Goal: Task Accomplishment & Management: Use online tool/utility

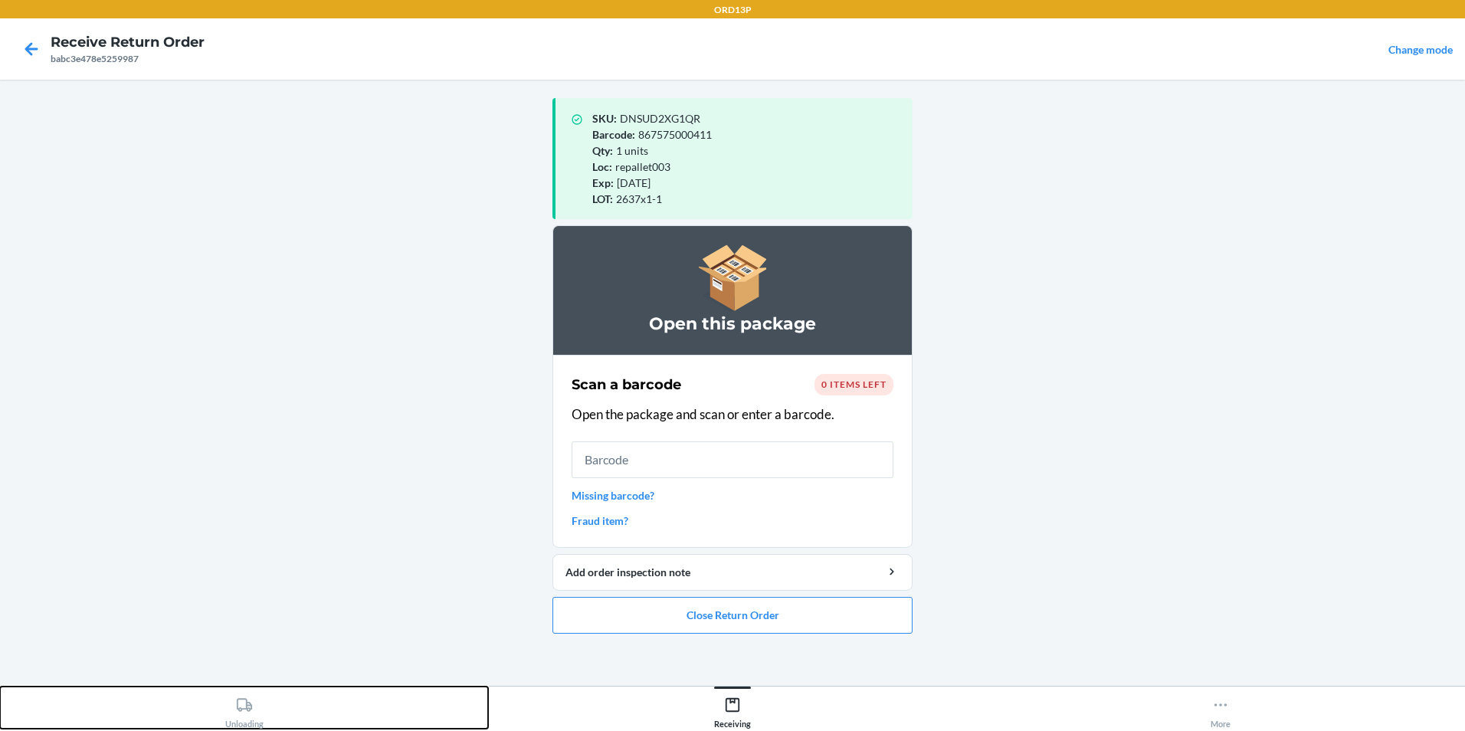
click at [254, 712] on div "Unloading" at bounding box center [244, 709] width 38 height 38
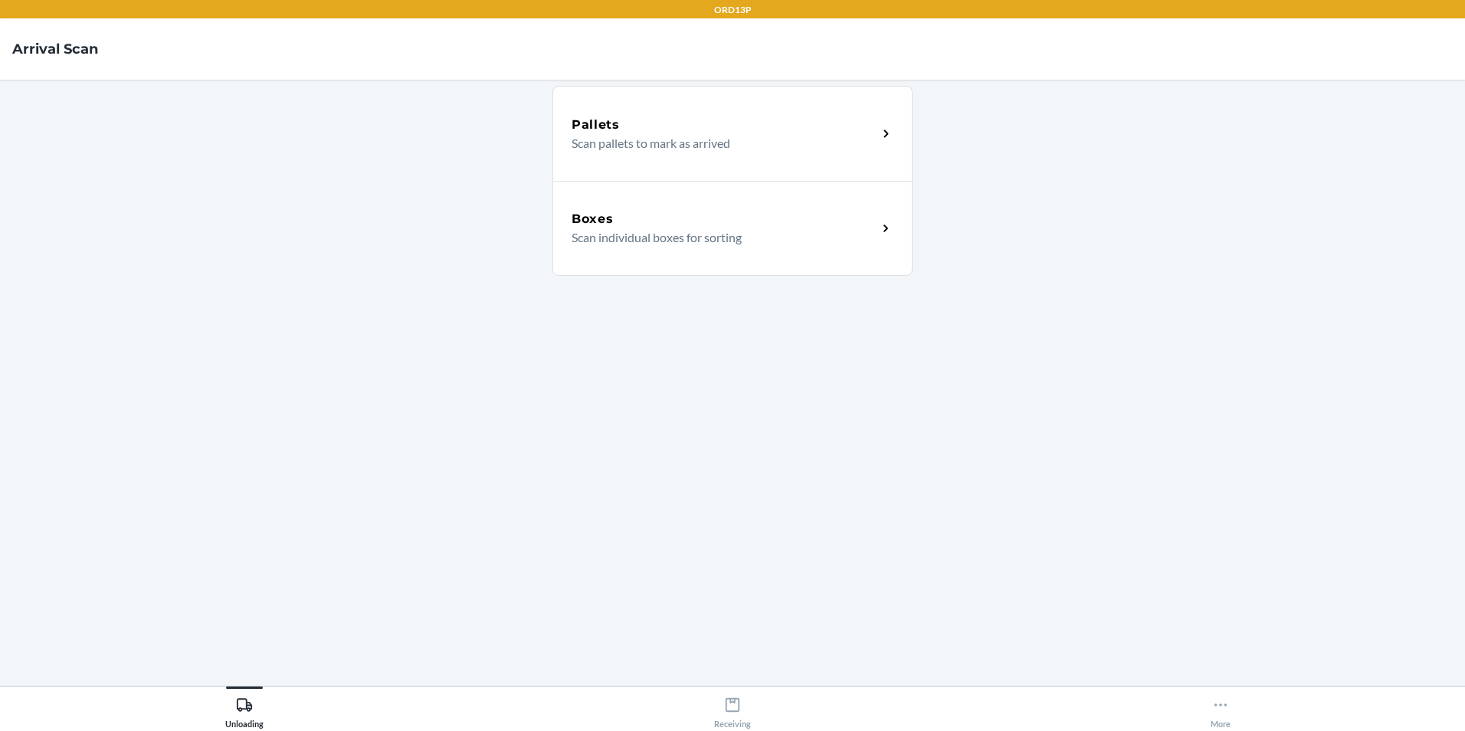
click at [634, 239] on p "Scan individual boxes for sorting" at bounding box center [717, 237] width 293 height 18
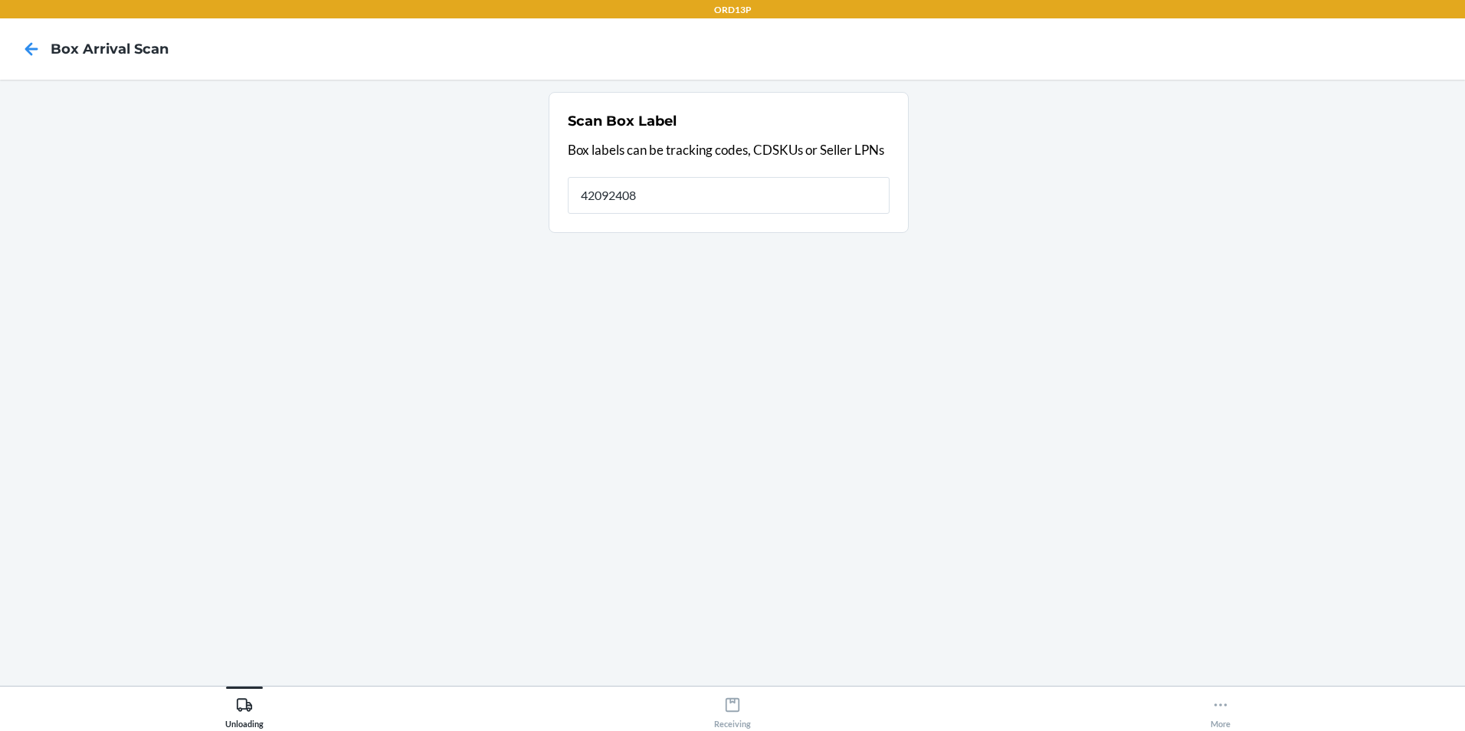
type input "42092408"
type input "4"
type input "1Z777A9R0323693564"
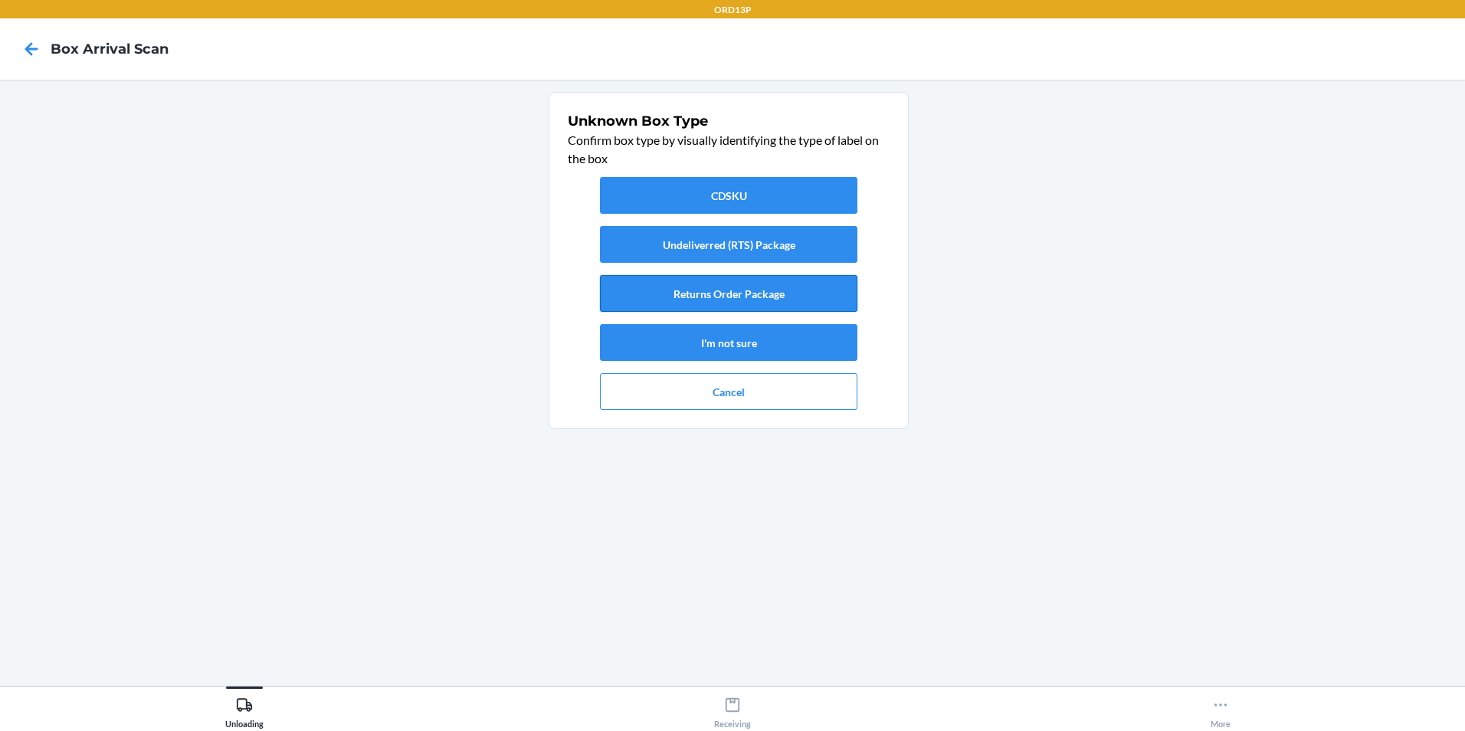
click at [758, 298] on button "Returns Order Package" at bounding box center [728, 293] width 257 height 37
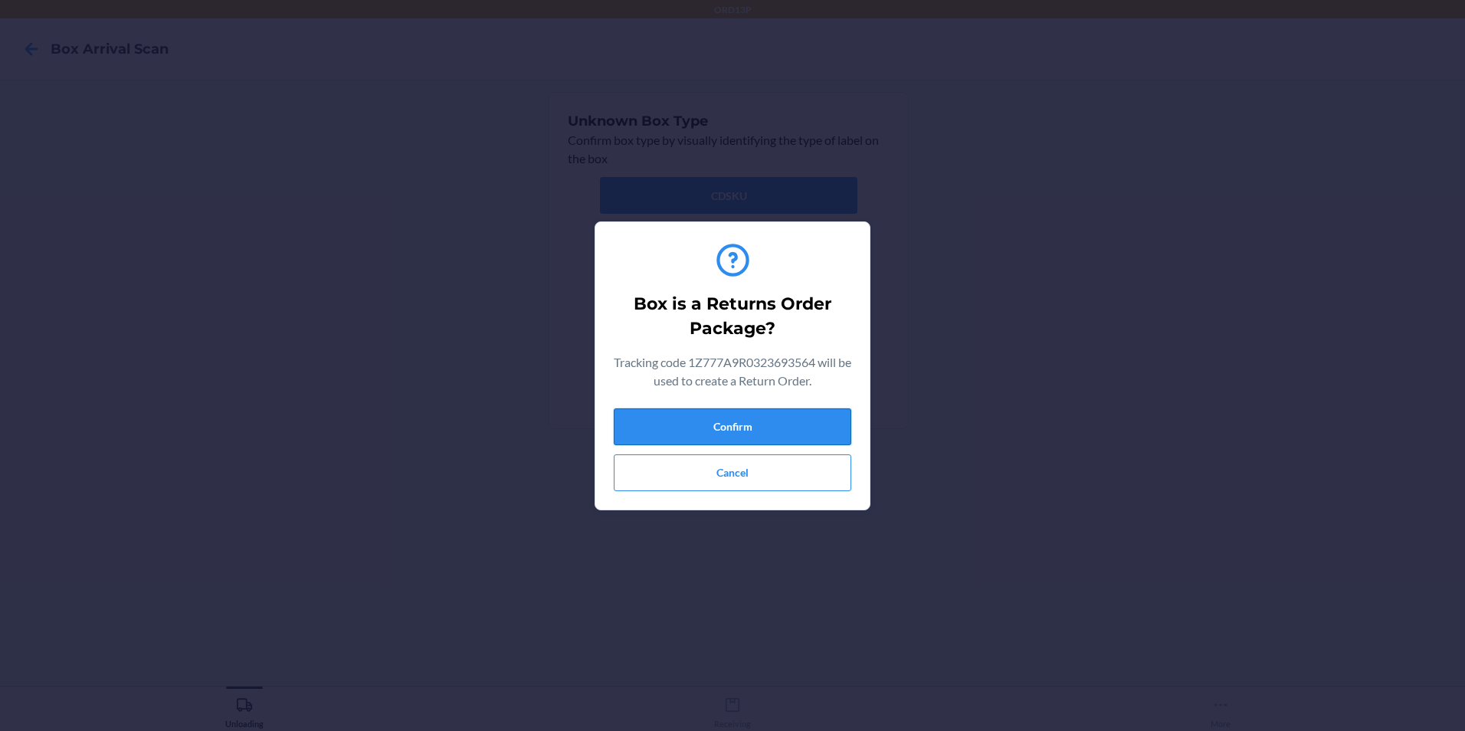
click at [725, 423] on button "Confirm" at bounding box center [732, 426] width 237 height 37
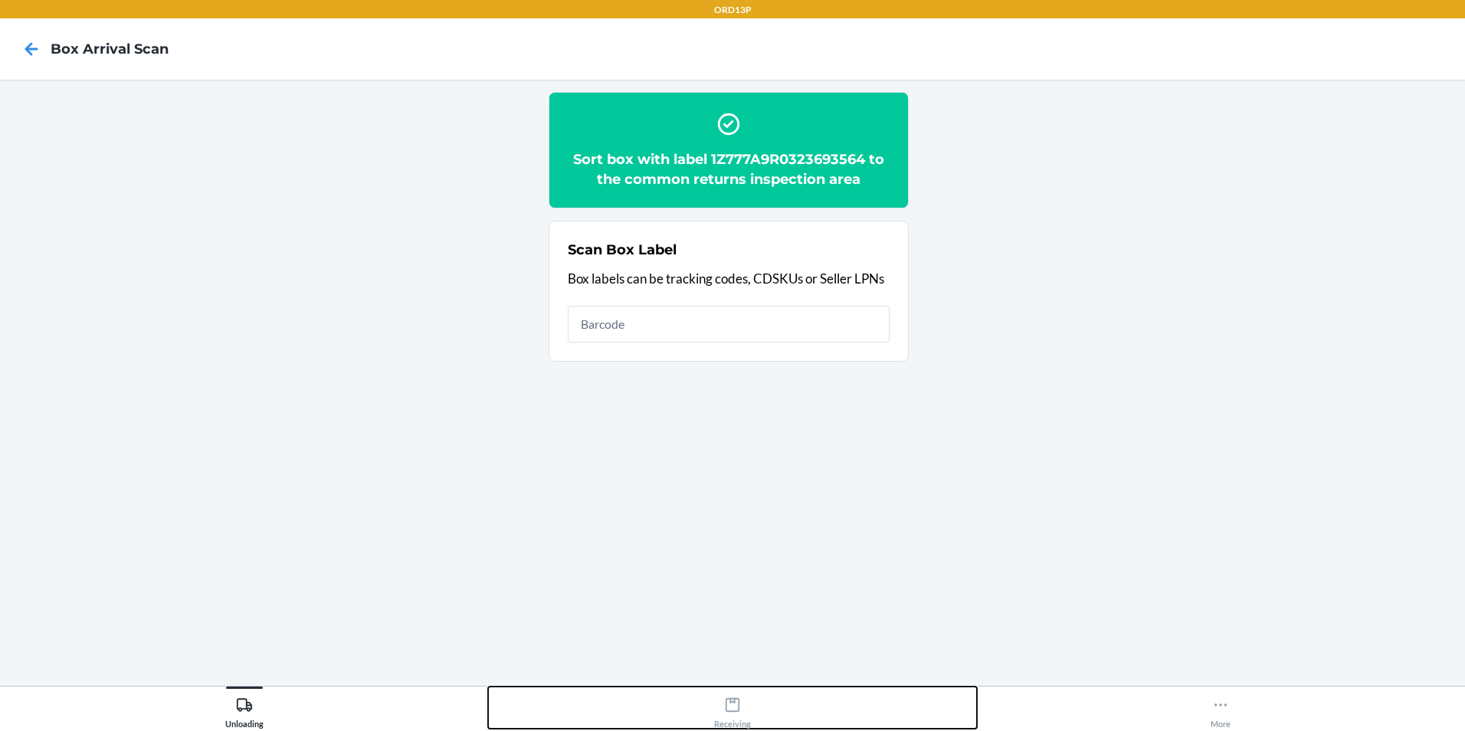
click at [742, 721] on div "Receiving" at bounding box center [732, 709] width 37 height 38
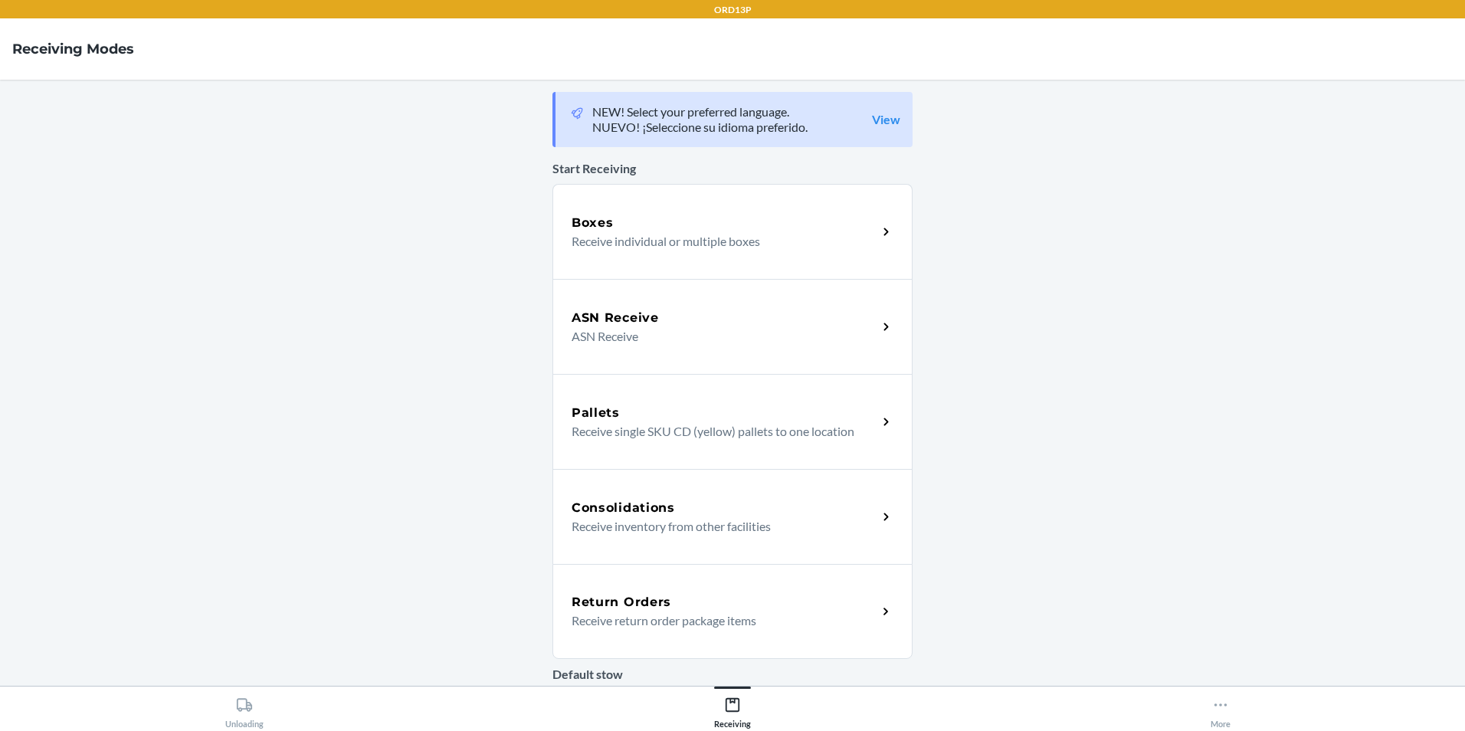
click link "Return Orders Receive return order package items" at bounding box center [732, 611] width 360 height 95
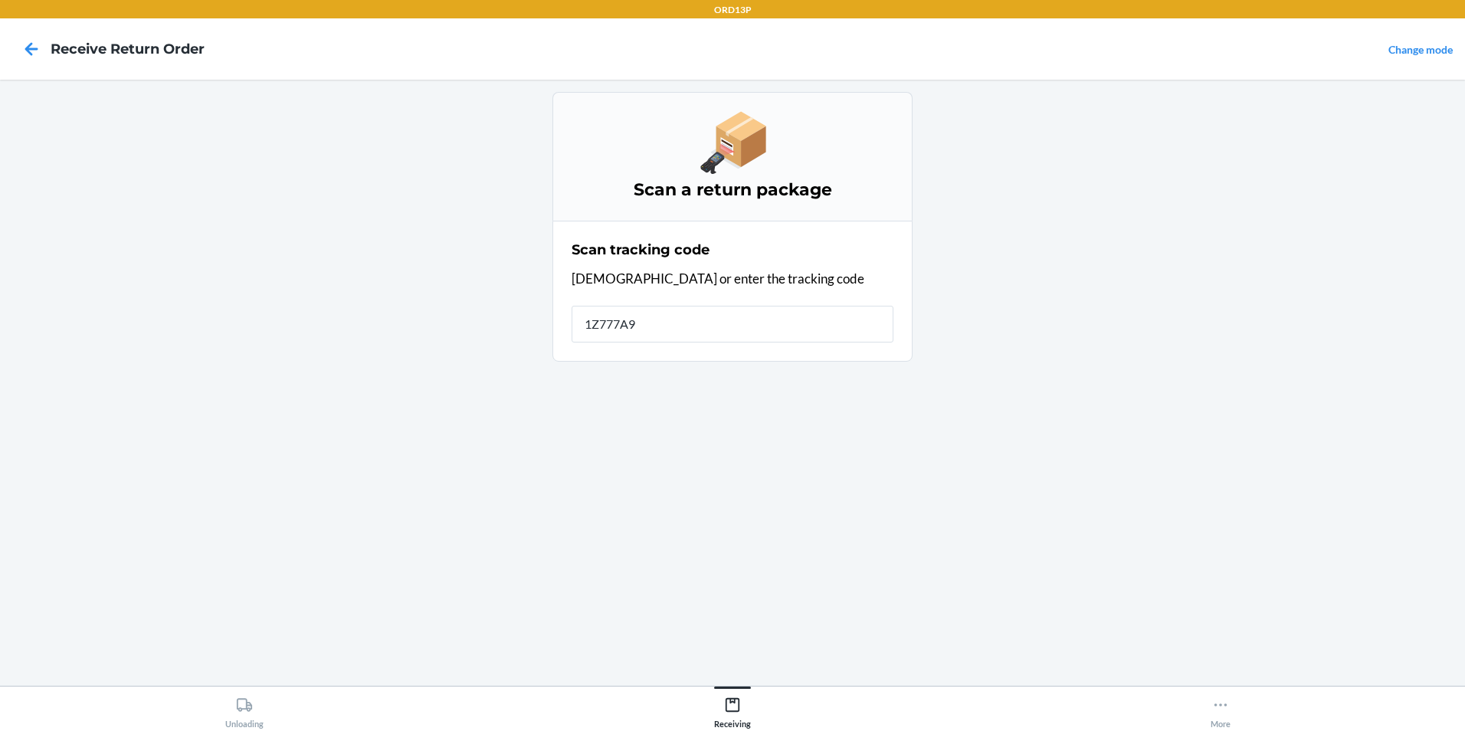
type input "1Z777A9R"
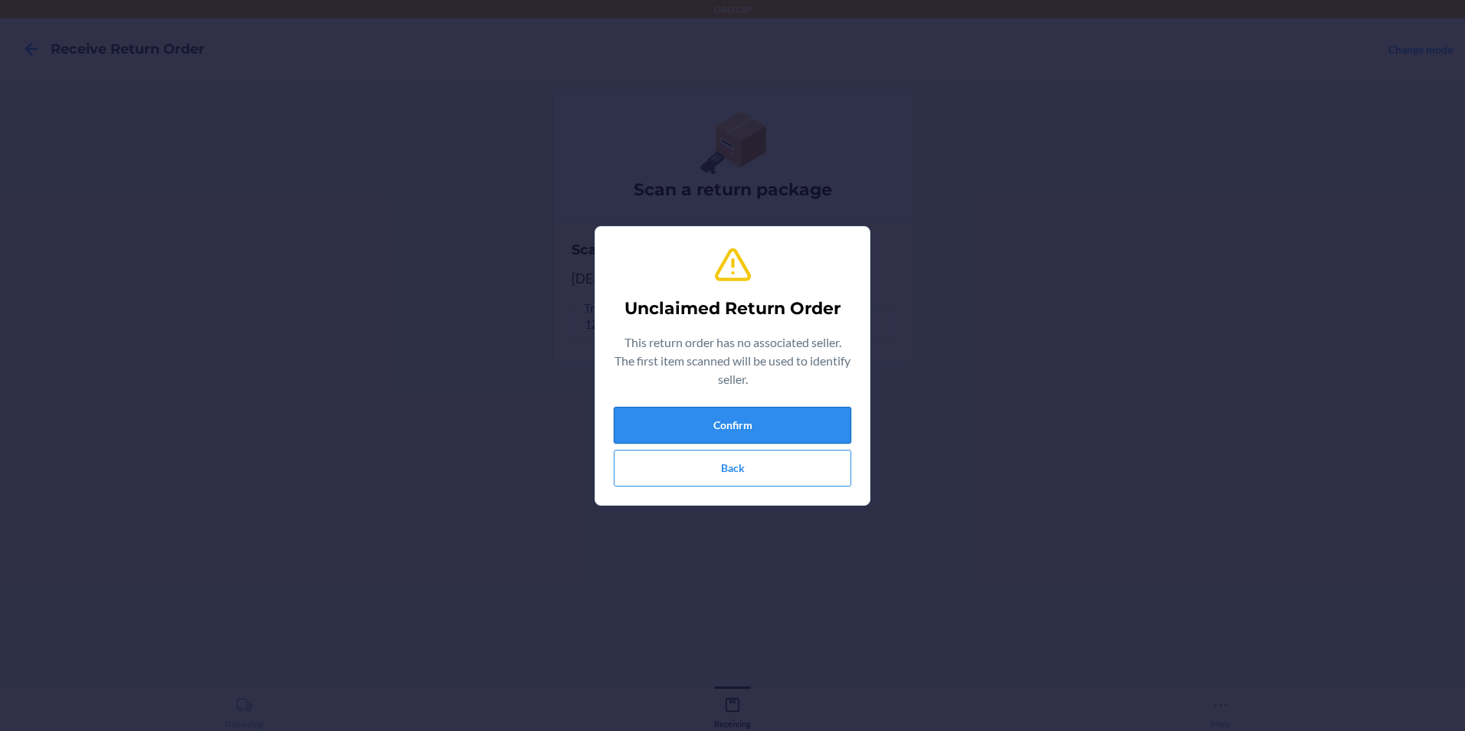
click at [727, 428] on button "Confirm" at bounding box center [732, 425] width 237 height 37
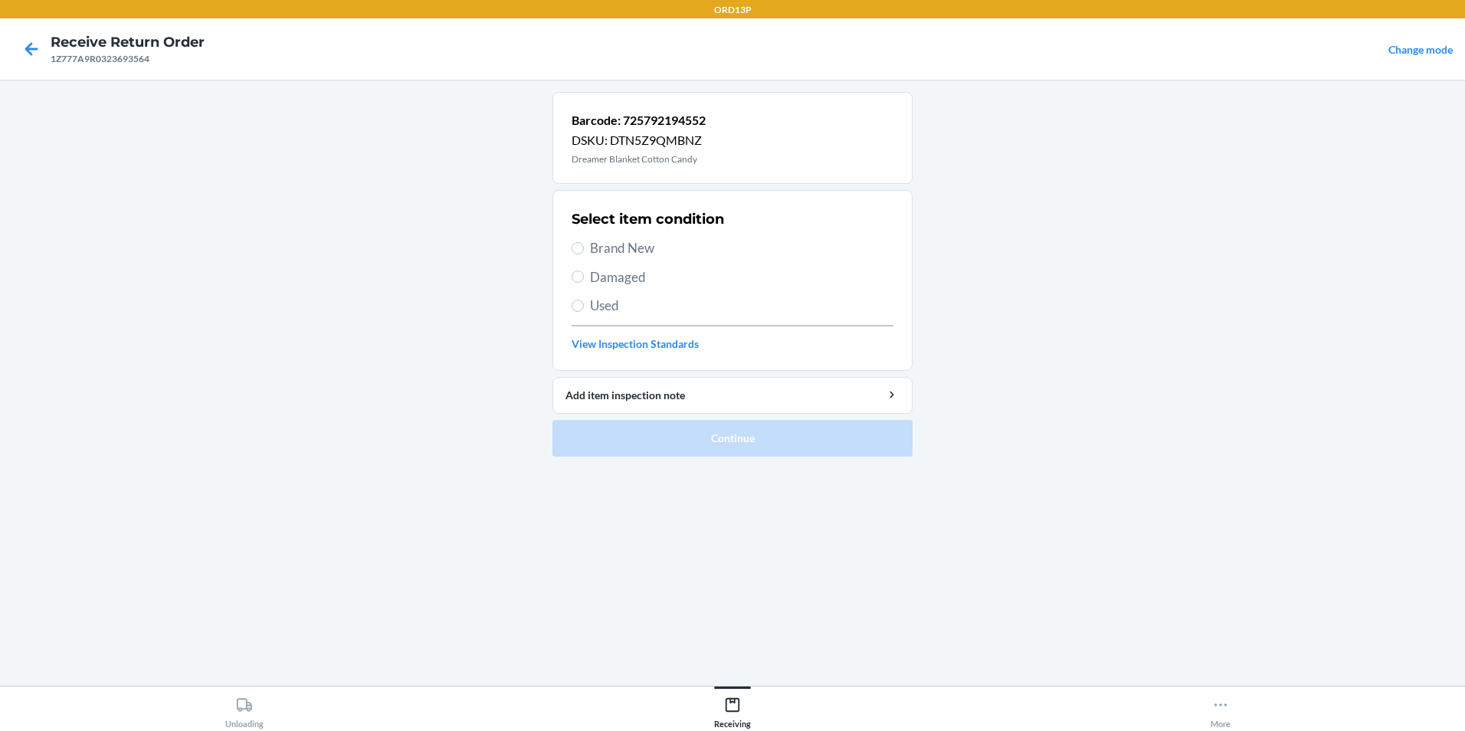
click at [618, 250] on span "Brand New" at bounding box center [741, 248] width 303 height 20
click at [584, 250] on input "Brand New" at bounding box center [577, 248] width 12 height 12
radio input "true"
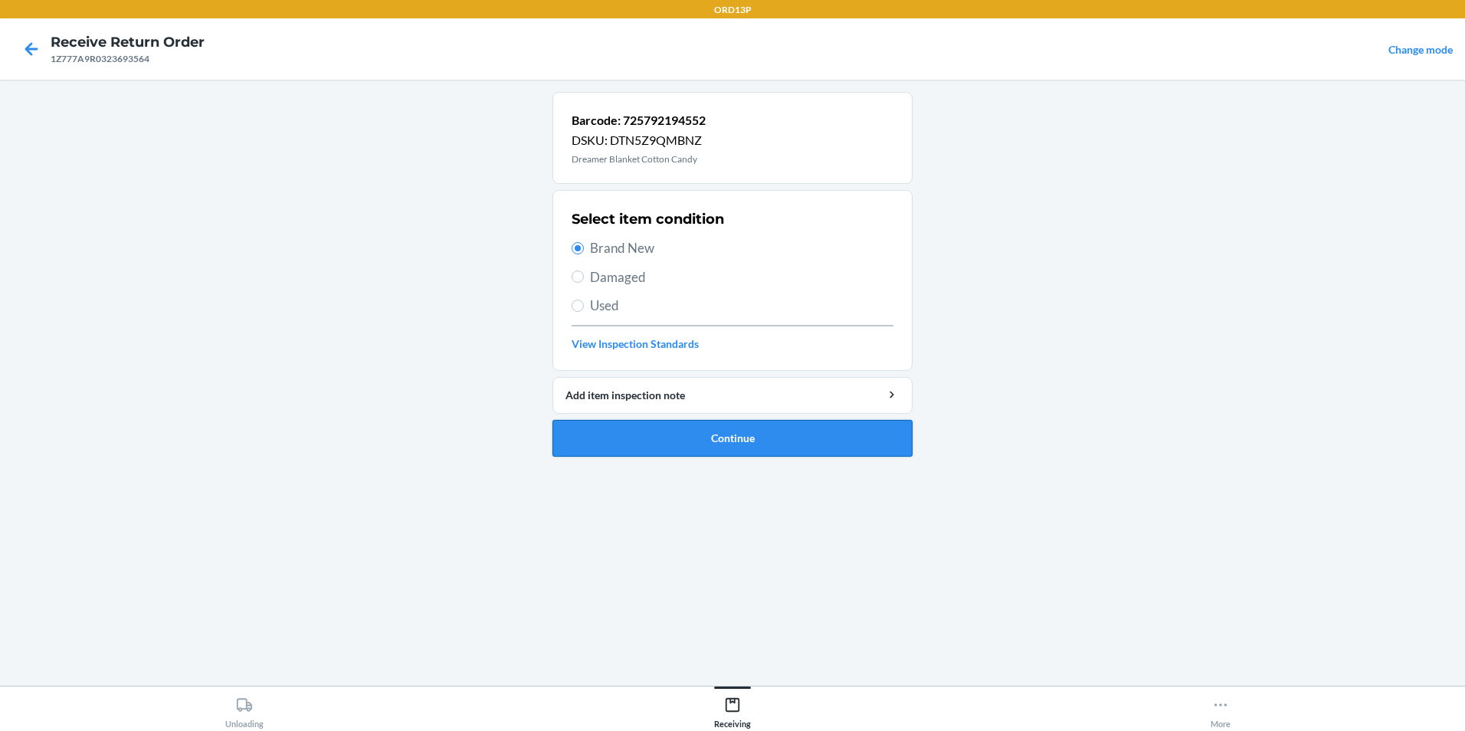
click at [613, 432] on button "Continue" at bounding box center [732, 438] width 360 height 37
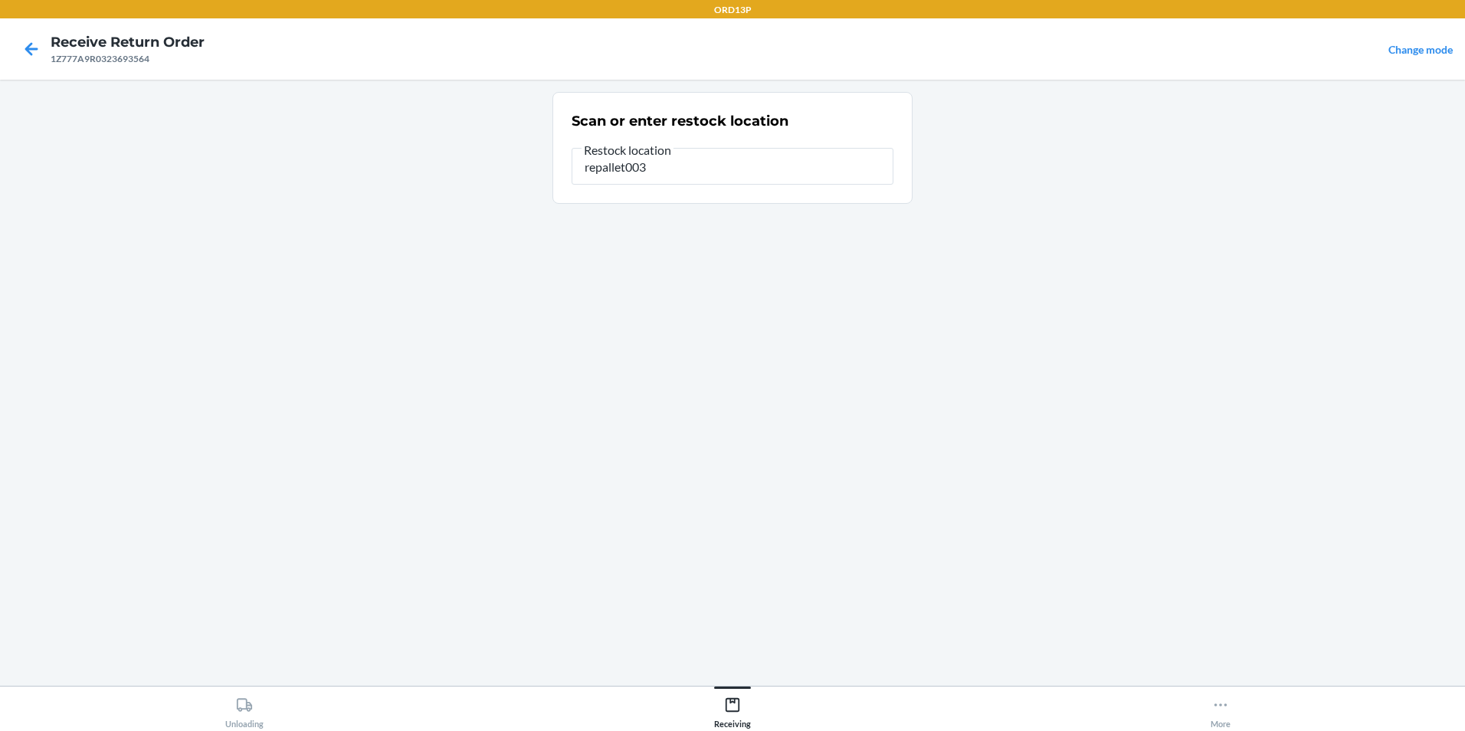
type input "repallet003"
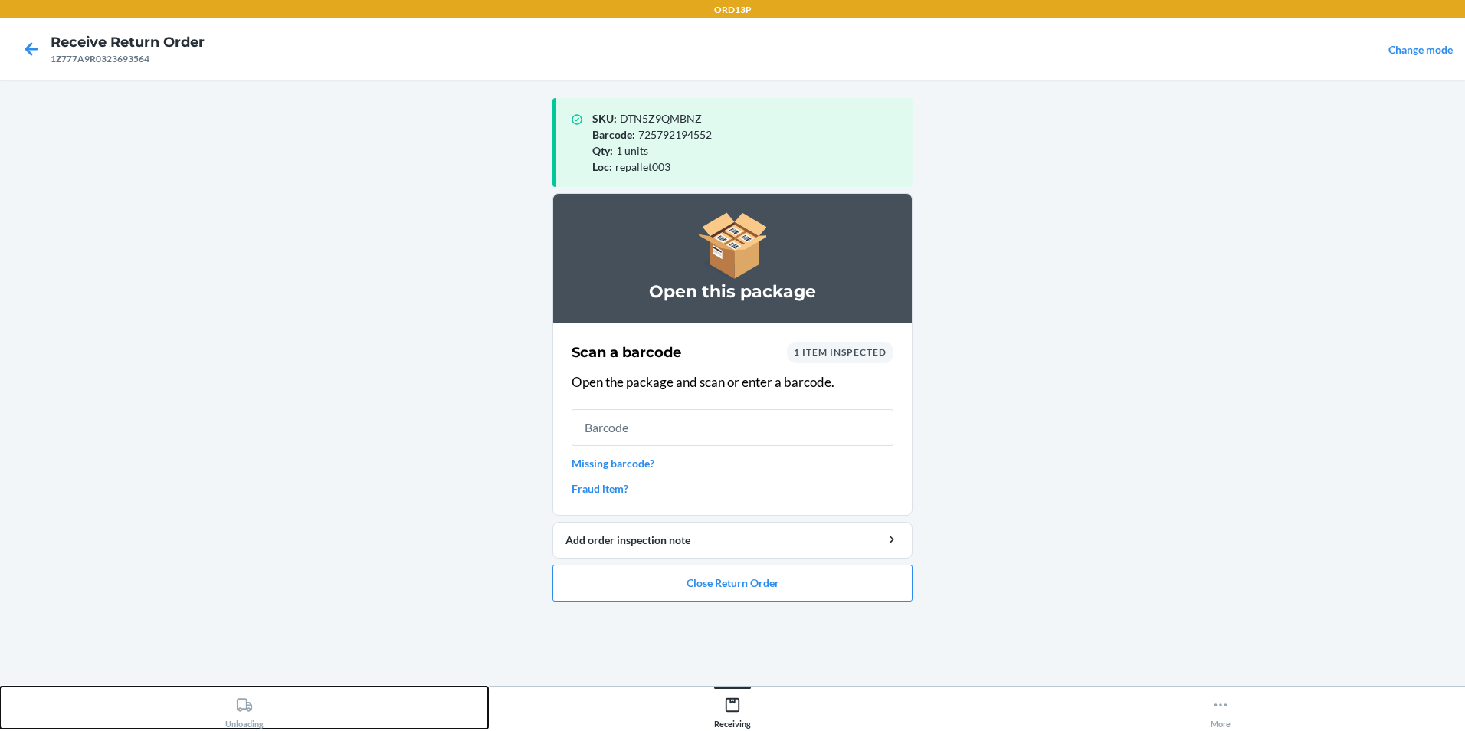
drag, startPoint x: 250, startPoint y: 707, endPoint x: 267, endPoint y: 699, distance: 18.8
click at [254, 703] on div "Unloading" at bounding box center [244, 709] width 38 height 38
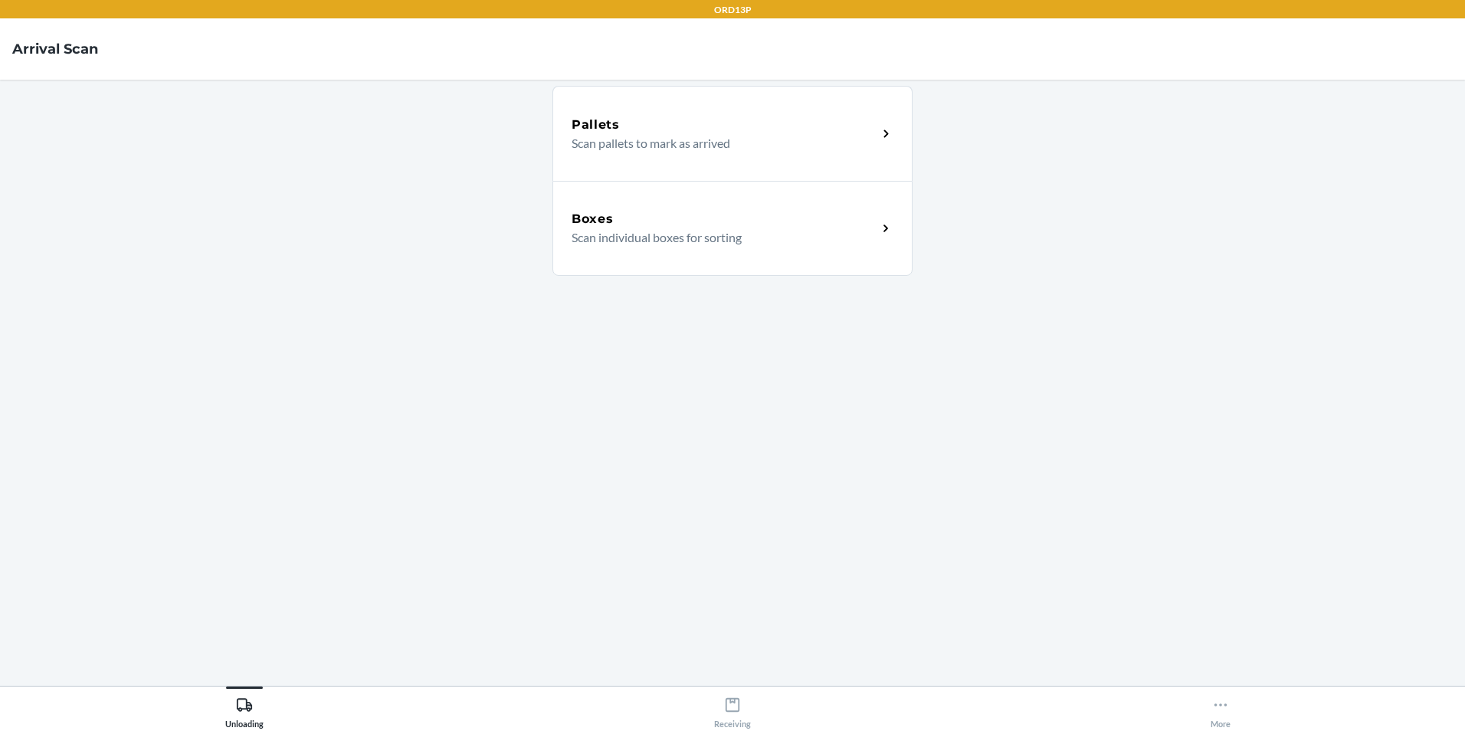
click at [611, 224] on h5 "Boxes" at bounding box center [592, 219] width 42 height 18
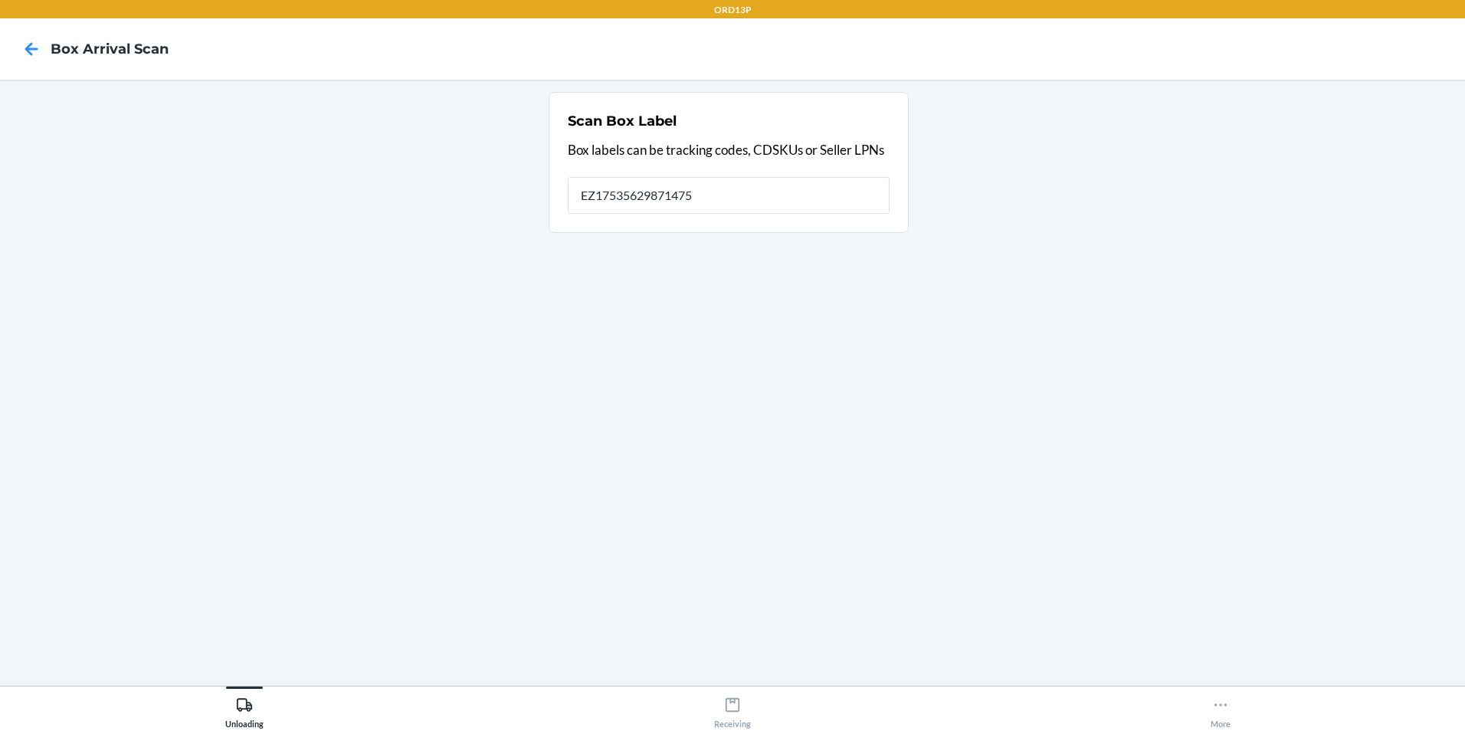
type input "EZ17535629871475"
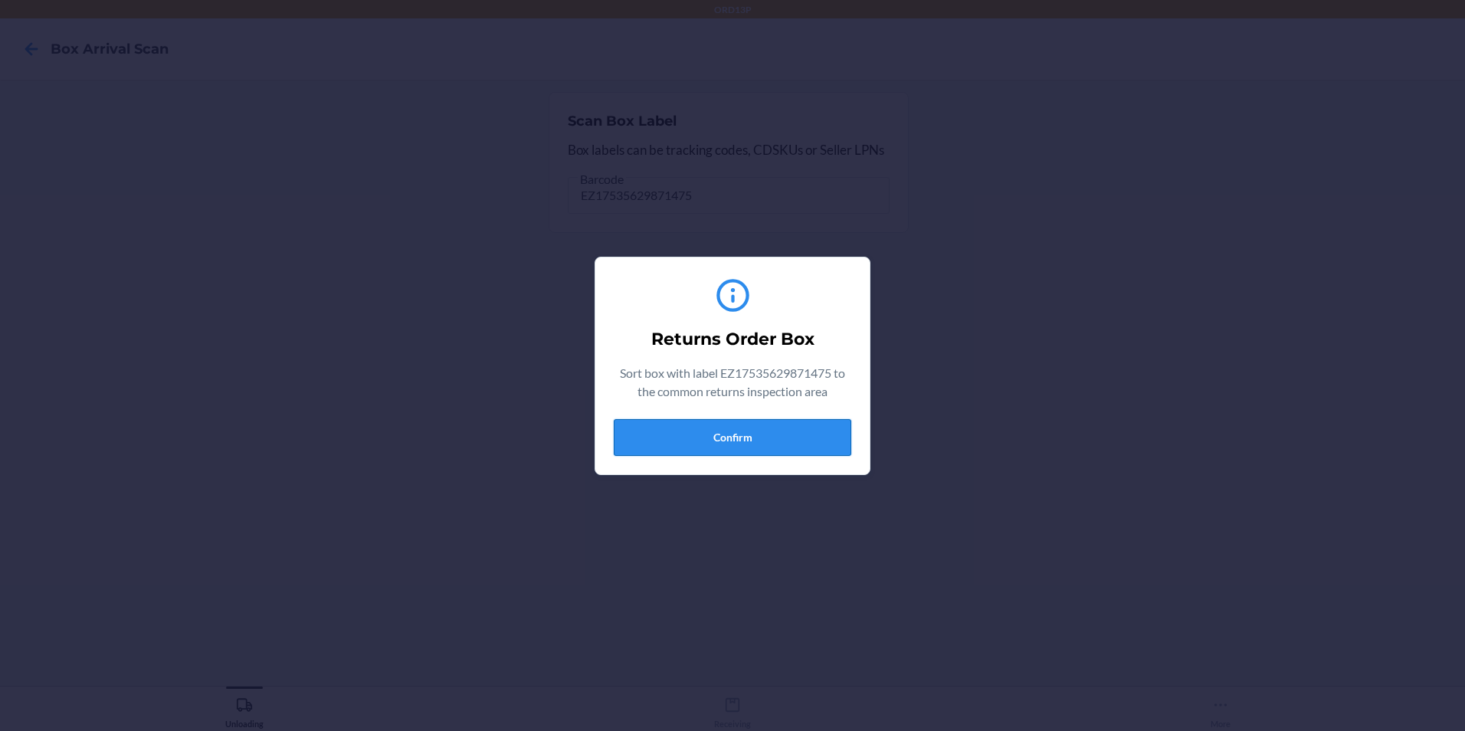
click at [733, 434] on button "Confirm" at bounding box center [732, 437] width 237 height 37
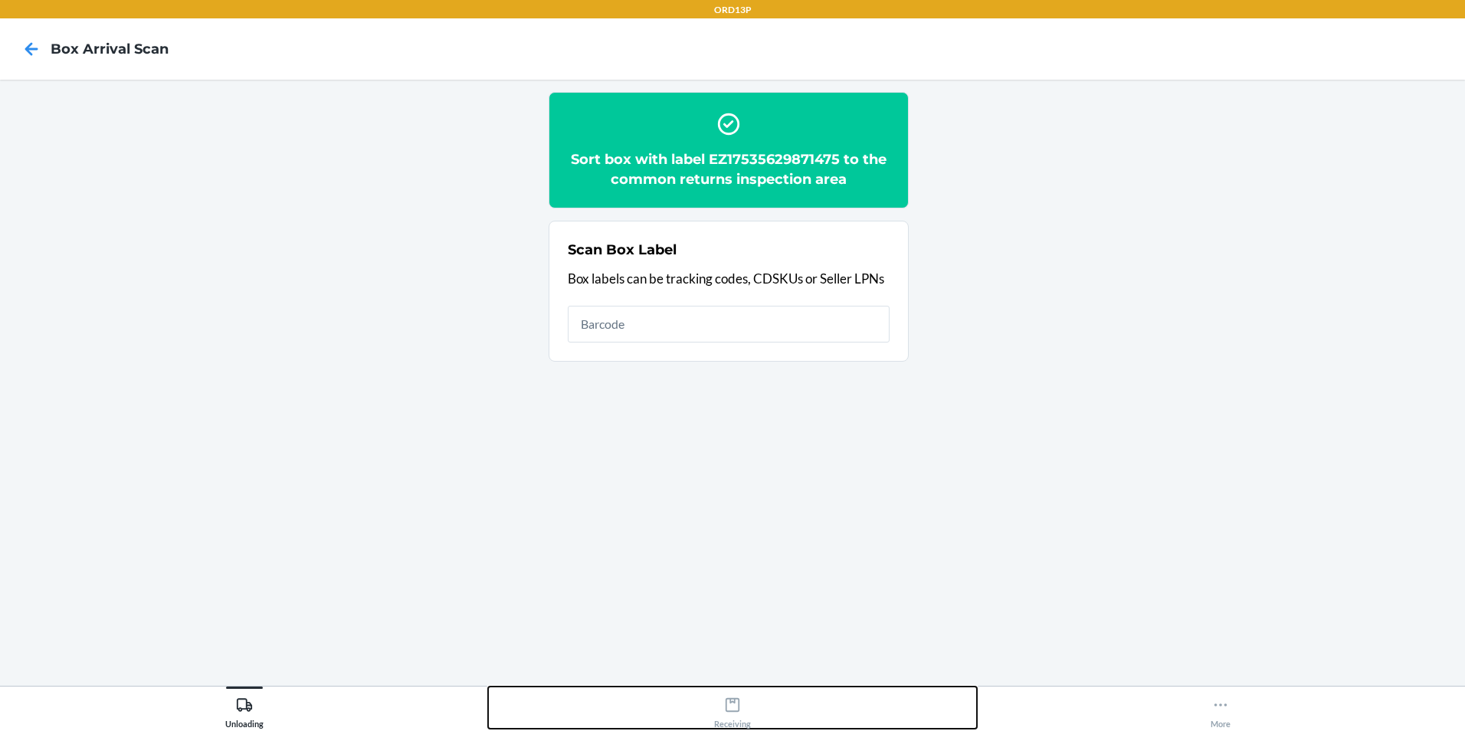
click at [742, 710] on div "Receiving" at bounding box center [732, 709] width 37 height 38
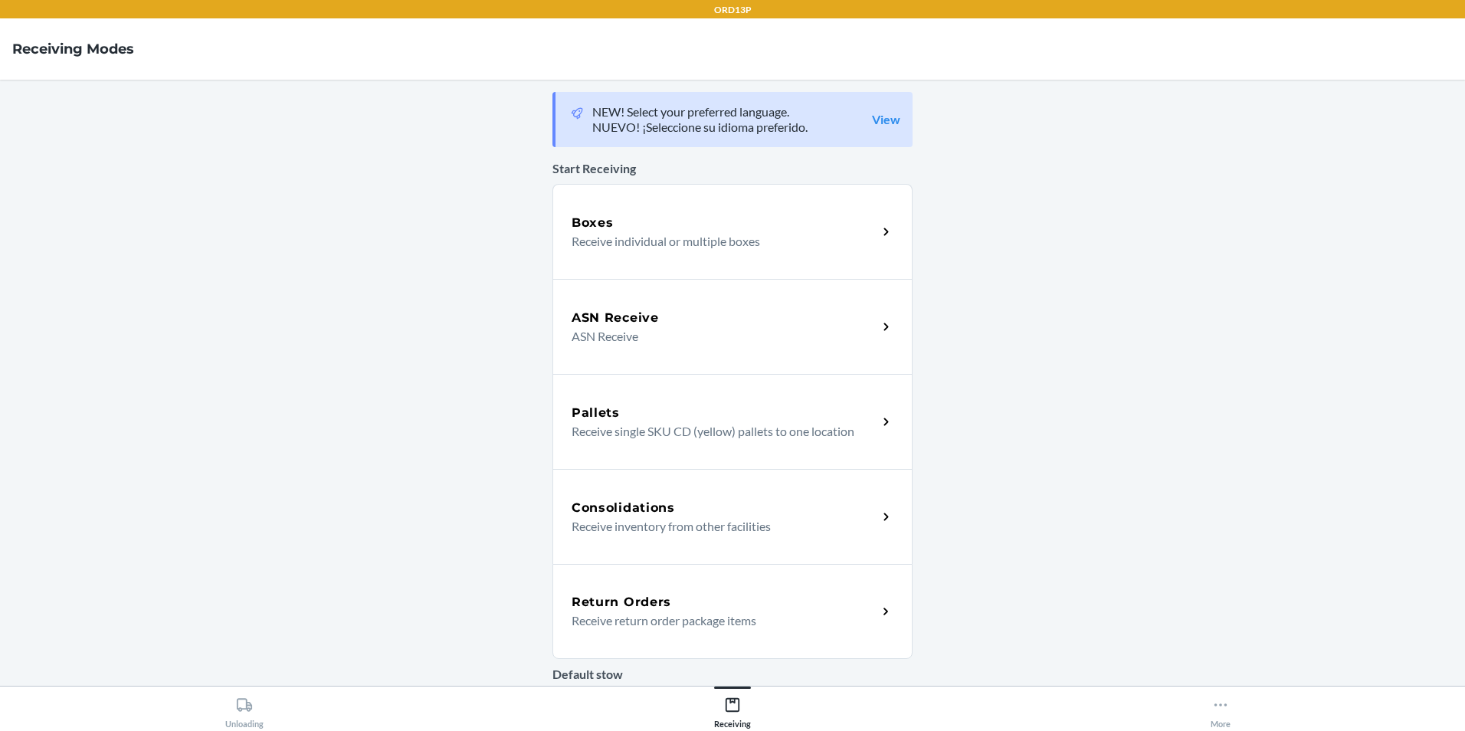
click at [737, 608] on div "Return Orders" at bounding box center [724, 602] width 306 height 18
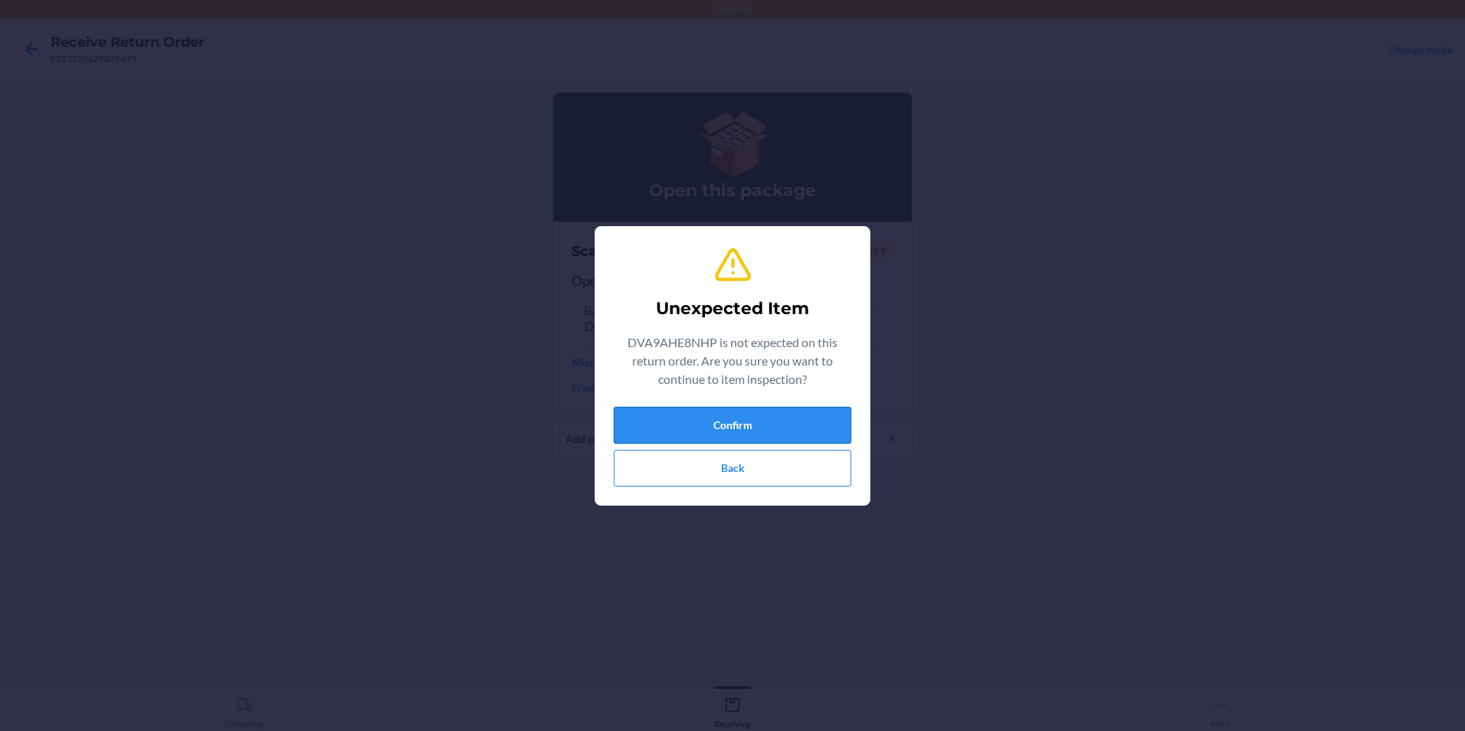
click at [787, 423] on button "Confirm" at bounding box center [732, 425] width 237 height 37
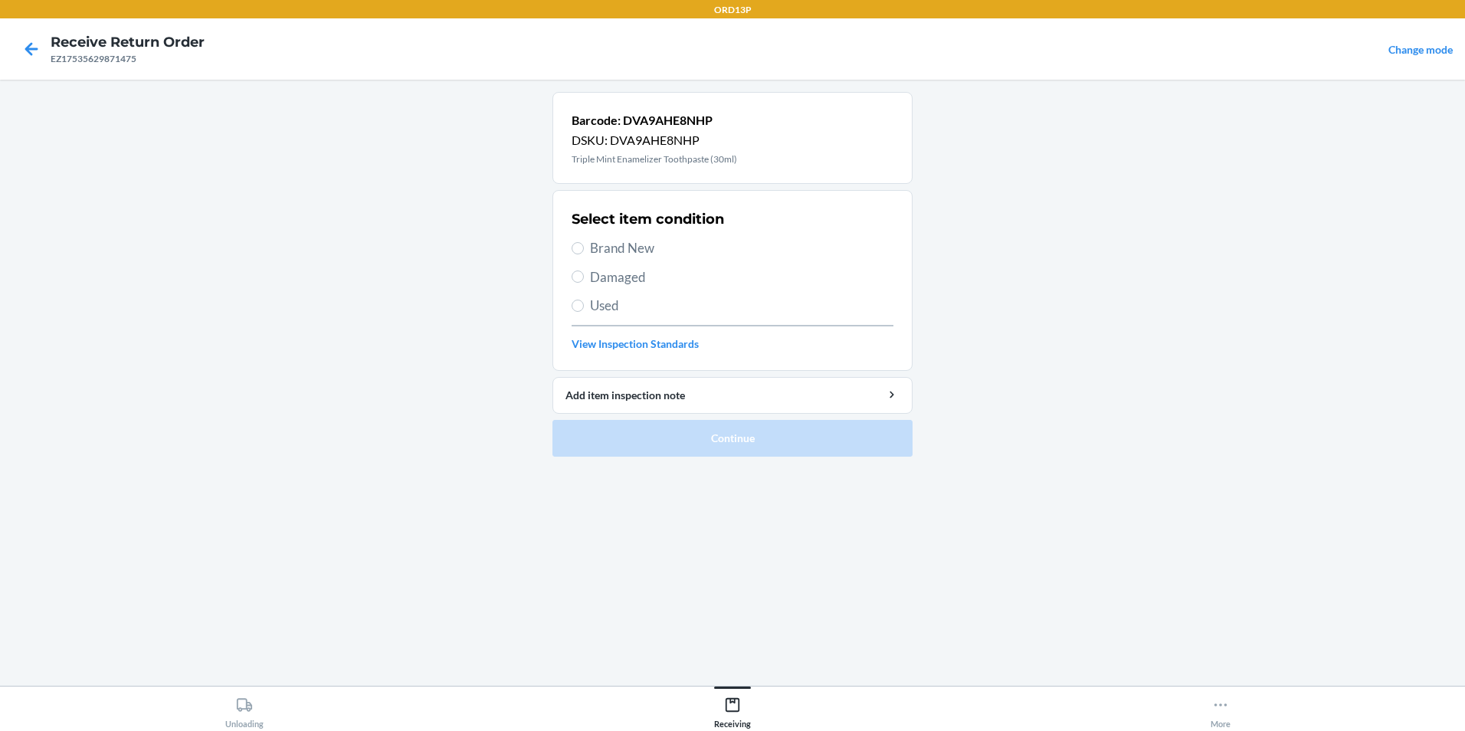
click at [690, 252] on span "Brand New" at bounding box center [741, 248] width 303 height 20
click at [584, 252] on input "Brand New" at bounding box center [577, 248] width 12 height 12
radio input "true"
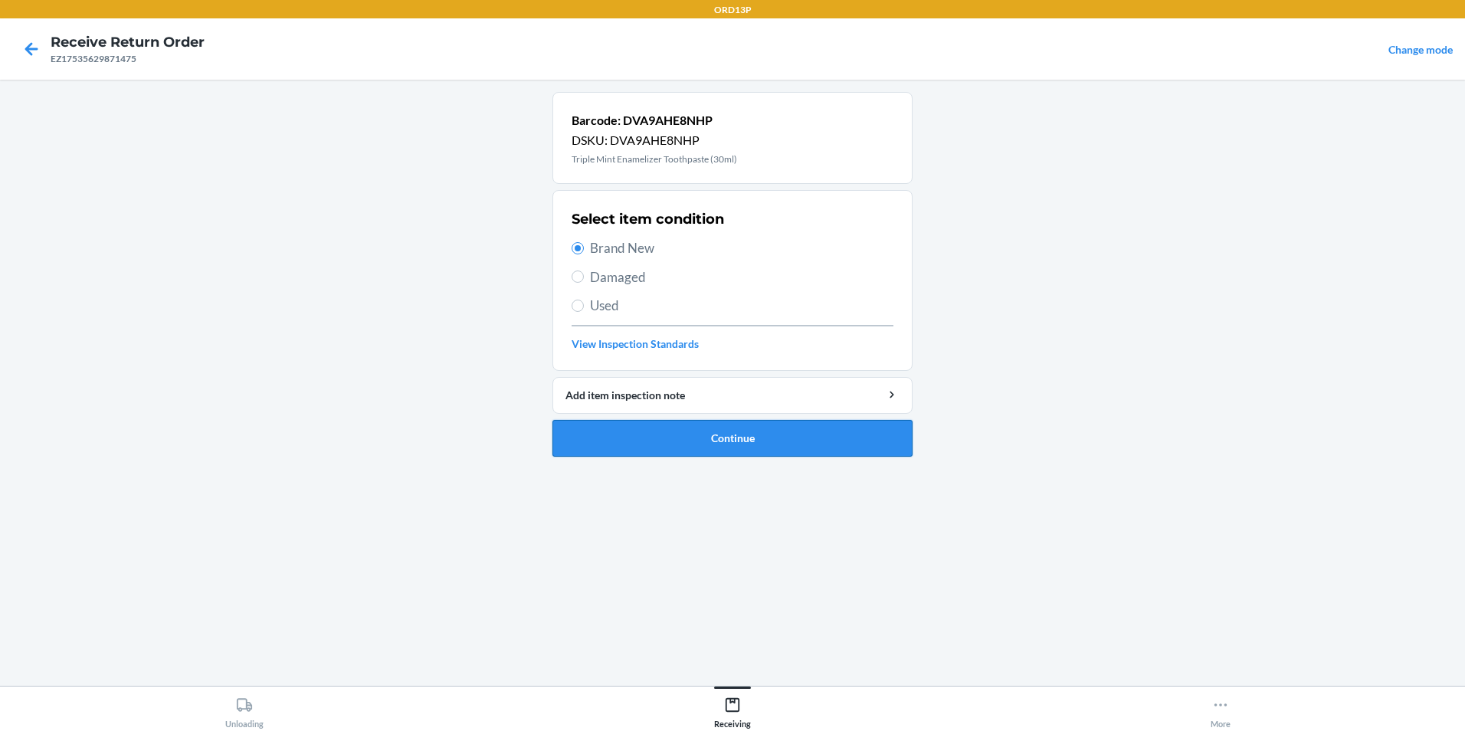
click at [725, 434] on button "Continue" at bounding box center [732, 438] width 360 height 37
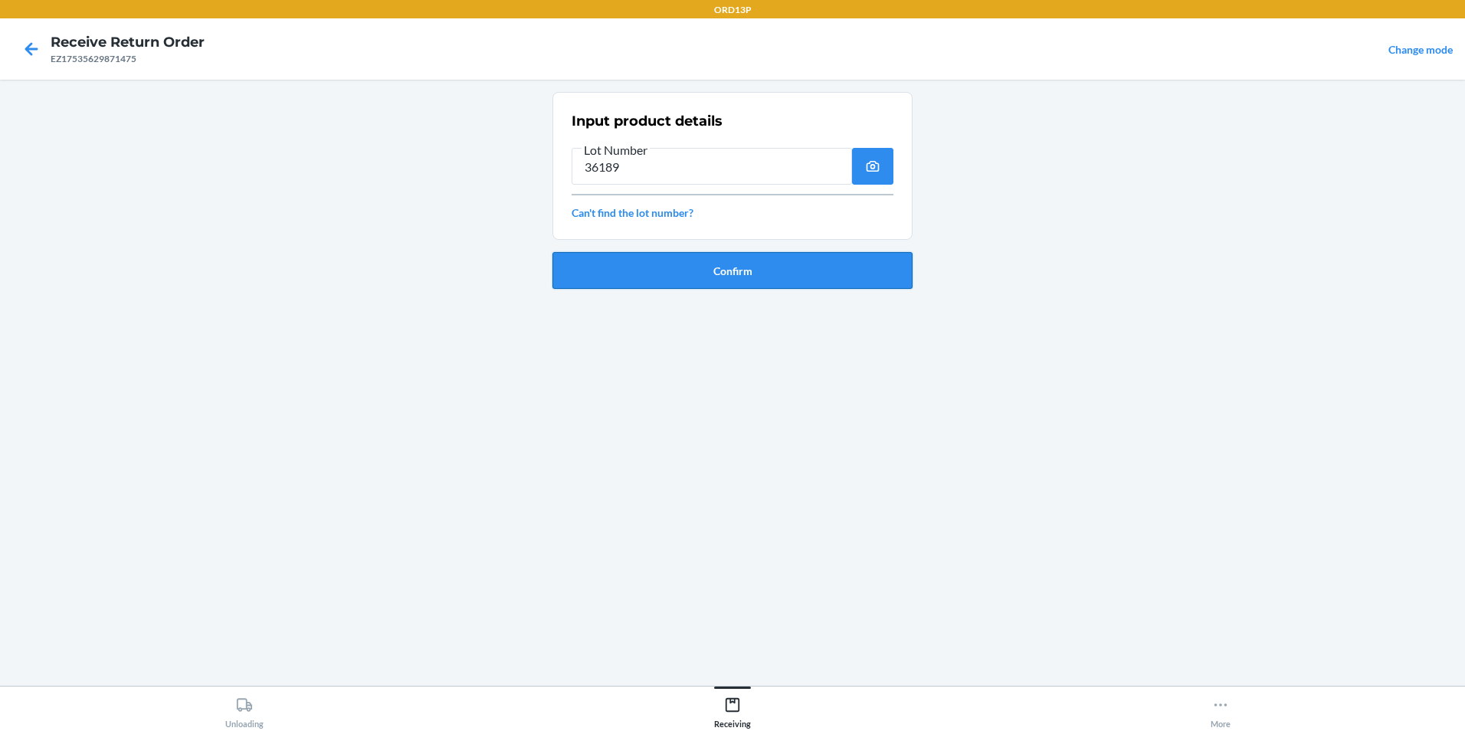
type input "36189"
click at [705, 277] on button "Confirm" at bounding box center [732, 270] width 360 height 37
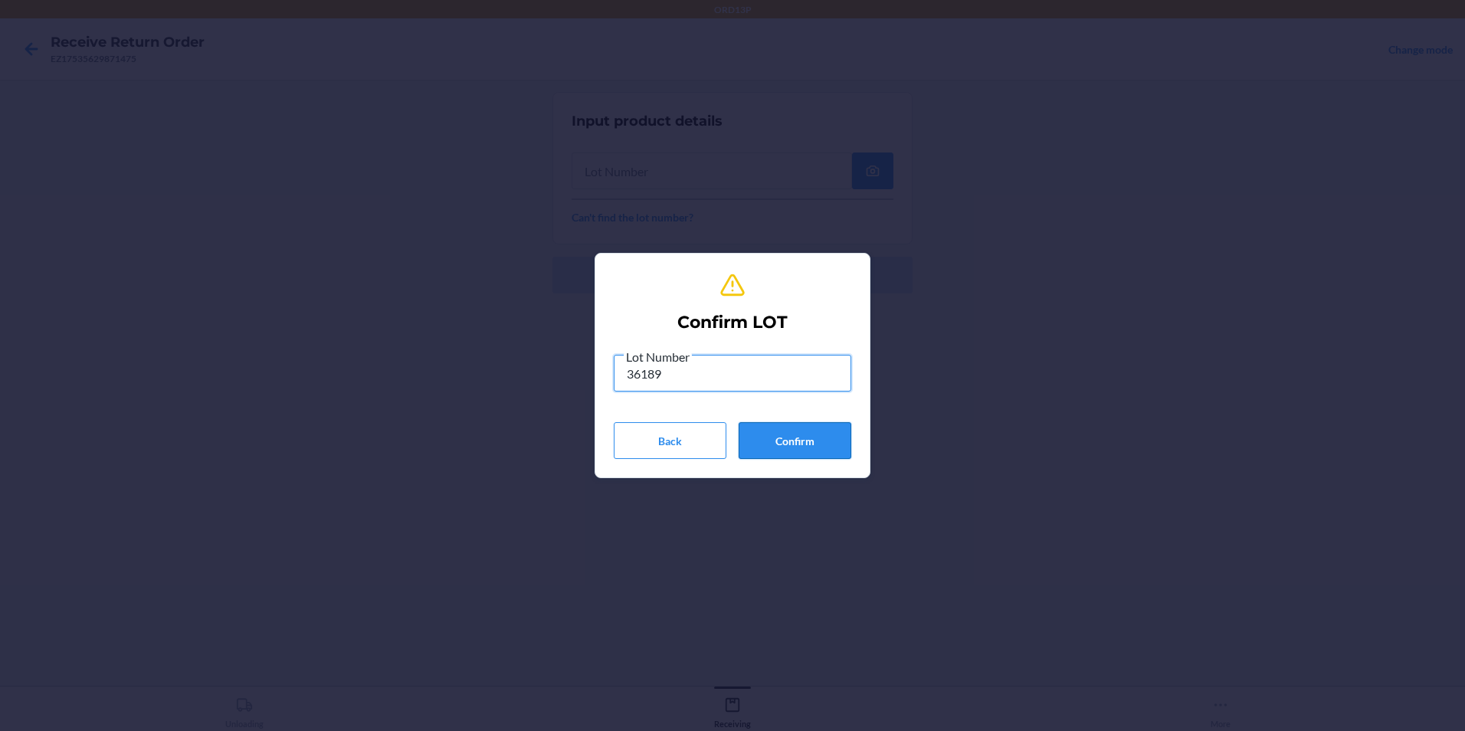
type input "36189"
click at [772, 447] on button "Confirm" at bounding box center [794, 440] width 113 height 37
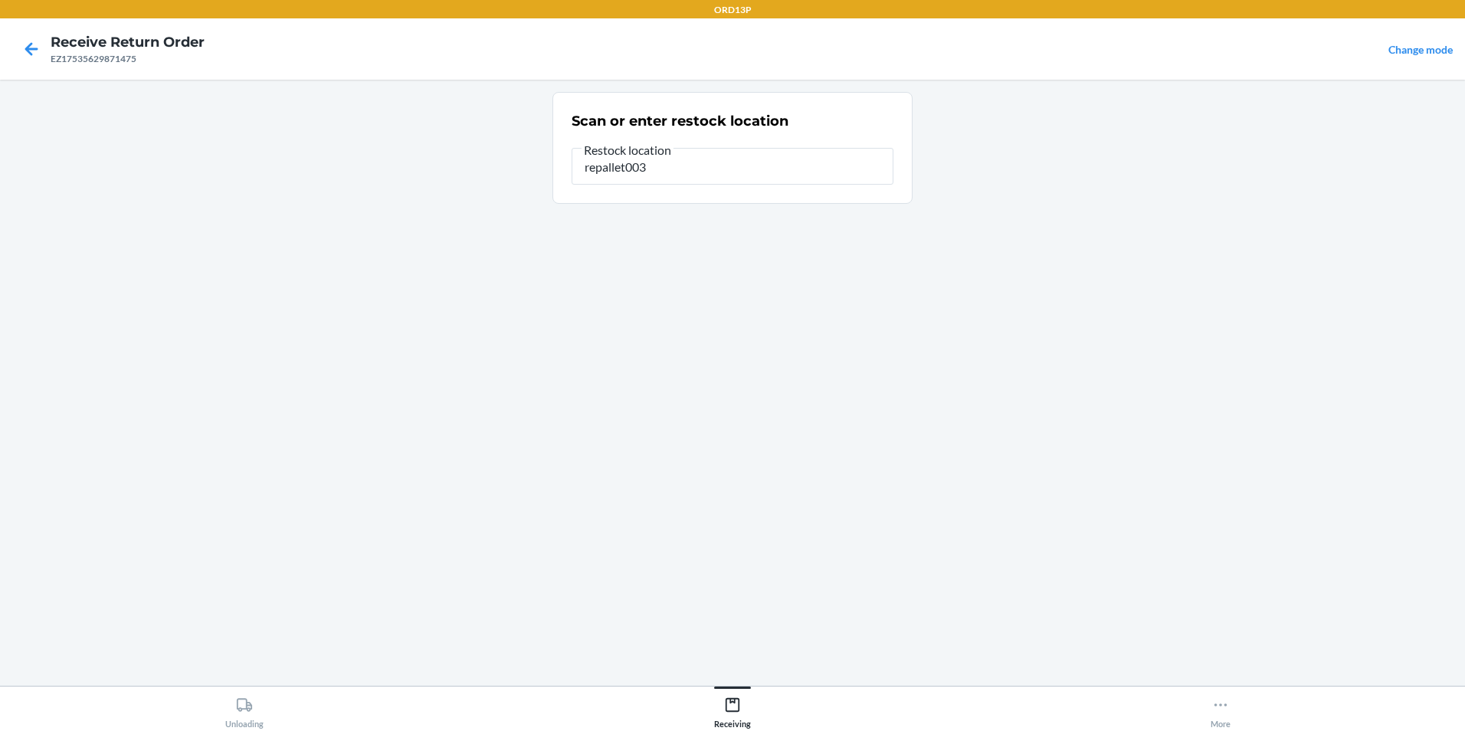
type input "repallet003"
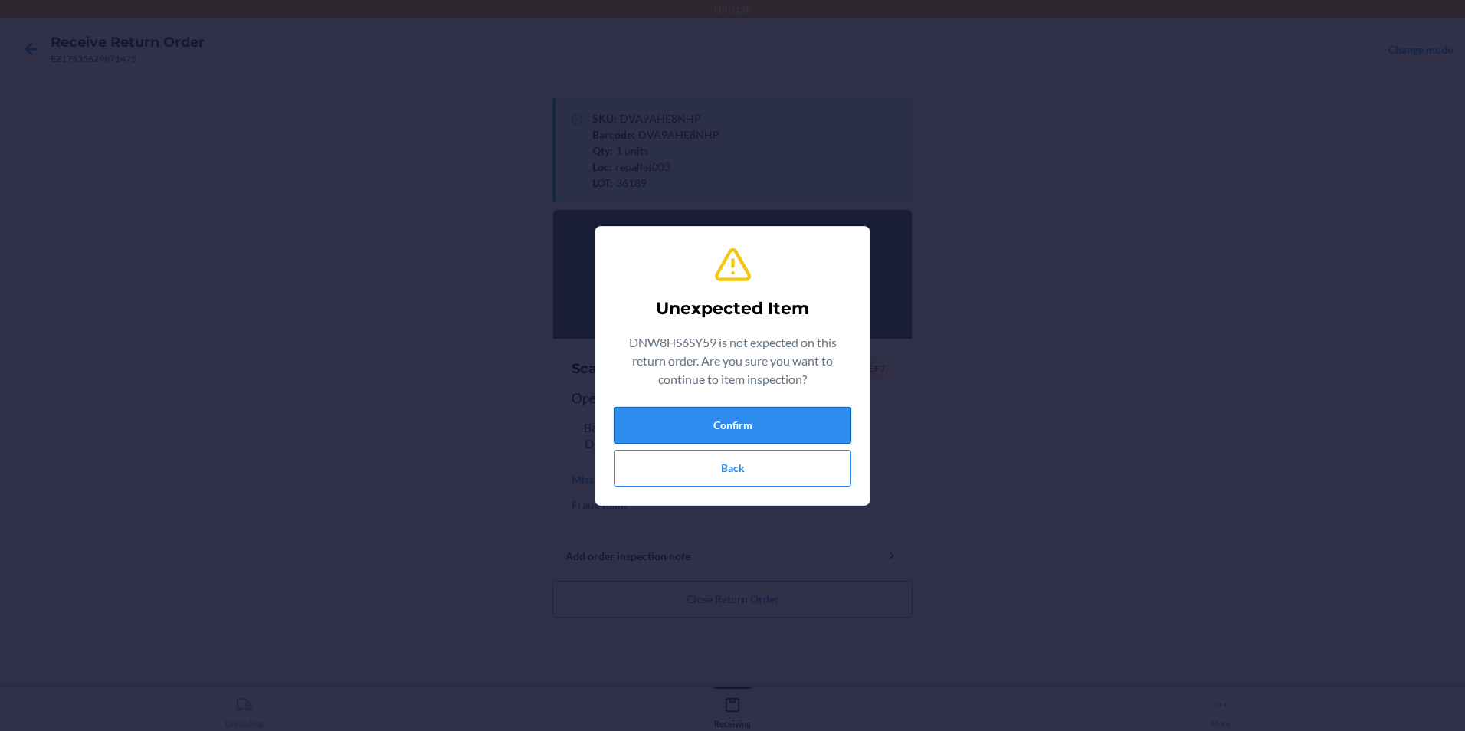
click at [799, 411] on button "Confirm" at bounding box center [732, 425] width 237 height 37
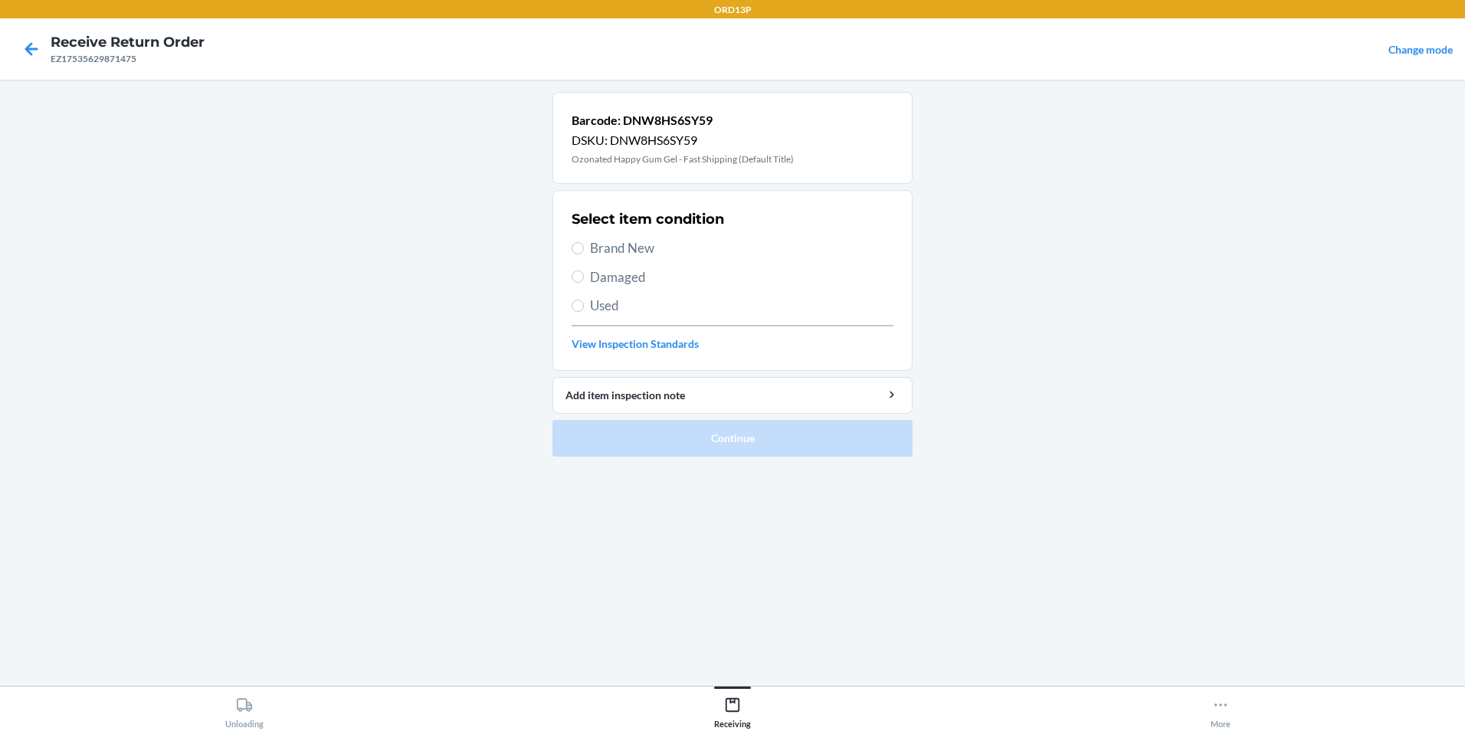
click at [726, 244] on span "Brand New" at bounding box center [741, 248] width 303 height 20
click at [584, 244] on input "Brand New" at bounding box center [577, 248] width 12 height 12
radio input "true"
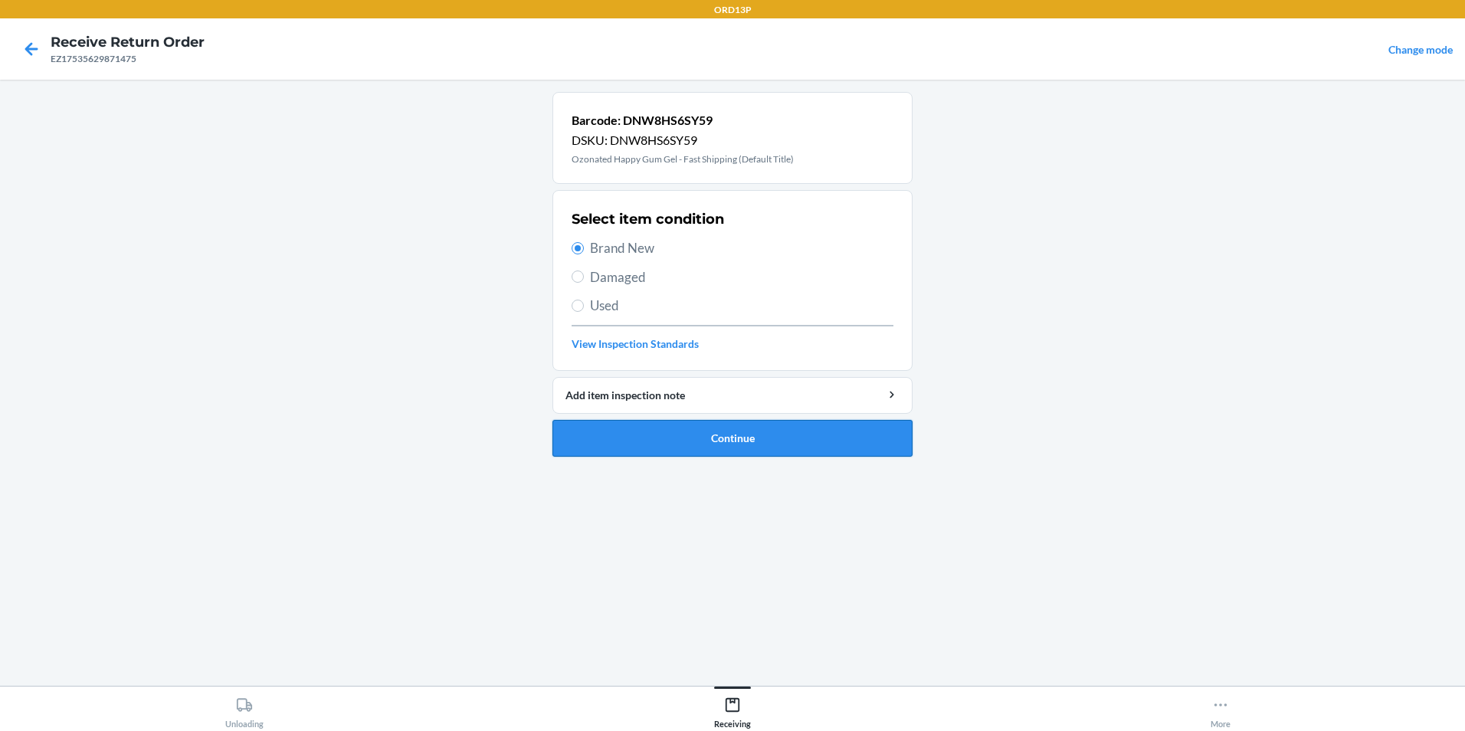
click at [735, 454] on button "Continue" at bounding box center [732, 438] width 360 height 37
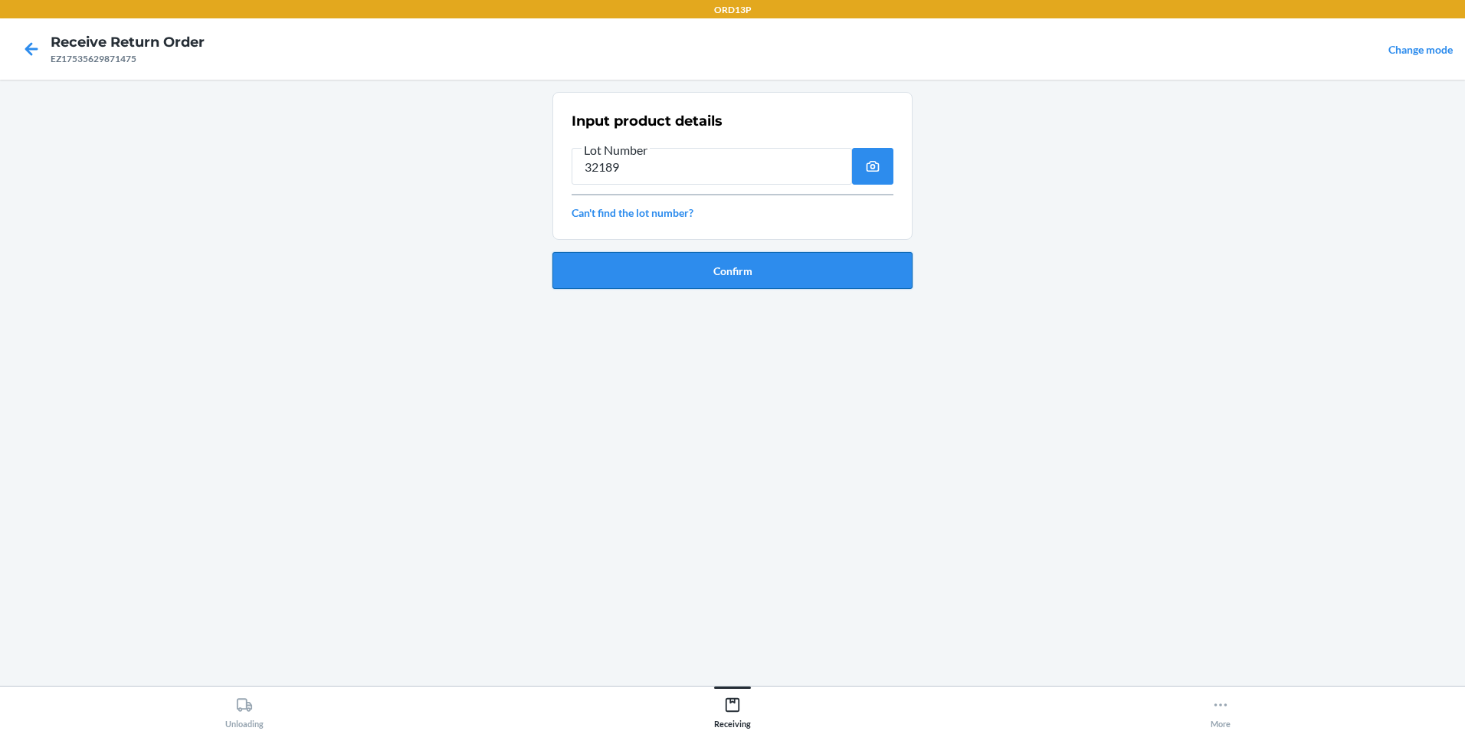
type input "32189"
click at [637, 265] on button "Confirm" at bounding box center [732, 270] width 360 height 37
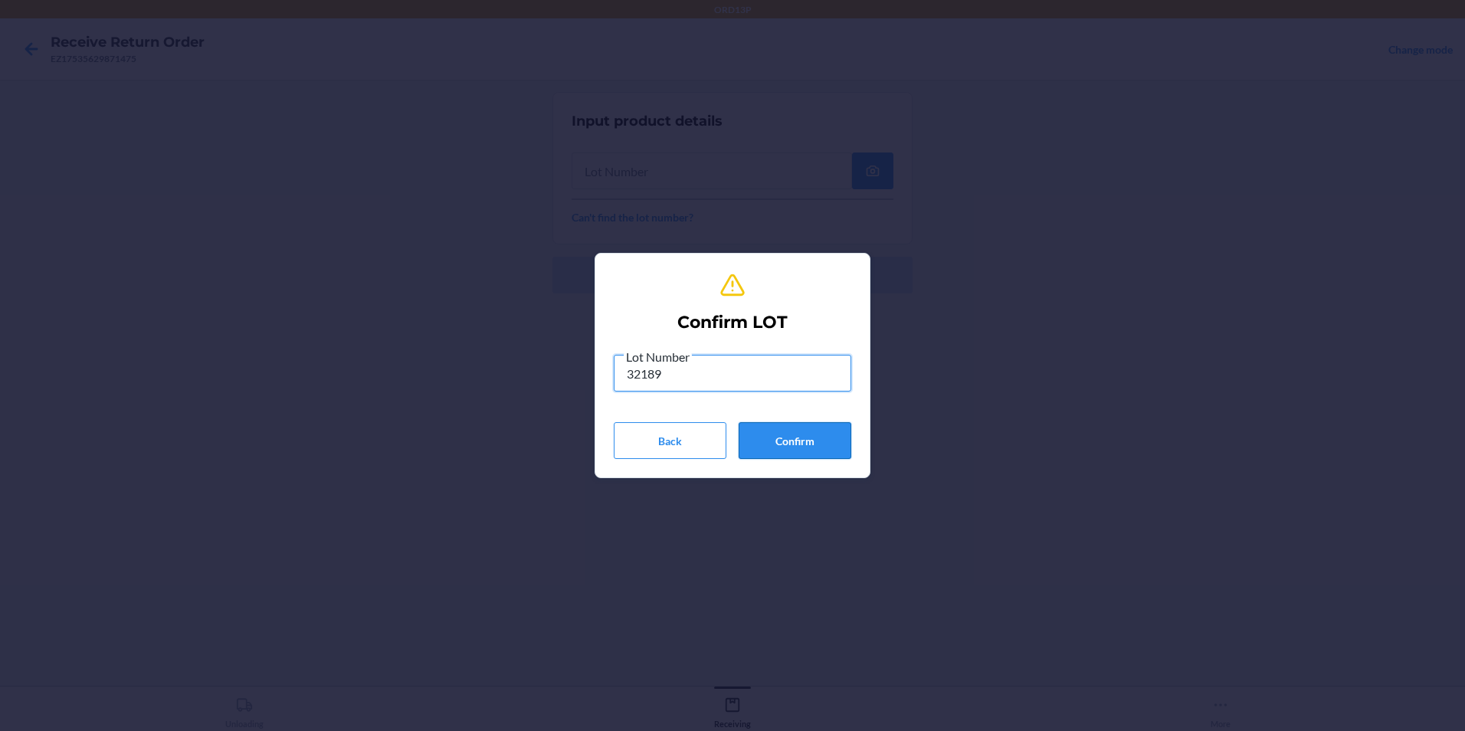
type input "32189"
click at [846, 453] on button "Confirm" at bounding box center [794, 440] width 113 height 37
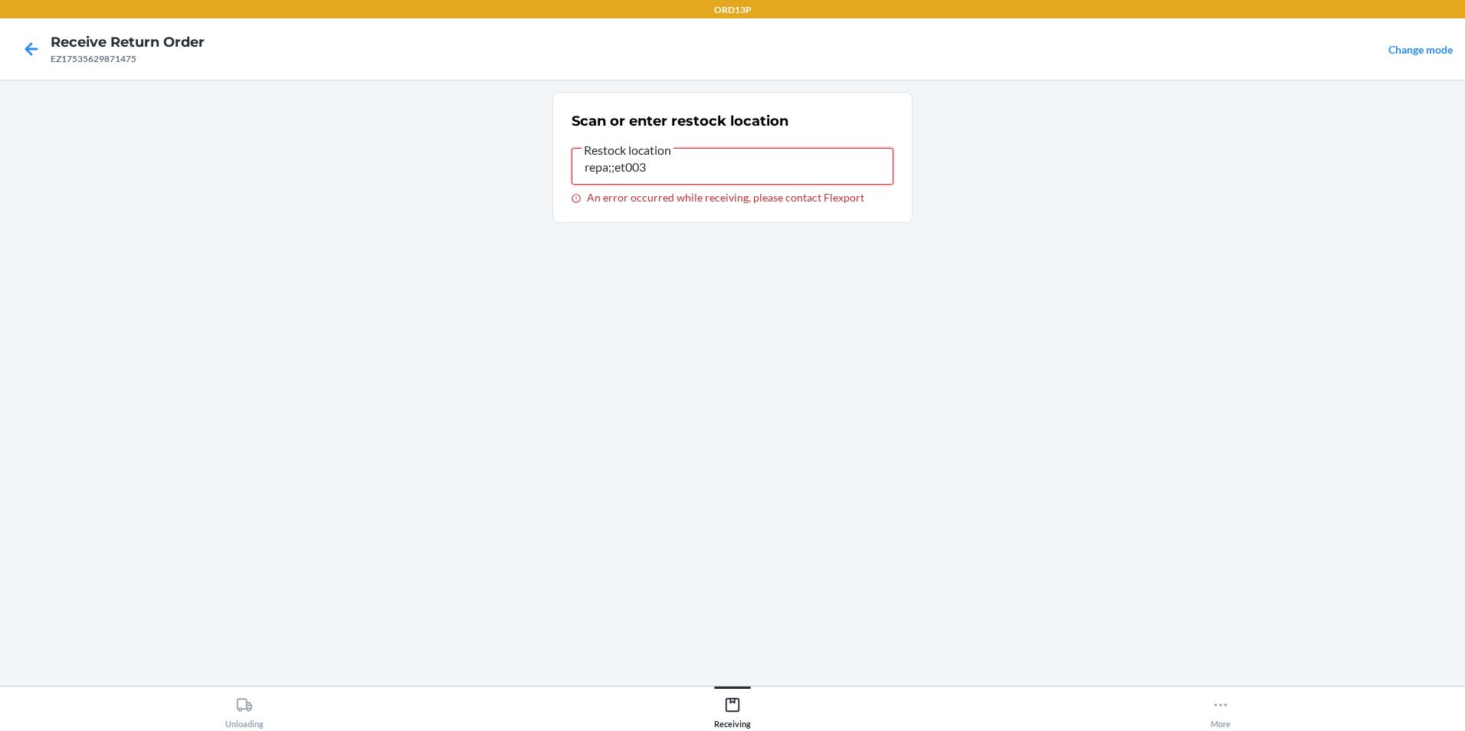
click at [748, 176] on input "repa;;et003" at bounding box center [732, 166] width 322 height 37
type input "r"
type input "repallet003"
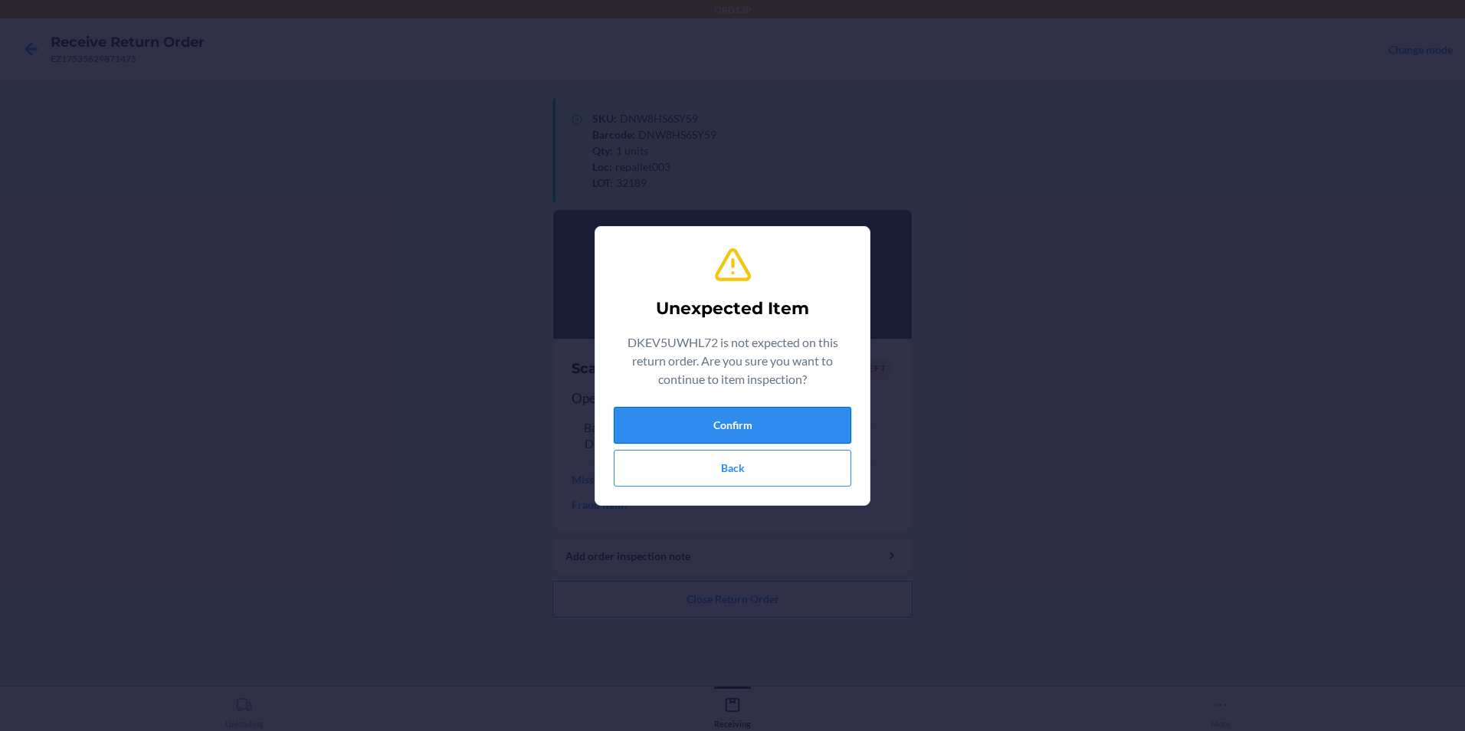
click at [692, 411] on button "Confirm" at bounding box center [732, 425] width 237 height 37
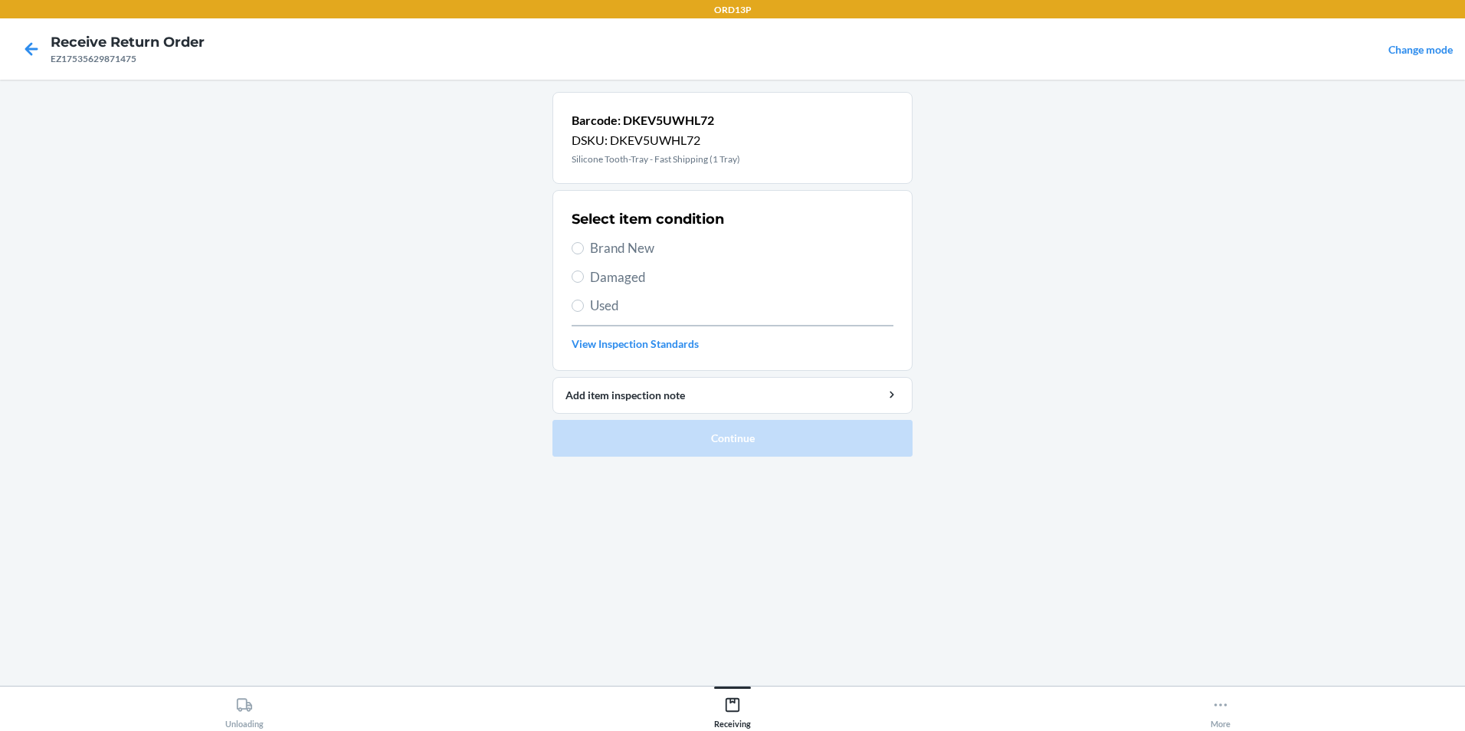
click at [675, 232] on div "Select item condition Brand New Damaged Used View Inspection Standards" at bounding box center [732, 281] width 322 height 152
click at [669, 249] on span "Brand New" at bounding box center [741, 248] width 303 height 20
click at [584, 249] on input "Brand New" at bounding box center [577, 248] width 12 height 12
radio input "true"
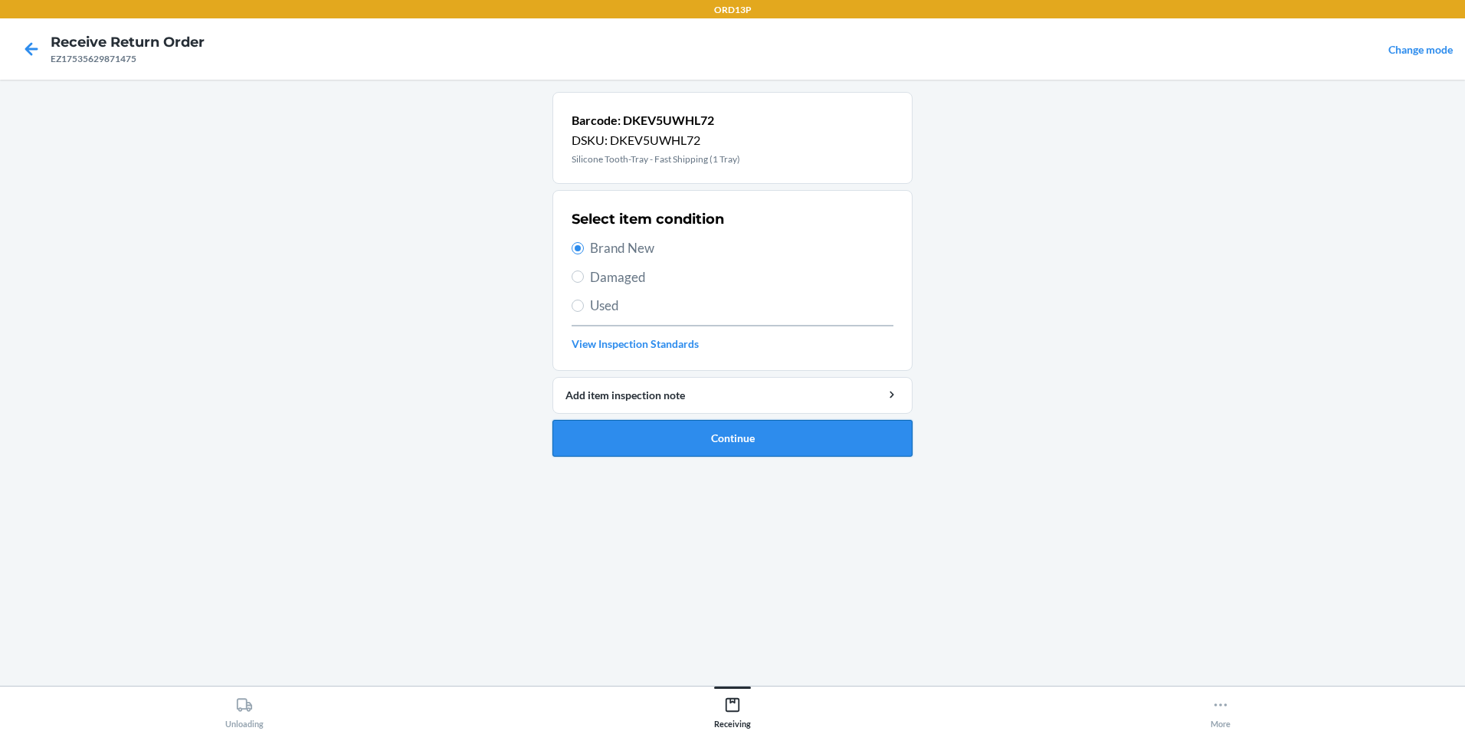
click at [684, 441] on button "Continue" at bounding box center [732, 438] width 360 height 37
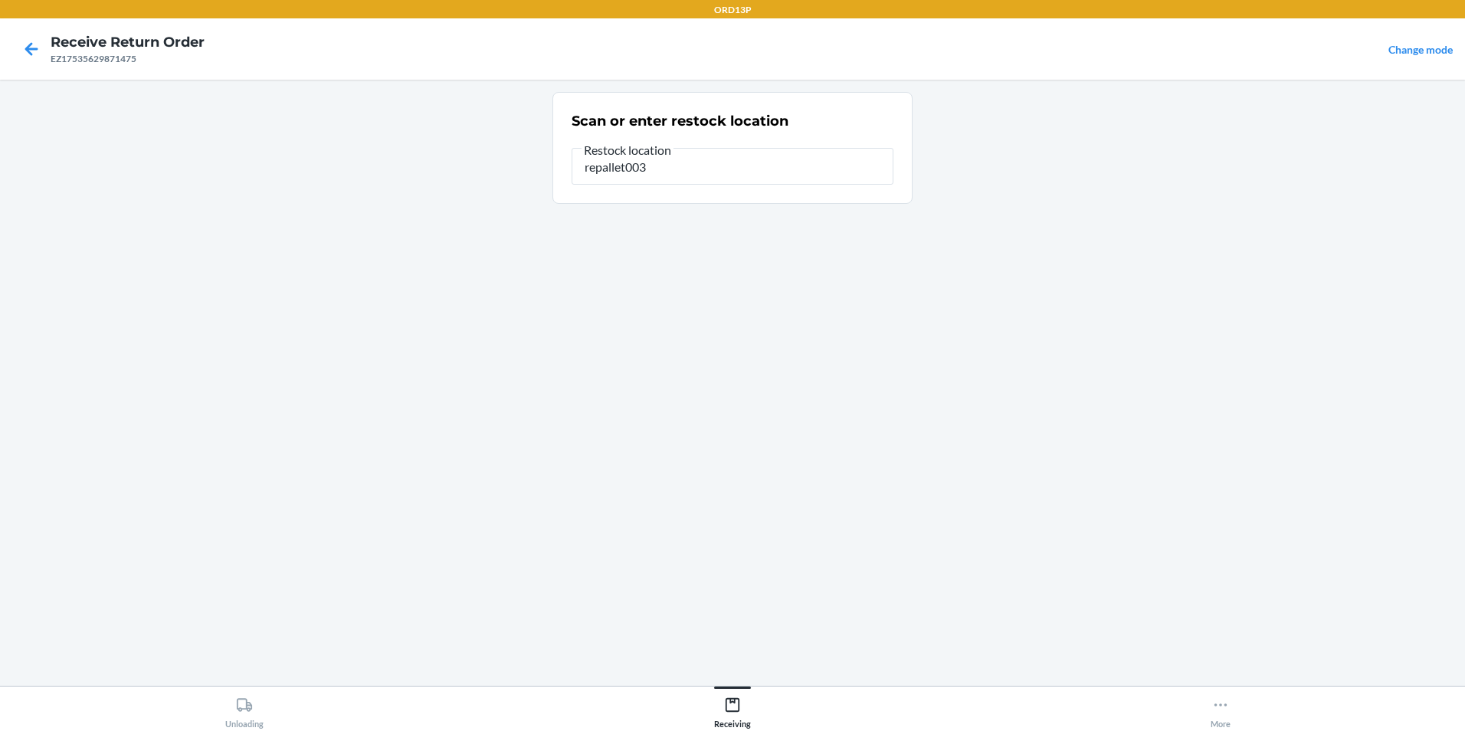
type input "repallet003"
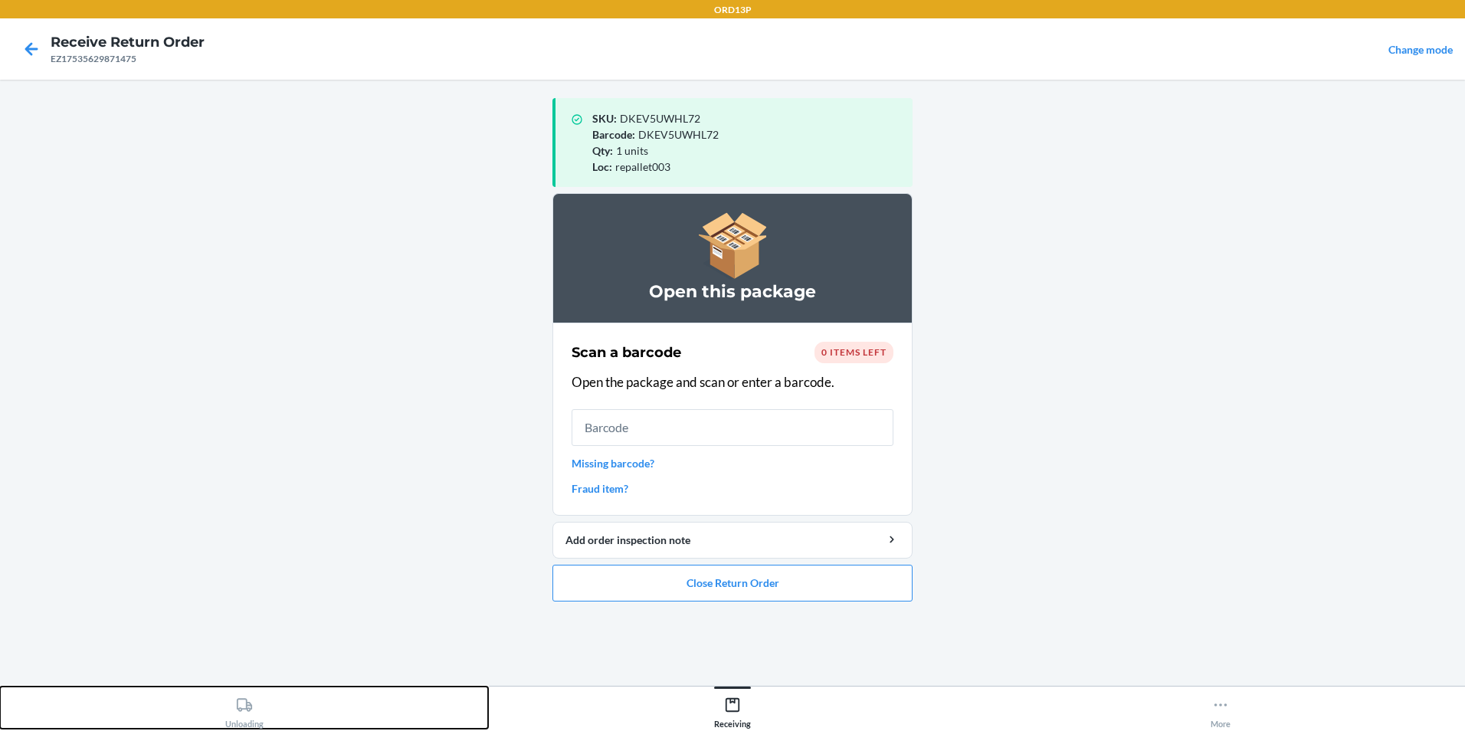
click at [247, 700] on icon at bounding box center [244, 704] width 17 height 17
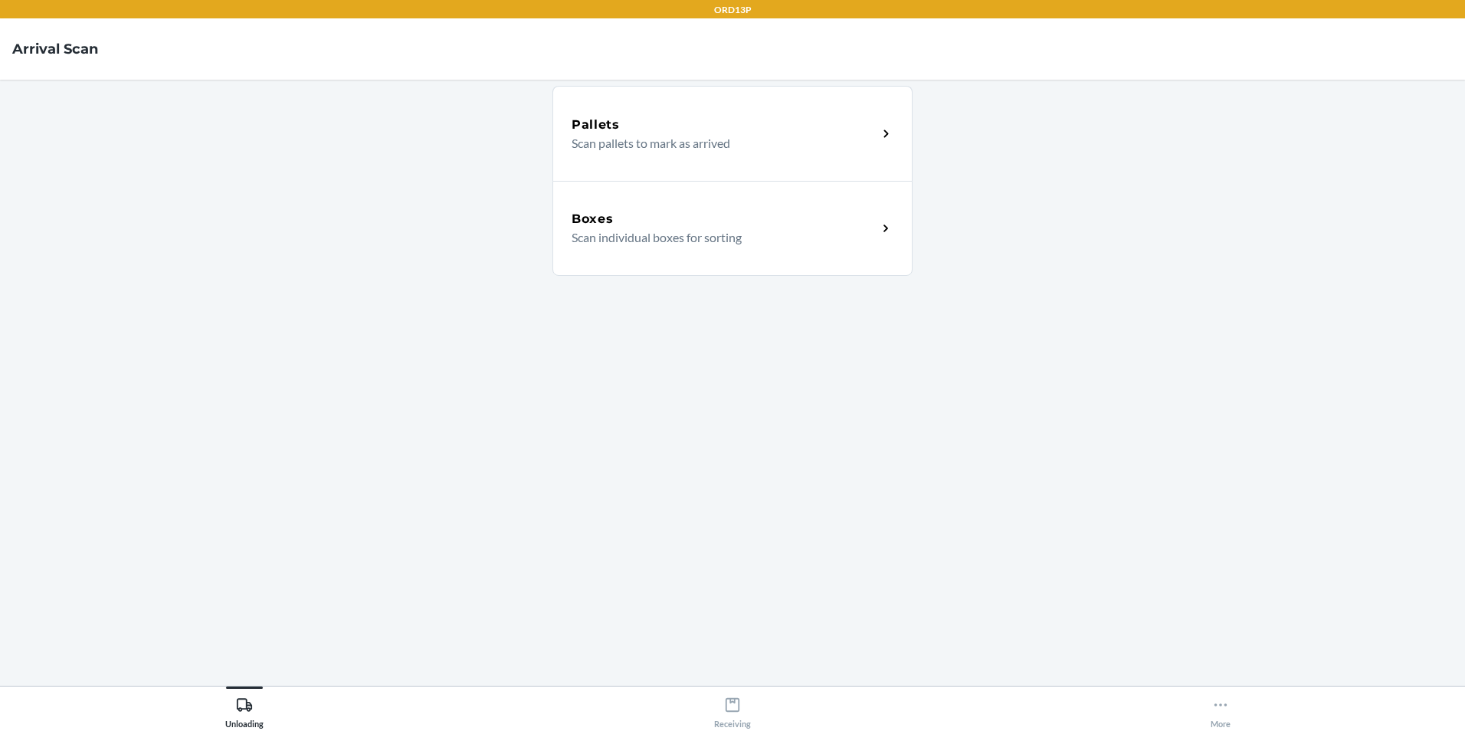
click at [672, 253] on div "Boxes Scan individual boxes for sorting" at bounding box center [732, 228] width 360 height 95
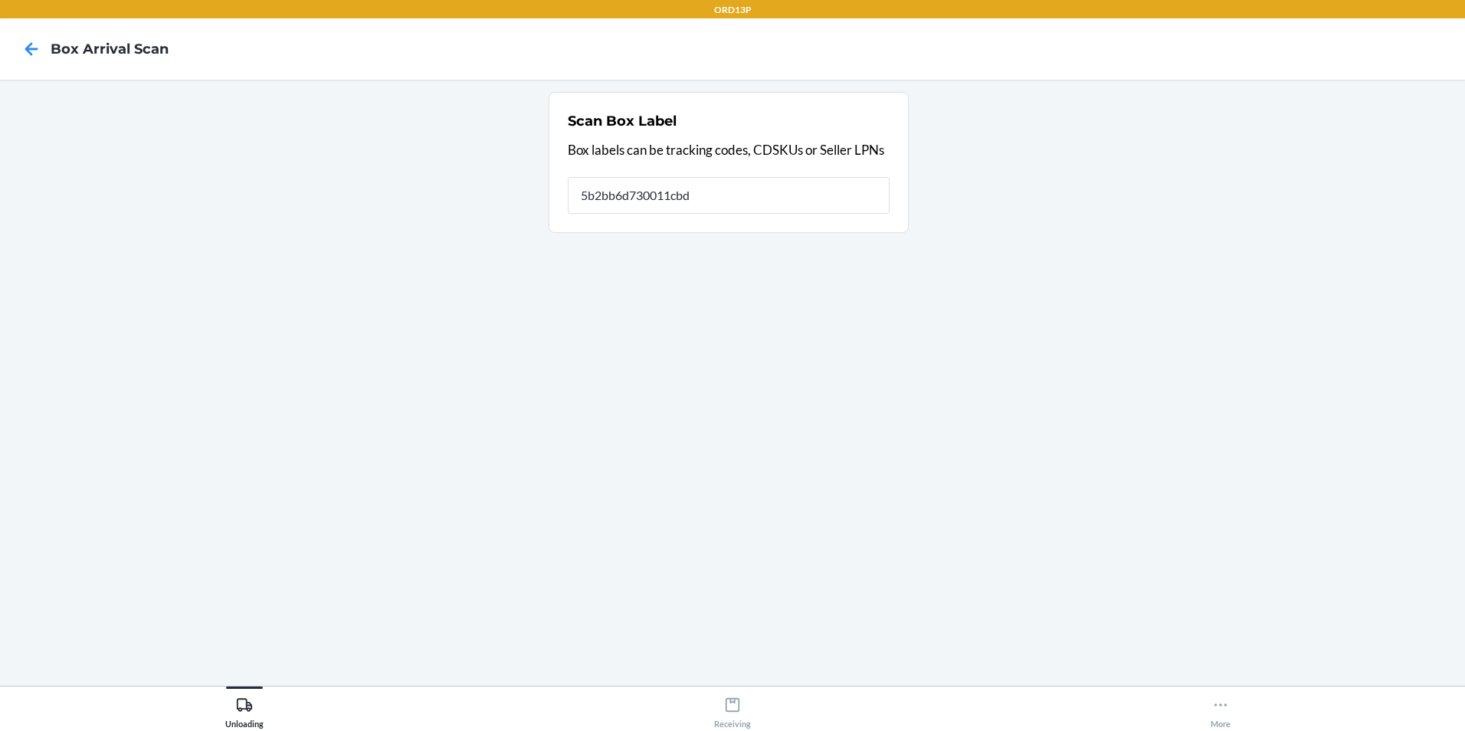
type input "5b2bb6d730011cbd0"
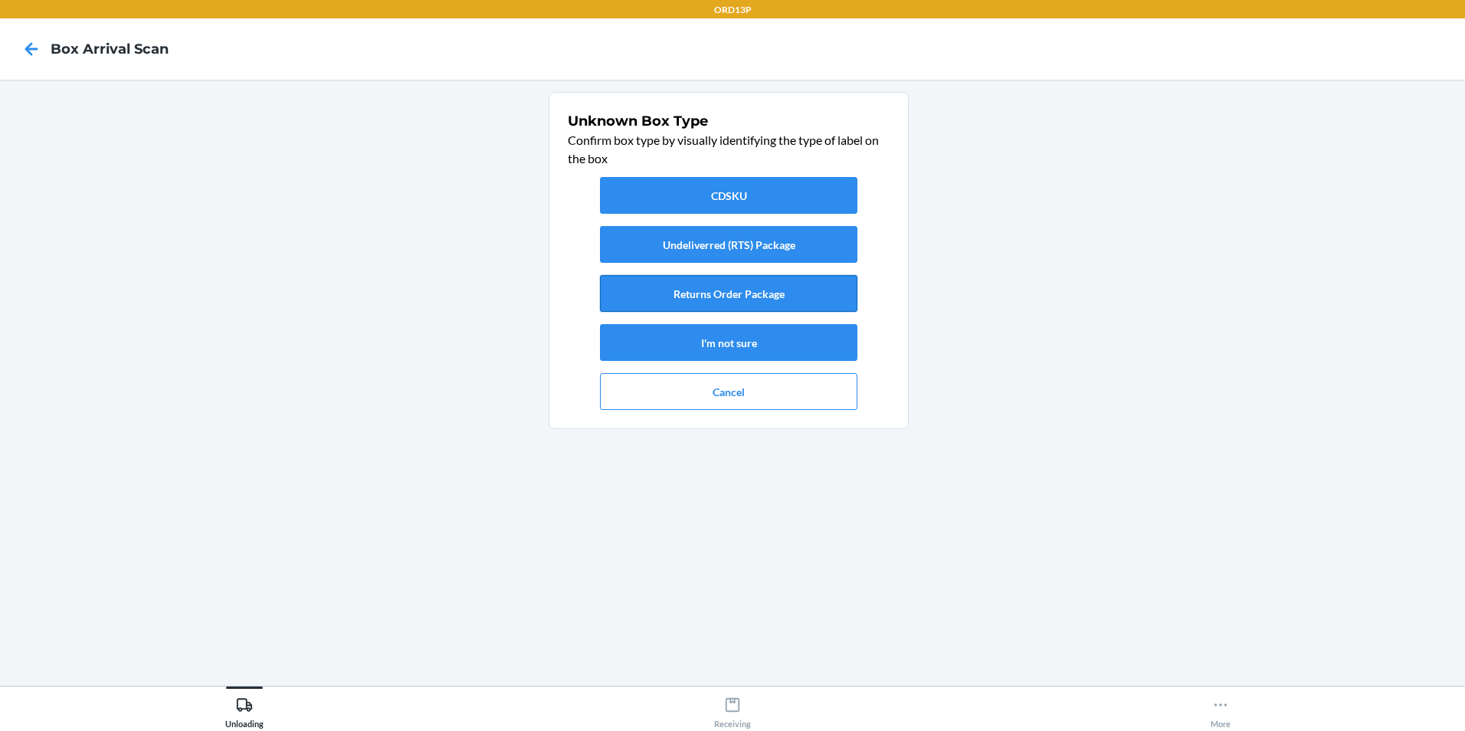
click at [632, 290] on button "Returns Order Package" at bounding box center [728, 293] width 257 height 37
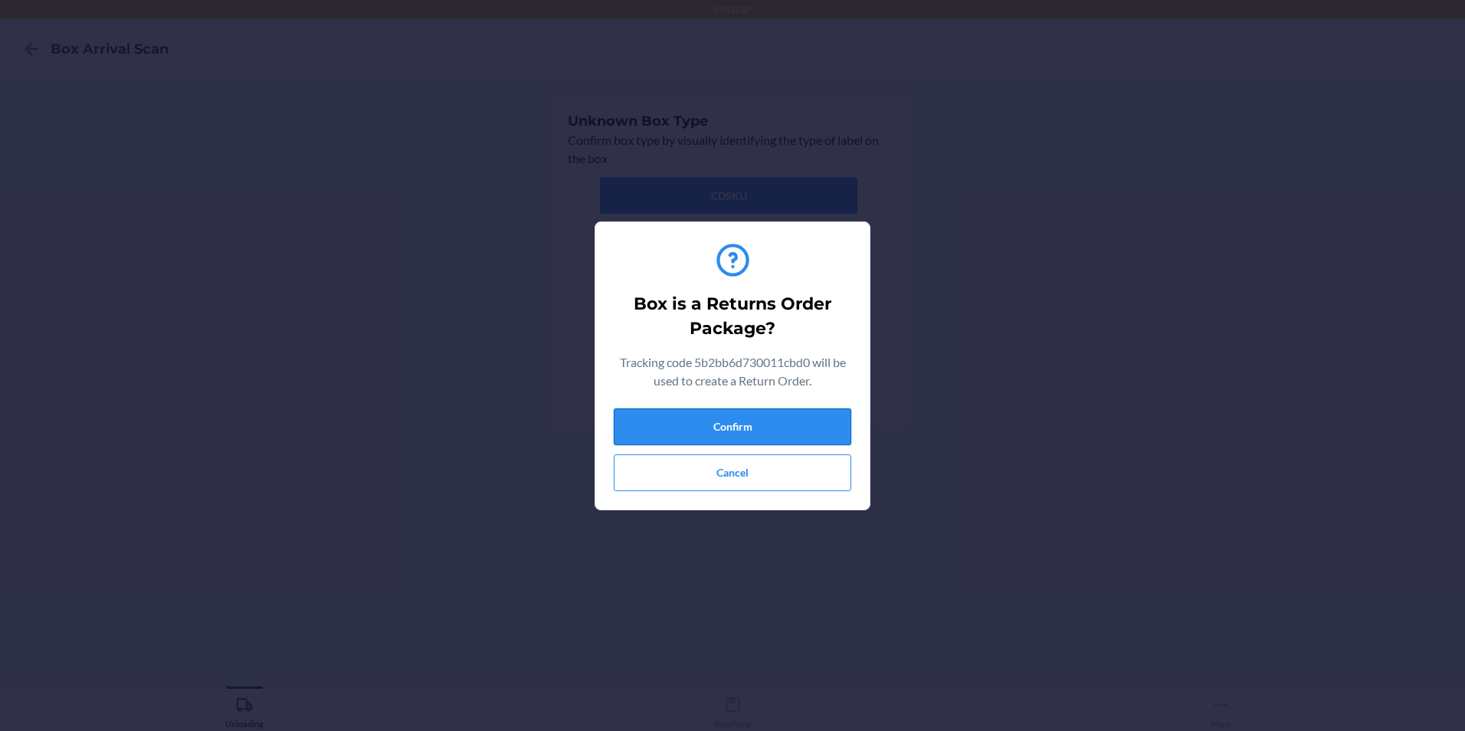
click at [725, 427] on button "Confirm" at bounding box center [732, 426] width 237 height 37
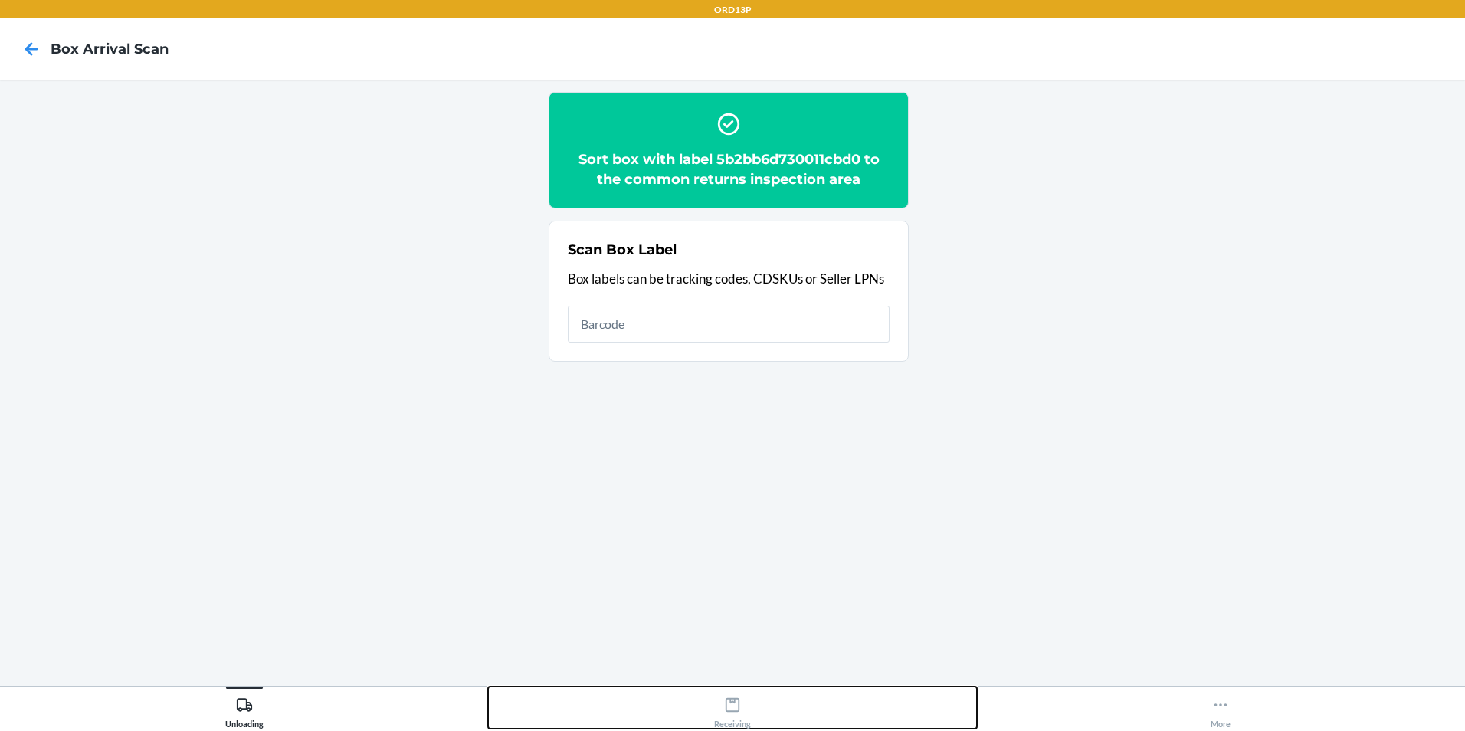
click at [739, 712] on icon at bounding box center [732, 704] width 17 height 17
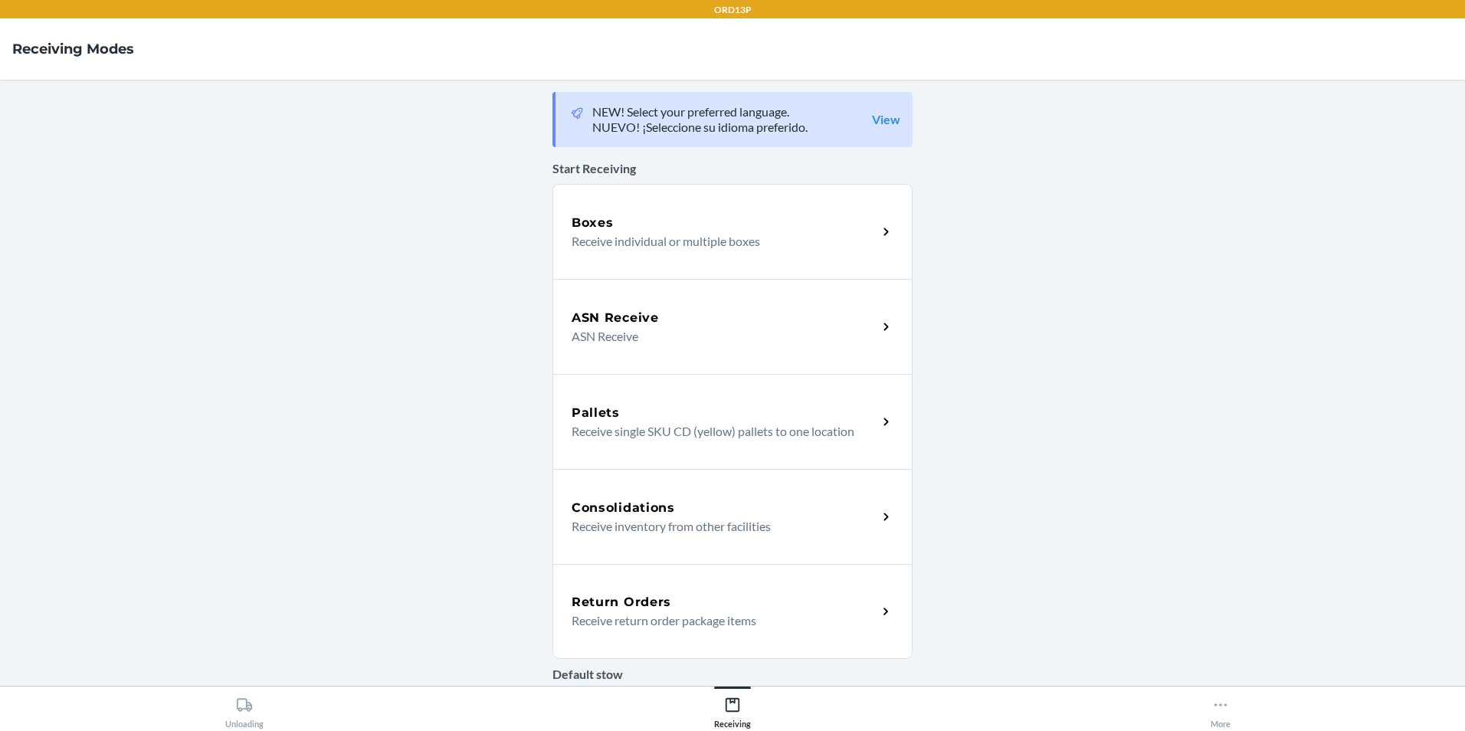
click at [722, 595] on div "Return Orders" at bounding box center [724, 602] width 306 height 18
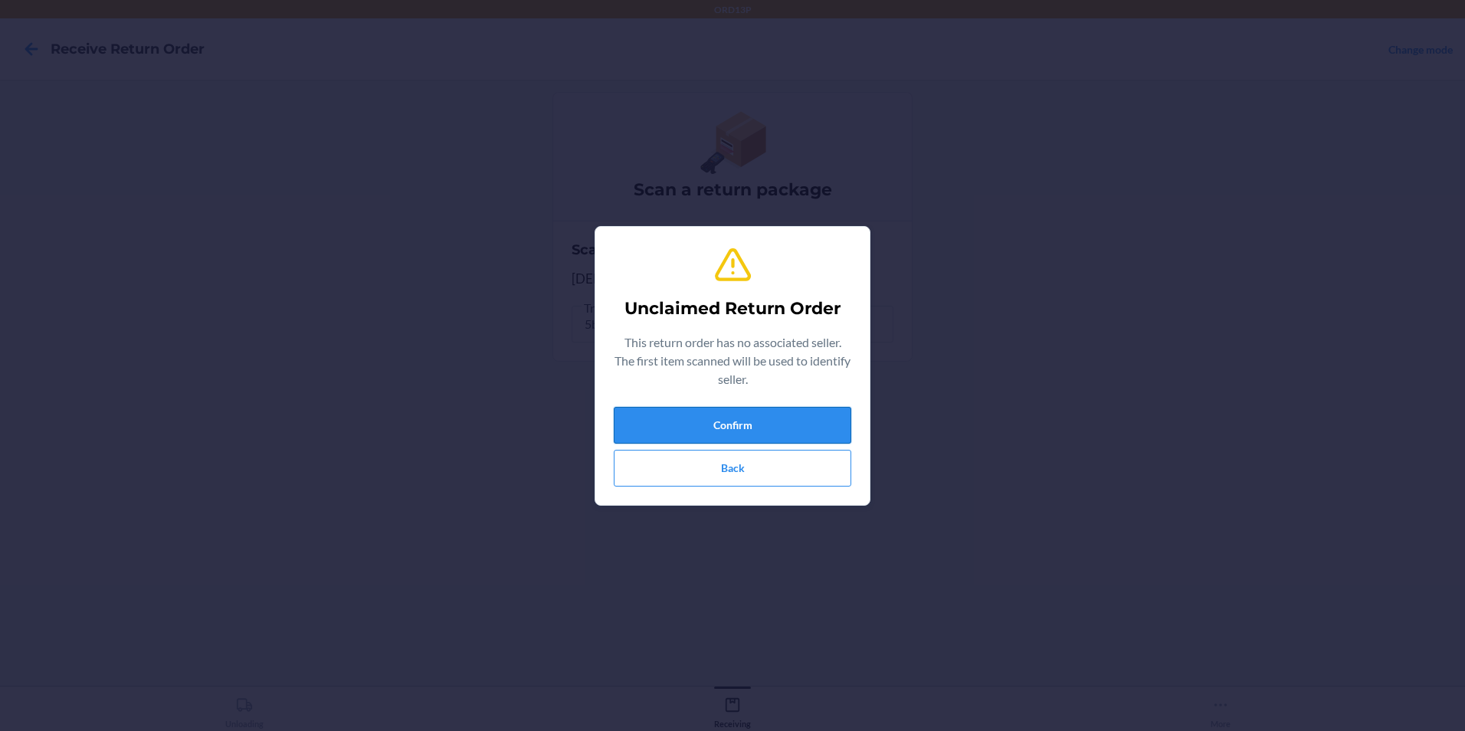
click at [724, 421] on button "Confirm" at bounding box center [732, 425] width 237 height 37
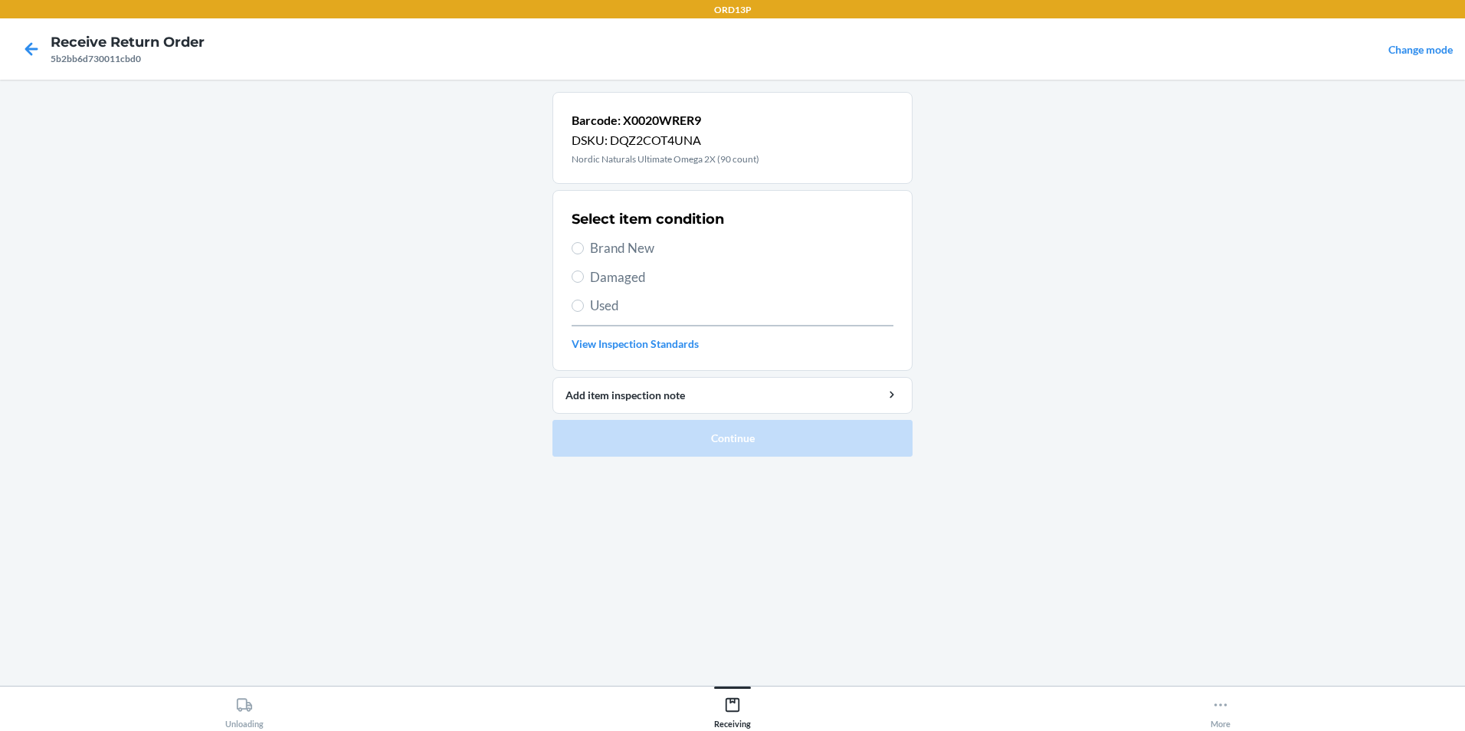
click at [627, 245] on span "Brand New" at bounding box center [741, 248] width 303 height 20
click at [584, 245] on input "Brand New" at bounding box center [577, 248] width 12 height 12
radio input "true"
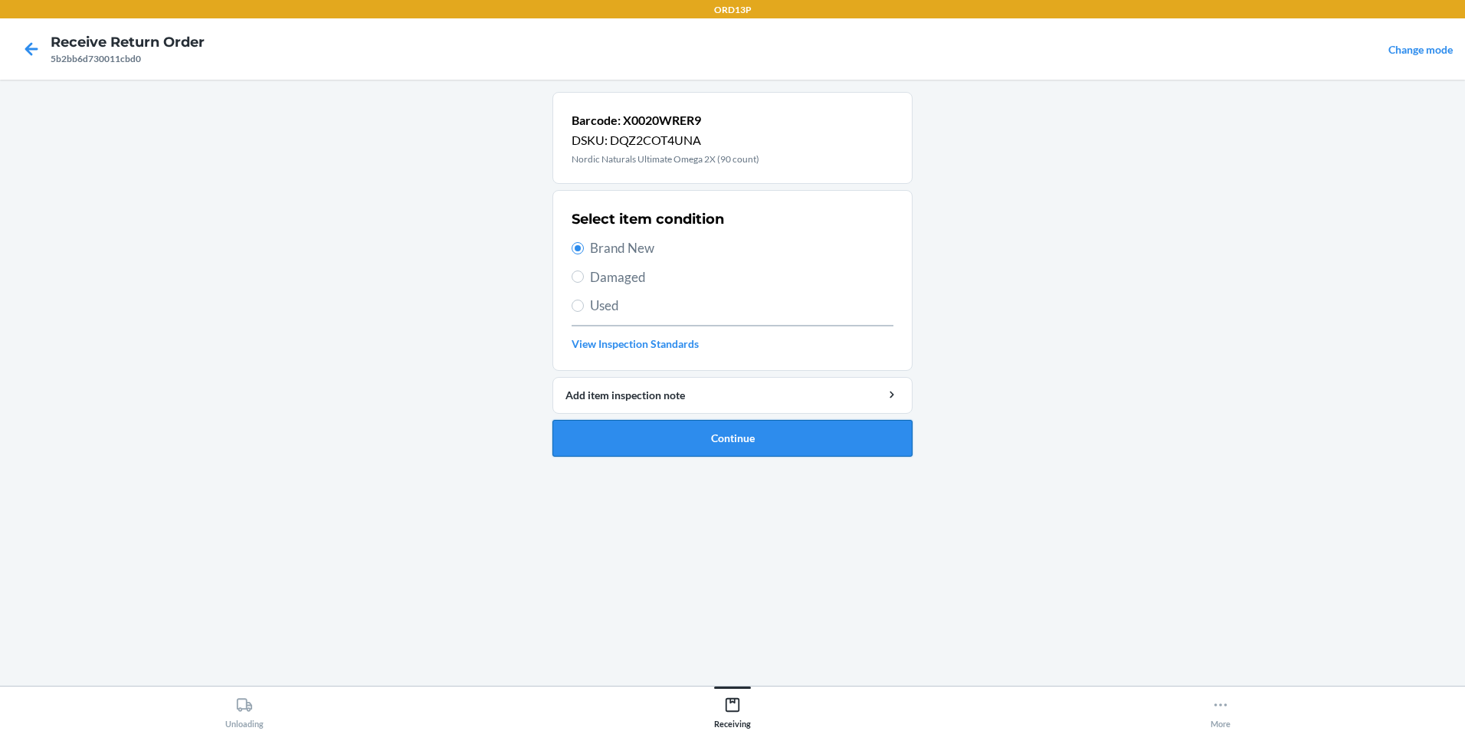
click at [666, 447] on button "Continue" at bounding box center [732, 438] width 360 height 37
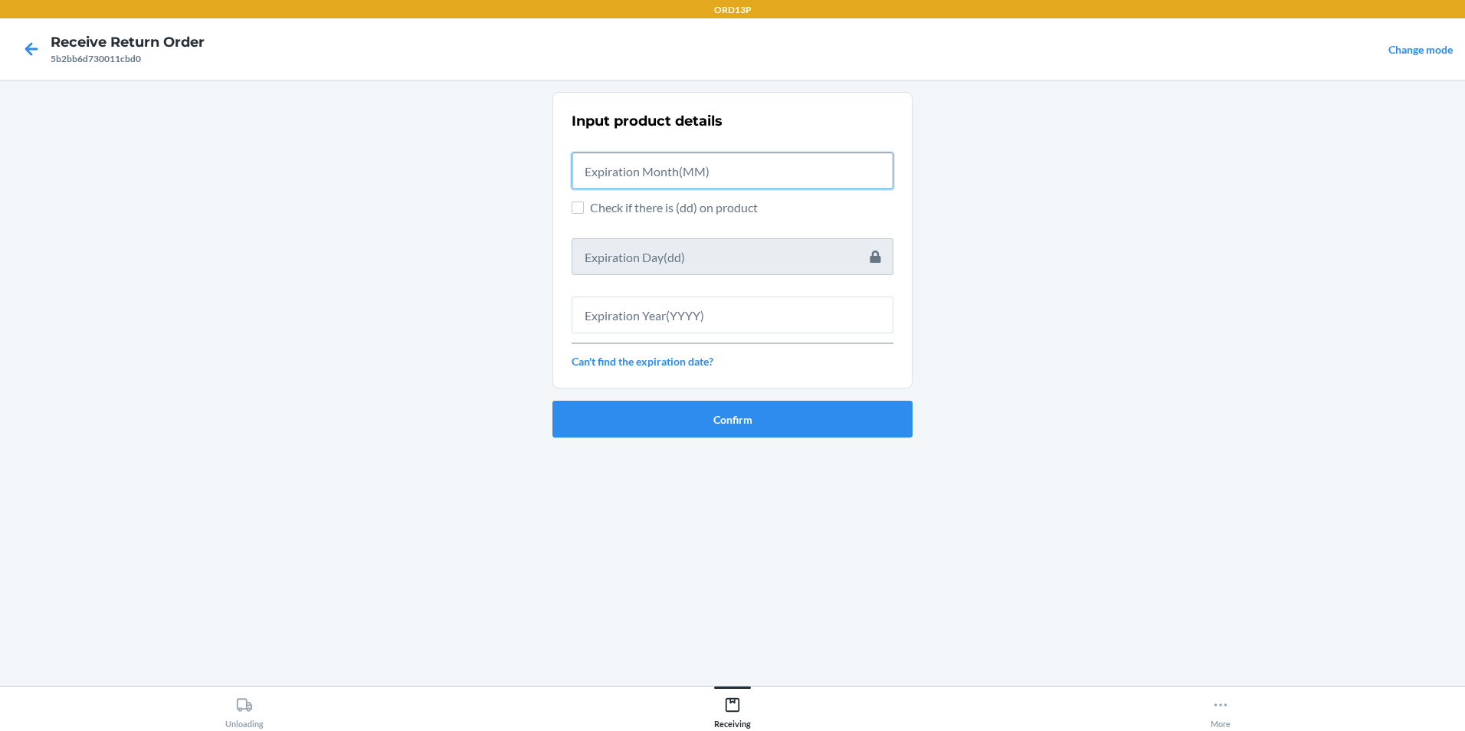
click at [663, 169] on input "text" at bounding box center [732, 170] width 322 height 37
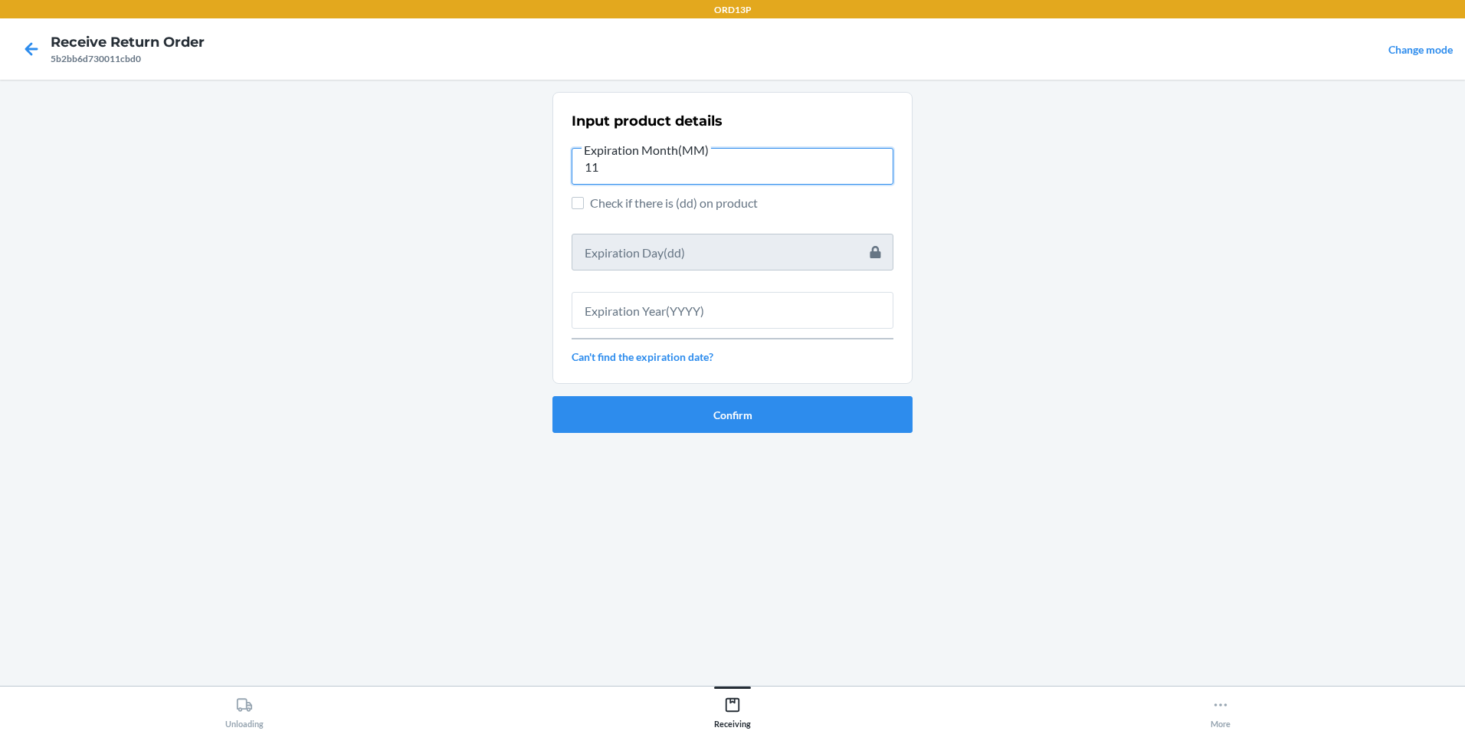
type input "11"
click at [756, 304] on input "text" at bounding box center [732, 310] width 322 height 37
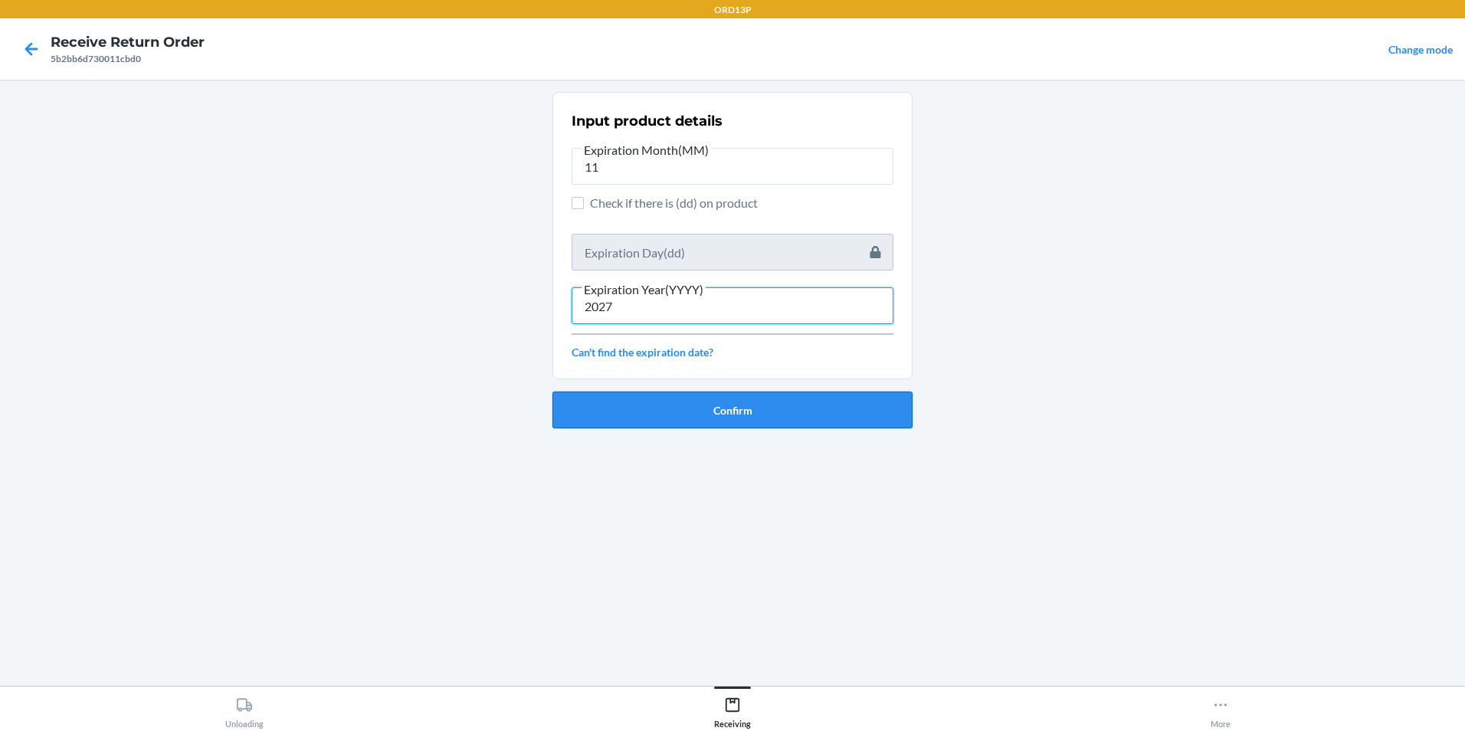
type input "2027"
click at [672, 401] on button "Confirm" at bounding box center [732, 409] width 360 height 37
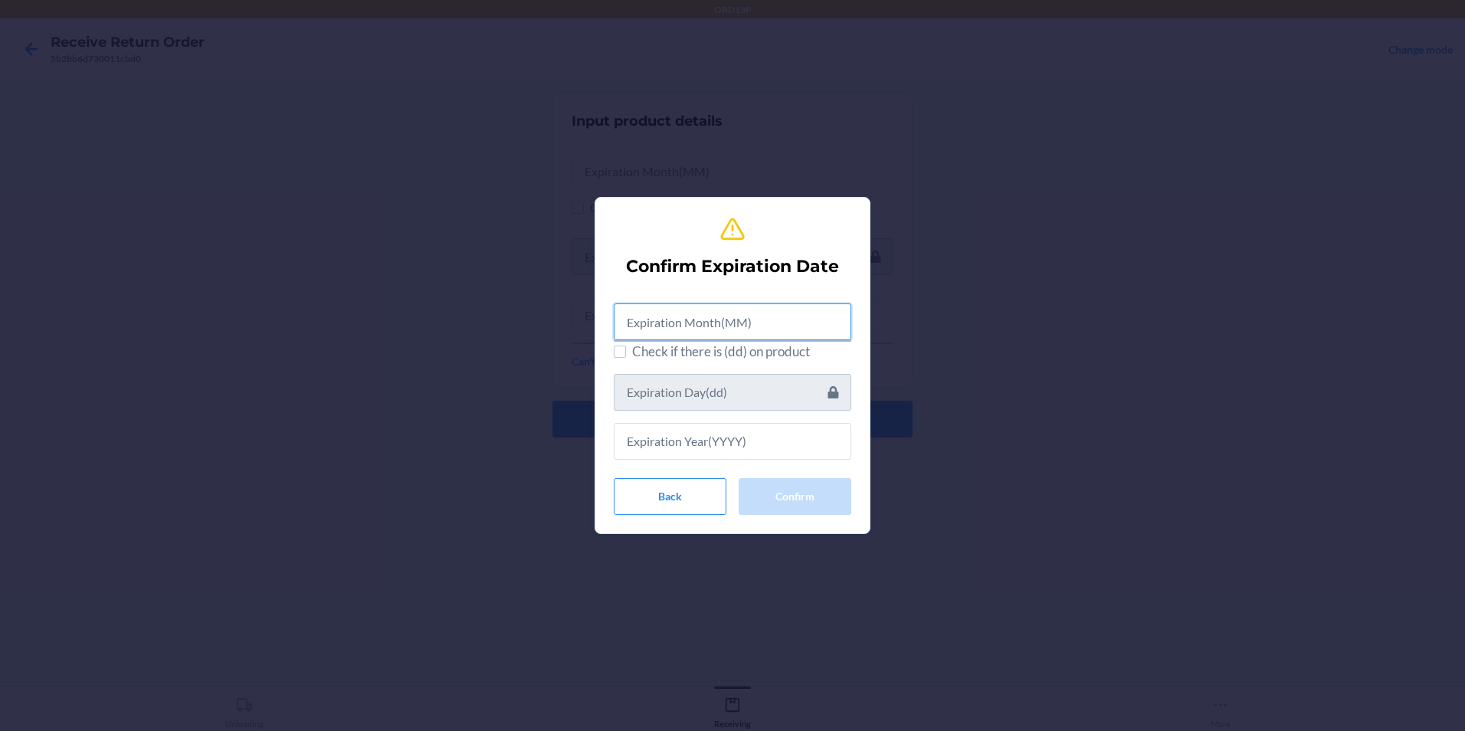
click at [683, 316] on input "text" at bounding box center [732, 321] width 237 height 37
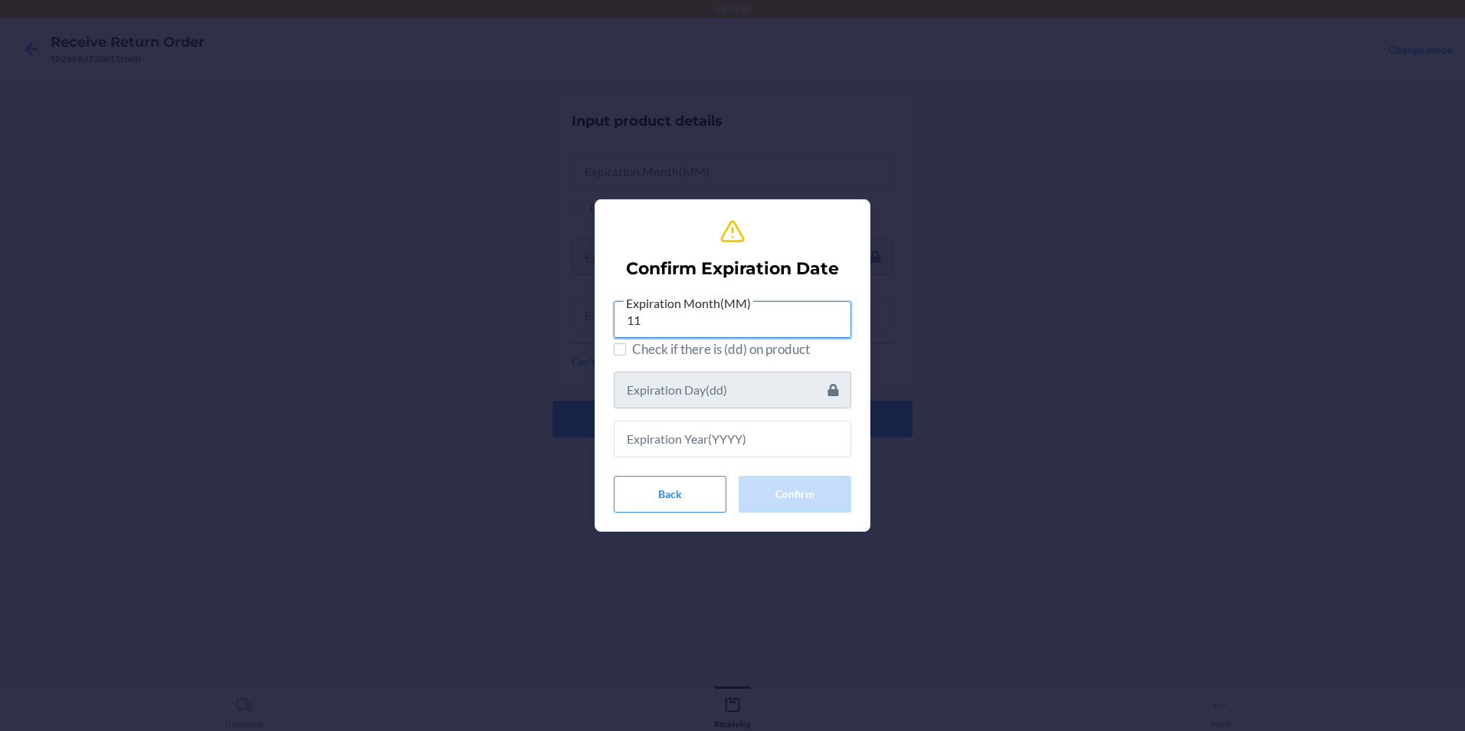
type input "11"
click at [618, 441] on input "text" at bounding box center [732, 439] width 237 height 37
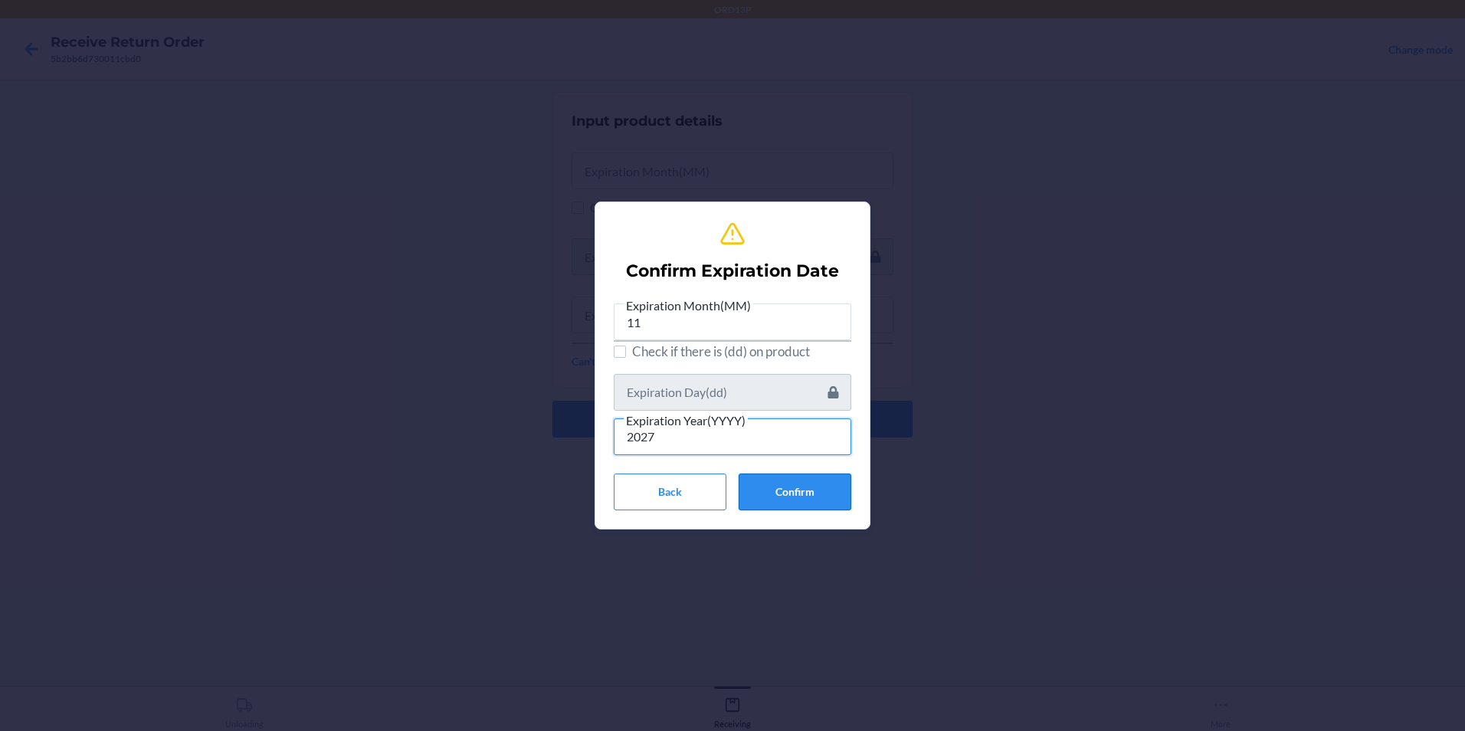
type input "2027"
click at [823, 492] on button "Confirm" at bounding box center [794, 491] width 113 height 37
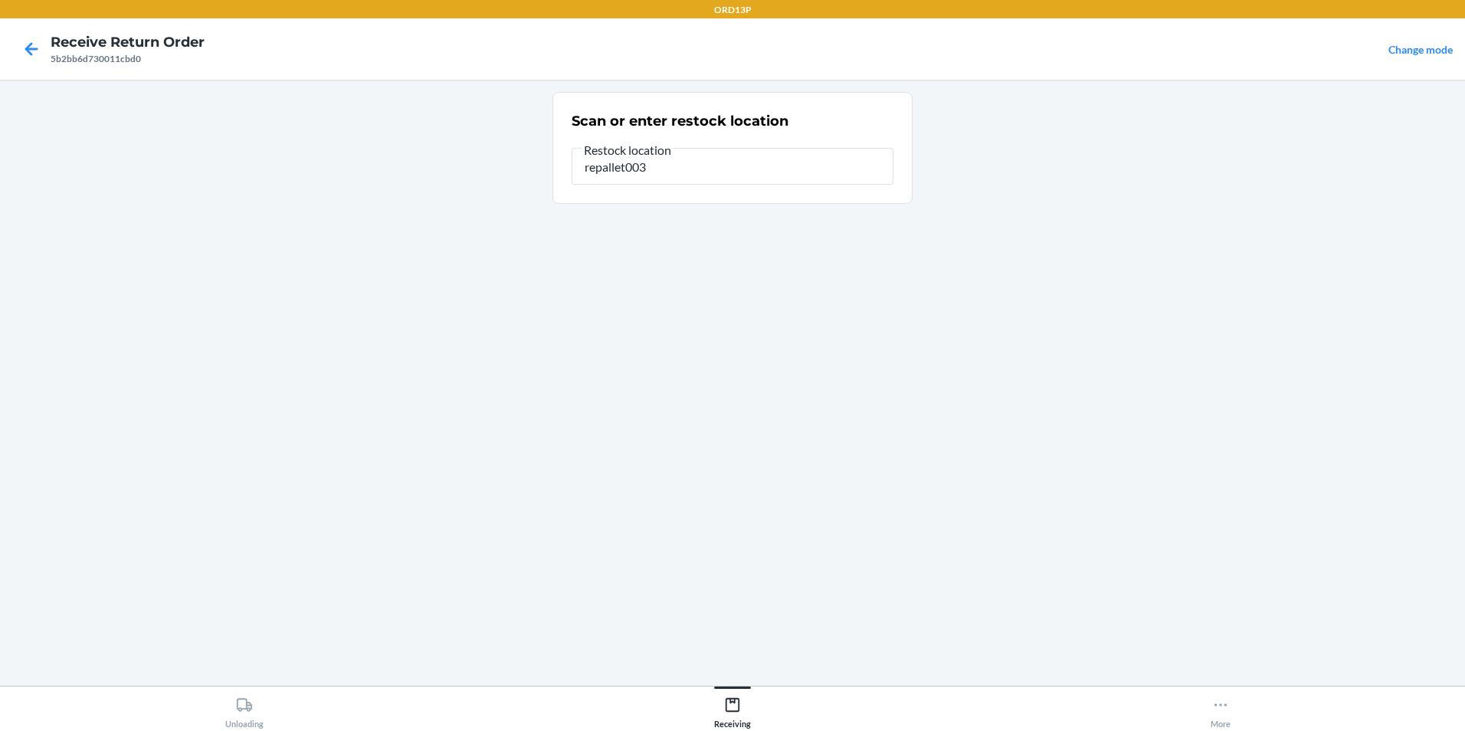
type input "repallet003"
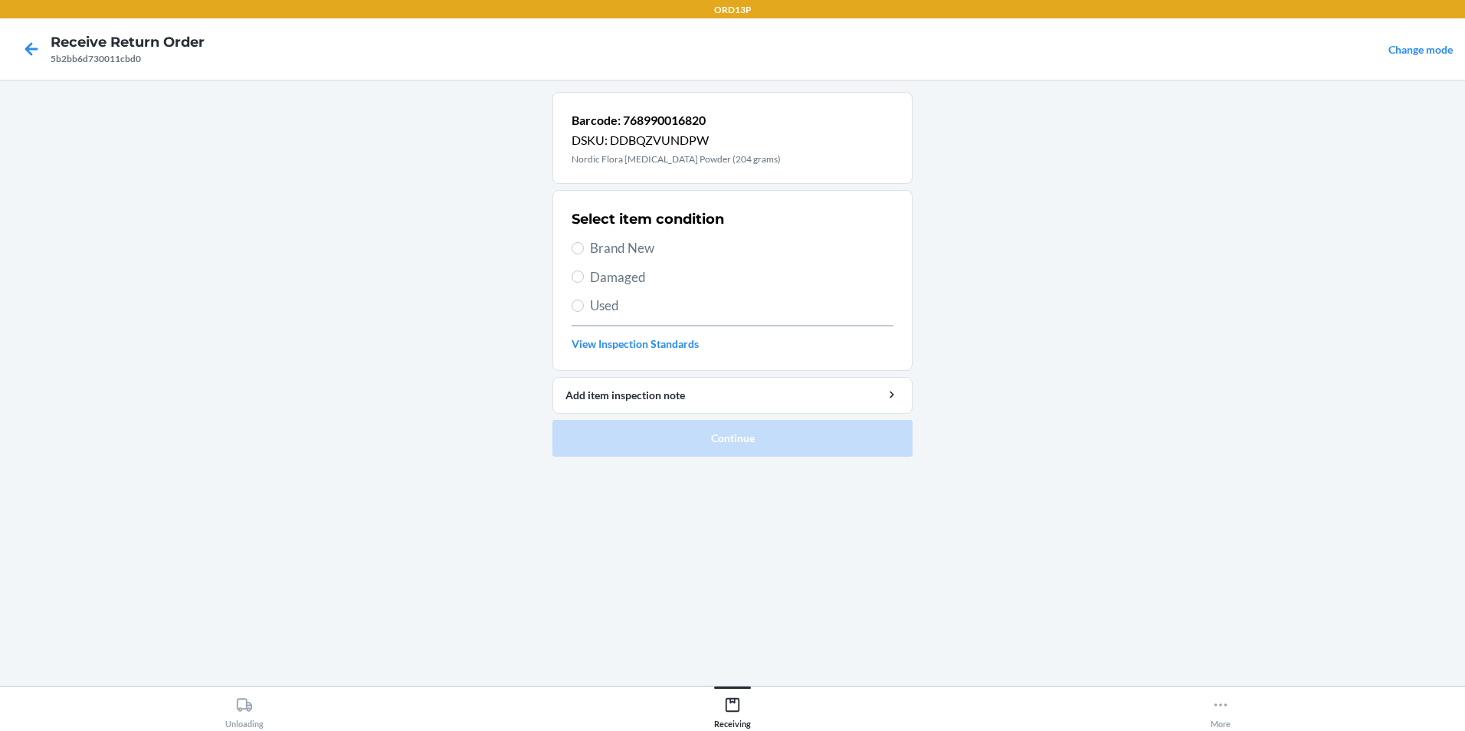
click at [637, 252] on span "Brand New" at bounding box center [741, 248] width 303 height 20
click at [584, 252] on input "Brand New" at bounding box center [577, 248] width 12 height 12
radio input "true"
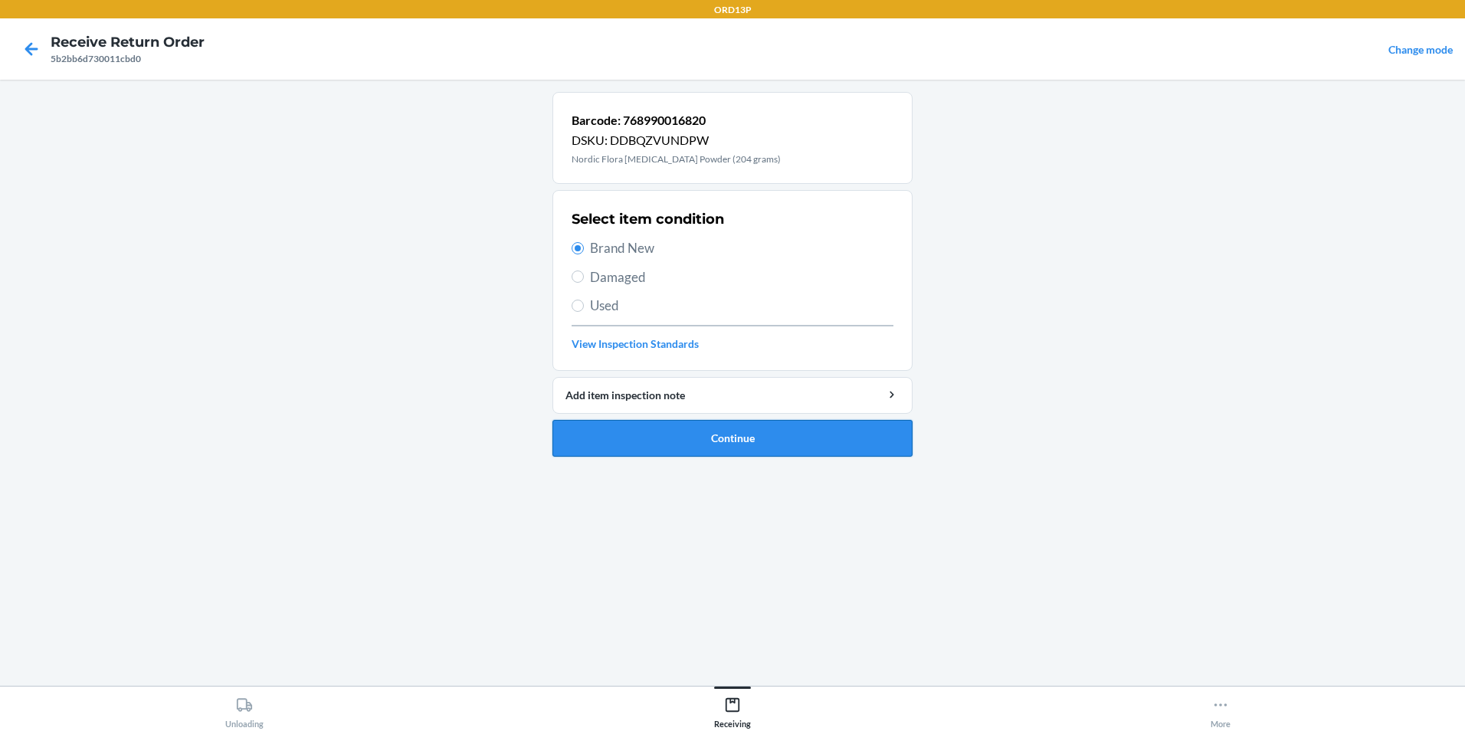
click at [639, 421] on button "Continue" at bounding box center [732, 438] width 360 height 37
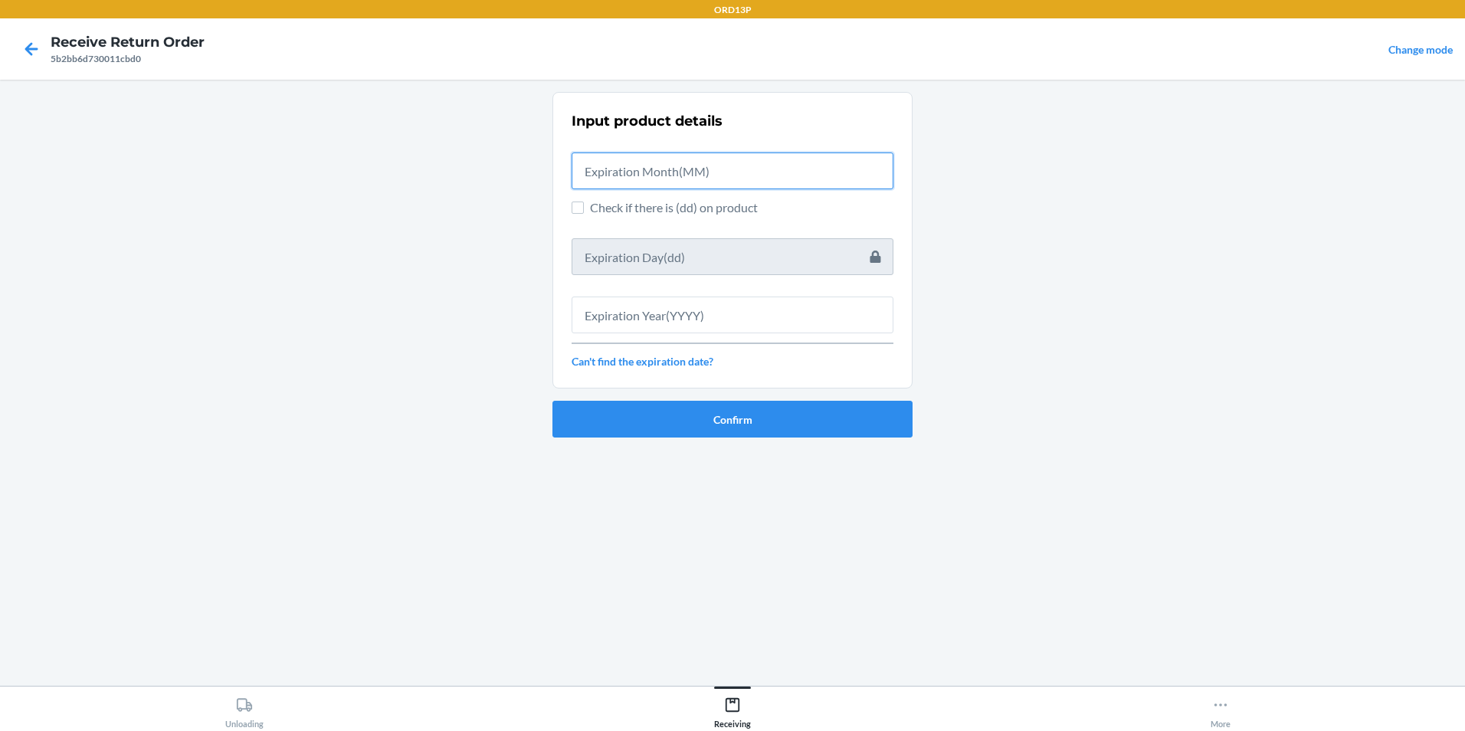
click at [727, 173] on input "text" at bounding box center [732, 170] width 322 height 37
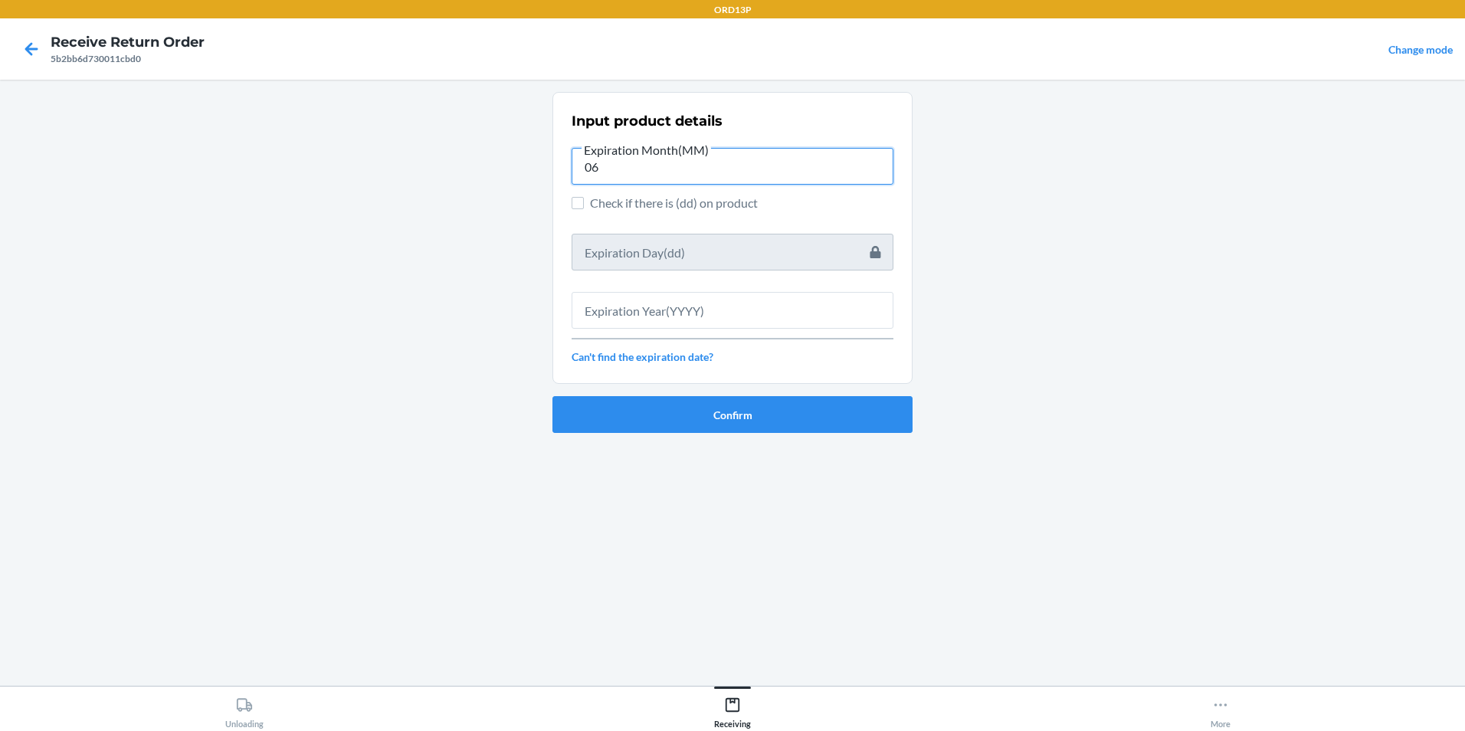
type input "06"
click at [667, 316] on input "text" at bounding box center [732, 310] width 322 height 37
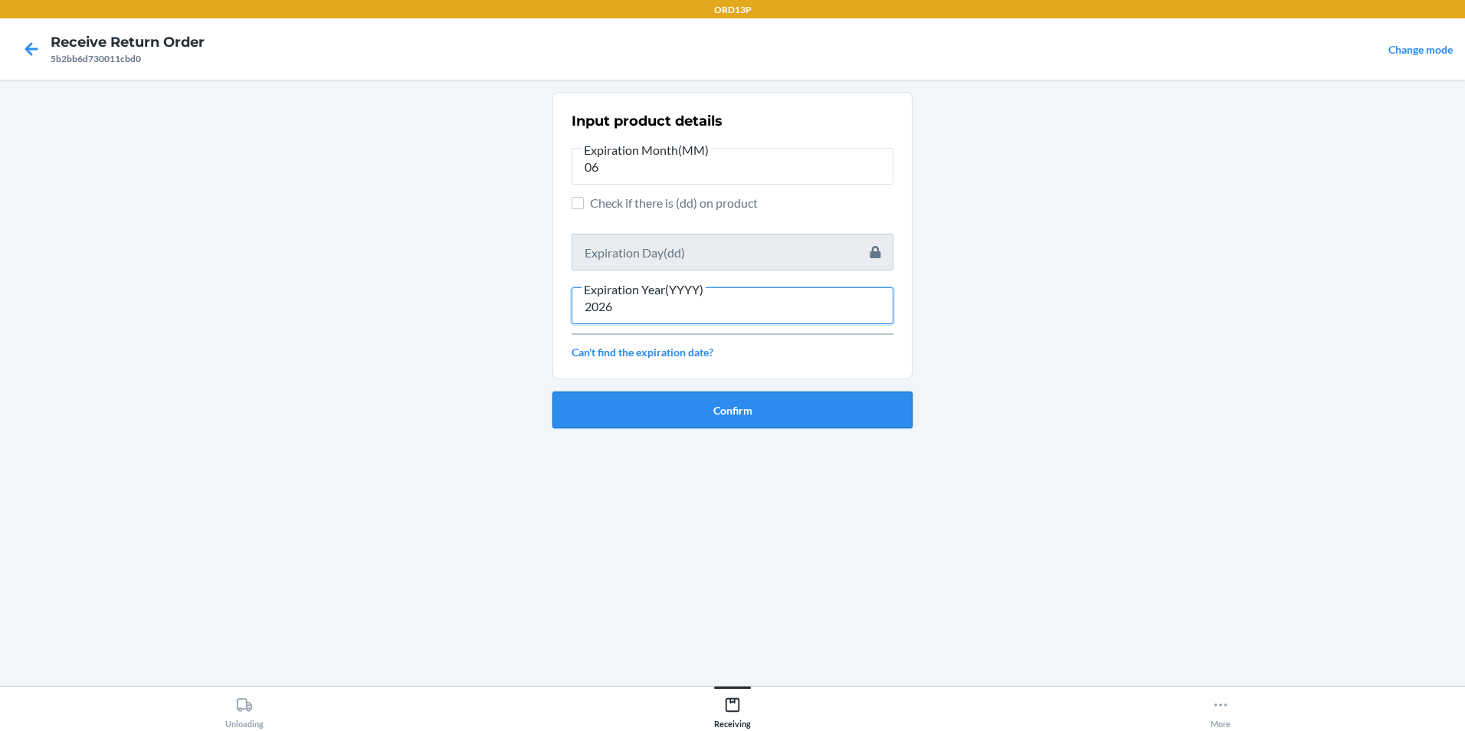
type input "2026"
click at [701, 425] on button "Confirm" at bounding box center [732, 409] width 360 height 37
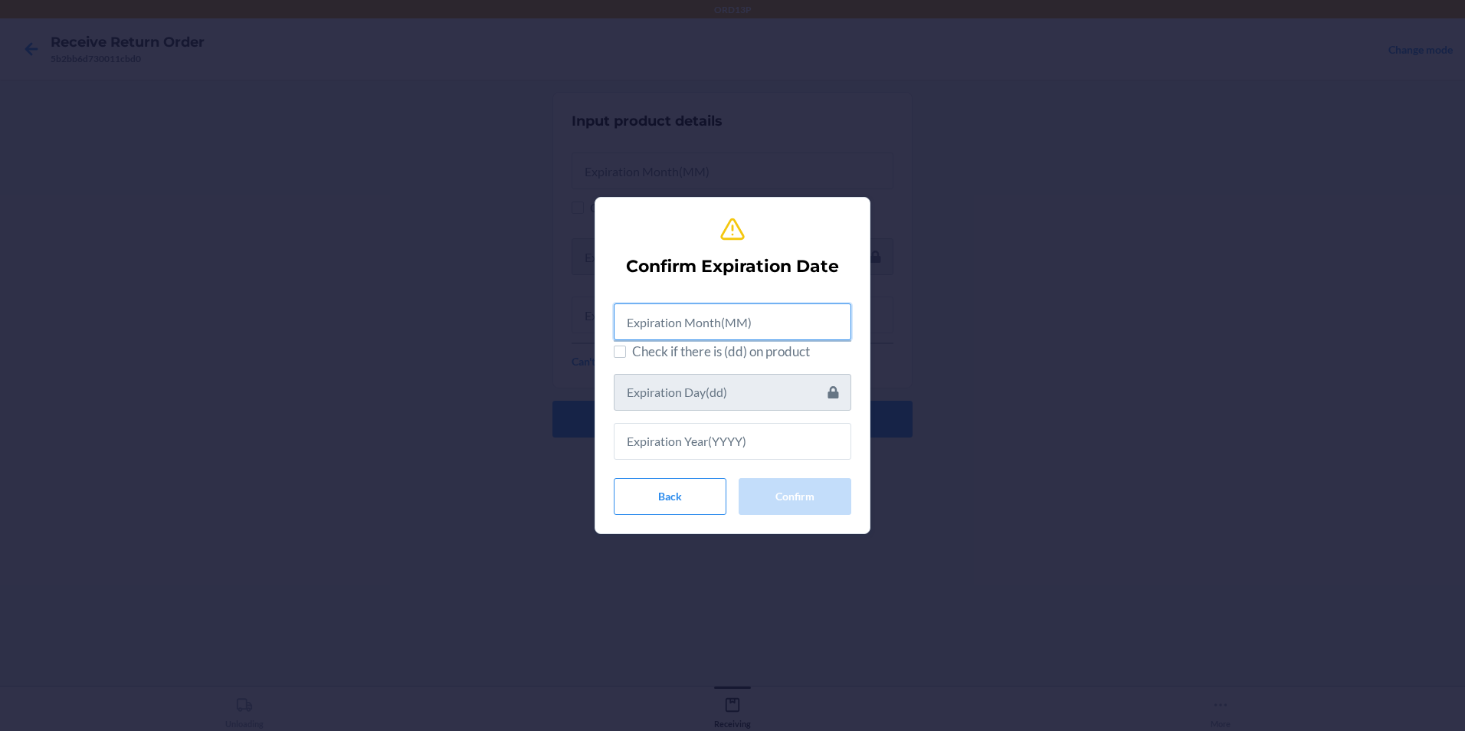
click at [773, 318] on input "text" at bounding box center [732, 321] width 237 height 37
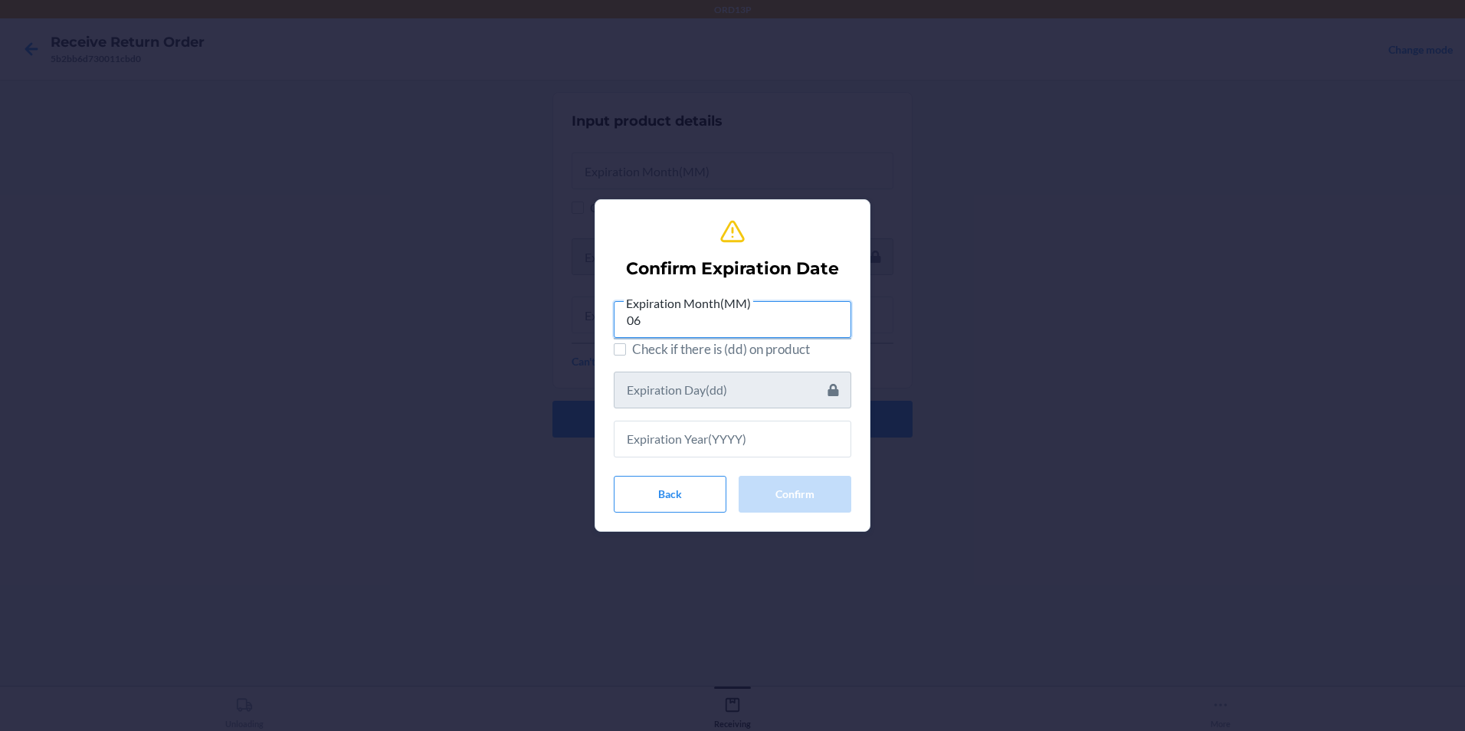
type input "06"
click at [787, 459] on div "Expiration Month(MM) 06 Check if there is (dd) on product Back Confirm" at bounding box center [732, 402] width 237 height 219
click at [712, 448] on input "text" at bounding box center [732, 439] width 237 height 37
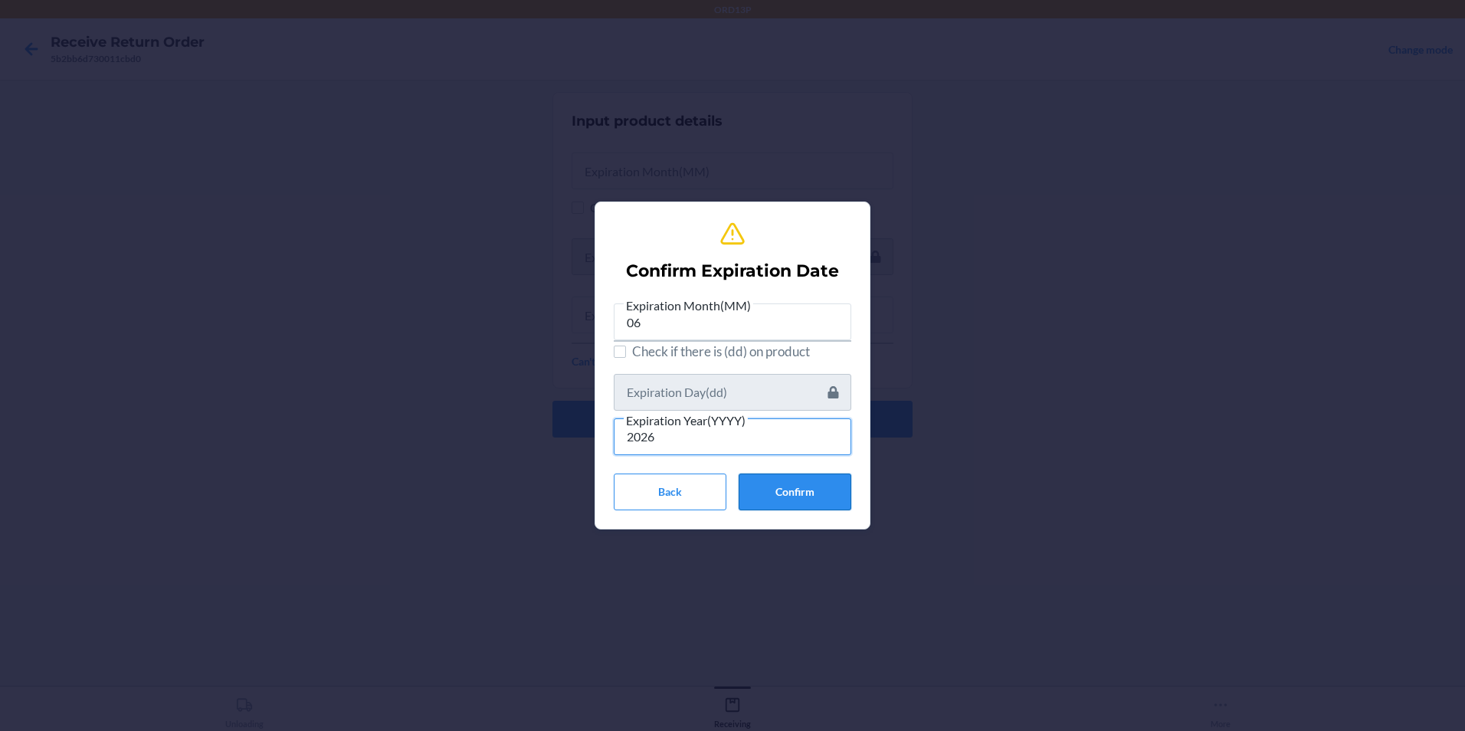
type input "2026"
click at [769, 492] on button "Confirm" at bounding box center [794, 491] width 113 height 37
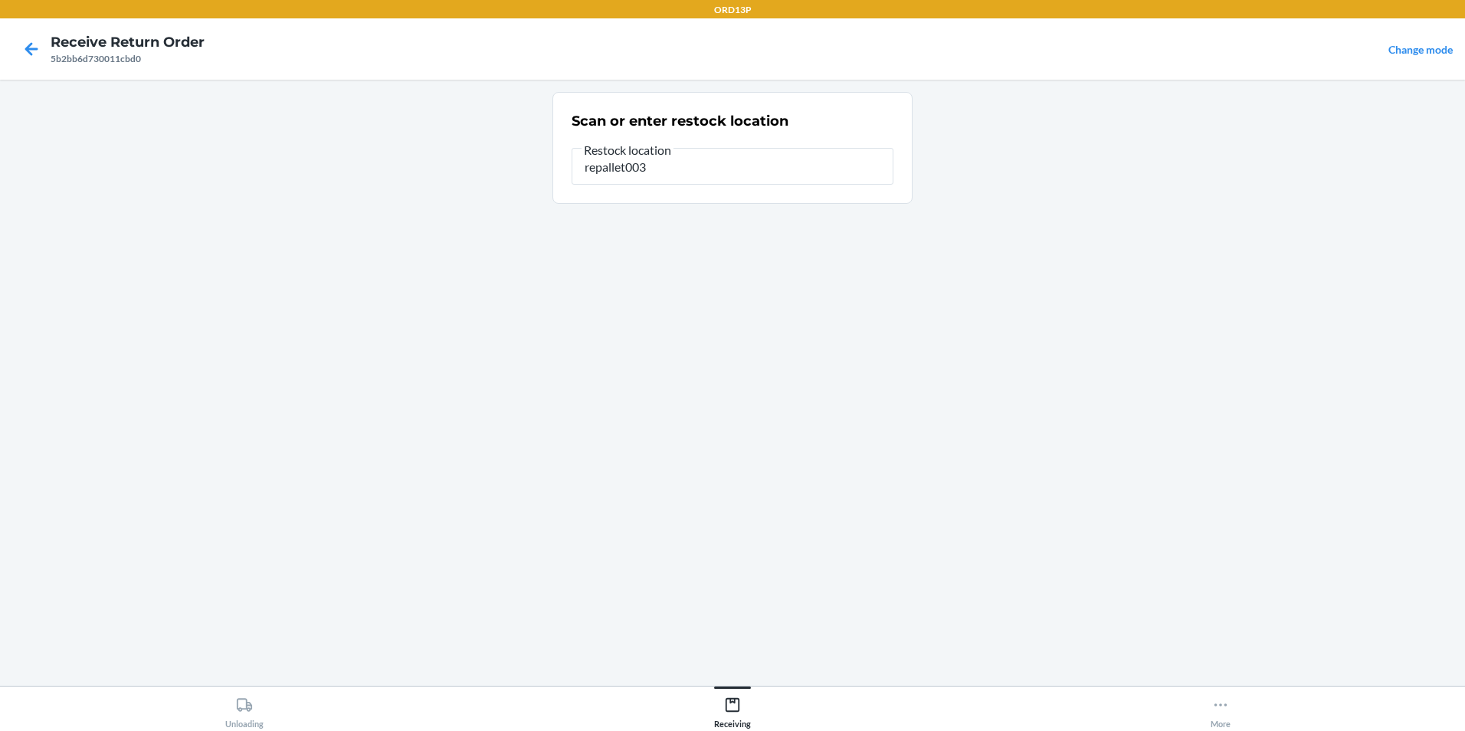
type input "repallet003"
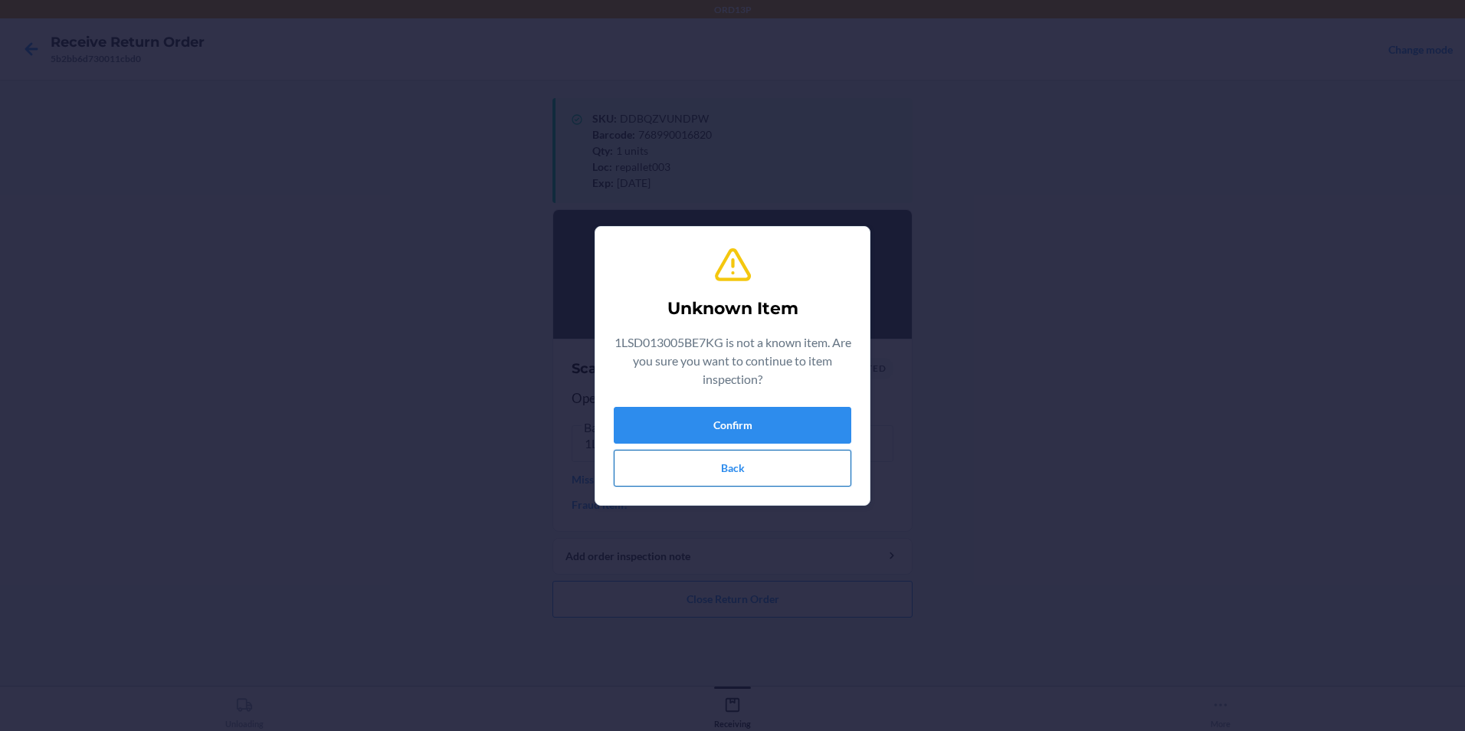
click at [738, 465] on button "Back" at bounding box center [732, 468] width 237 height 37
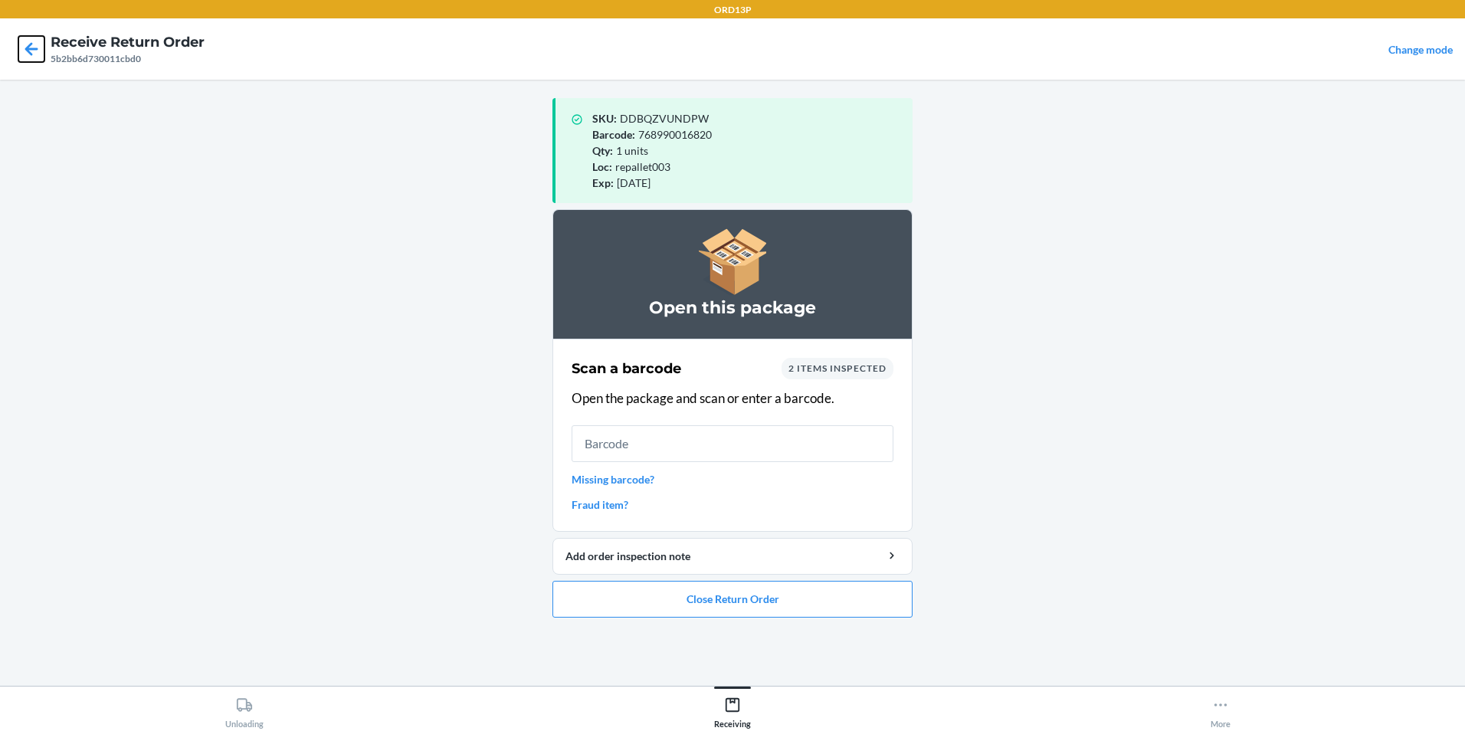
click at [25, 54] on icon at bounding box center [31, 49] width 26 height 26
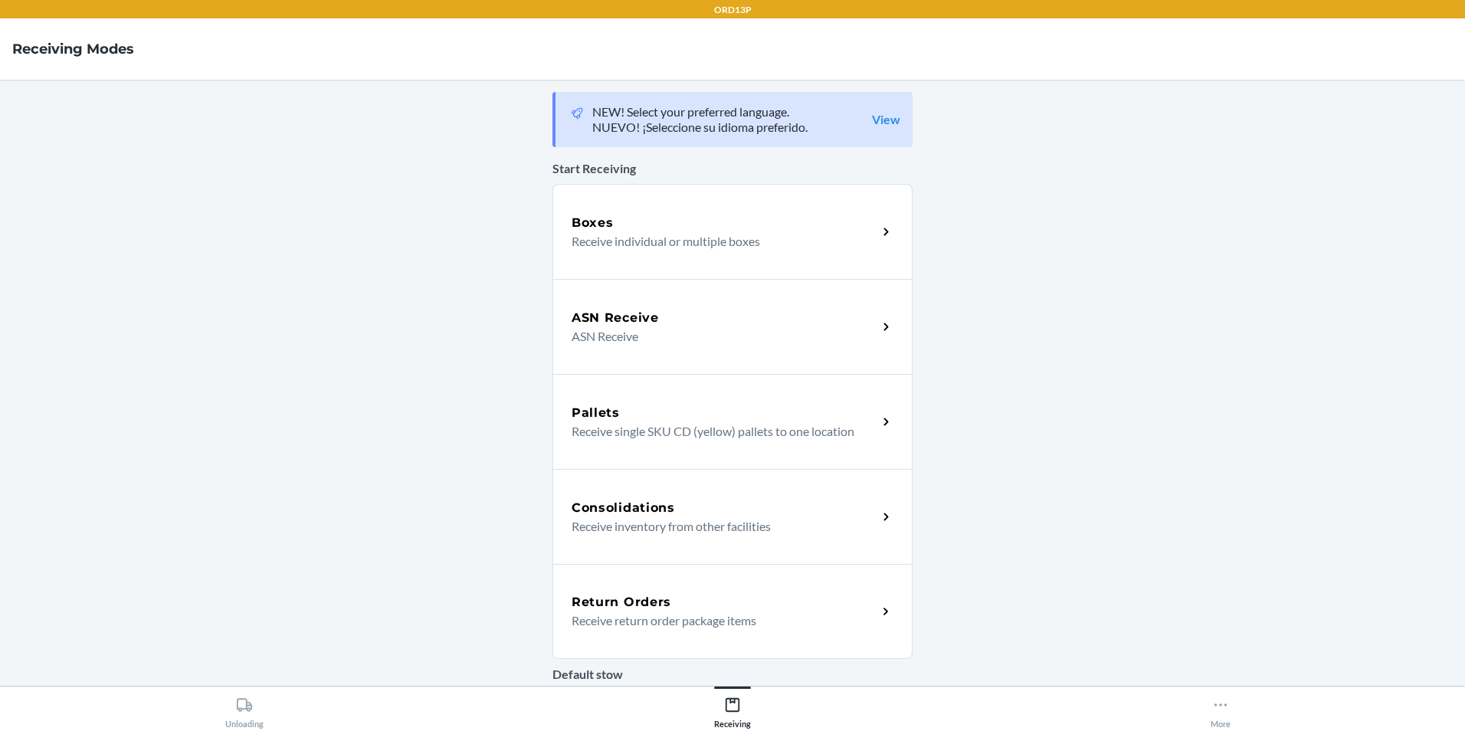
click at [767, 602] on div "Return Orders" at bounding box center [724, 602] width 306 height 18
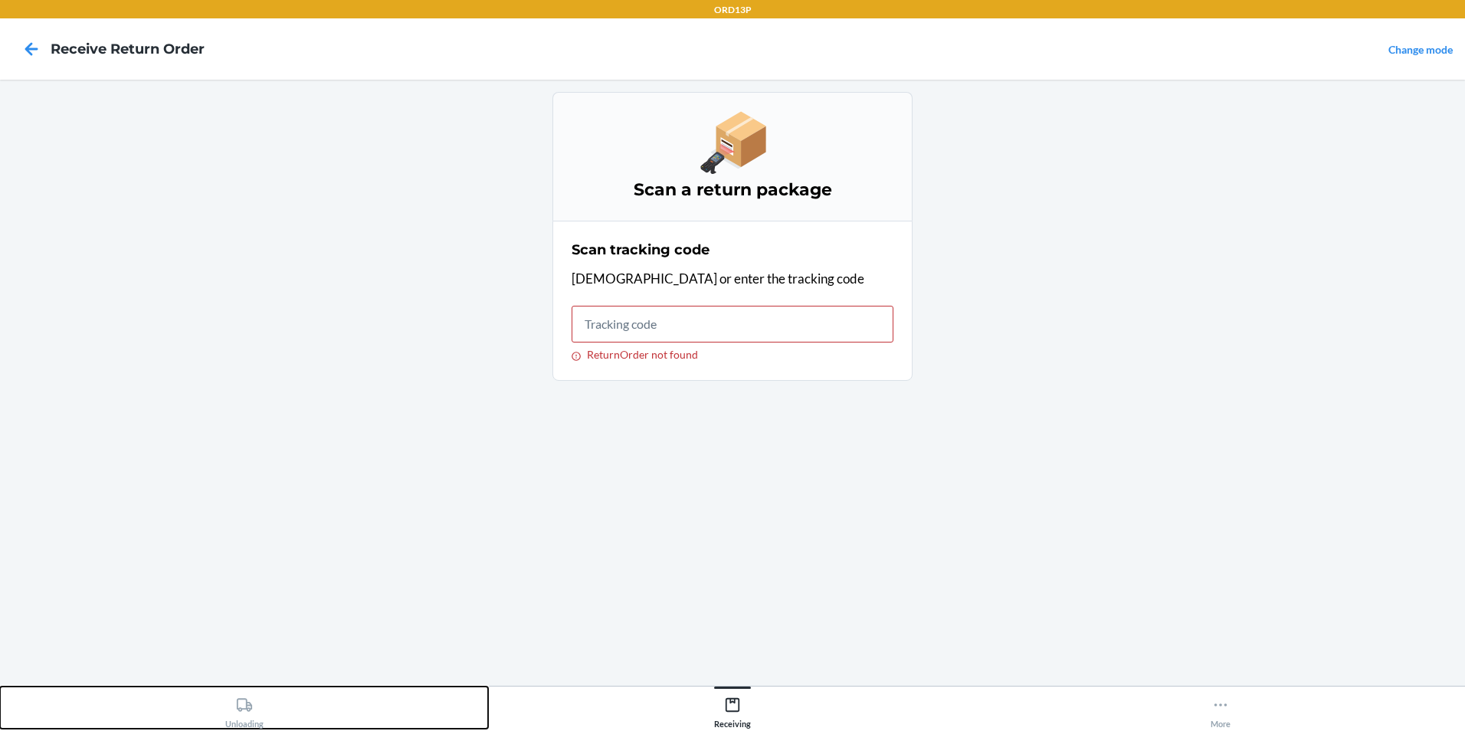
click at [260, 720] on div "Unloading" at bounding box center [244, 709] width 38 height 38
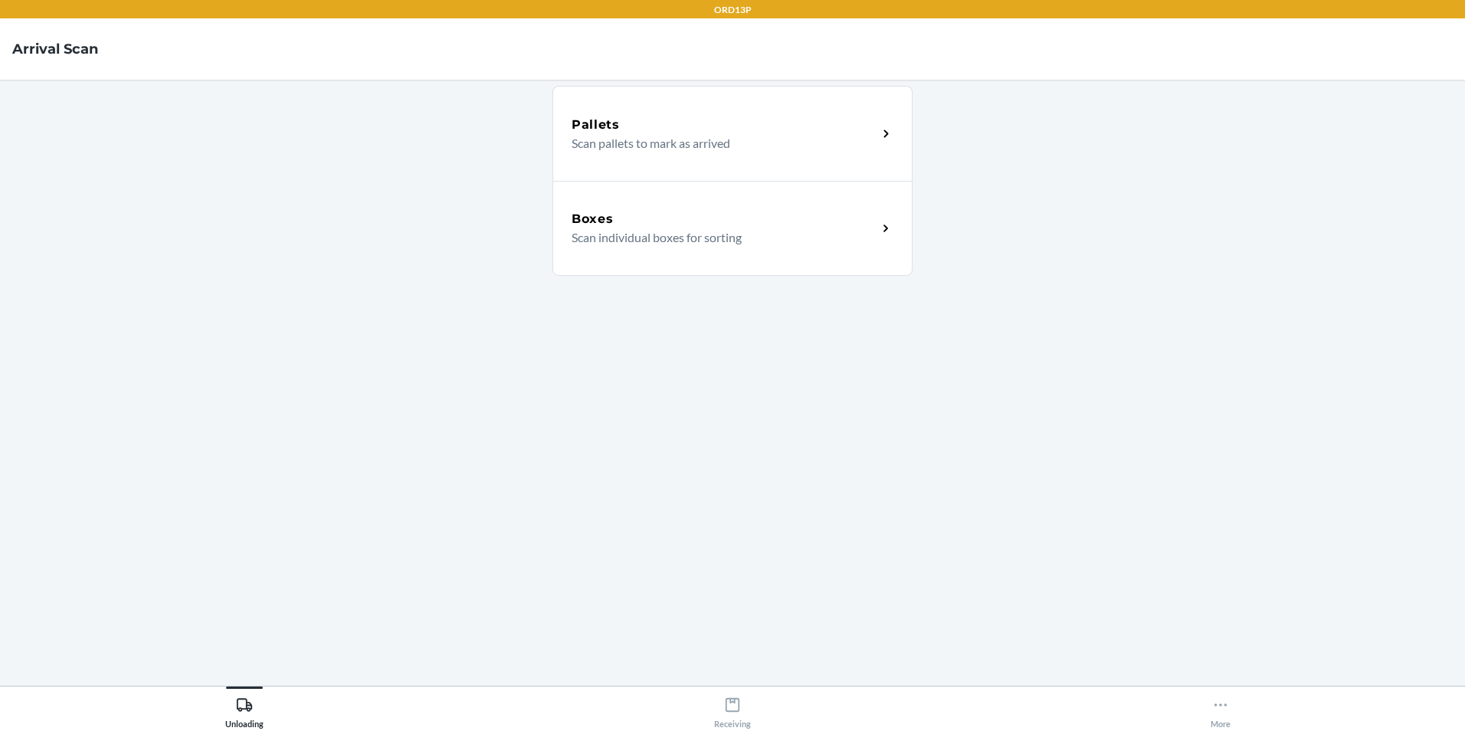
click at [722, 243] on p "Scan individual boxes for sorting" at bounding box center [717, 237] width 293 height 18
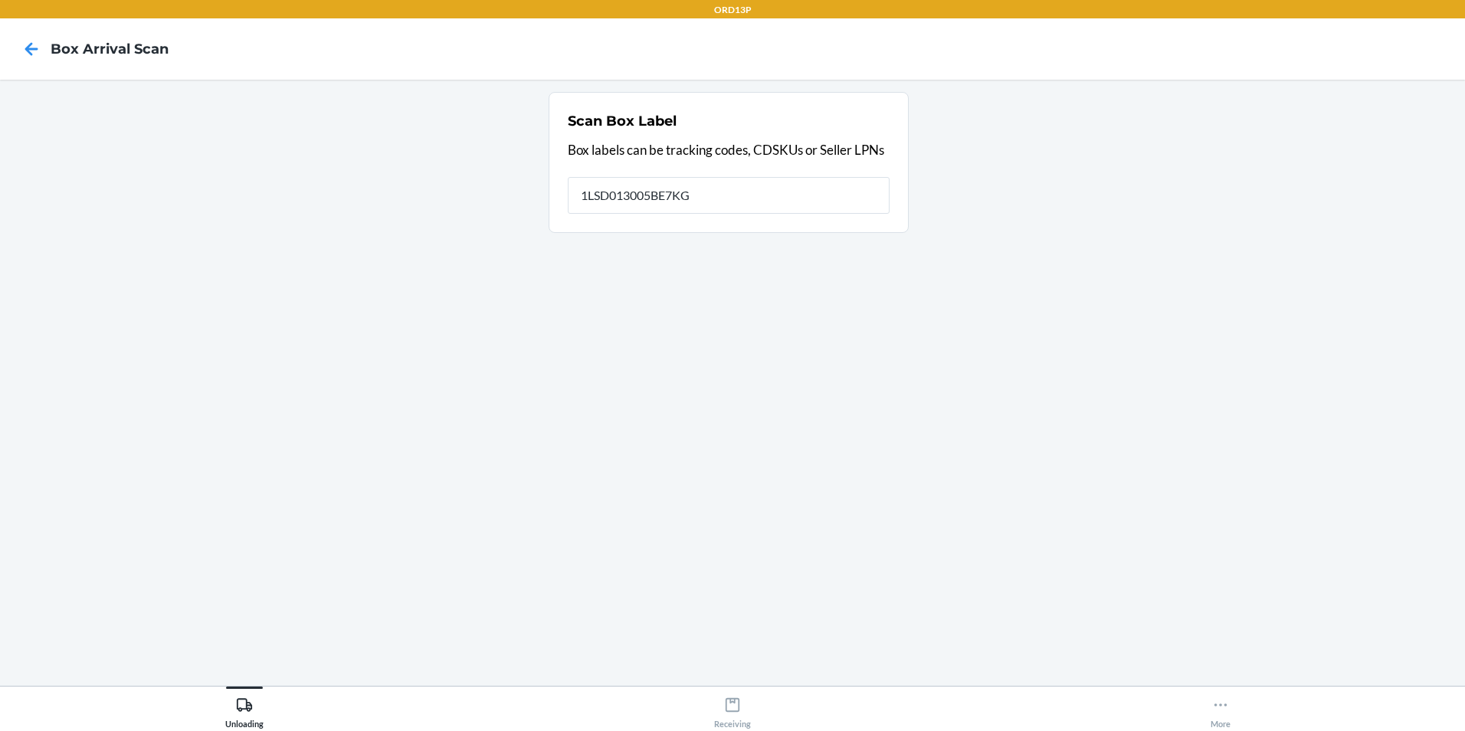
type input "1LSD013005BE7KG"
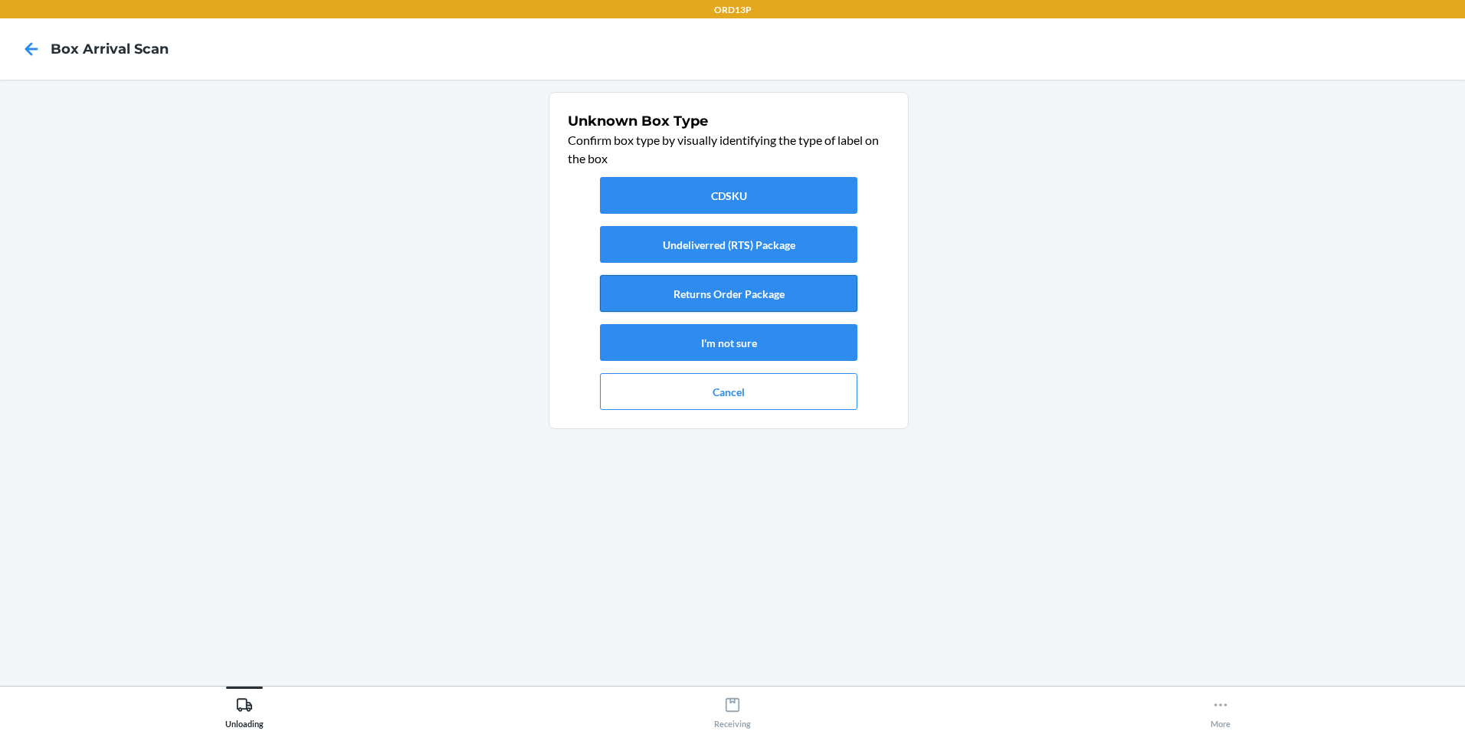
click at [747, 293] on button "Returns Order Package" at bounding box center [728, 293] width 257 height 37
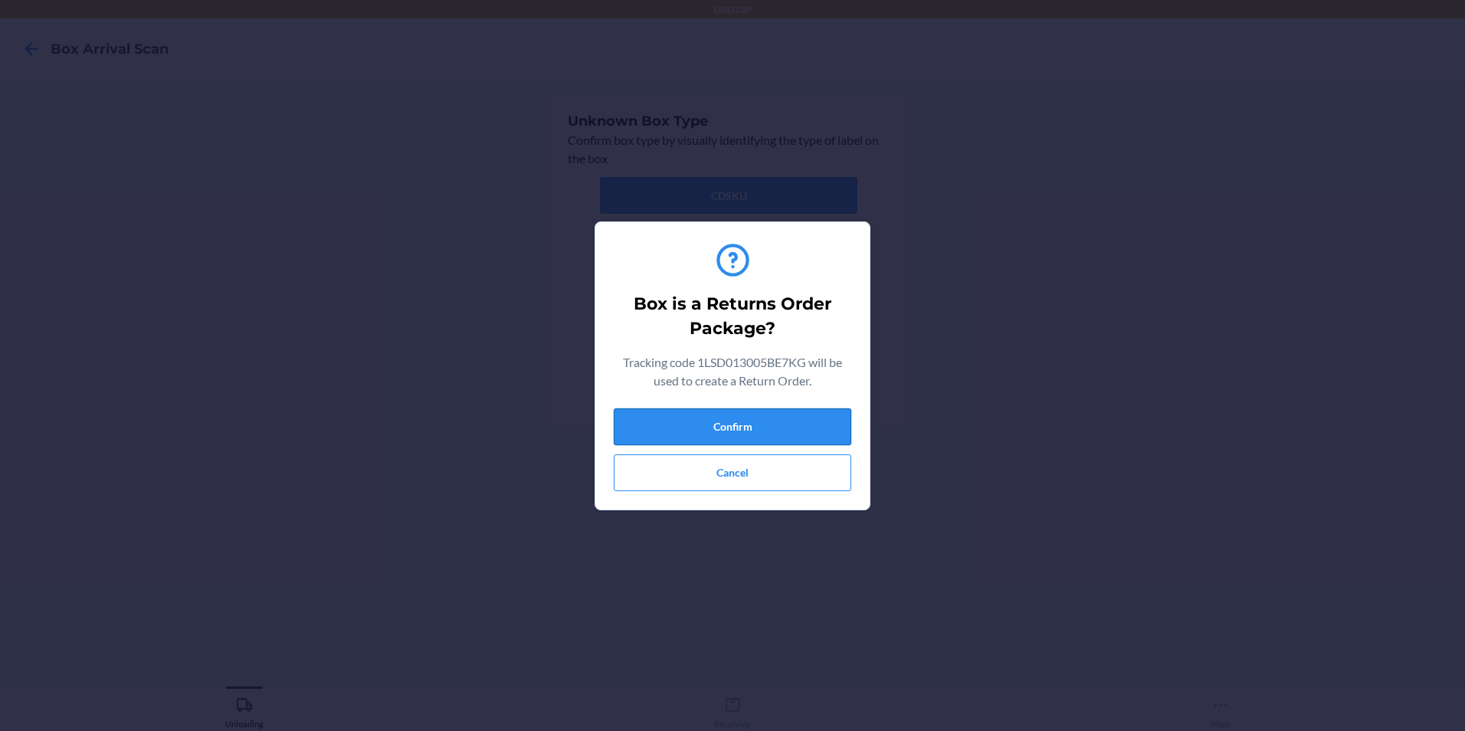
click at [702, 413] on button "Confirm" at bounding box center [732, 426] width 237 height 37
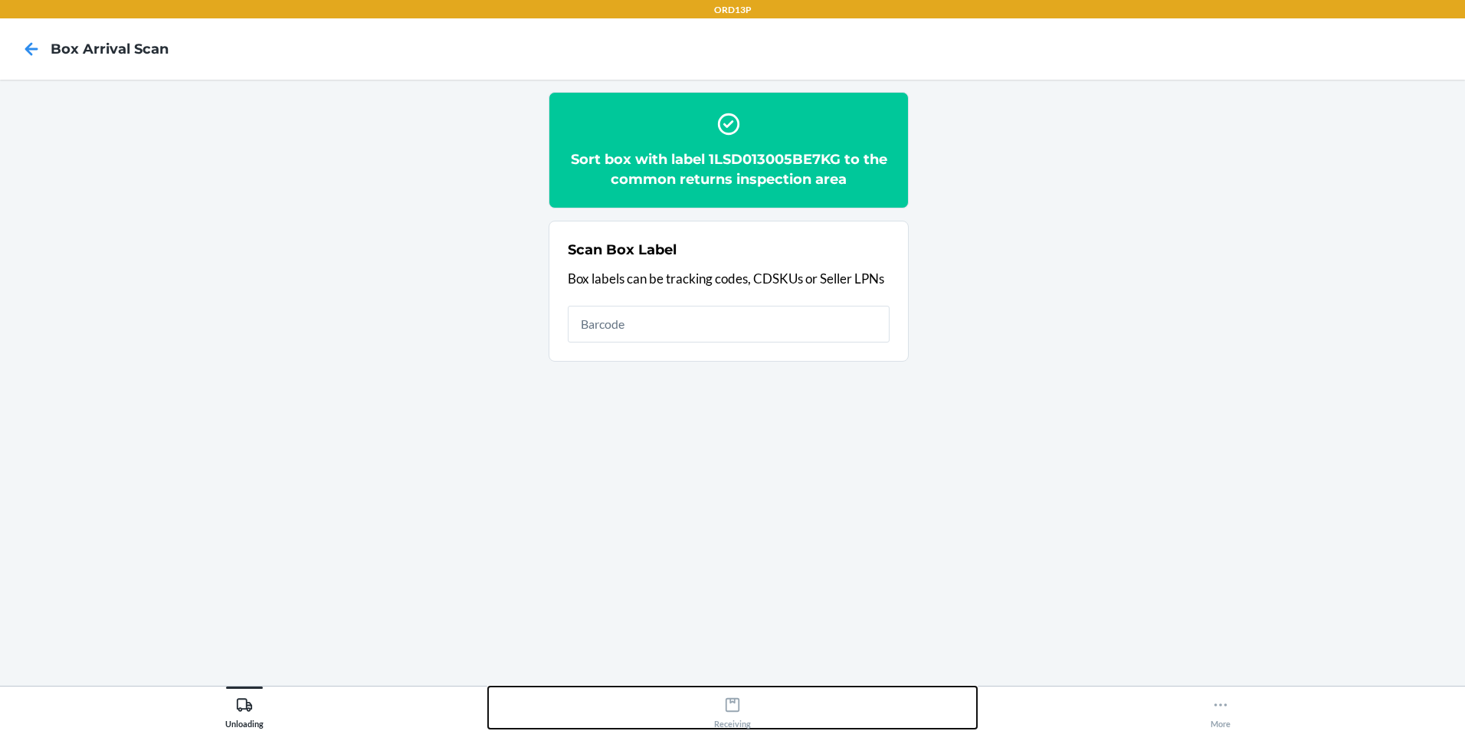
click at [738, 708] on icon at bounding box center [732, 704] width 17 height 17
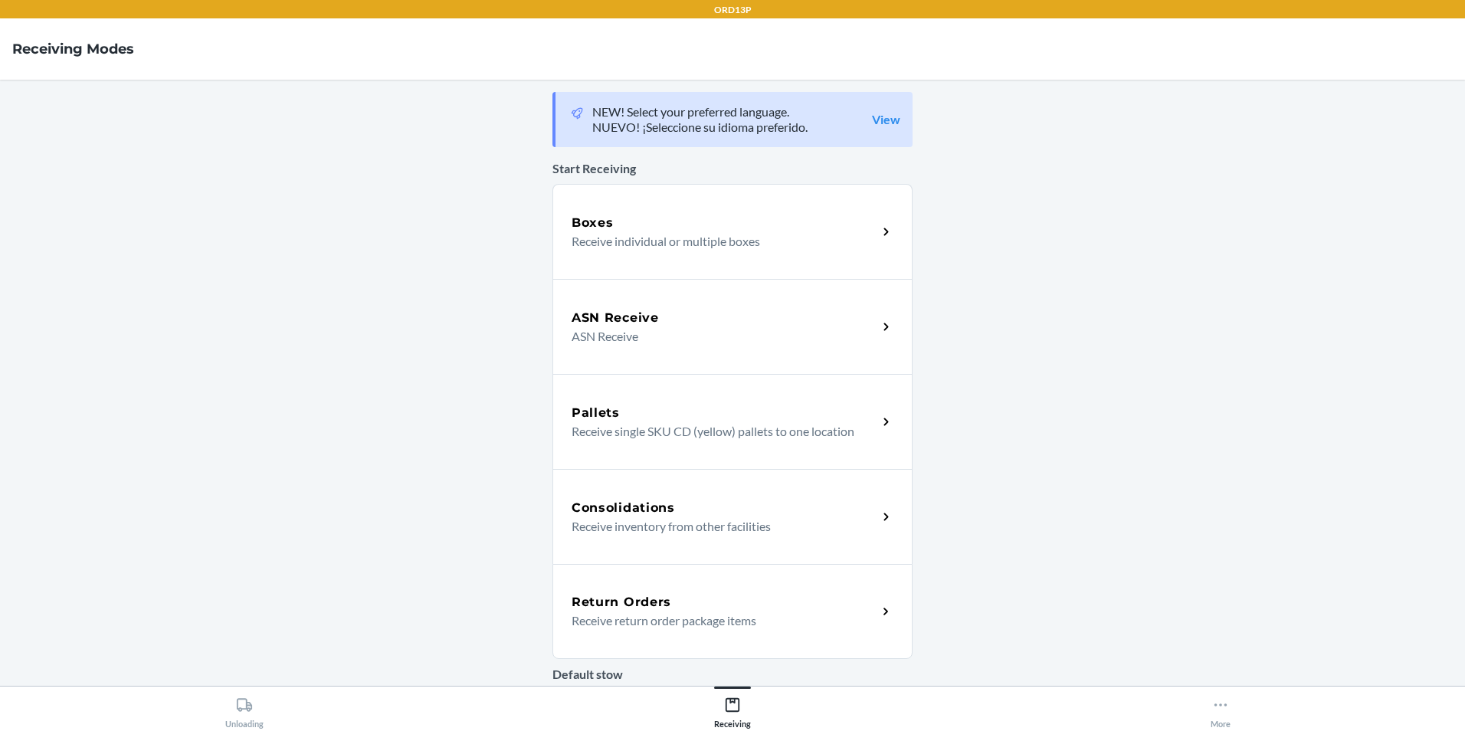
click at [770, 630] on div "Return Orders Receive return order package items" at bounding box center [732, 611] width 360 height 95
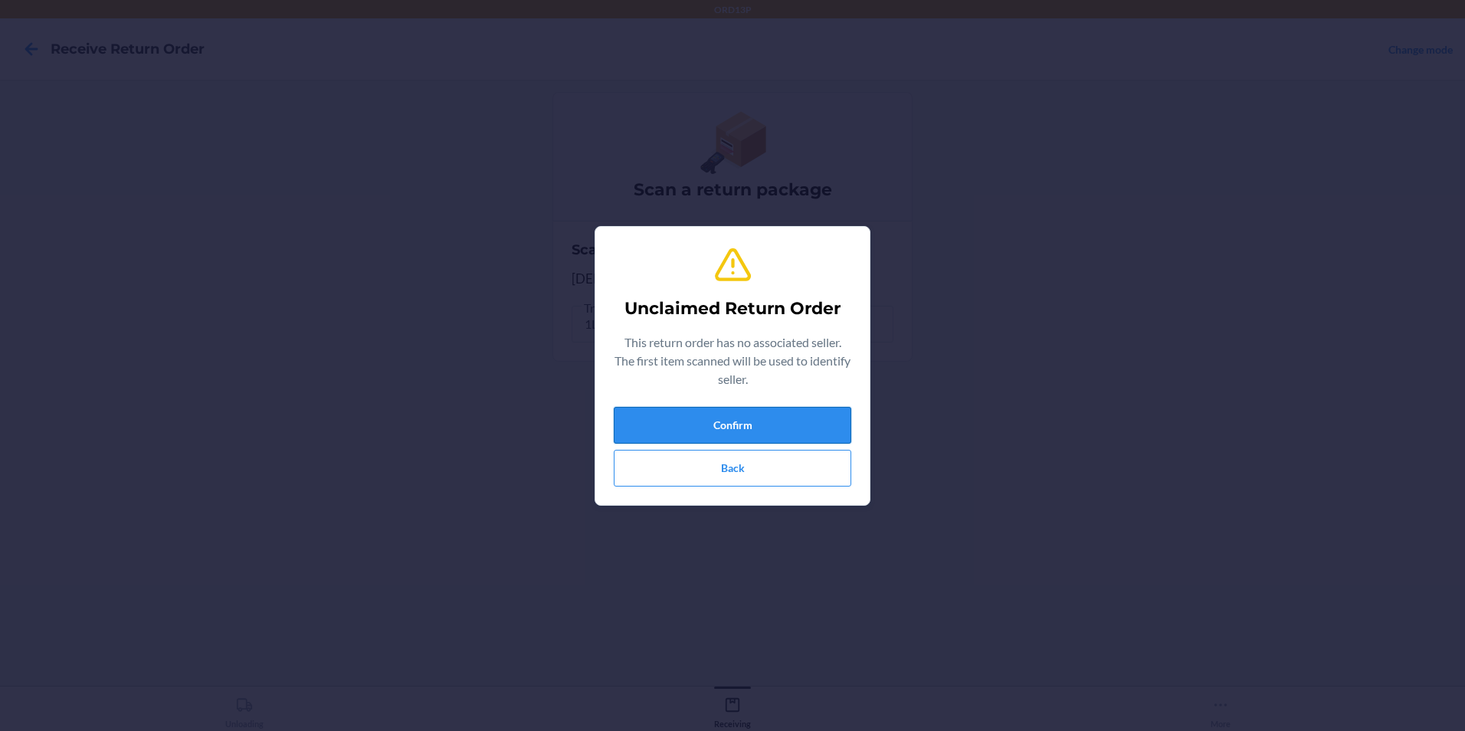
click at [761, 430] on button "Confirm" at bounding box center [732, 425] width 237 height 37
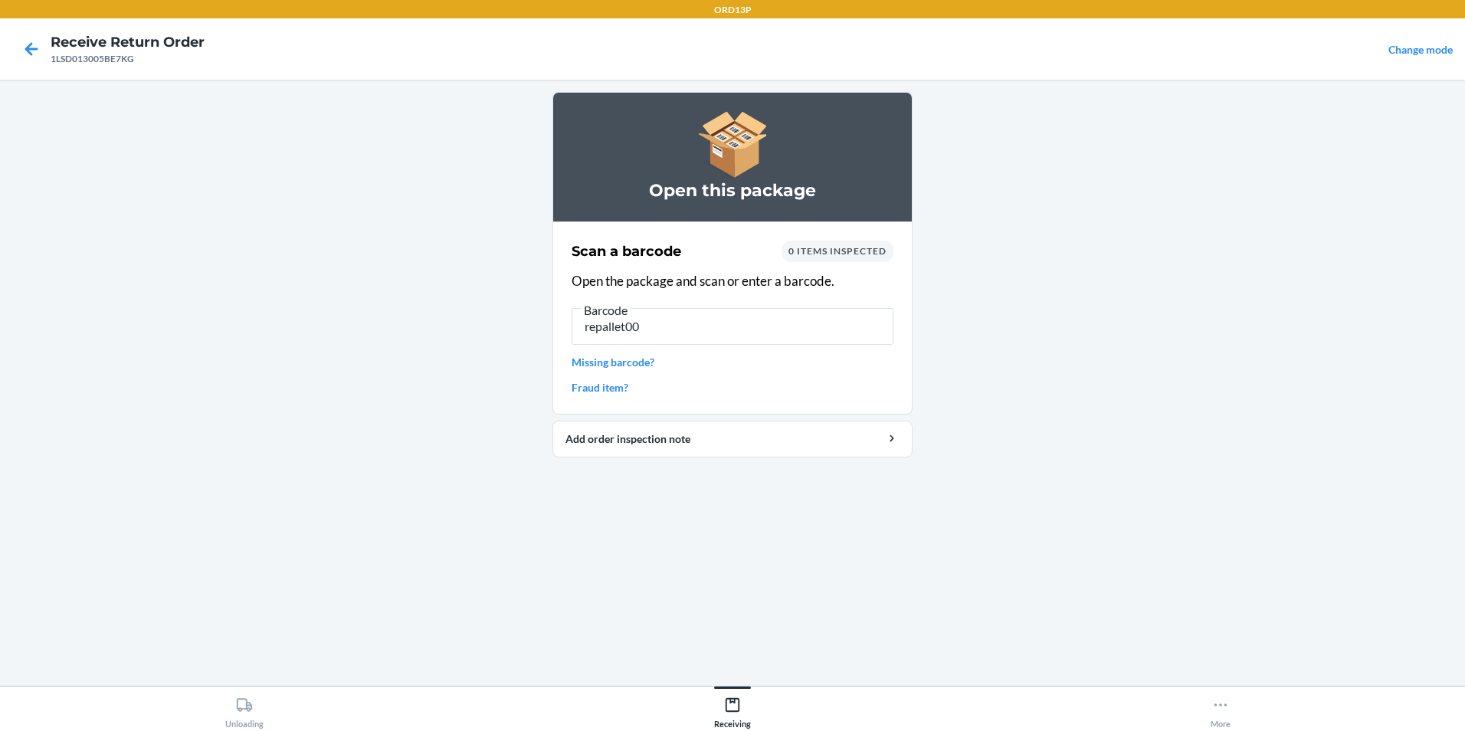
type input "repallet003"
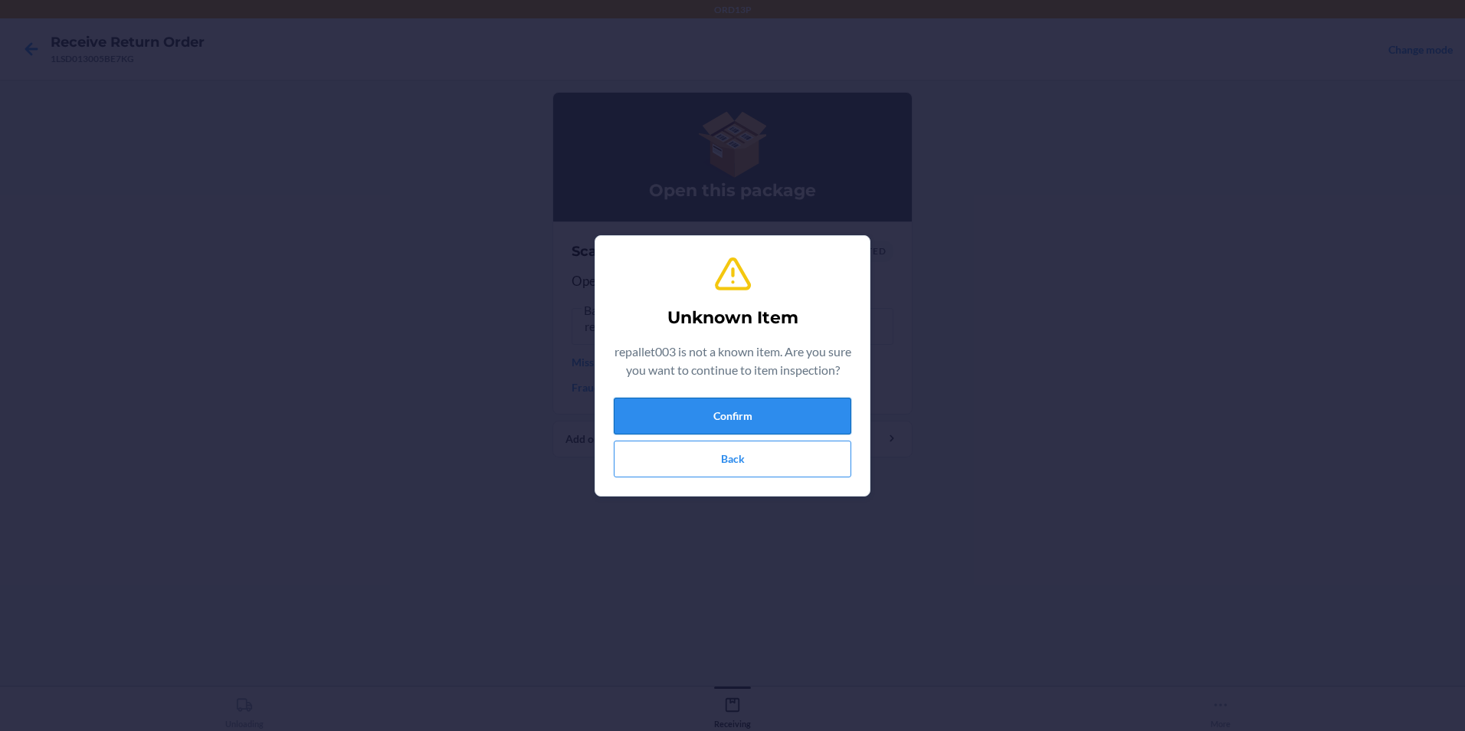
click at [723, 412] on button "Confirm" at bounding box center [732, 416] width 237 height 37
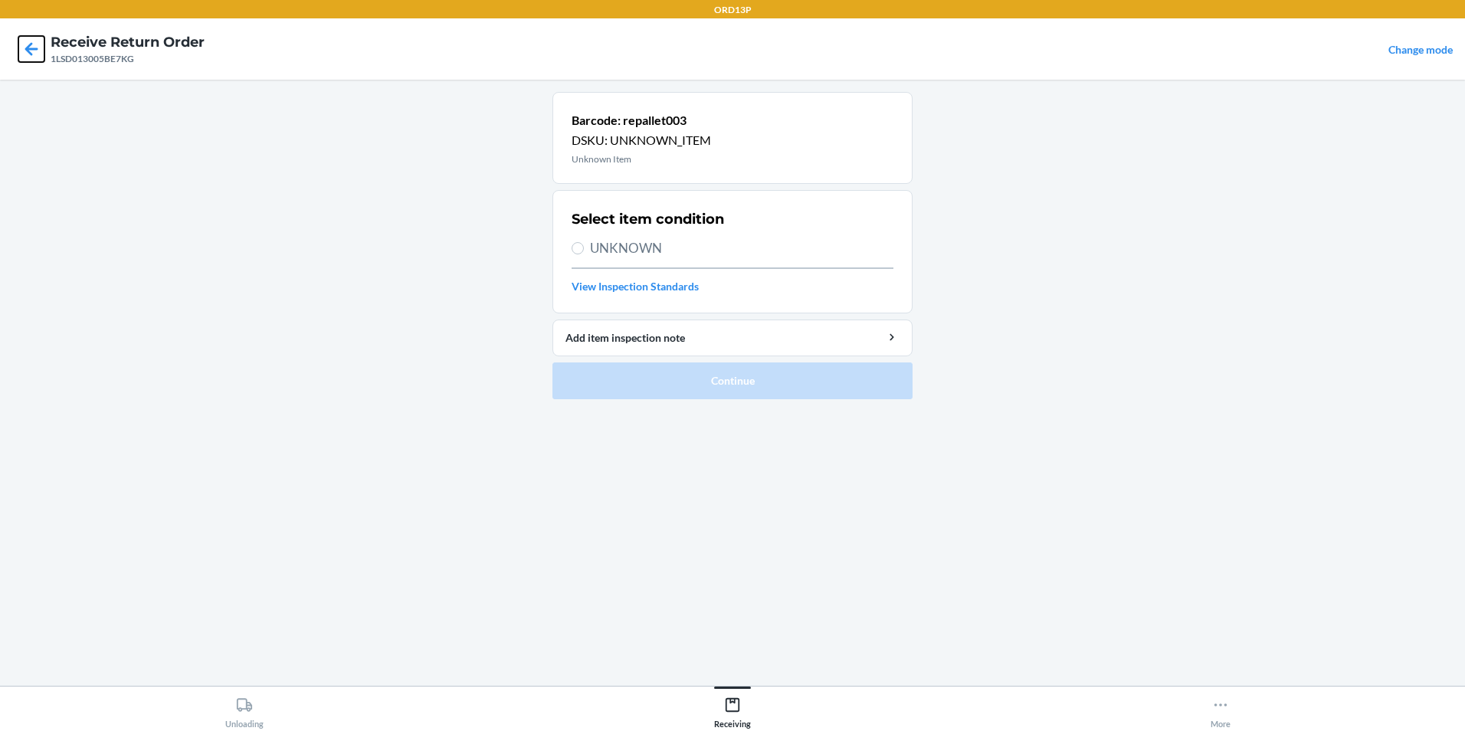
click at [30, 47] on icon at bounding box center [31, 49] width 26 height 26
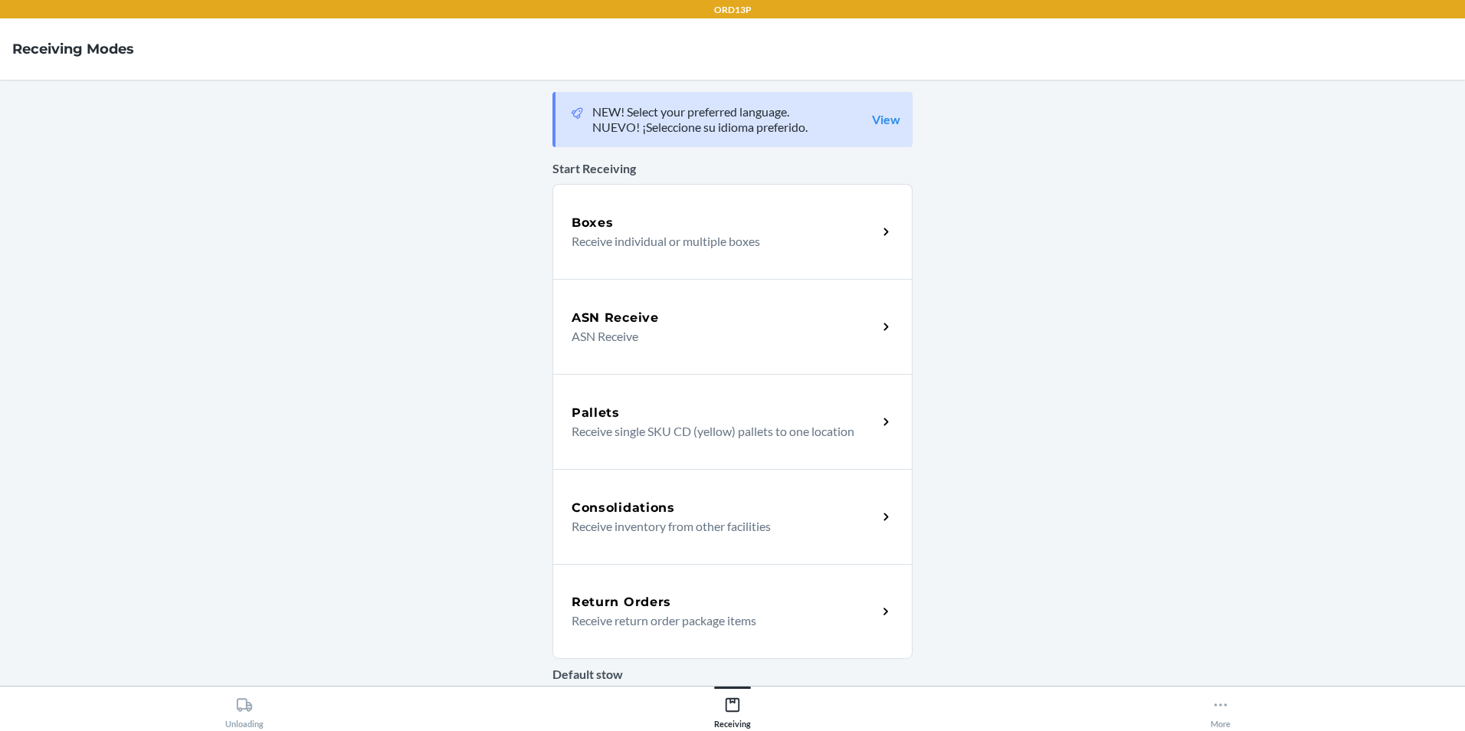
click at [786, 603] on div "Return Orders" at bounding box center [724, 602] width 306 height 18
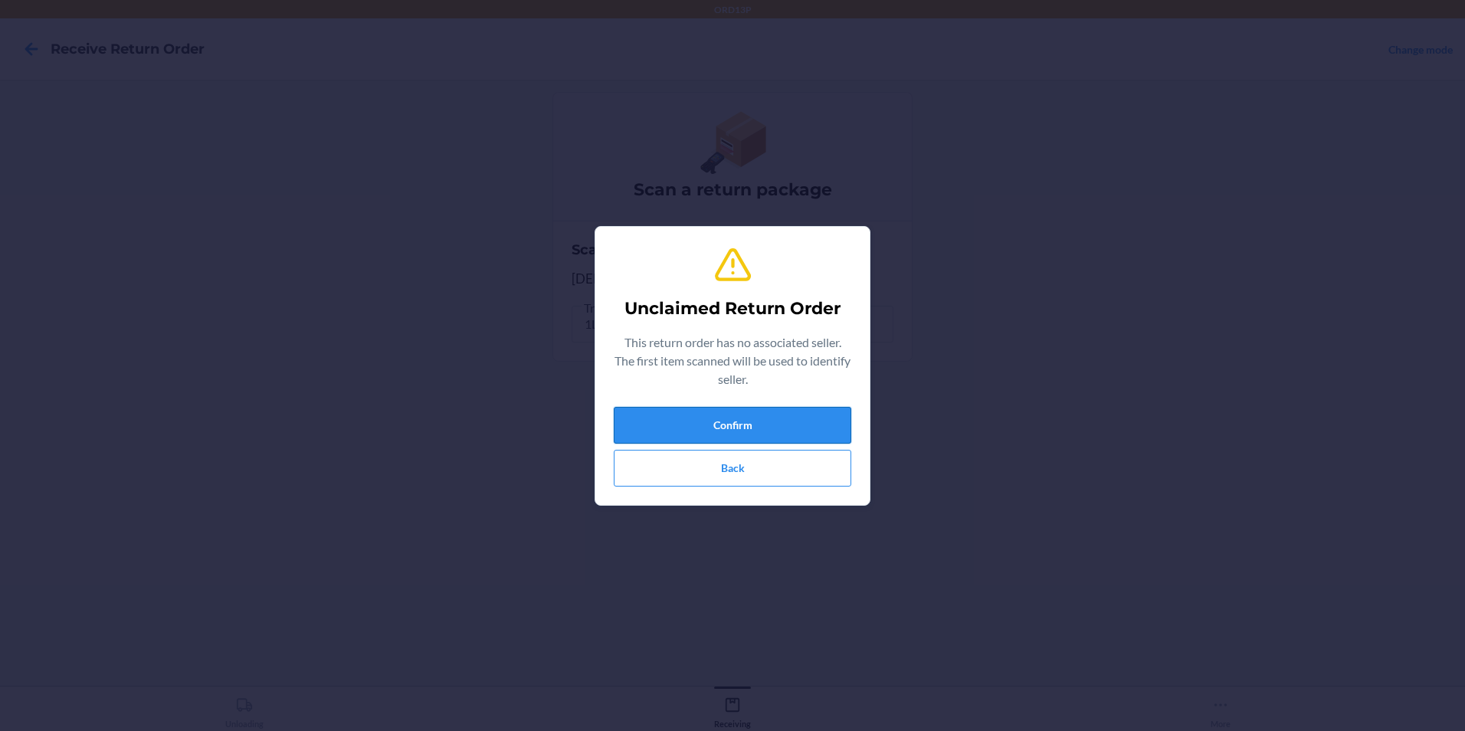
click at [693, 412] on button "Confirm" at bounding box center [732, 425] width 237 height 37
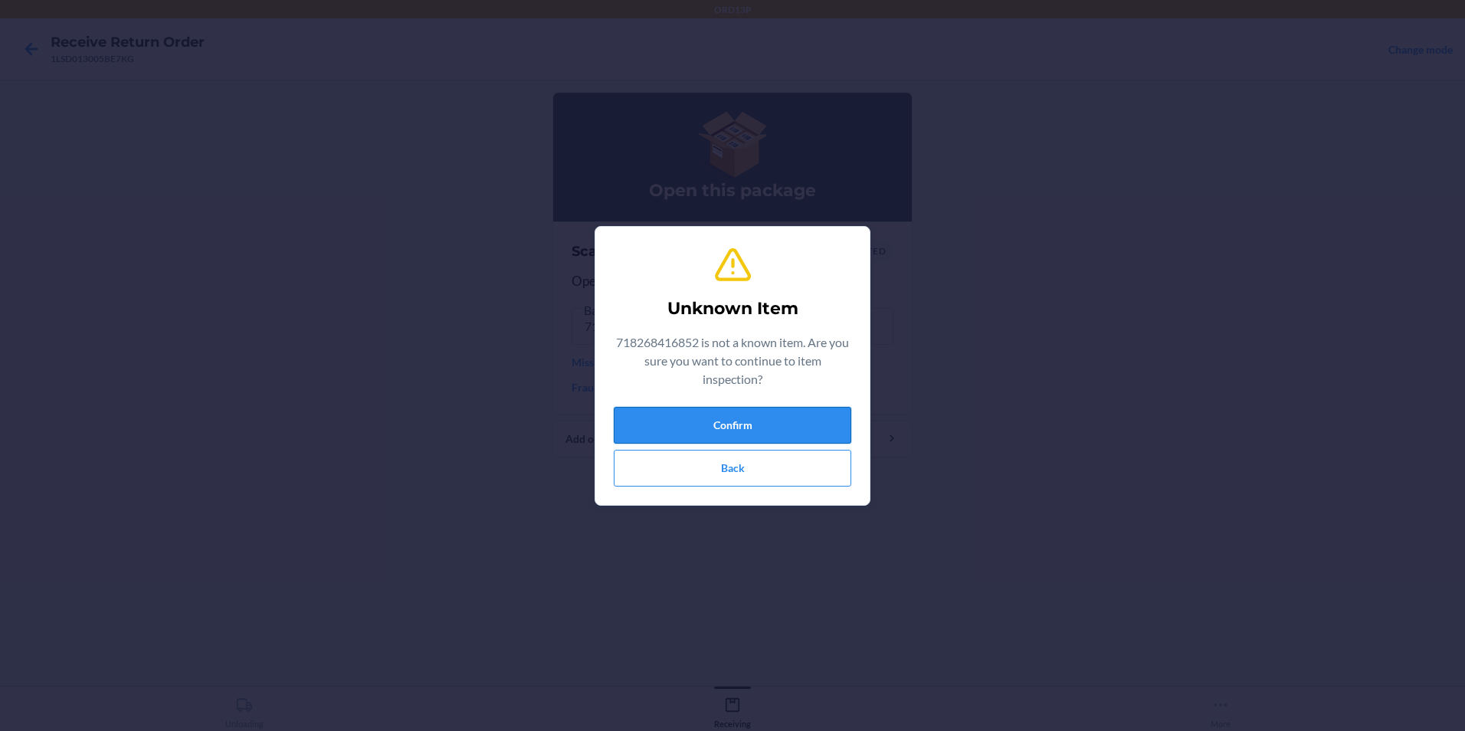
click at [752, 433] on button "Confirm" at bounding box center [732, 425] width 237 height 37
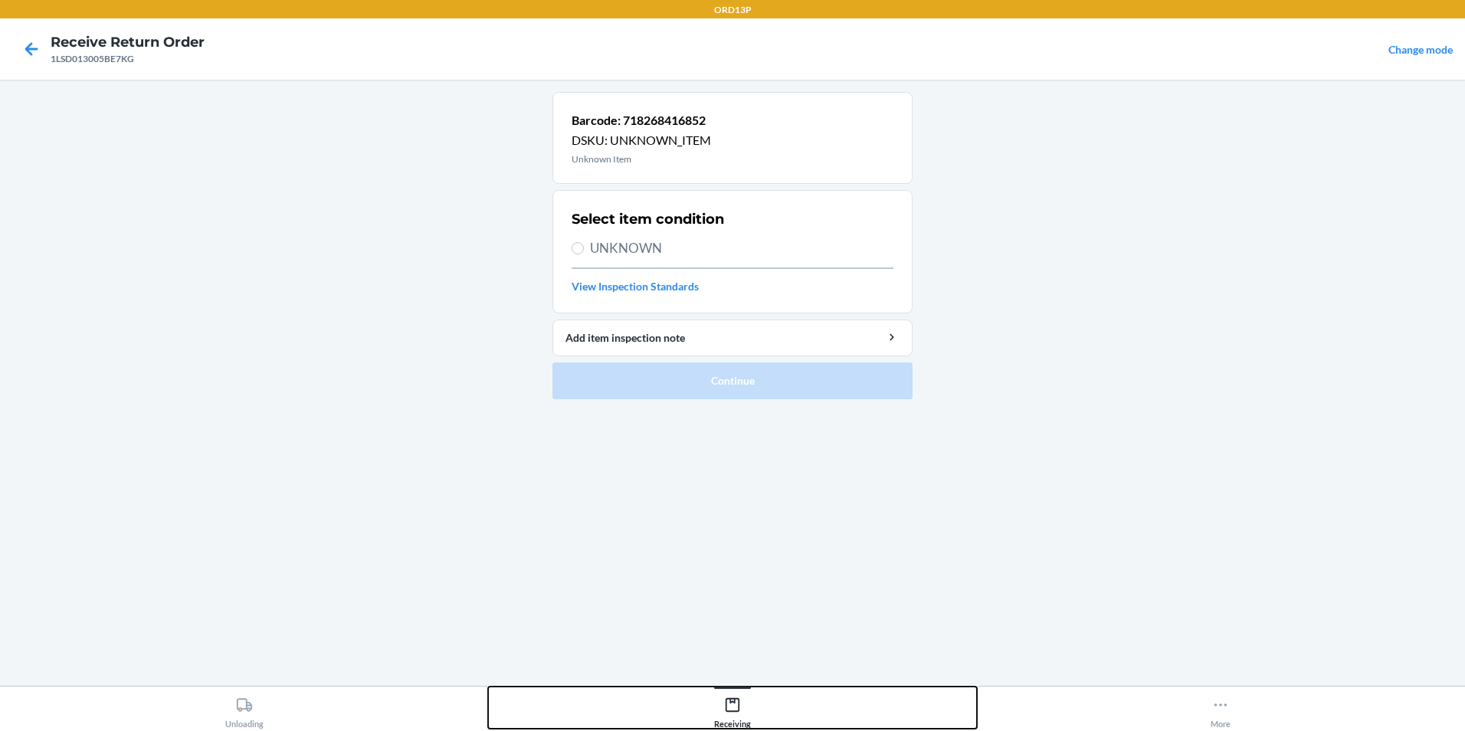
click at [733, 709] on icon at bounding box center [732, 704] width 17 height 17
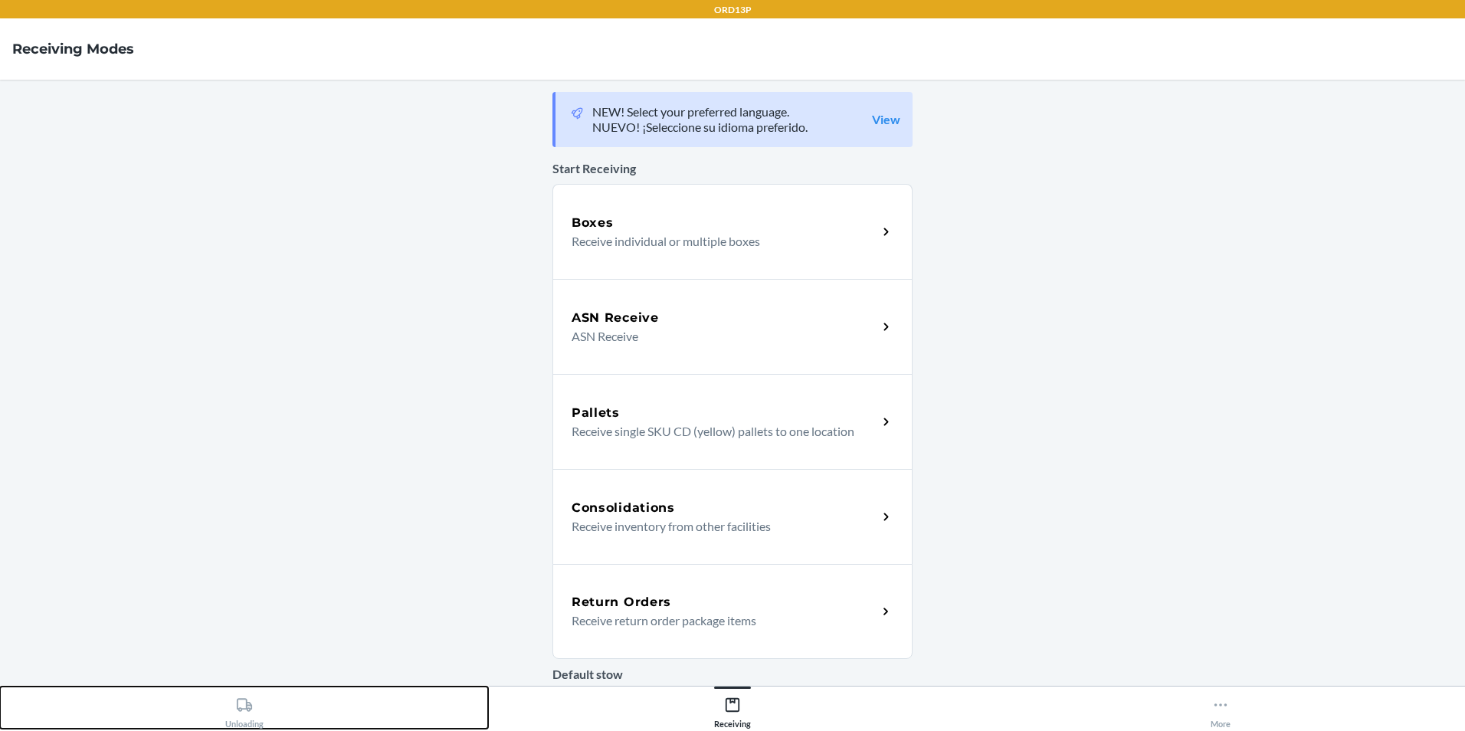
click at [237, 721] on div "Unloading" at bounding box center [244, 709] width 38 height 38
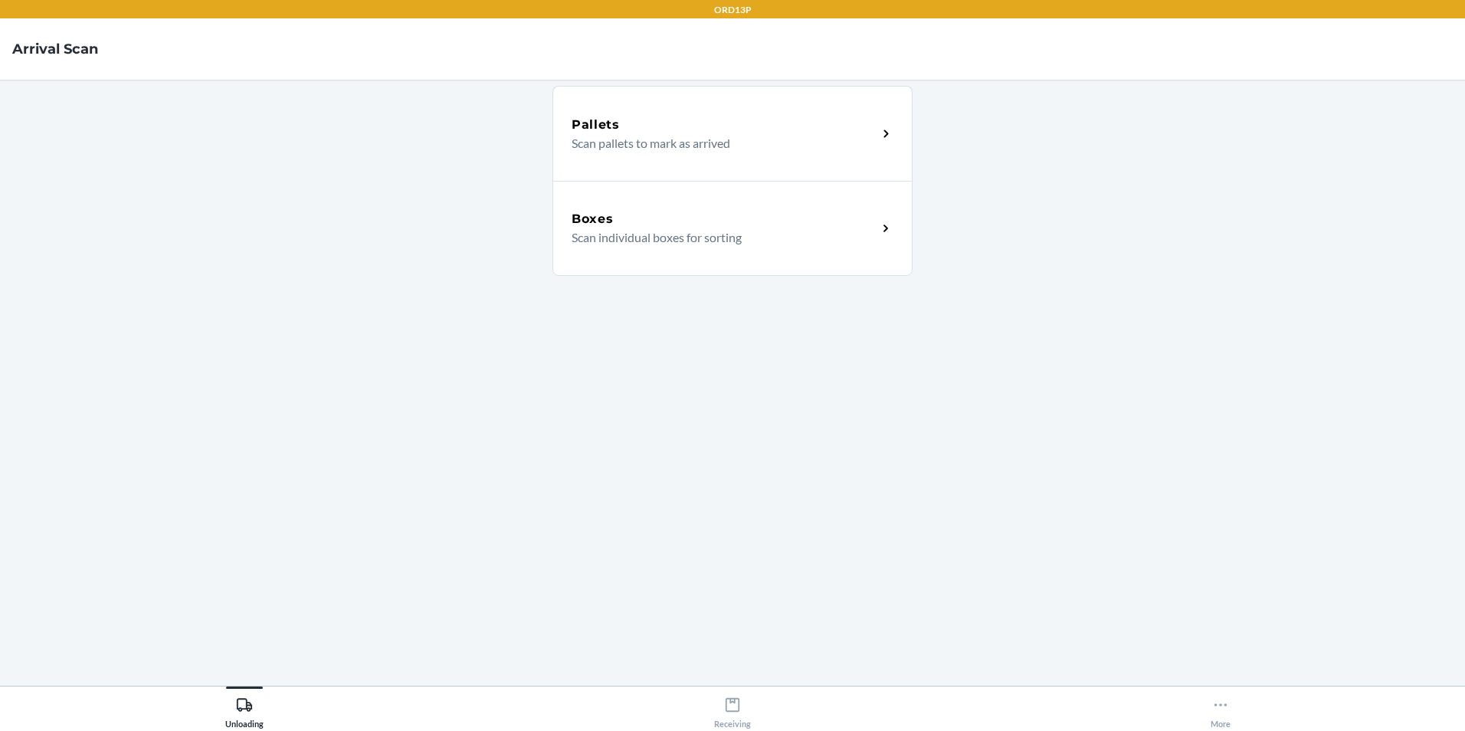
click at [685, 241] on p "Scan individual boxes for sorting" at bounding box center [717, 237] width 293 height 18
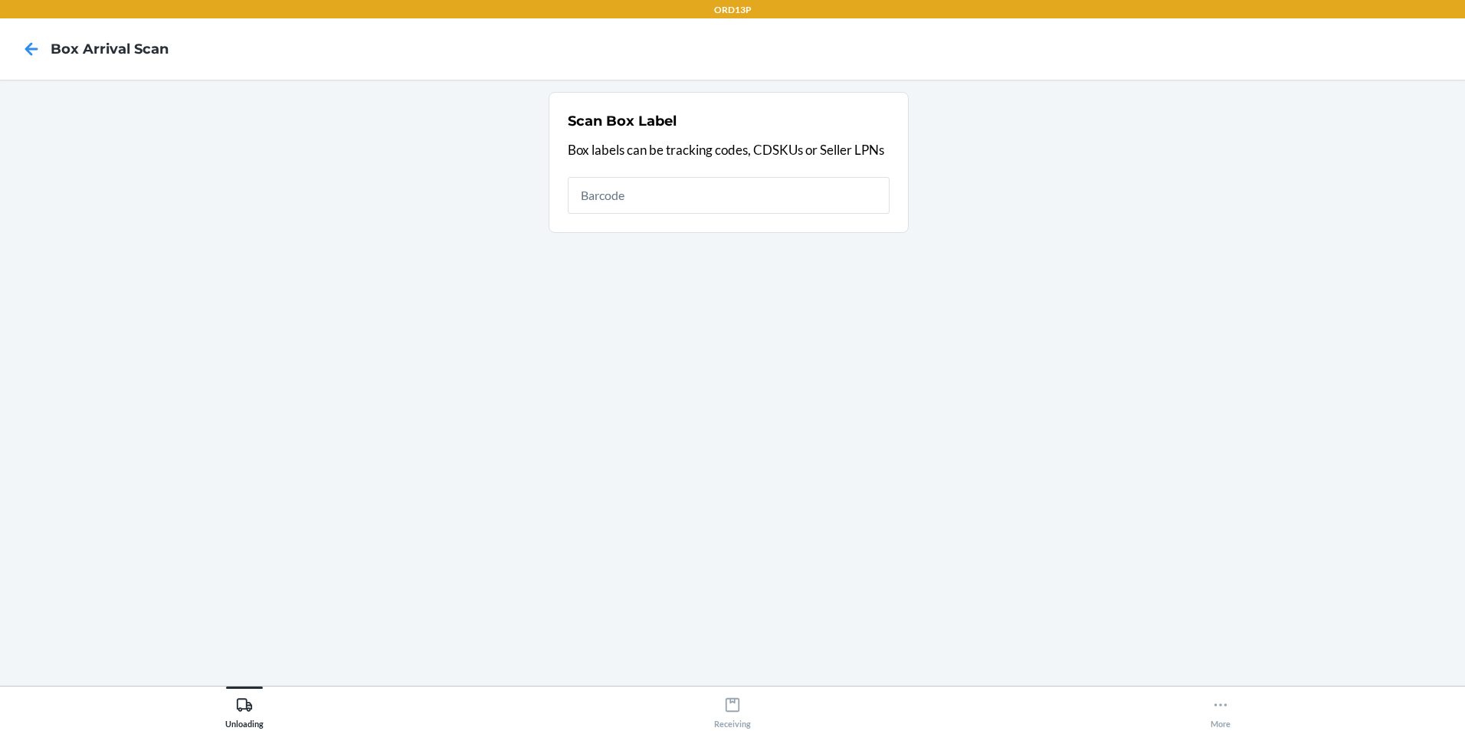
drag, startPoint x: 1086, startPoint y: 399, endPoint x: 736, endPoint y: 391, distance: 350.2
click at [736, 391] on section "Scan Box Label Box labels can be tracking codes, CDSKUs or Seller LPNs" at bounding box center [732, 382] width 1440 height 581
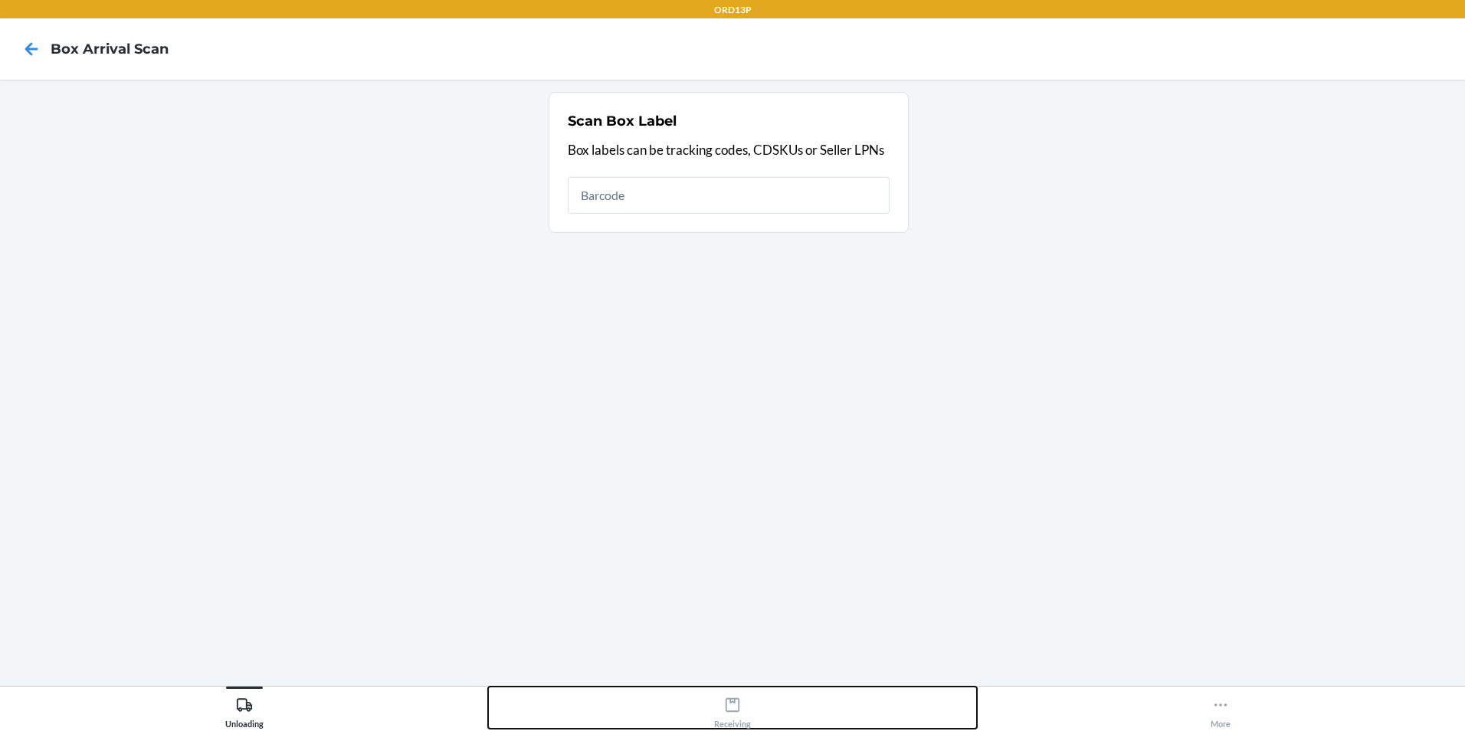
click at [737, 708] on icon at bounding box center [732, 704] width 17 height 17
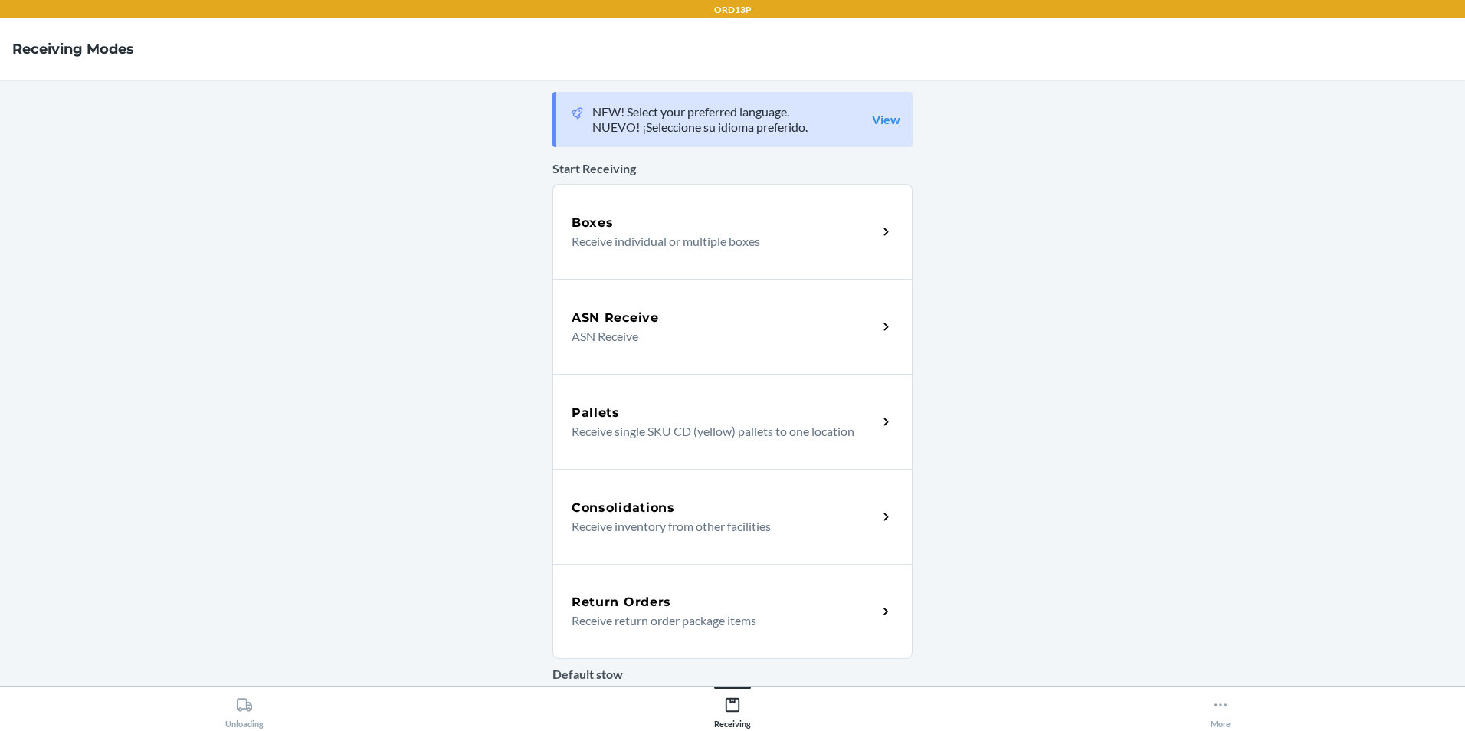
click at [733, 600] on div "Return Orders" at bounding box center [724, 602] width 306 height 18
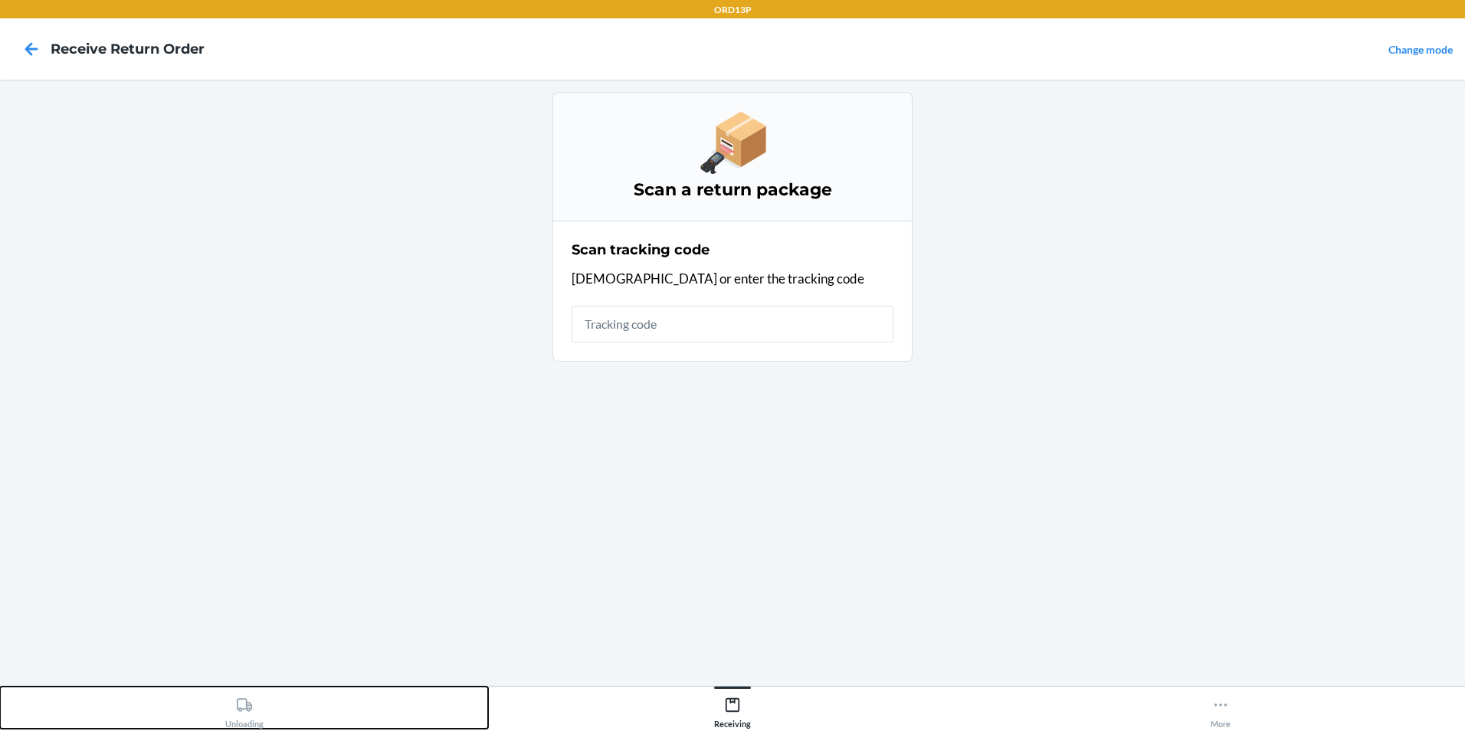
click at [252, 706] on icon at bounding box center [244, 704] width 17 height 17
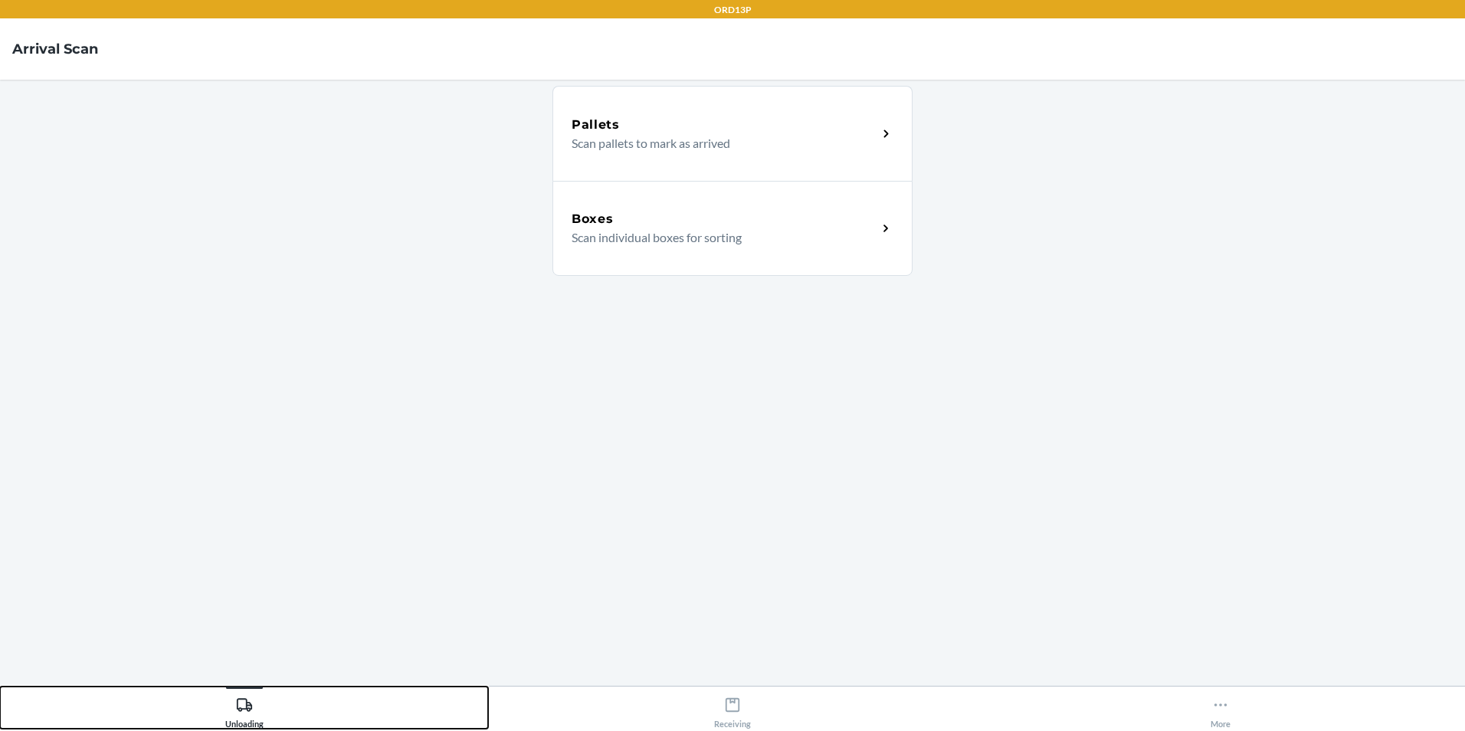
click at [0, 686] on button "Unloading" at bounding box center [244, 707] width 488 height 42
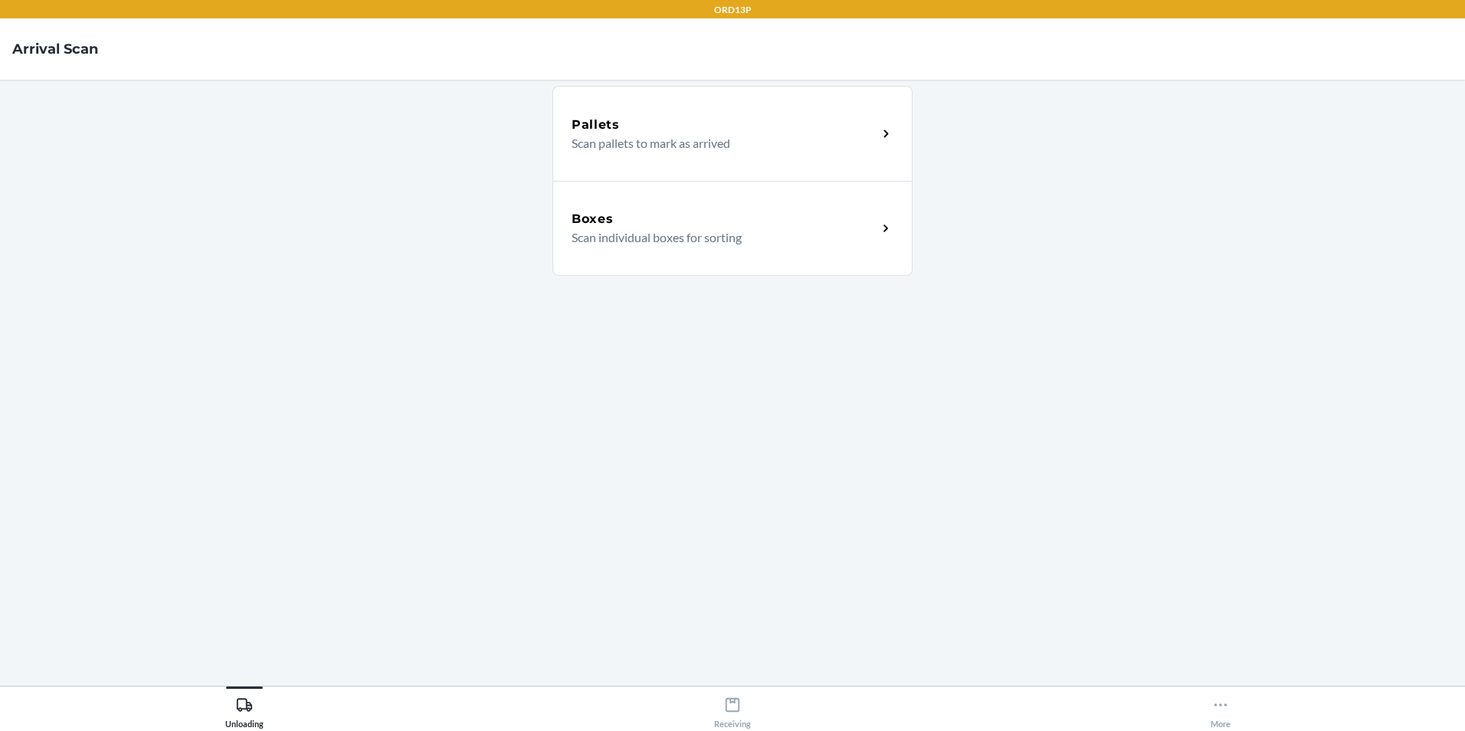
click at [669, 241] on p "Scan individual boxes for sorting" at bounding box center [717, 237] width 293 height 18
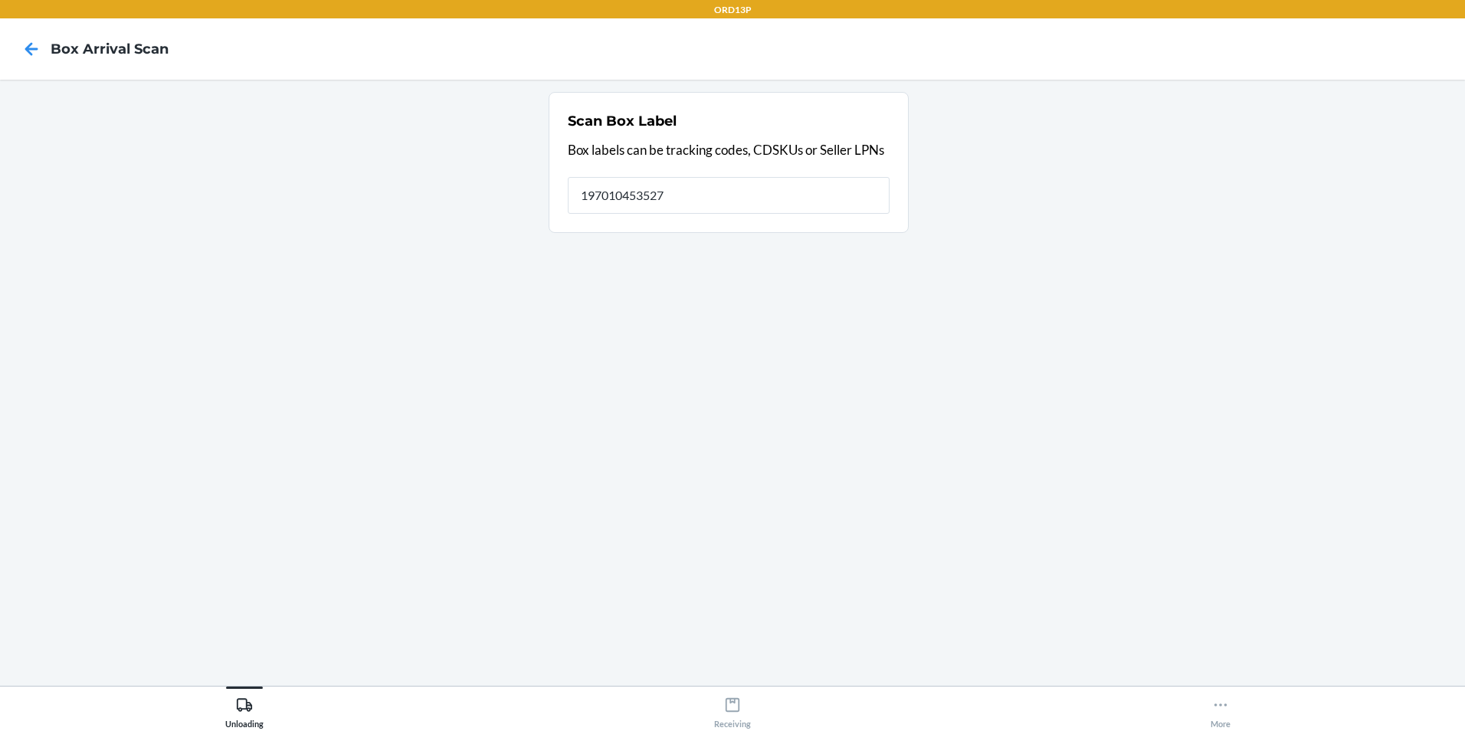
type input "197010453527"
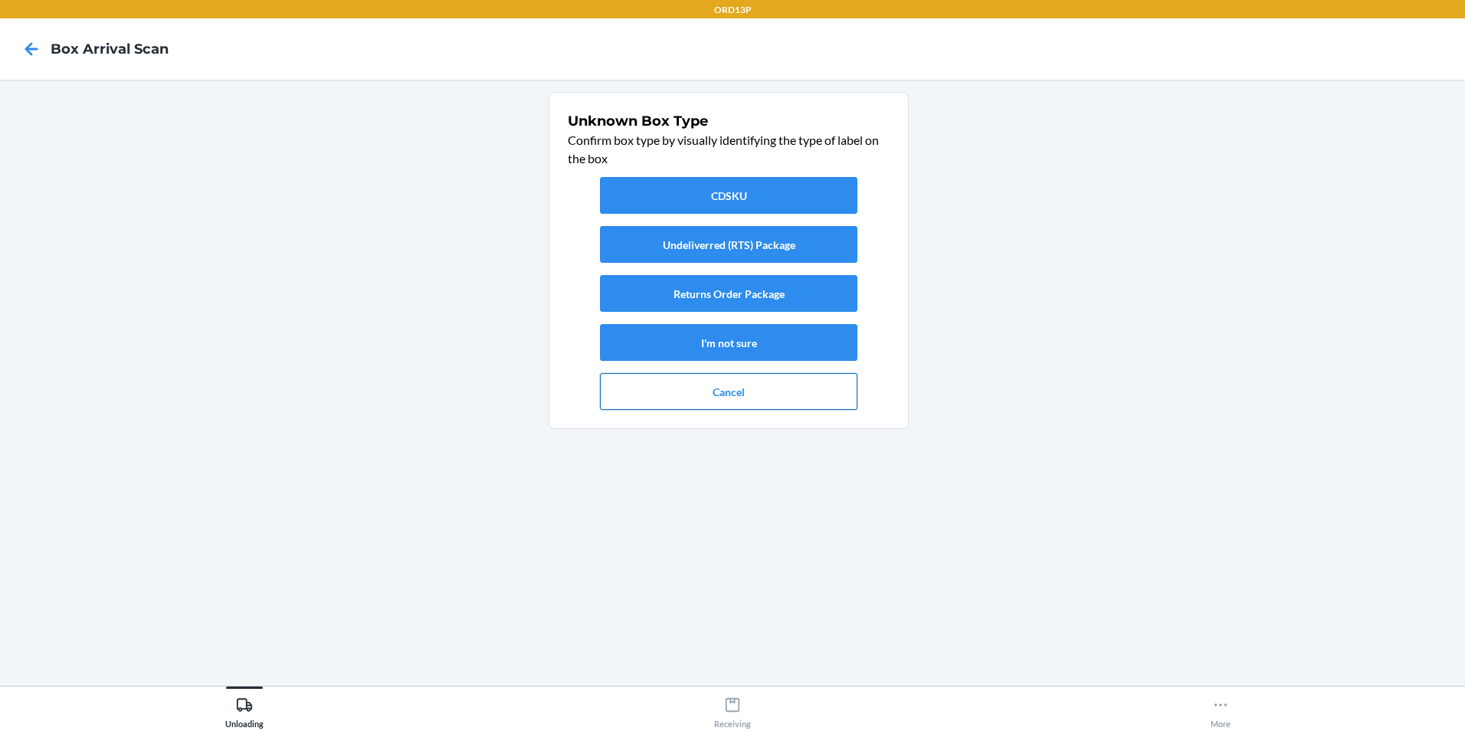
click at [607, 384] on button "Cancel" at bounding box center [728, 391] width 257 height 37
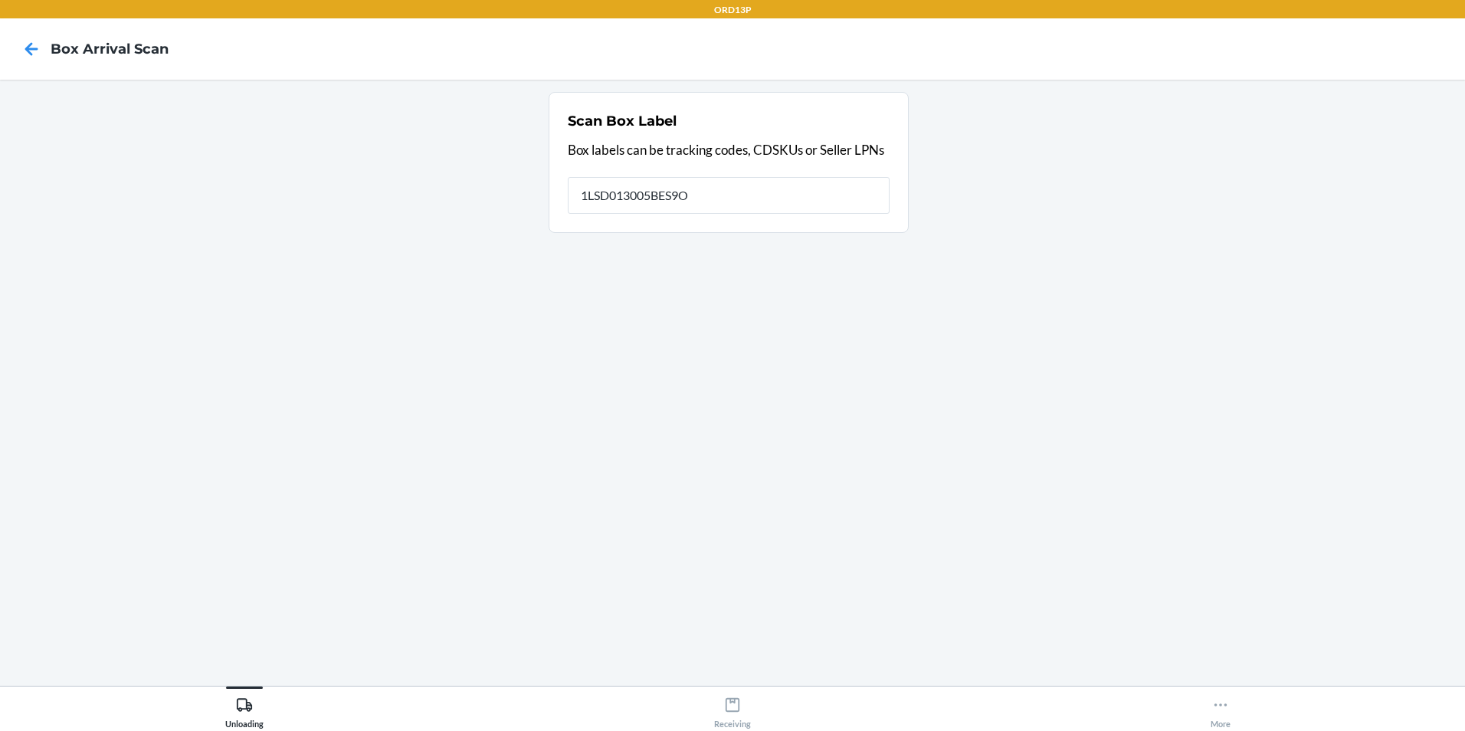
type input "1LSD013005BES9O"
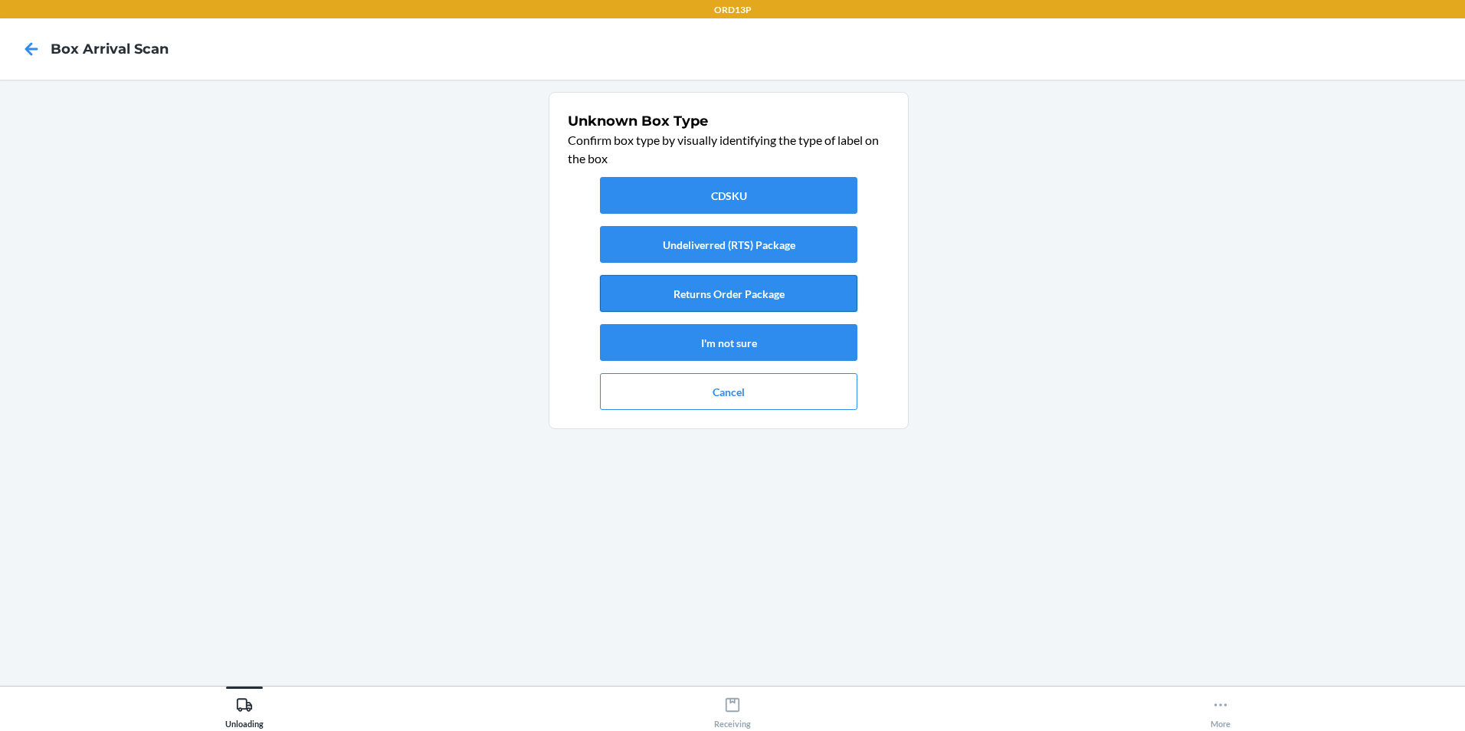
click at [672, 291] on button "Returns Order Package" at bounding box center [728, 293] width 257 height 37
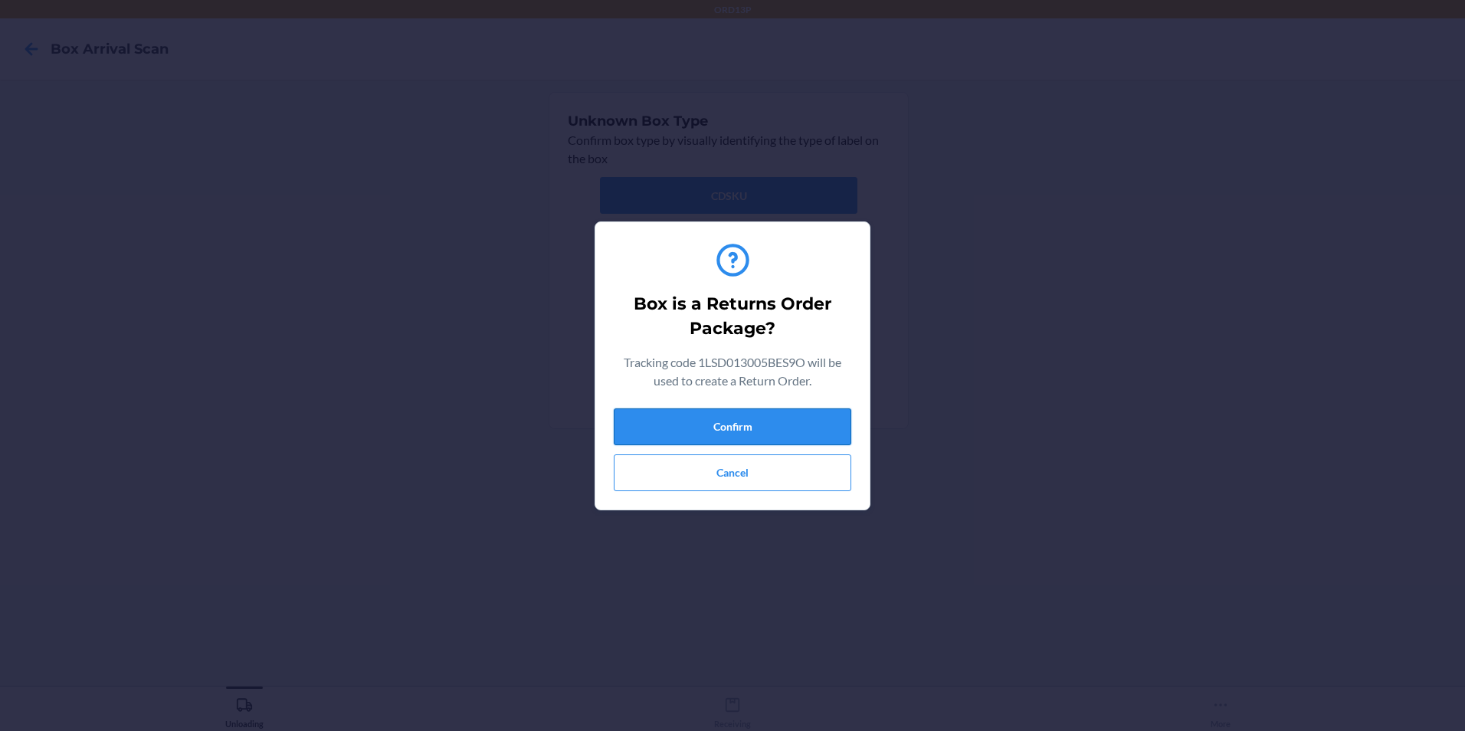
click at [716, 430] on button "Confirm" at bounding box center [732, 426] width 237 height 37
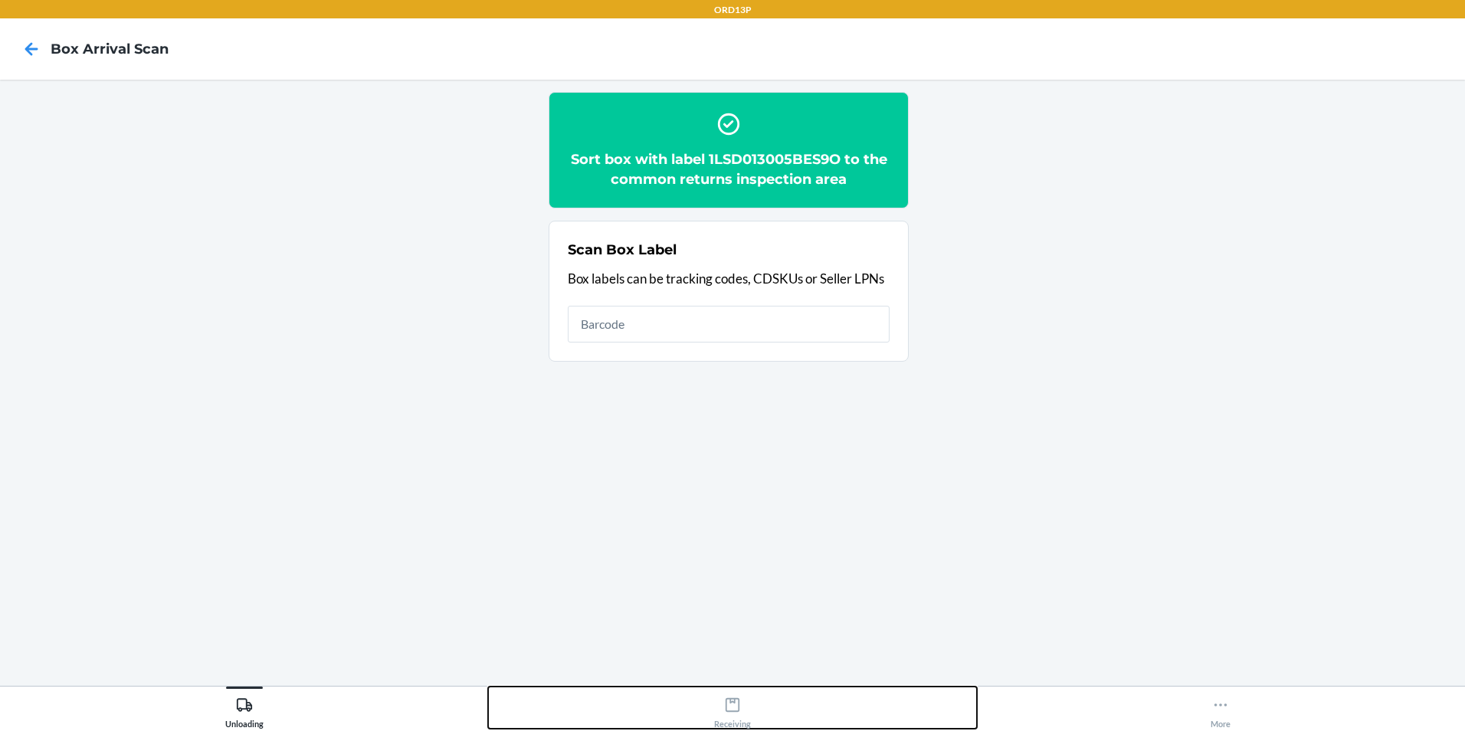
click at [740, 707] on icon at bounding box center [732, 704] width 17 height 17
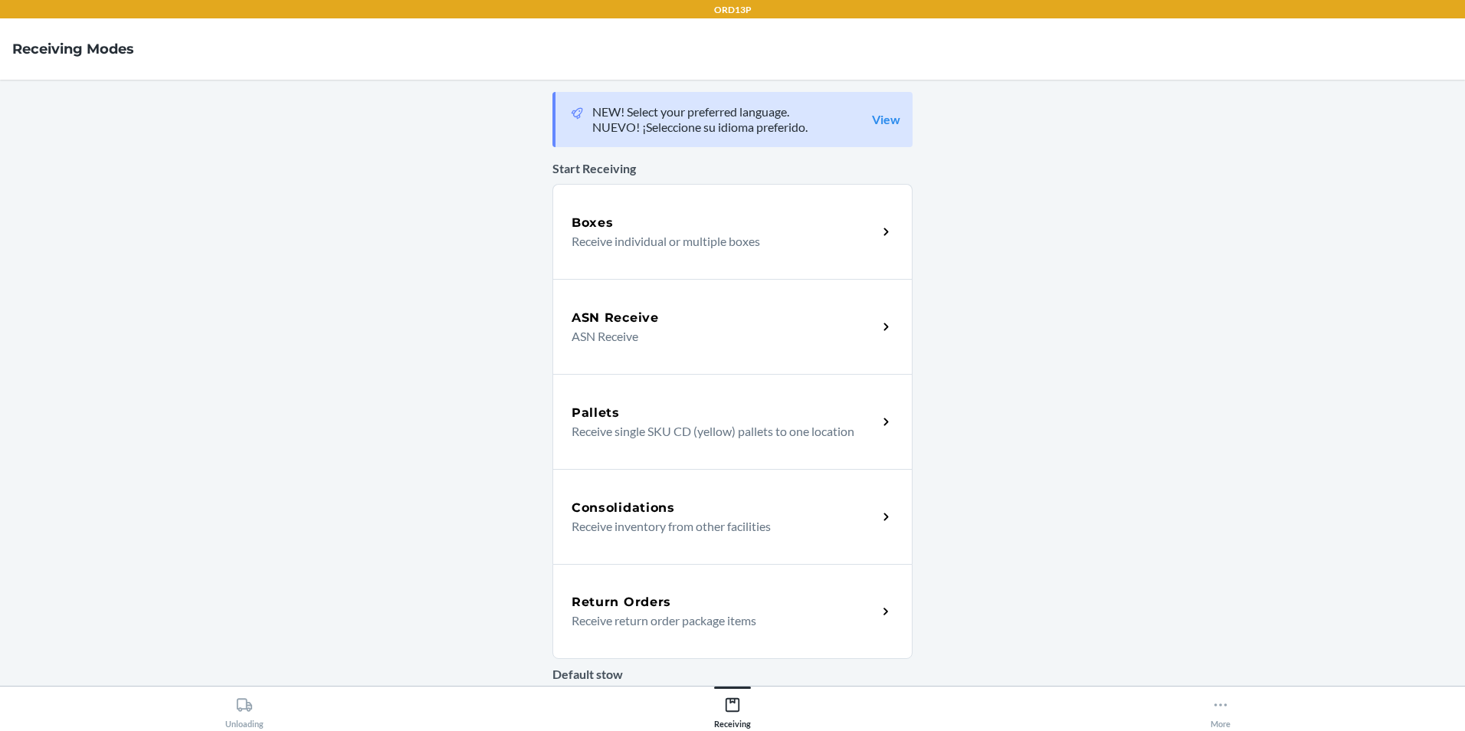
click at [601, 601] on h5 "Return Orders" at bounding box center [621, 602] width 100 height 18
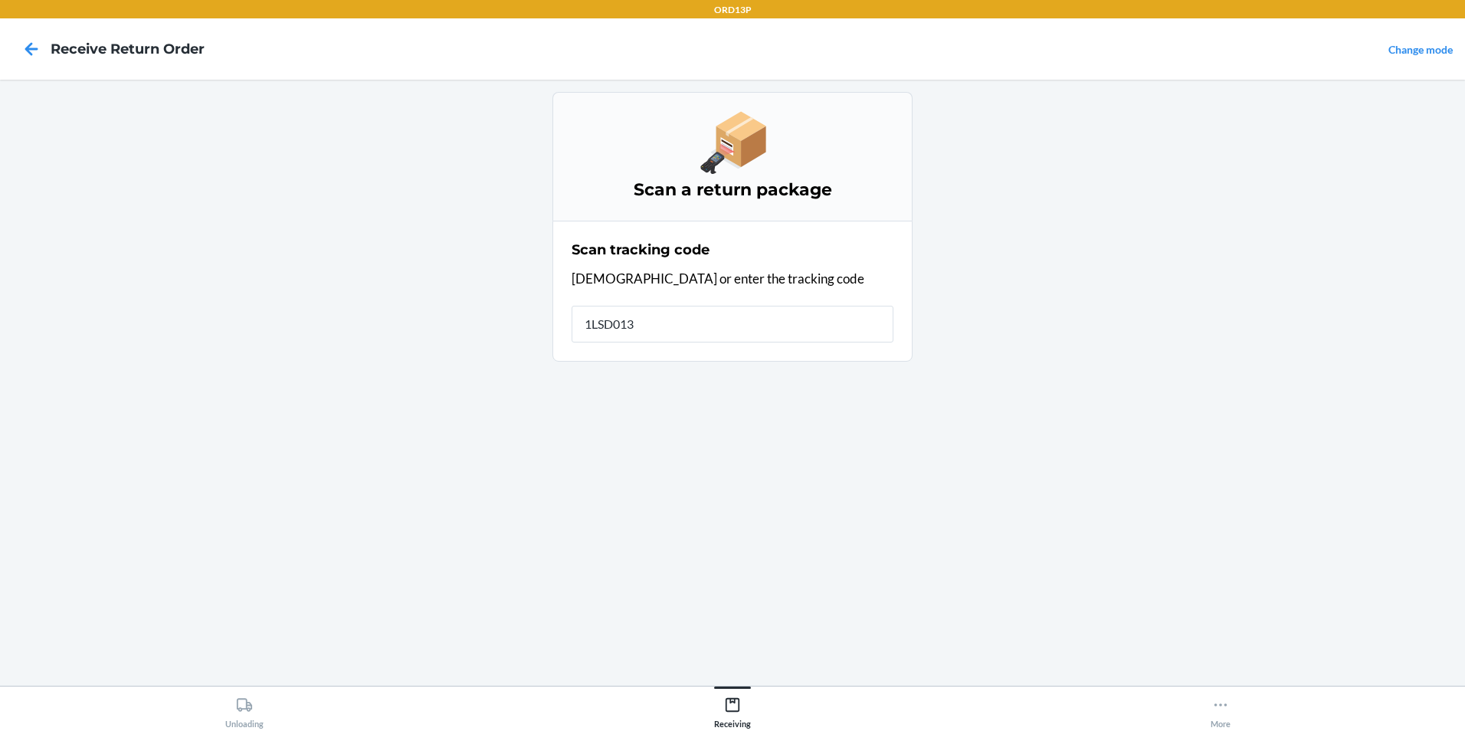
type input "1LSD0130"
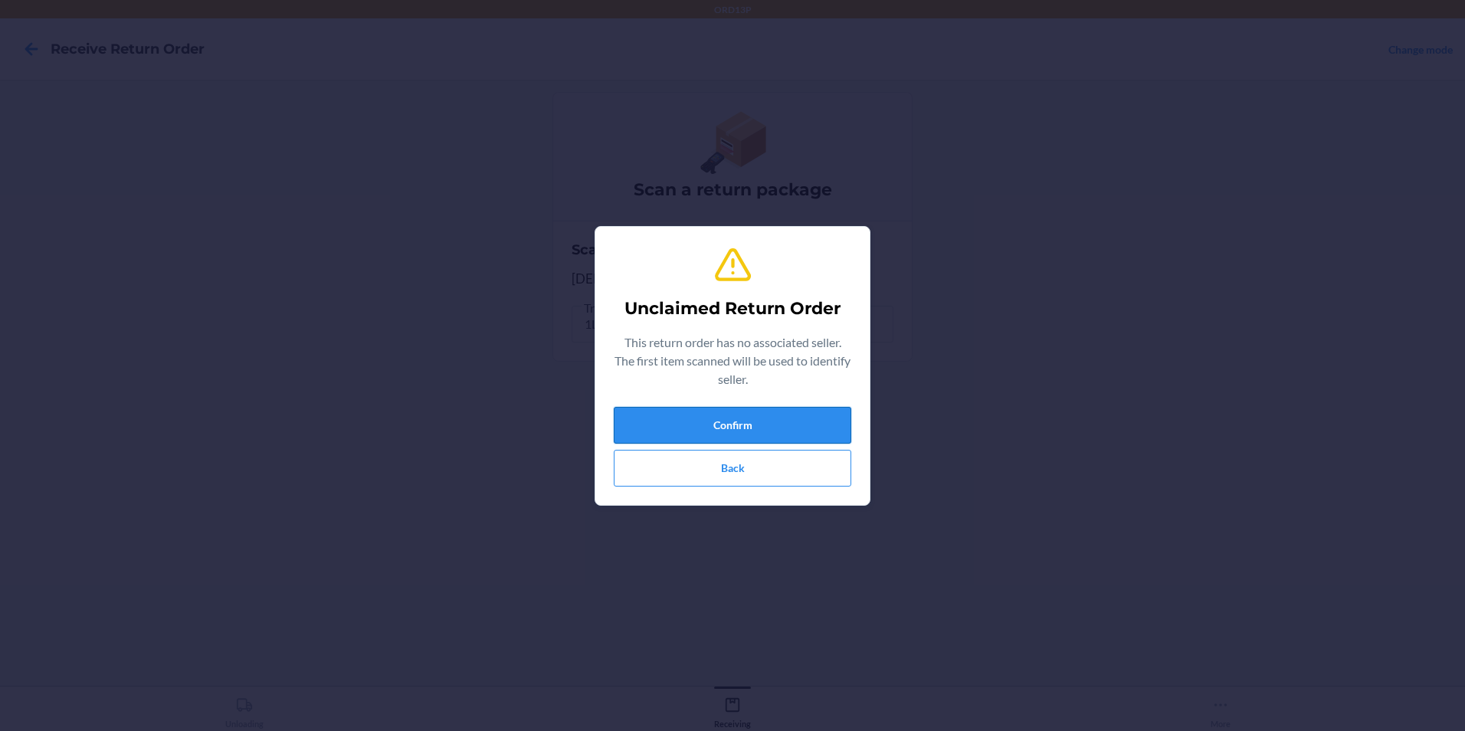
click at [799, 434] on button "Confirm" at bounding box center [732, 425] width 237 height 37
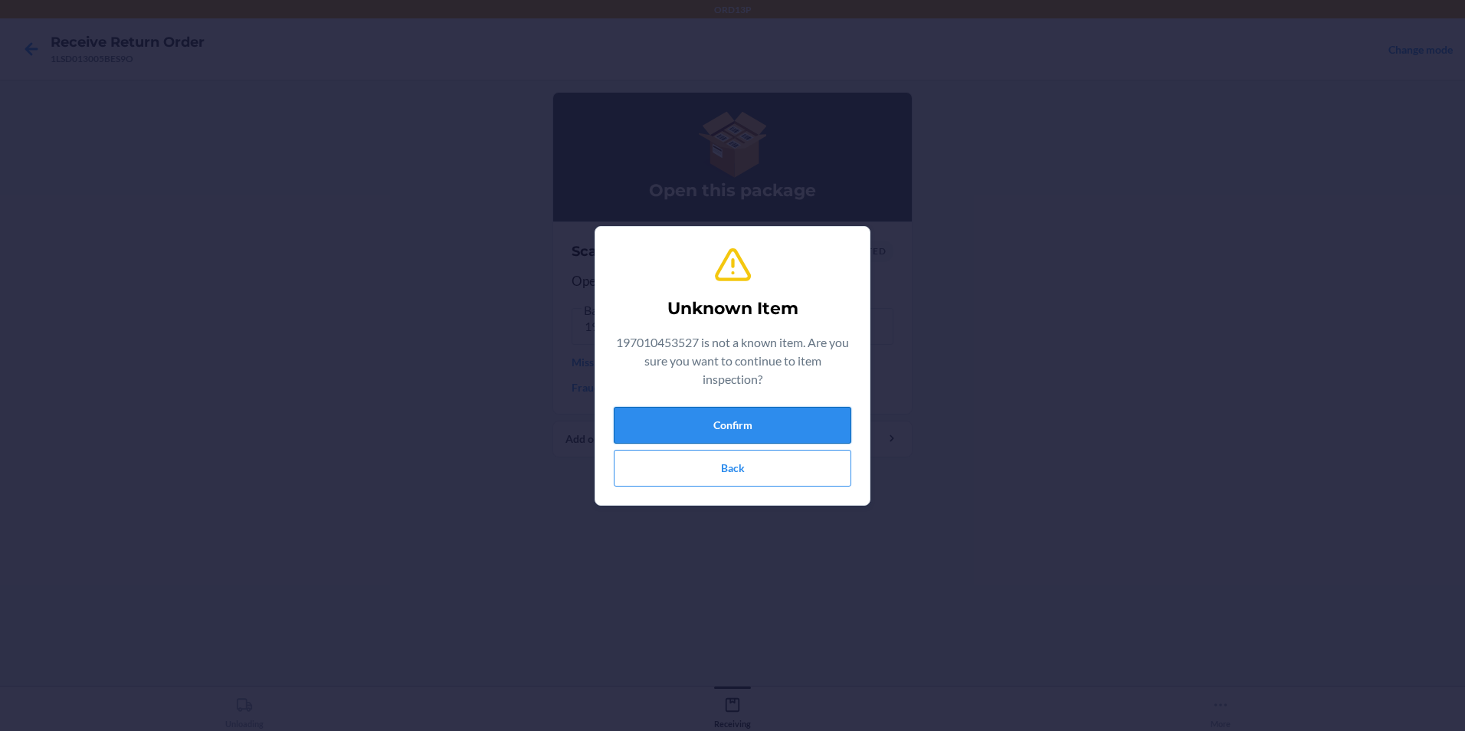
click at [741, 433] on button "Confirm" at bounding box center [732, 425] width 237 height 37
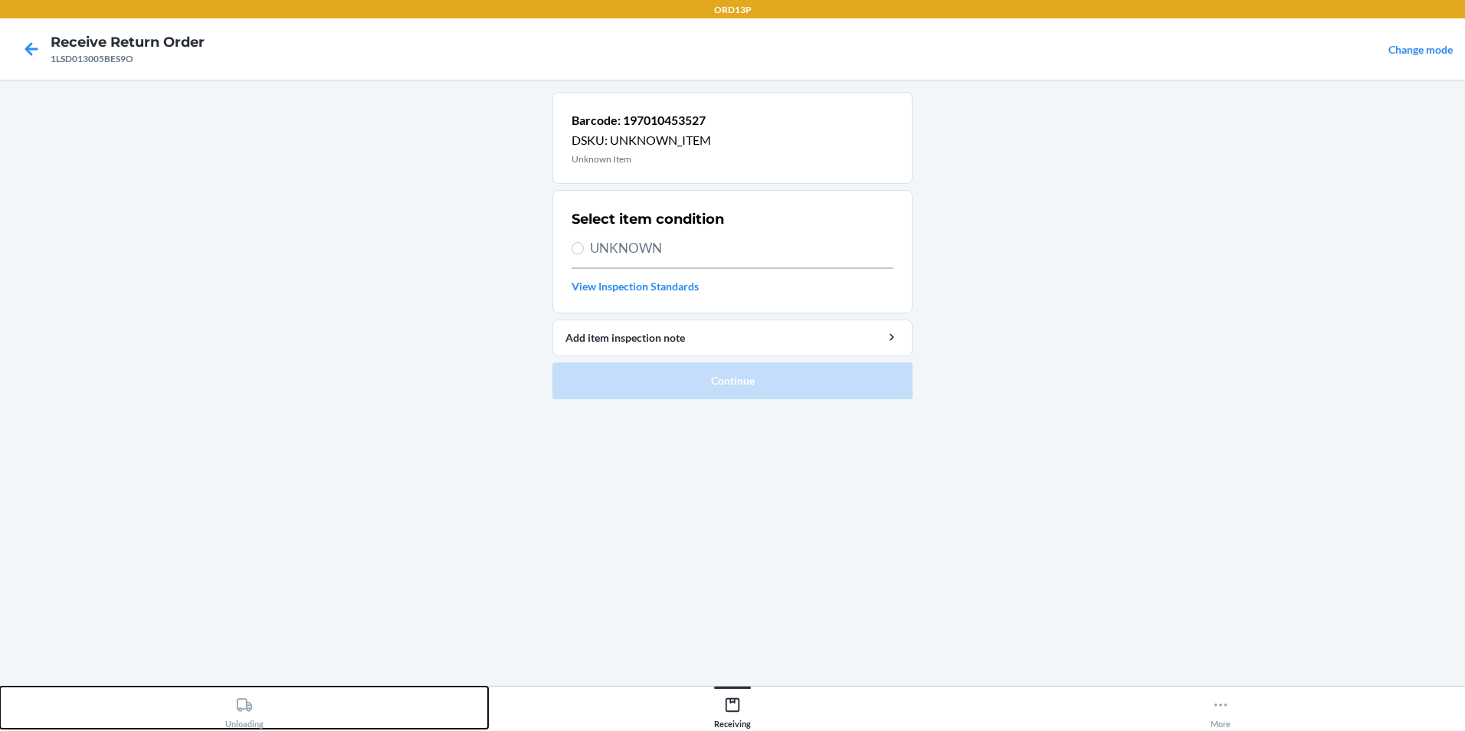
click at [257, 715] on div "Unloading" at bounding box center [244, 709] width 38 height 38
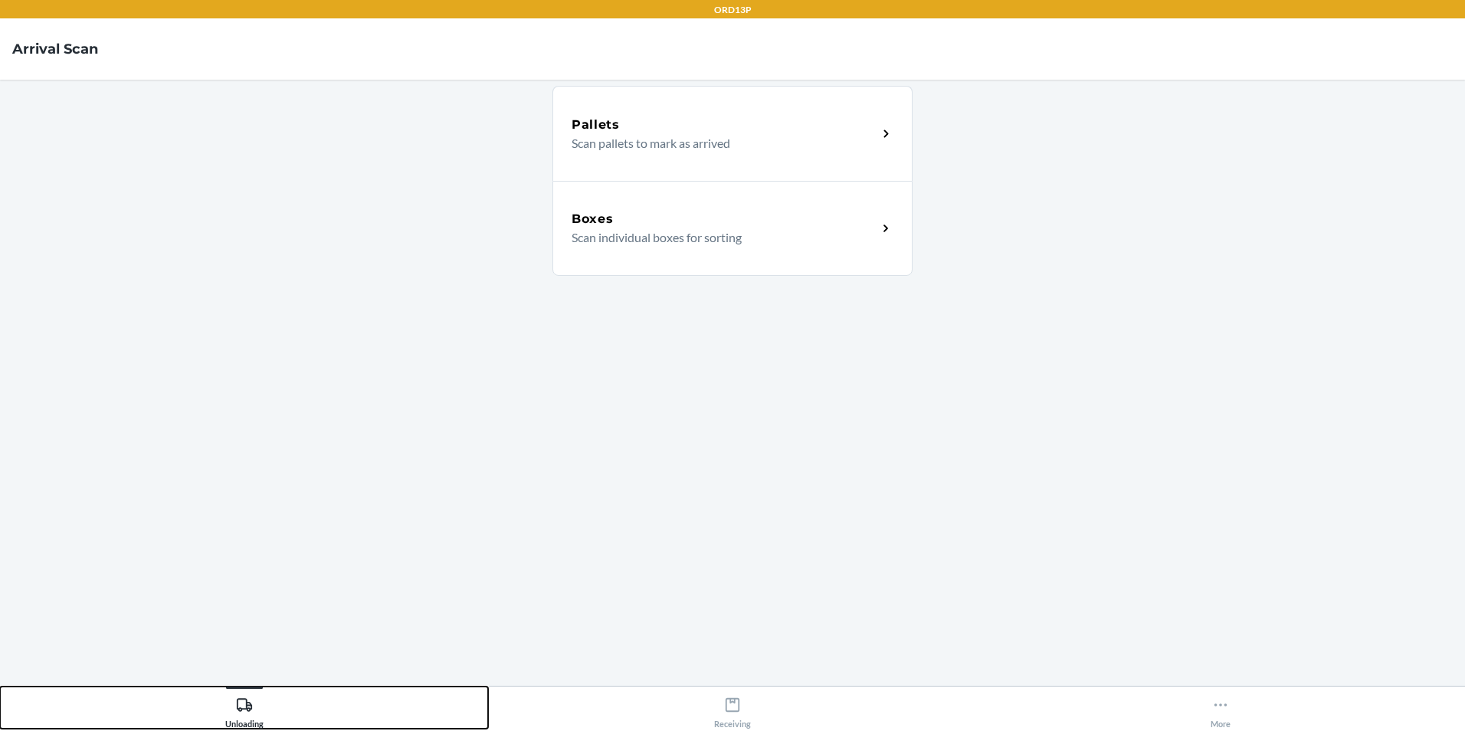
click at [0, 686] on button "Unloading" at bounding box center [244, 707] width 488 height 42
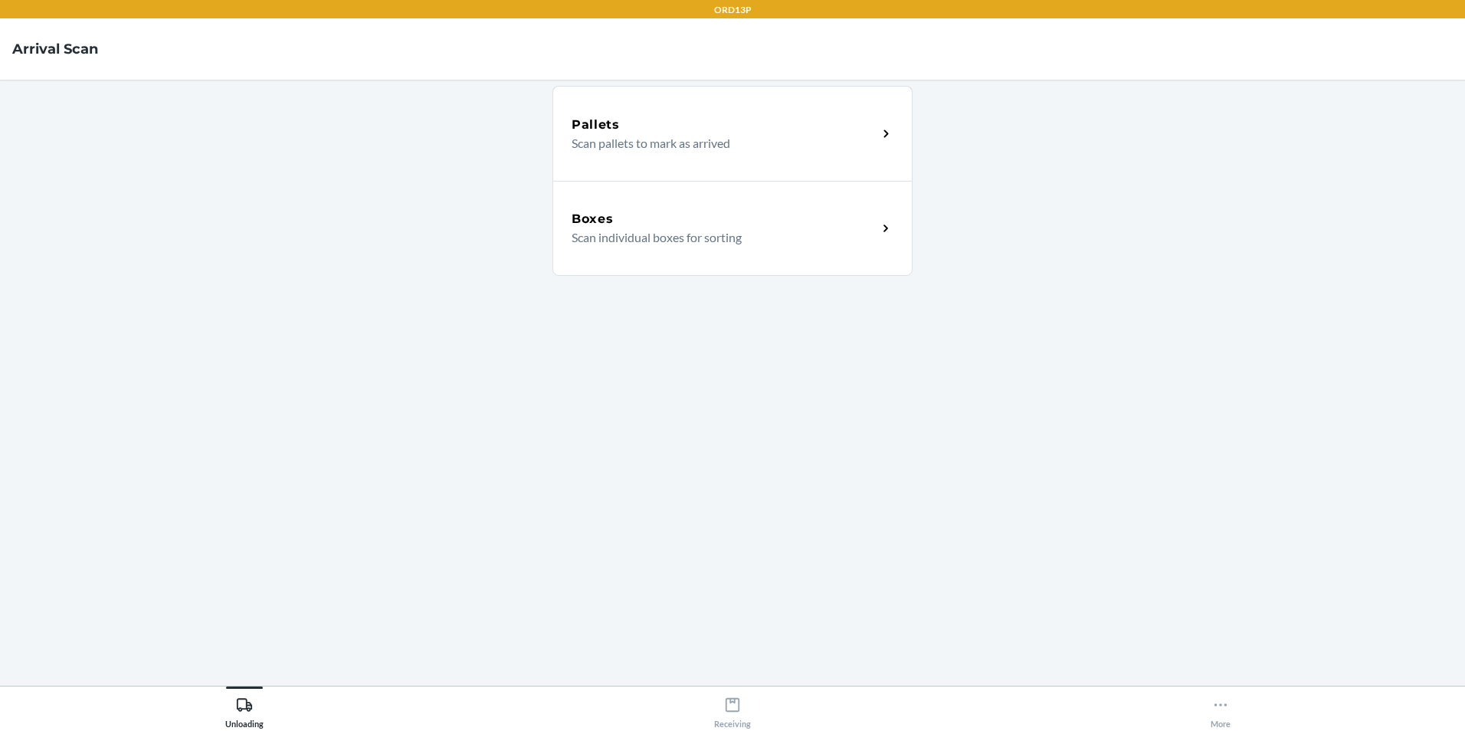
click at [588, 221] on h5 "Boxes" at bounding box center [592, 219] width 42 height 18
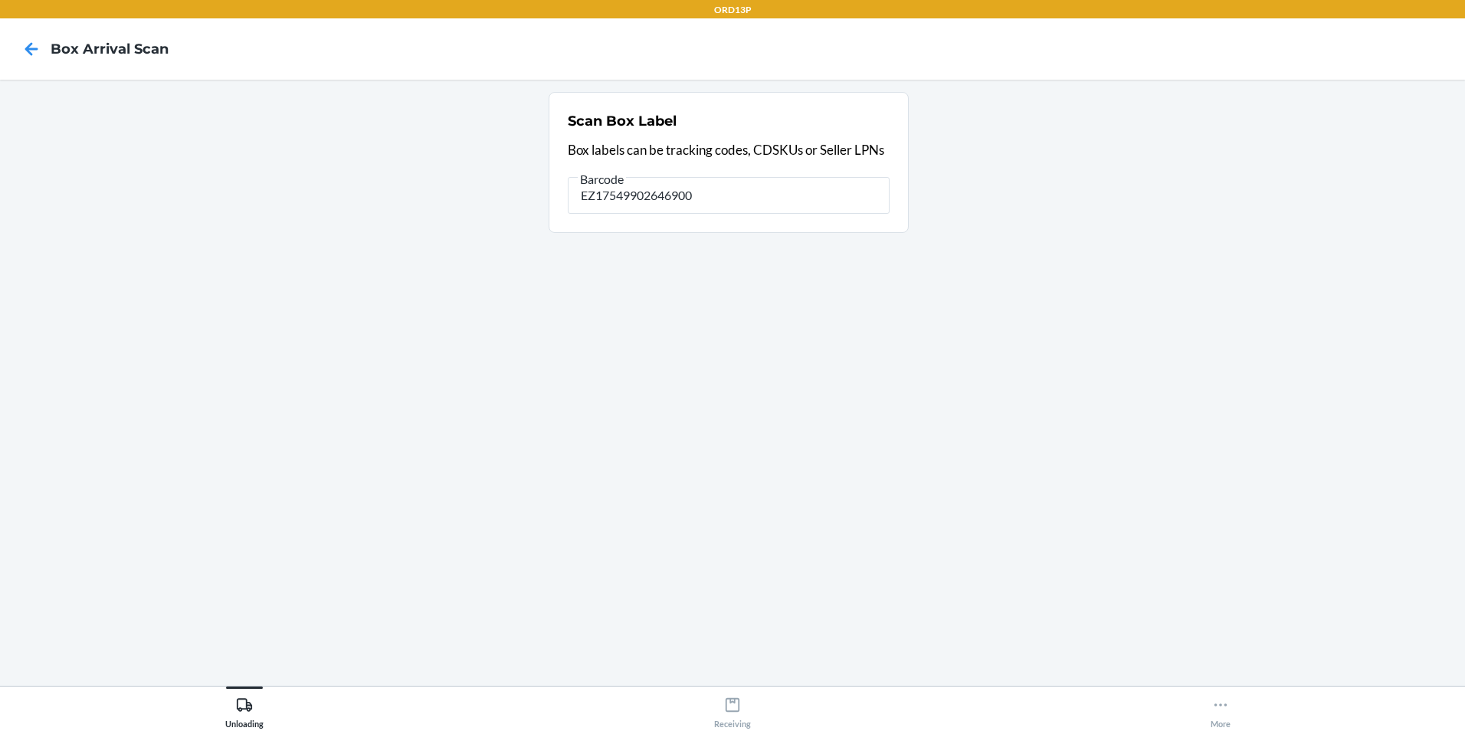
type input "EZ17549902646900"
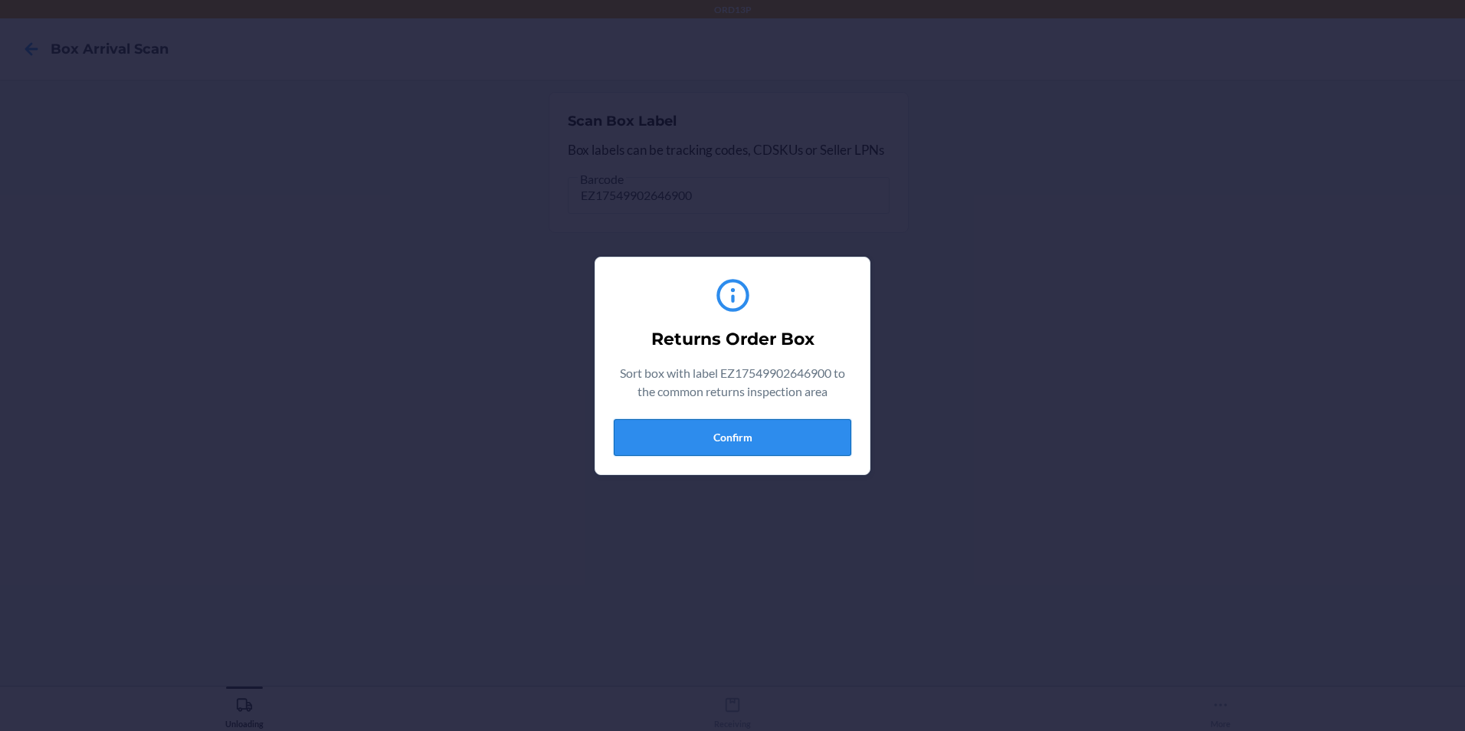
click at [670, 438] on button "Confirm" at bounding box center [732, 437] width 237 height 37
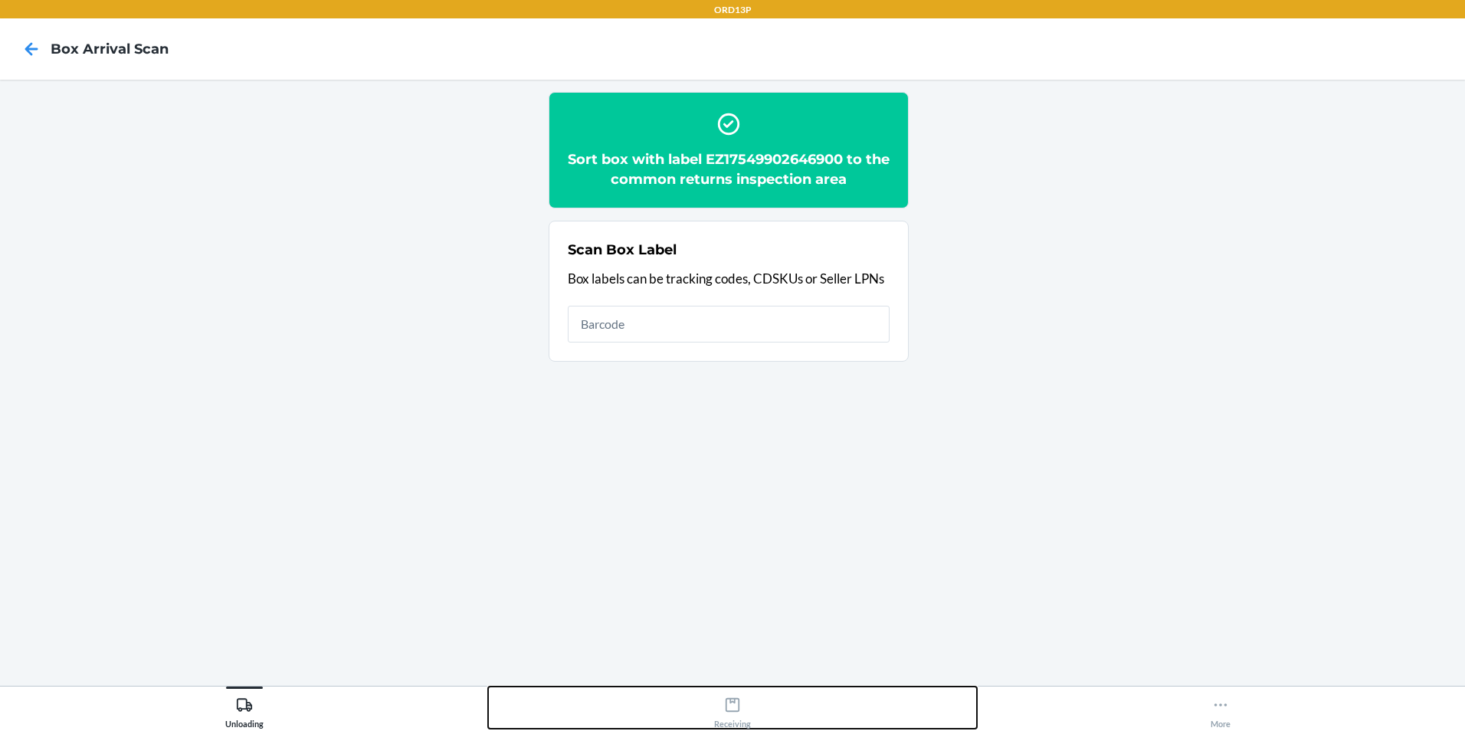
click at [731, 718] on div "Receiving" at bounding box center [732, 709] width 37 height 38
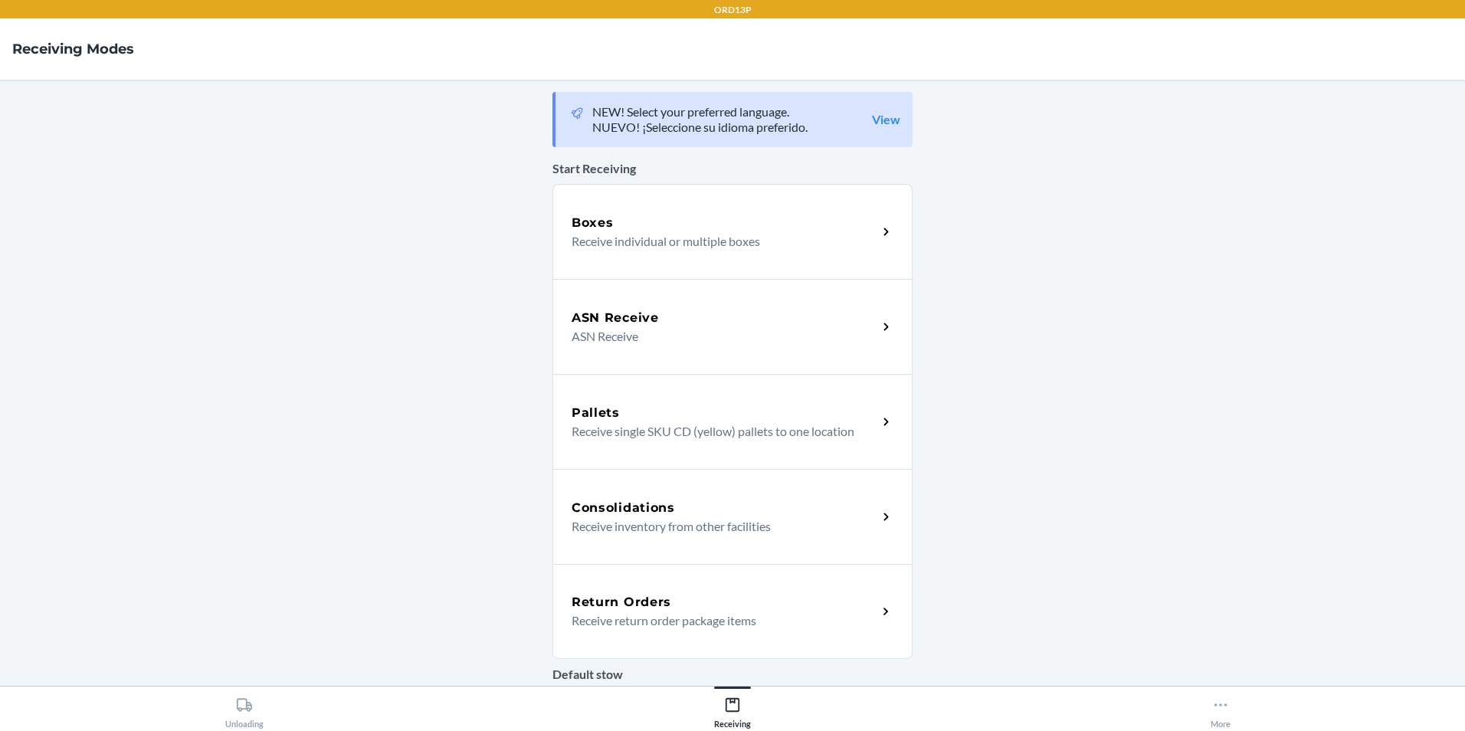
click at [620, 584] on div "Return Orders Receive return order package items" at bounding box center [732, 611] width 360 height 95
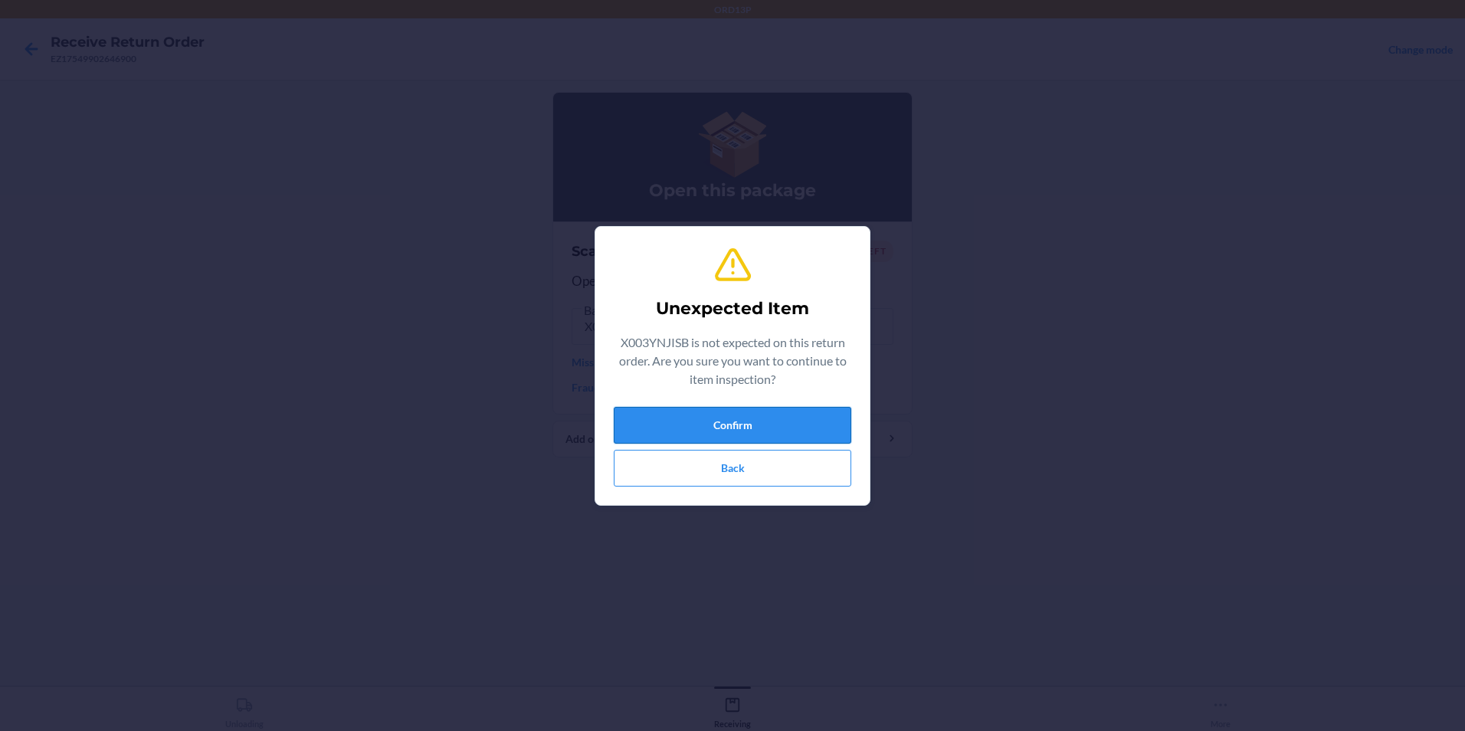
click at [757, 424] on button "Confirm" at bounding box center [732, 425] width 237 height 37
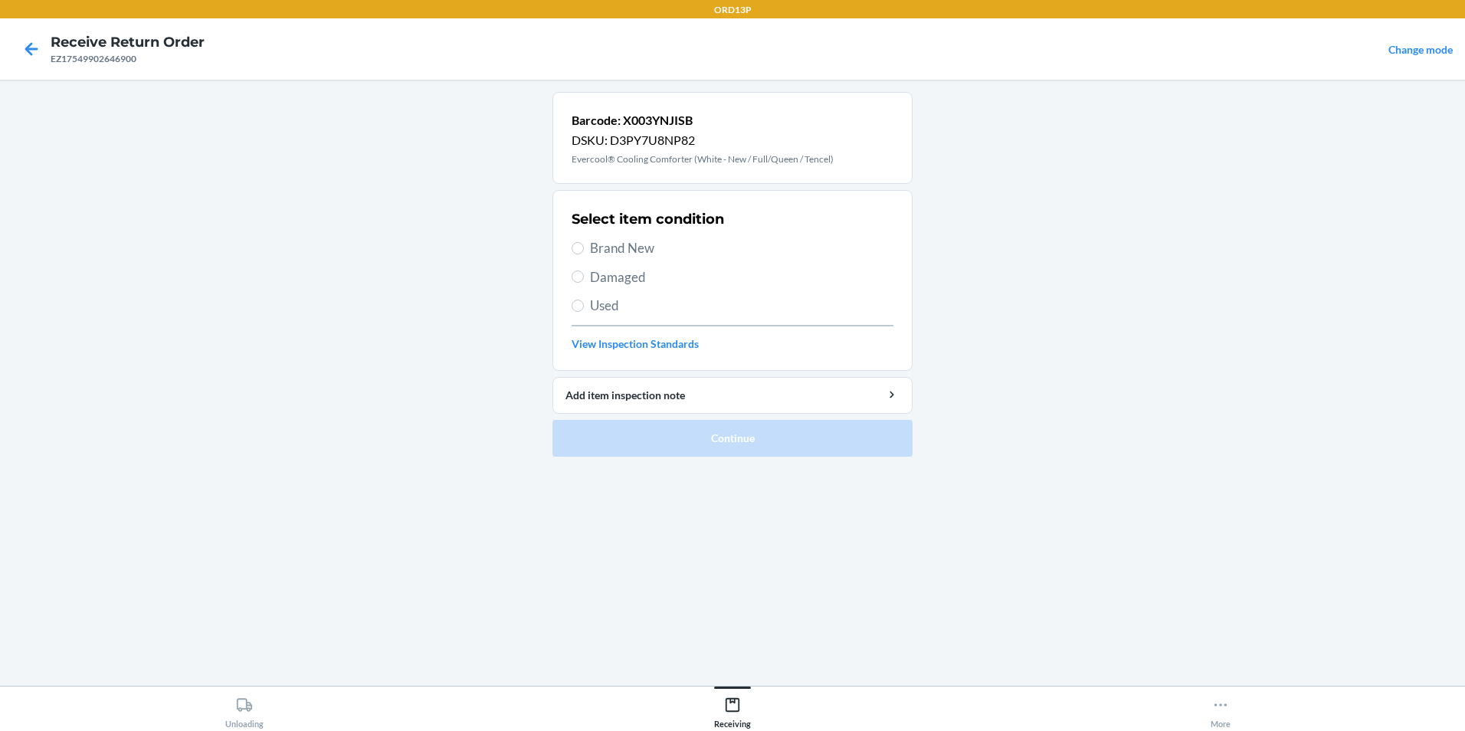
click at [660, 246] on span "Brand New" at bounding box center [741, 248] width 303 height 20
click at [584, 246] on input "Brand New" at bounding box center [577, 248] width 12 height 12
radio input "true"
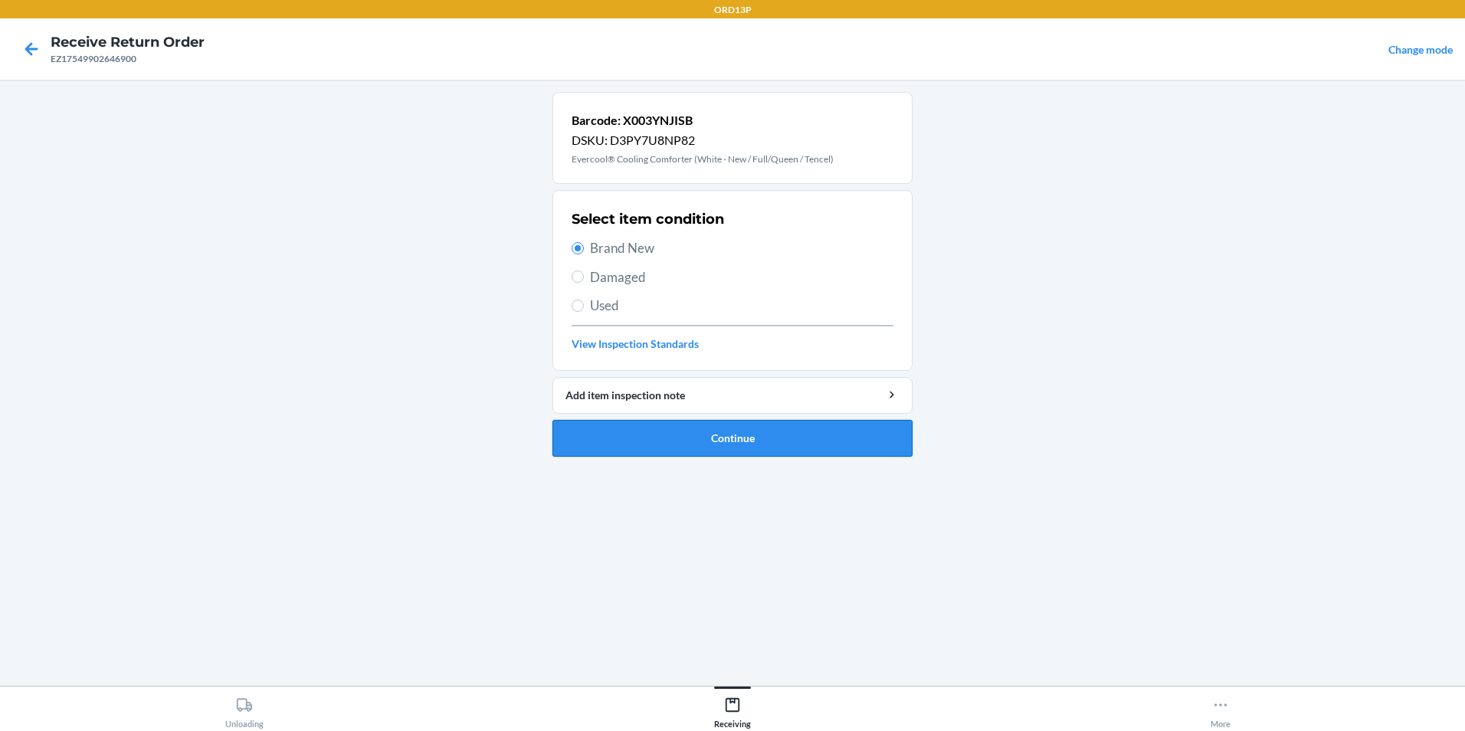
click at [706, 435] on button "Continue" at bounding box center [732, 438] width 360 height 37
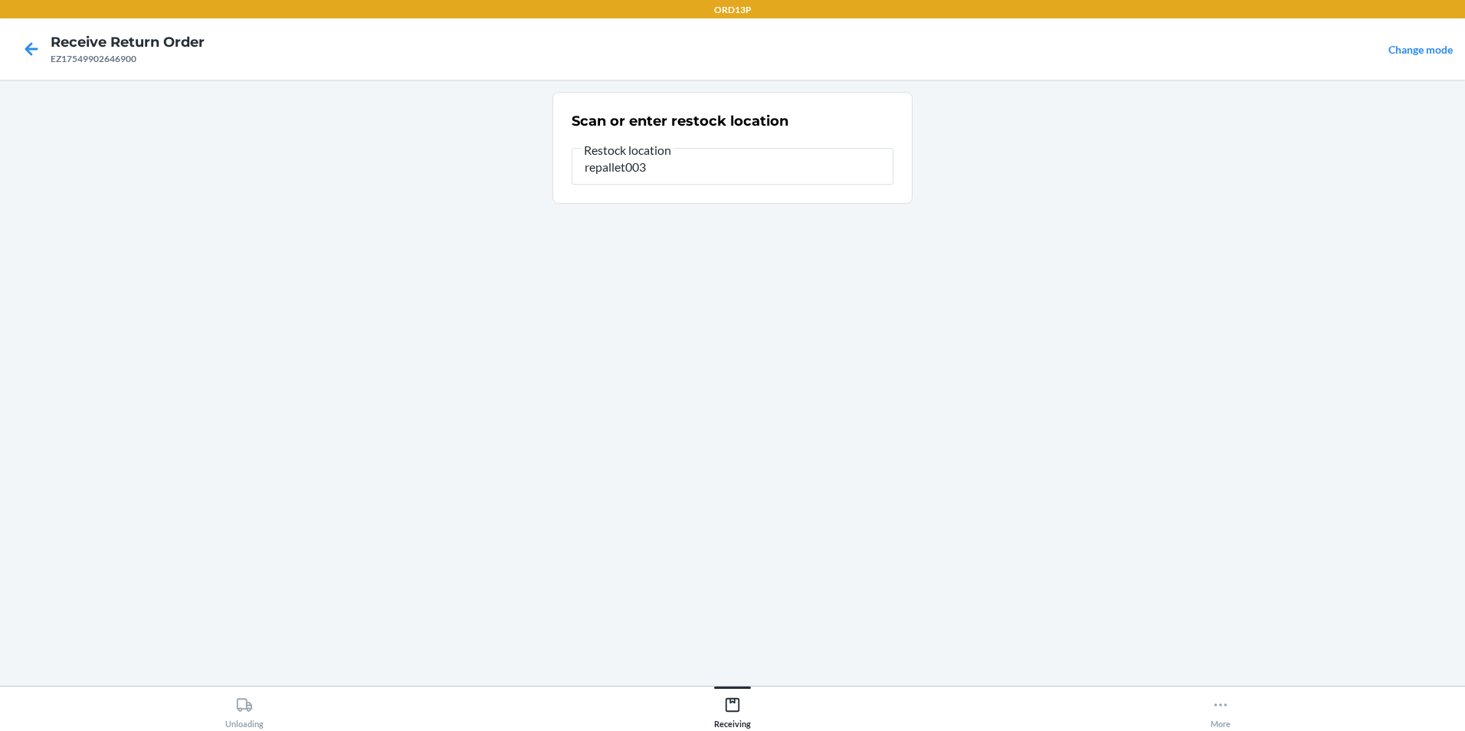
type input "repallet003"
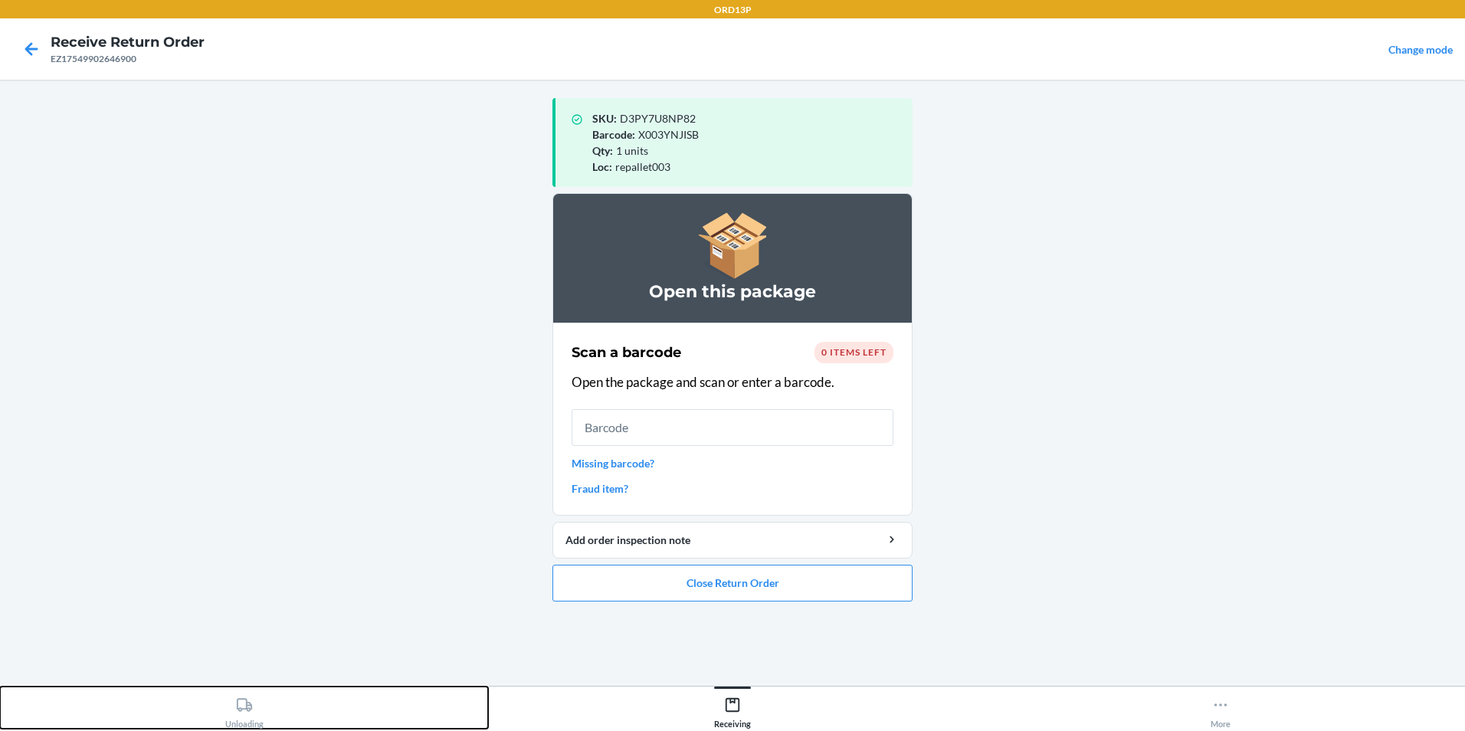
drag, startPoint x: 241, startPoint y: 707, endPoint x: 415, endPoint y: 673, distance: 177.1
click at [250, 704] on icon at bounding box center [244, 704] width 17 height 17
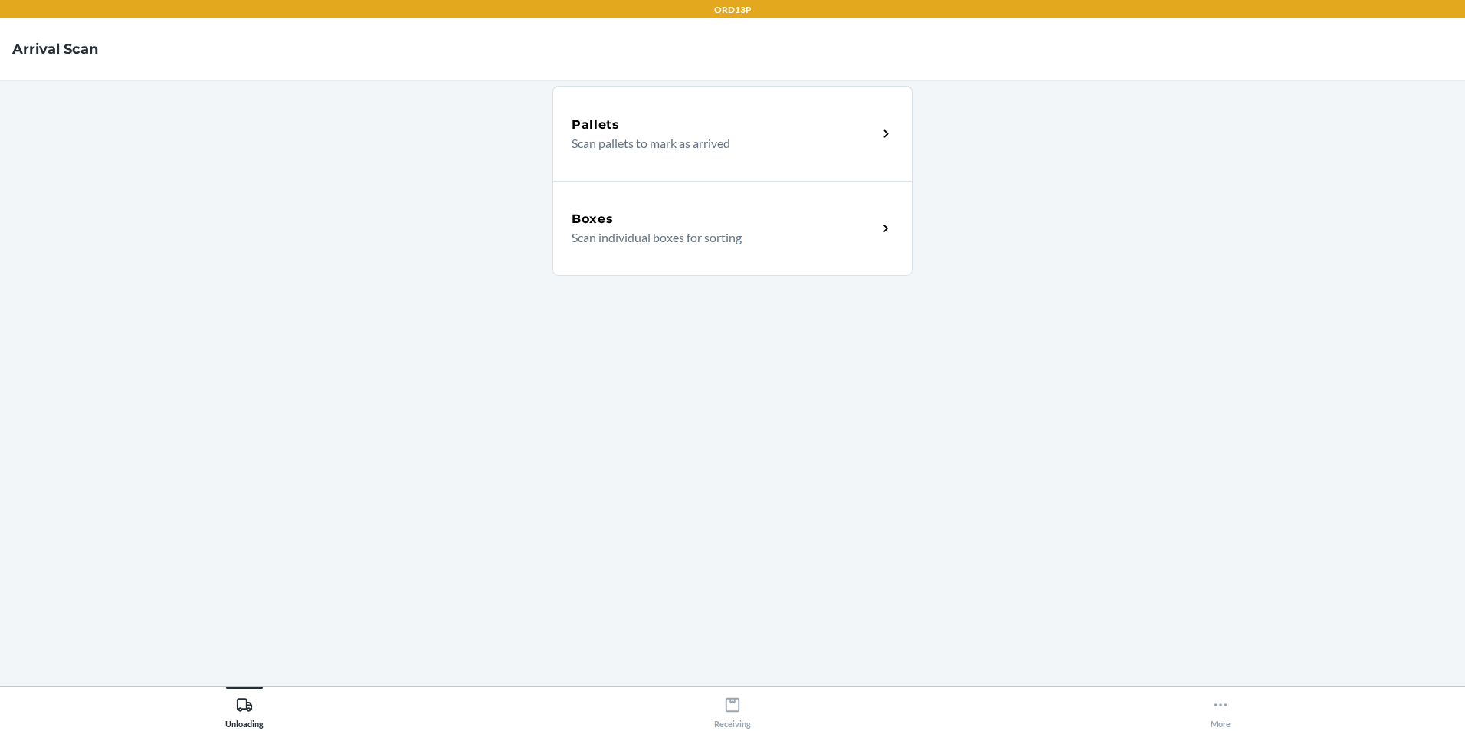
click at [591, 249] on div "Boxes Scan individual boxes for sorting" at bounding box center [732, 228] width 360 height 95
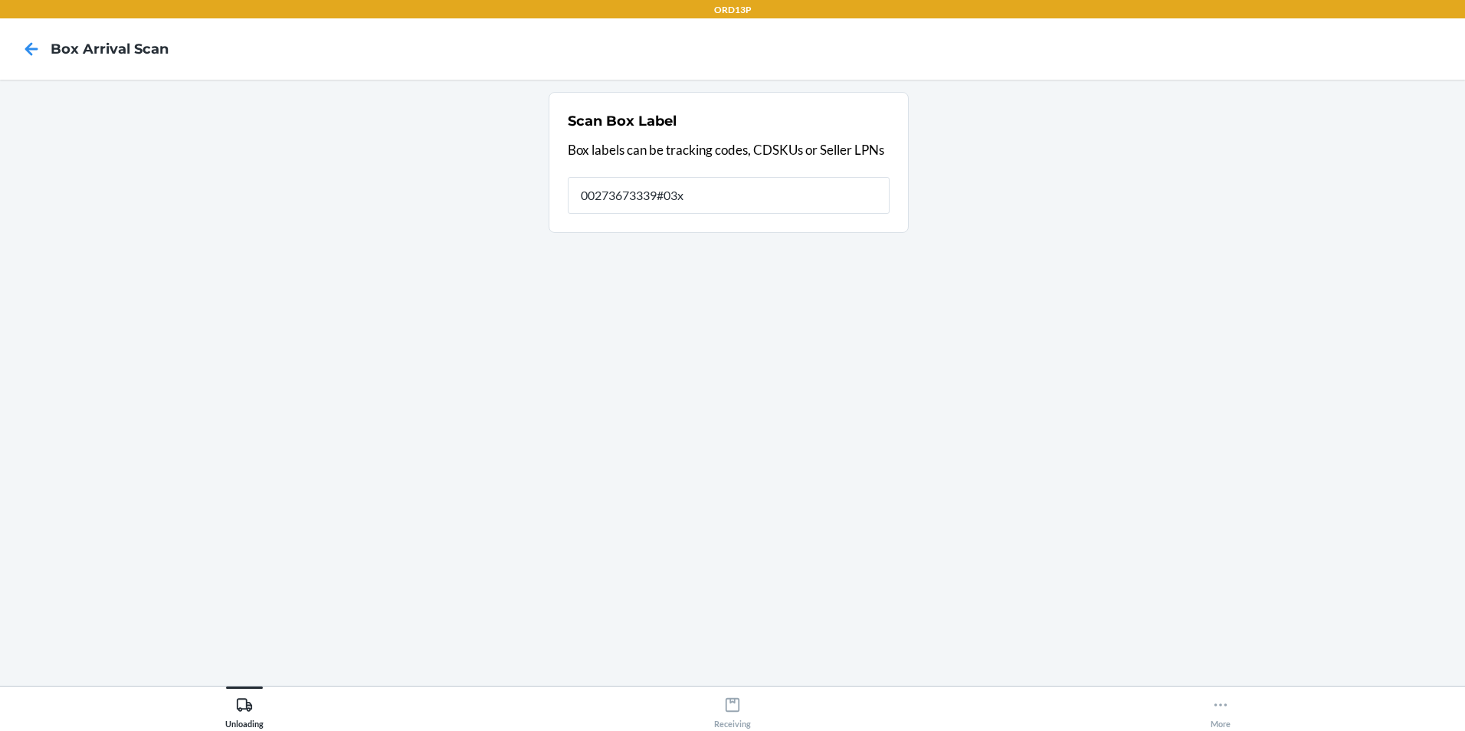
type input "00273673339#03x"
type input "0"
type input "EZ17545478460730"
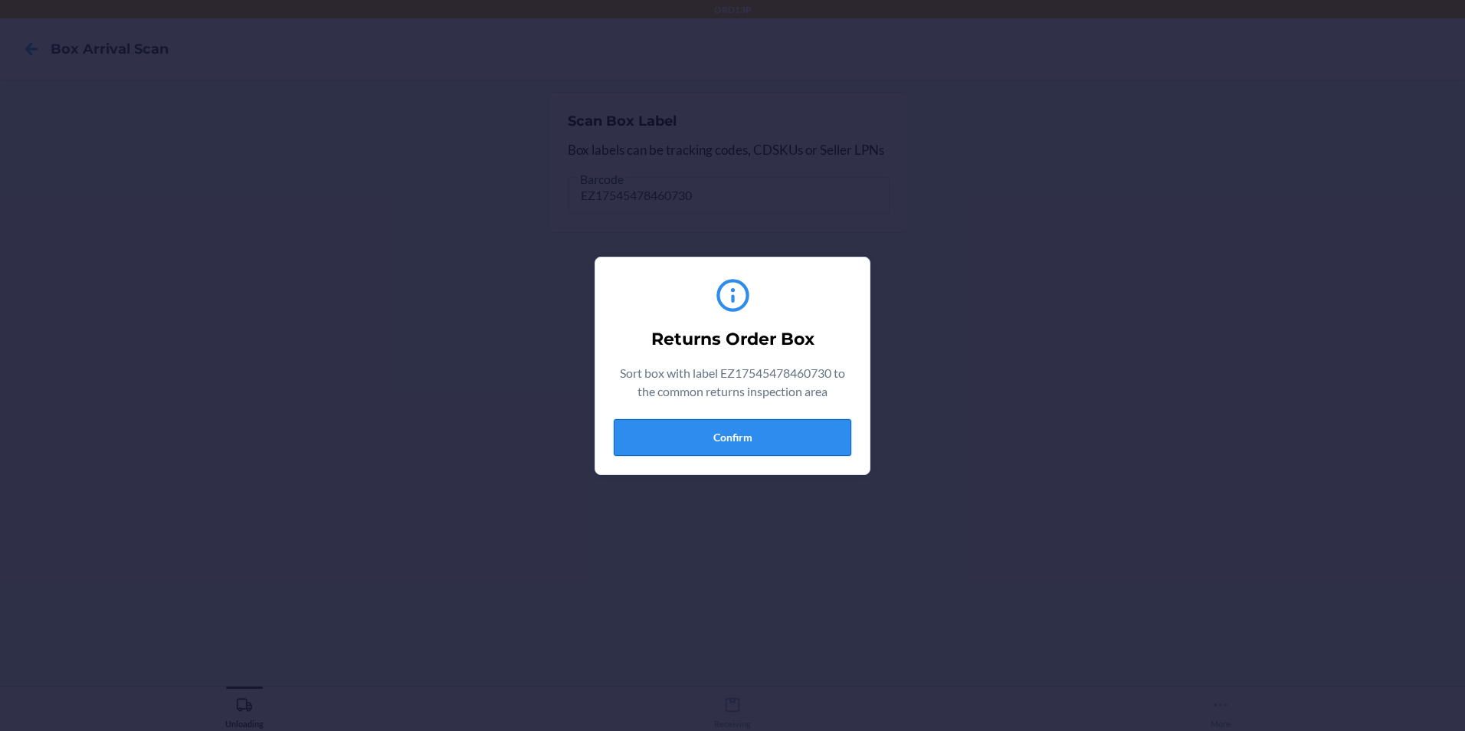
click at [617, 422] on button "Confirm" at bounding box center [732, 437] width 237 height 37
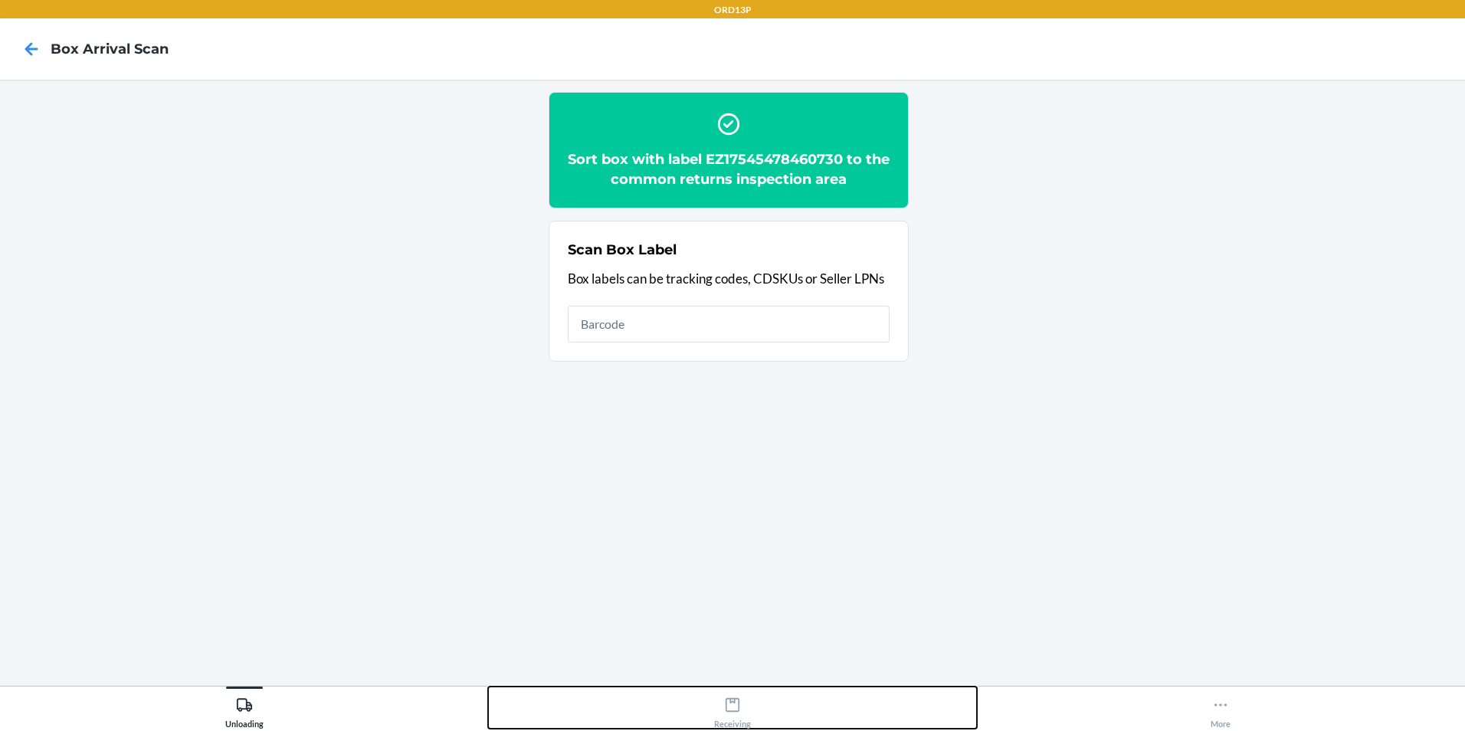
click at [726, 700] on icon at bounding box center [732, 705] width 14 height 14
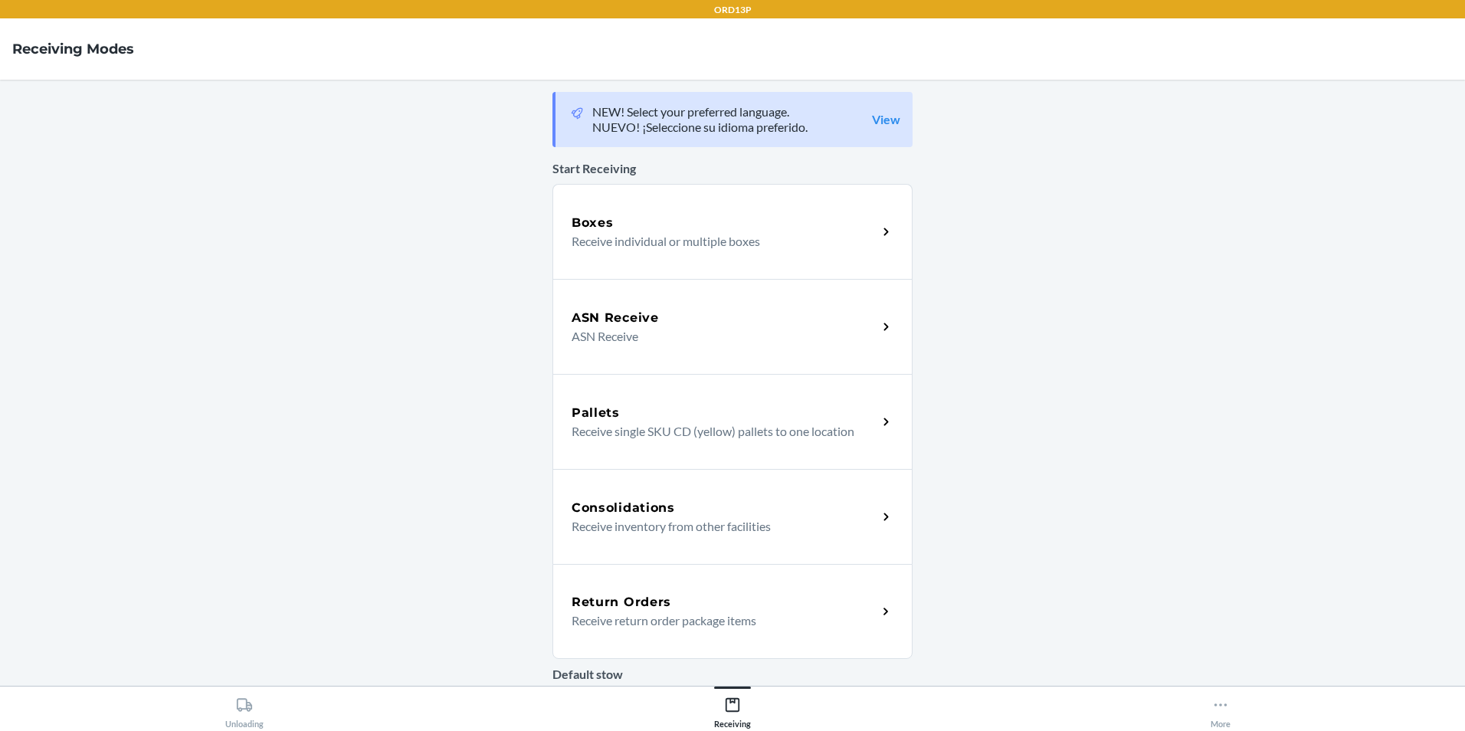
click at [678, 618] on p "Receive return order package items" at bounding box center [717, 620] width 293 height 18
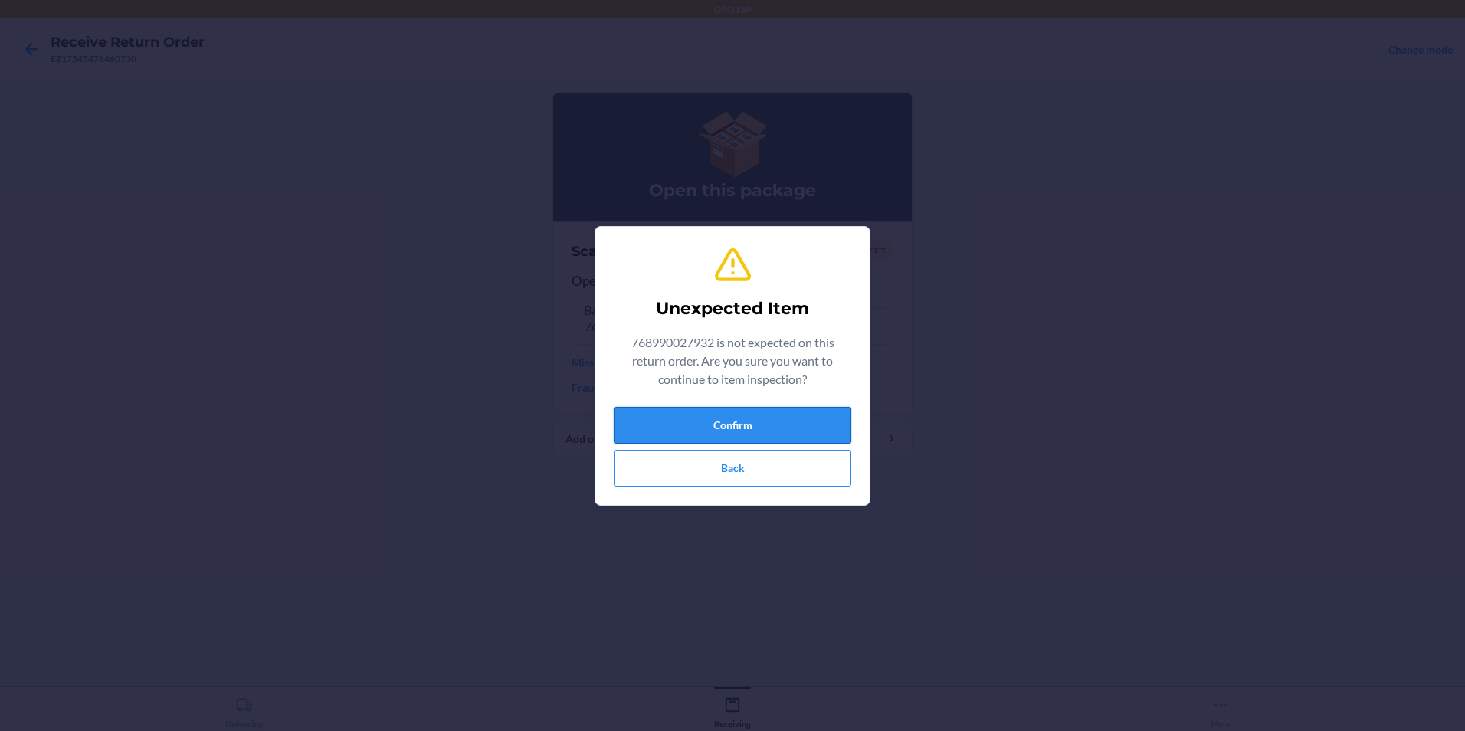
click at [755, 422] on button "Confirm" at bounding box center [732, 425] width 237 height 37
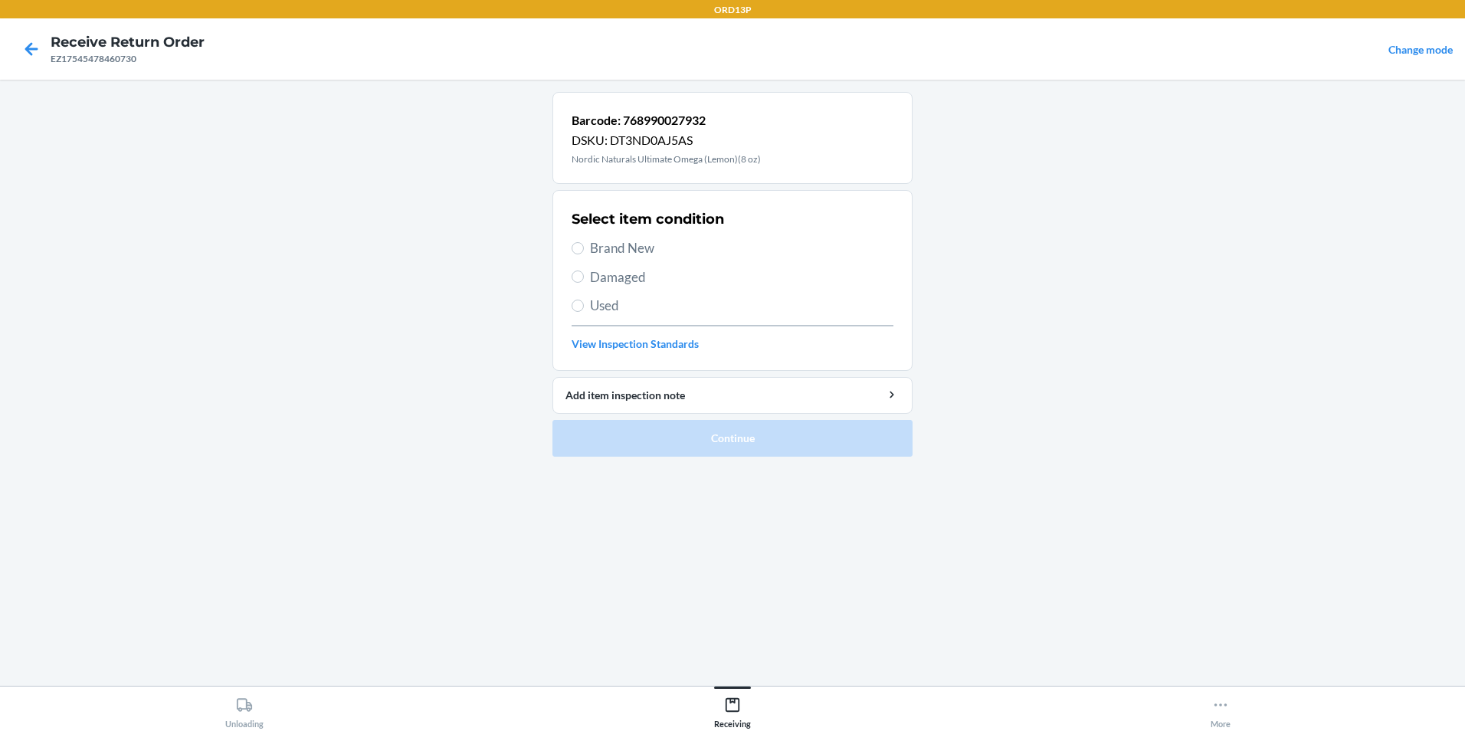
click at [723, 252] on span "Brand New" at bounding box center [741, 248] width 303 height 20
click at [584, 252] on input "Brand New" at bounding box center [577, 248] width 12 height 12
radio input "true"
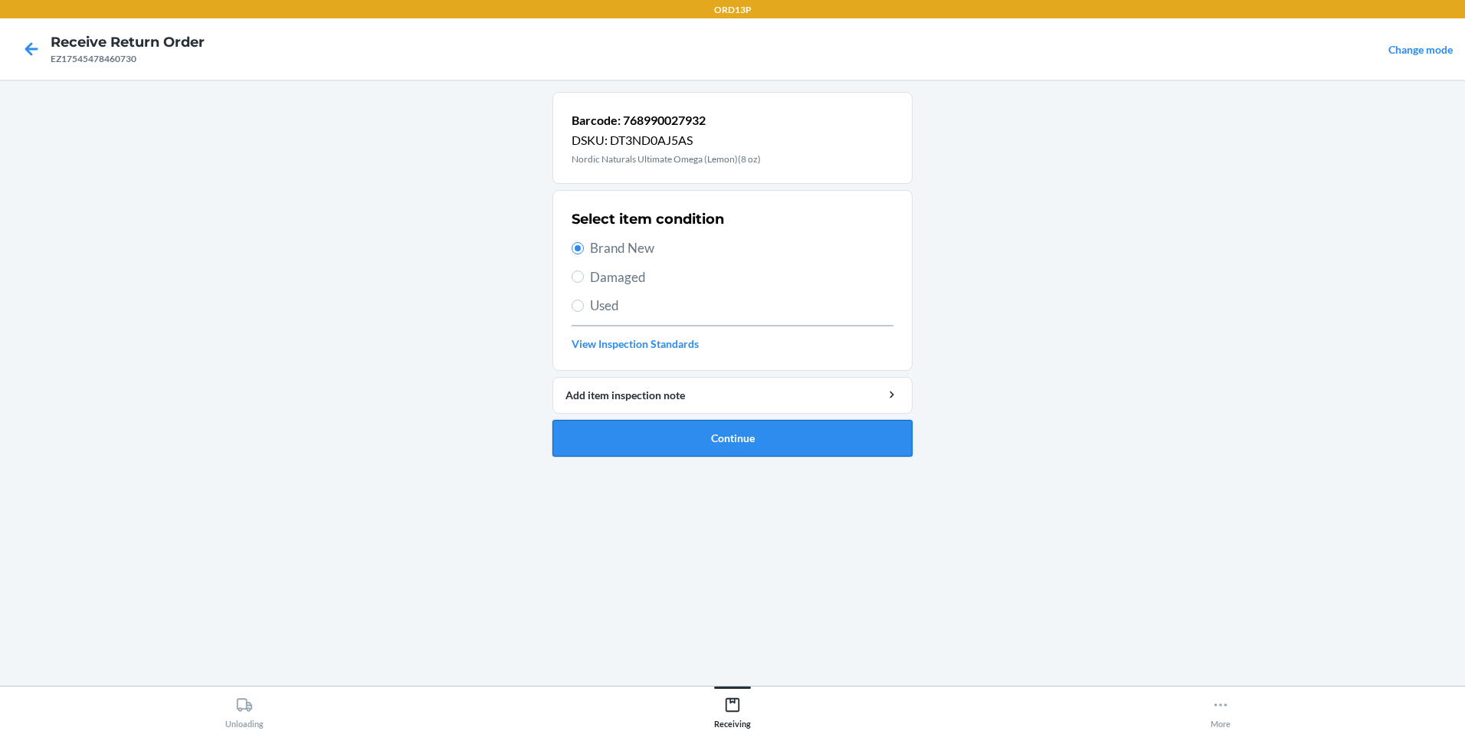
click at [820, 440] on button "Continue" at bounding box center [732, 438] width 360 height 37
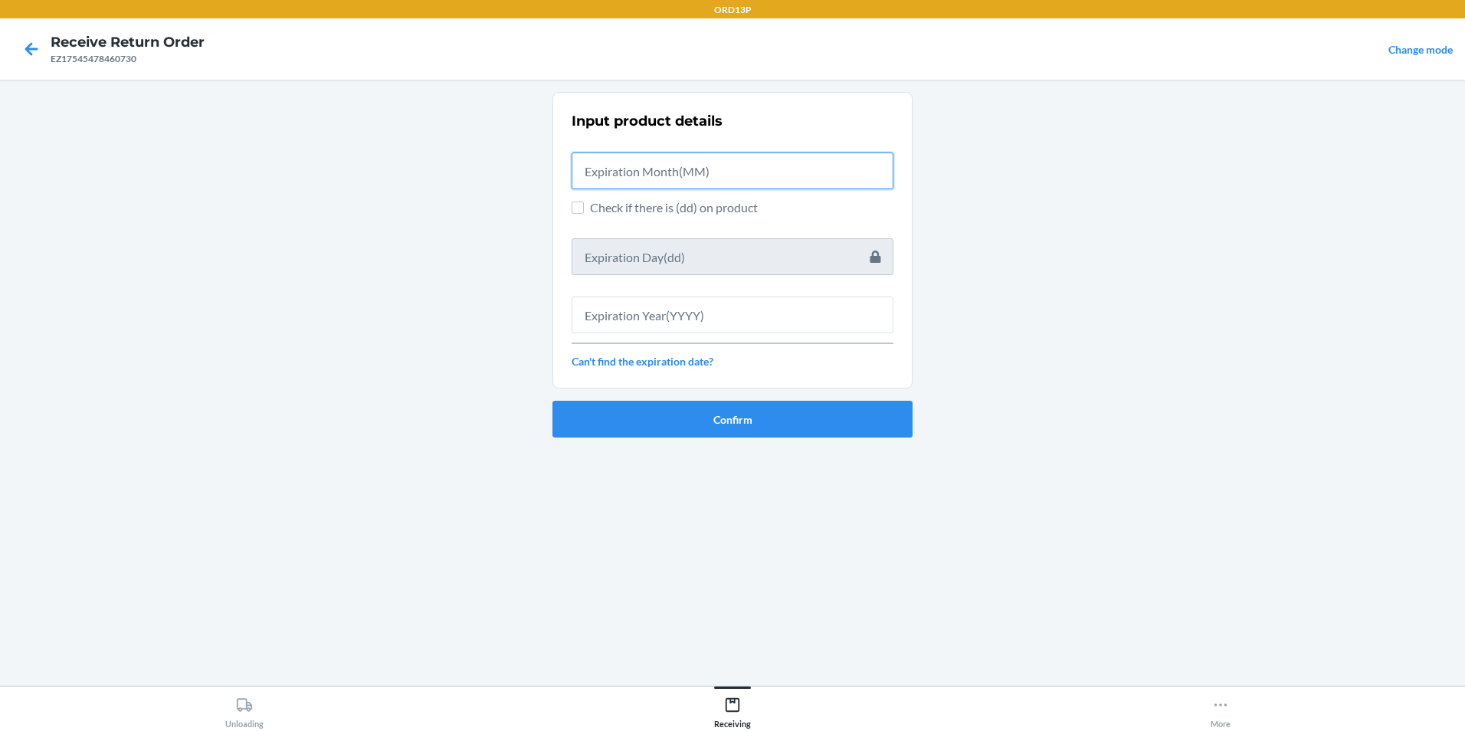
click at [657, 176] on input "text" at bounding box center [732, 170] width 322 height 37
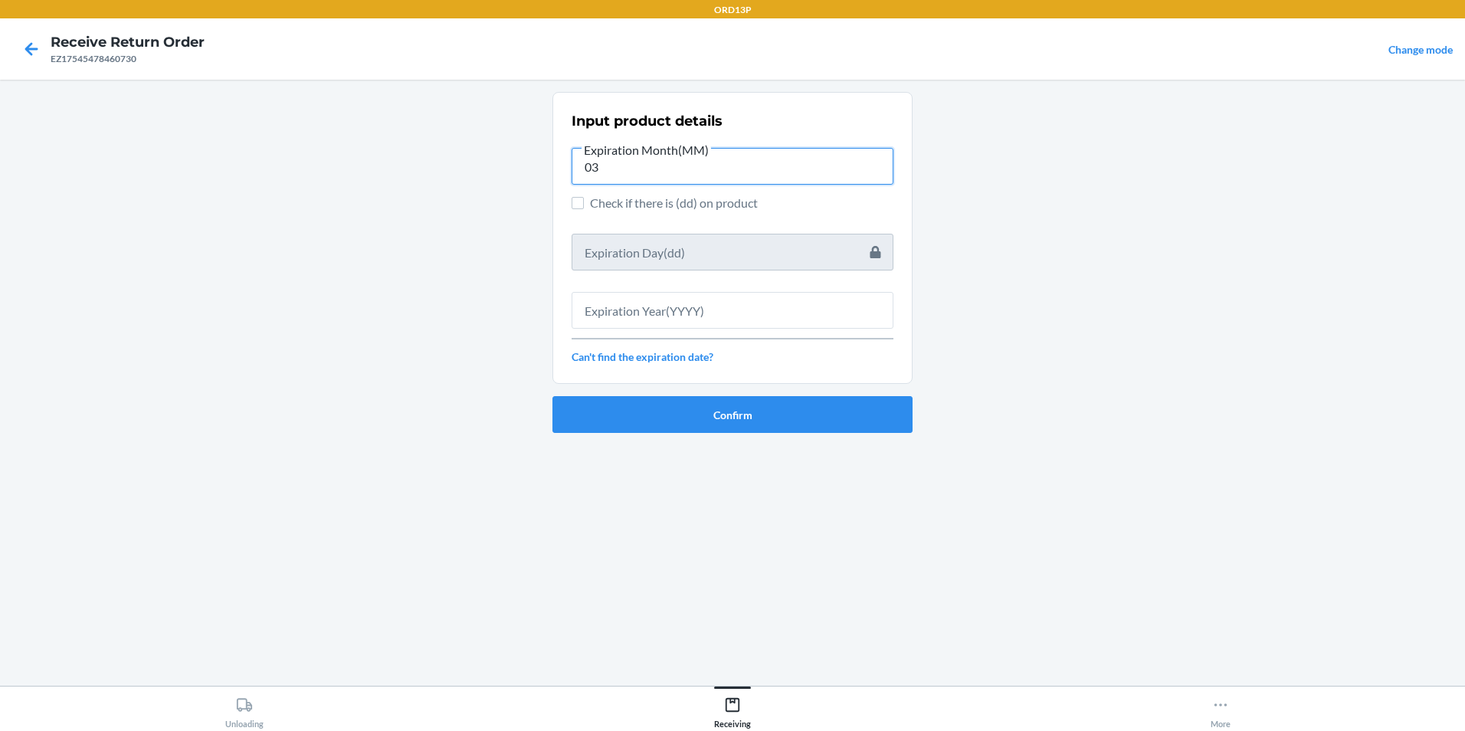
type input "03"
click at [748, 306] on input "text" at bounding box center [732, 310] width 322 height 37
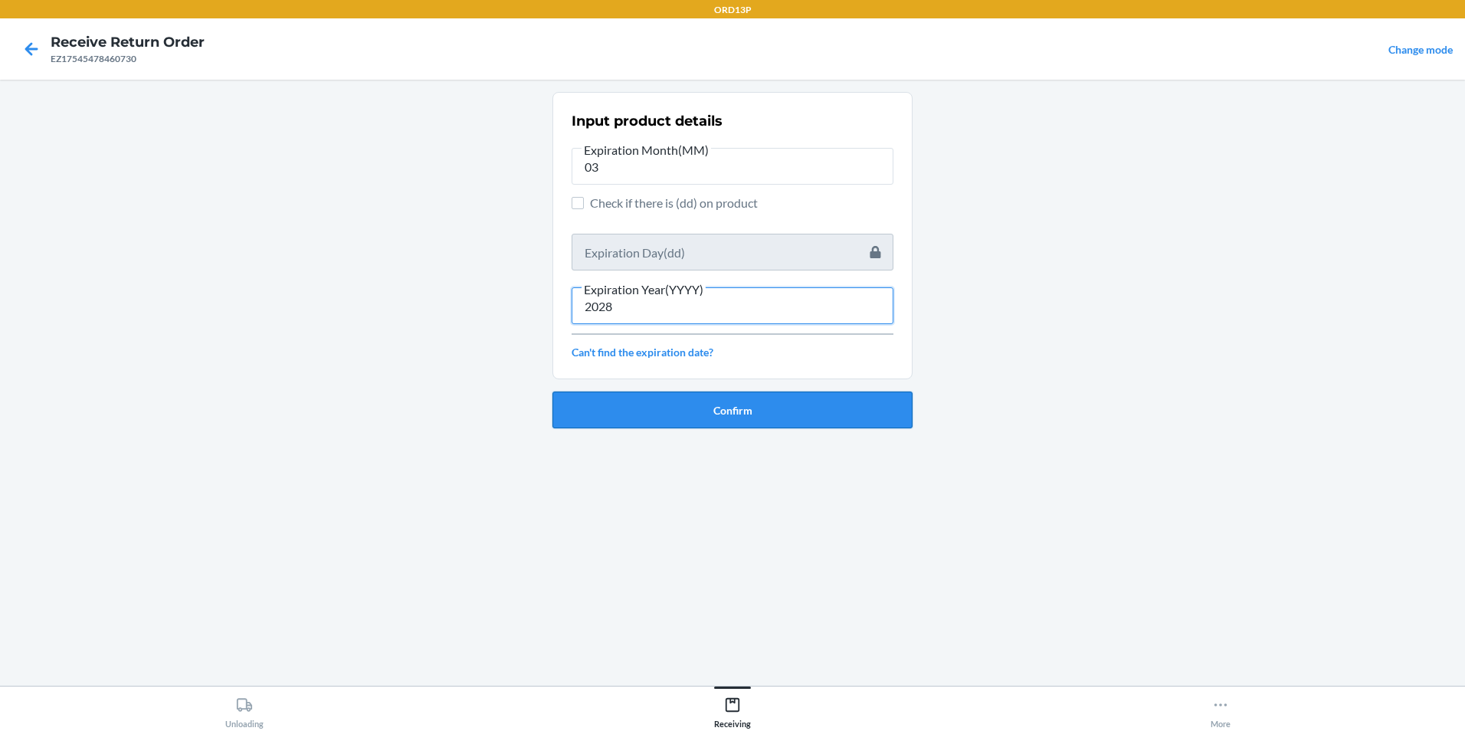
type input "2028"
click at [795, 410] on button "Confirm" at bounding box center [732, 409] width 360 height 37
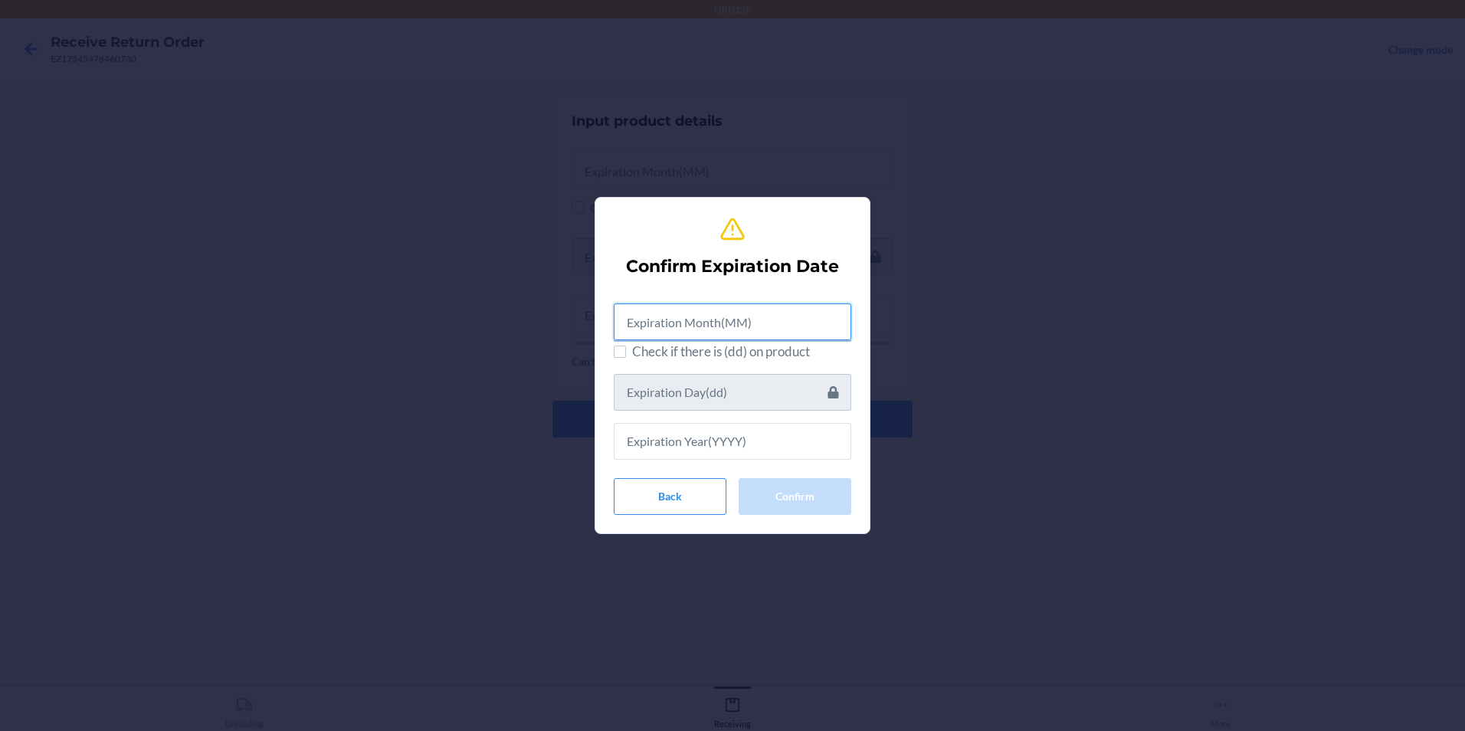
click at [771, 316] on input "text" at bounding box center [732, 321] width 237 height 37
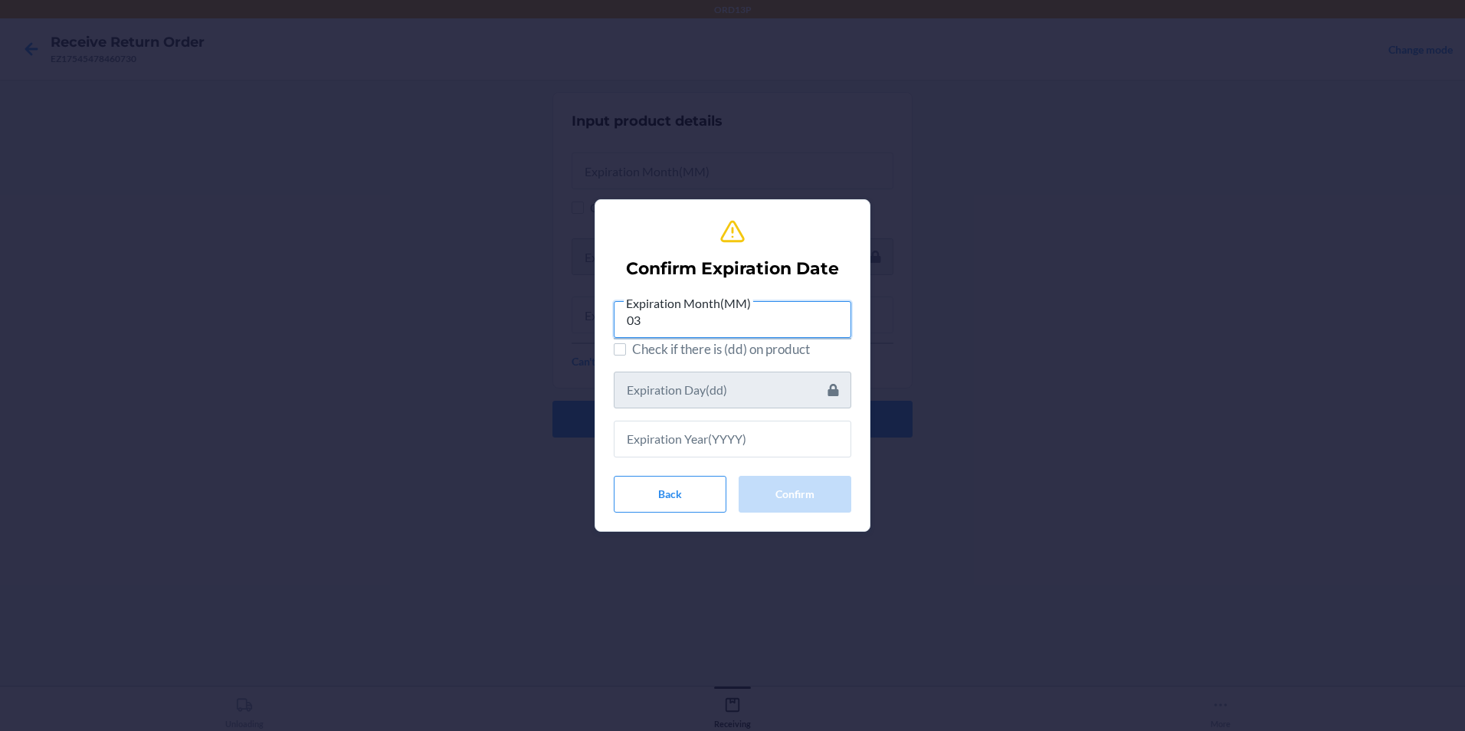
type input "03"
click at [821, 414] on div at bounding box center [732, 432] width 237 height 49
click at [711, 440] on input "text" at bounding box center [732, 439] width 237 height 37
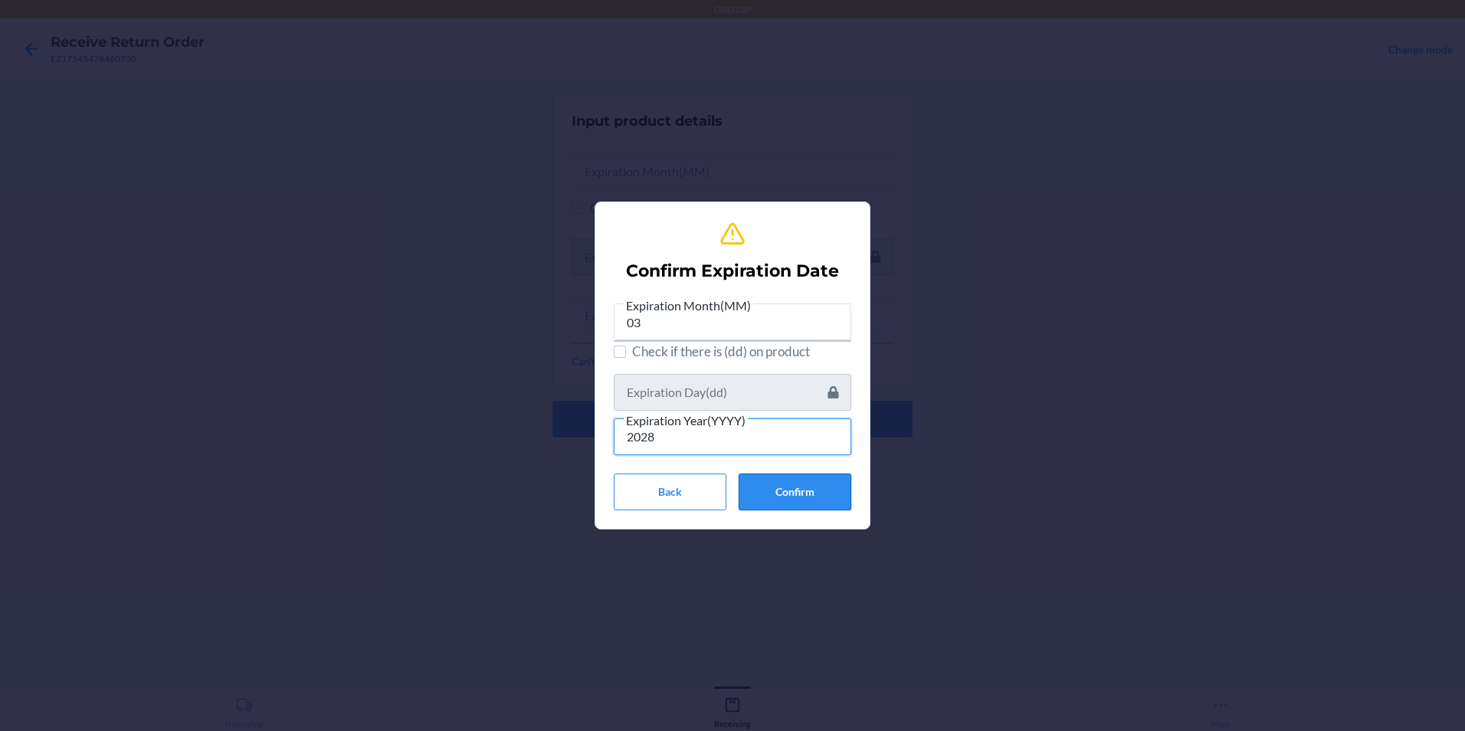
type input "2028"
drag, startPoint x: 794, startPoint y: 509, endPoint x: 809, endPoint y: 489, distance: 24.1
click at [800, 499] on button "Confirm" at bounding box center [794, 491] width 113 height 37
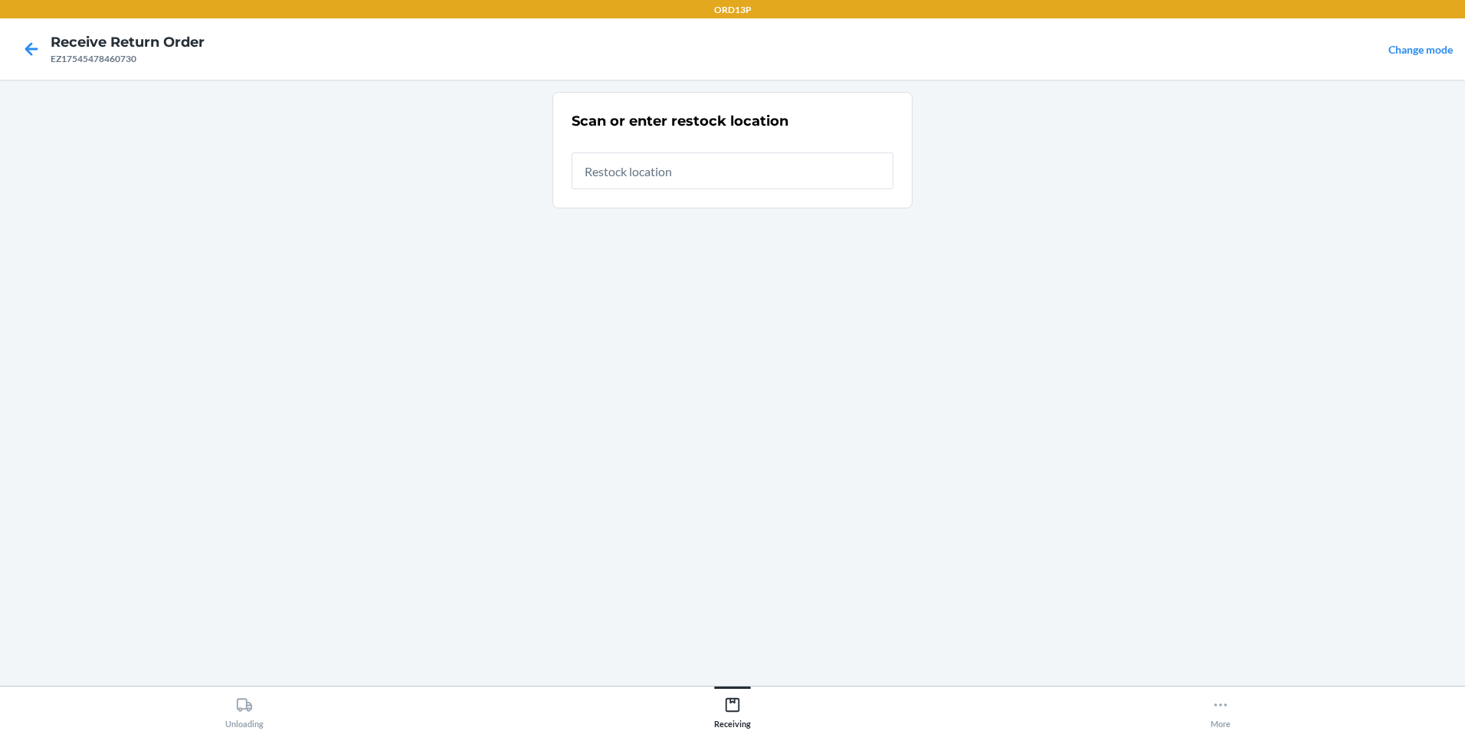
drag, startPoint x: 906, startPoint y: 618, endPoint x: 873, endPoint y: 606, distance: 35.9
click at [903, 617] on div "Scan or enter restock location" at bounding box center [732, 382] width 360 height 581
click at [873, 606] on div "Scan or enter restock location" at bounding box center [732, 382] width 360 height 581
click at [761, 166] on input "text" at bounding box center [732, 170] width 322 height 37
type input "repallet003"
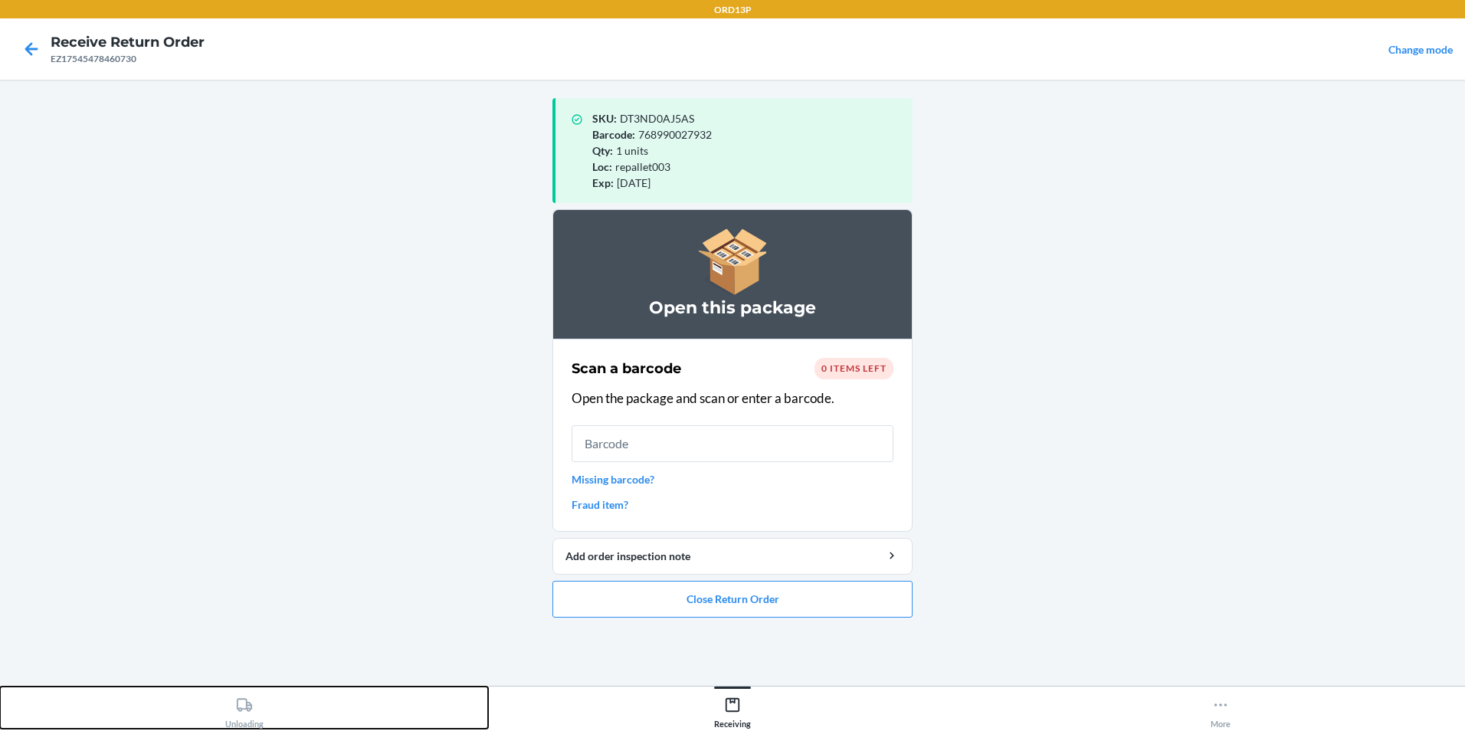
click at [240, 706] on icon at bounding box center [244, 704] width 17 height 17
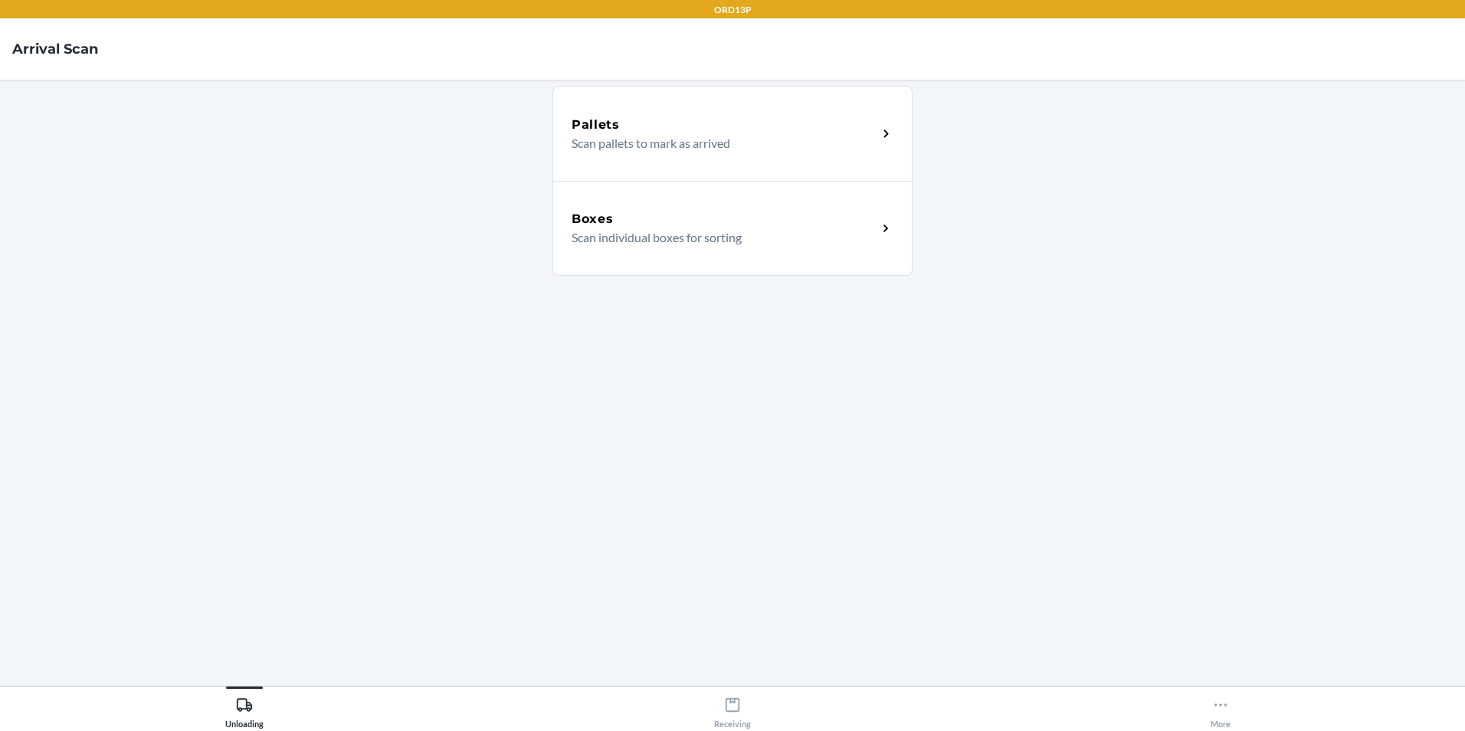
click at [749, 249] on div "Boxes Scan individual boxes for sorting" at bounding box center [732, 228] width 360 height 95
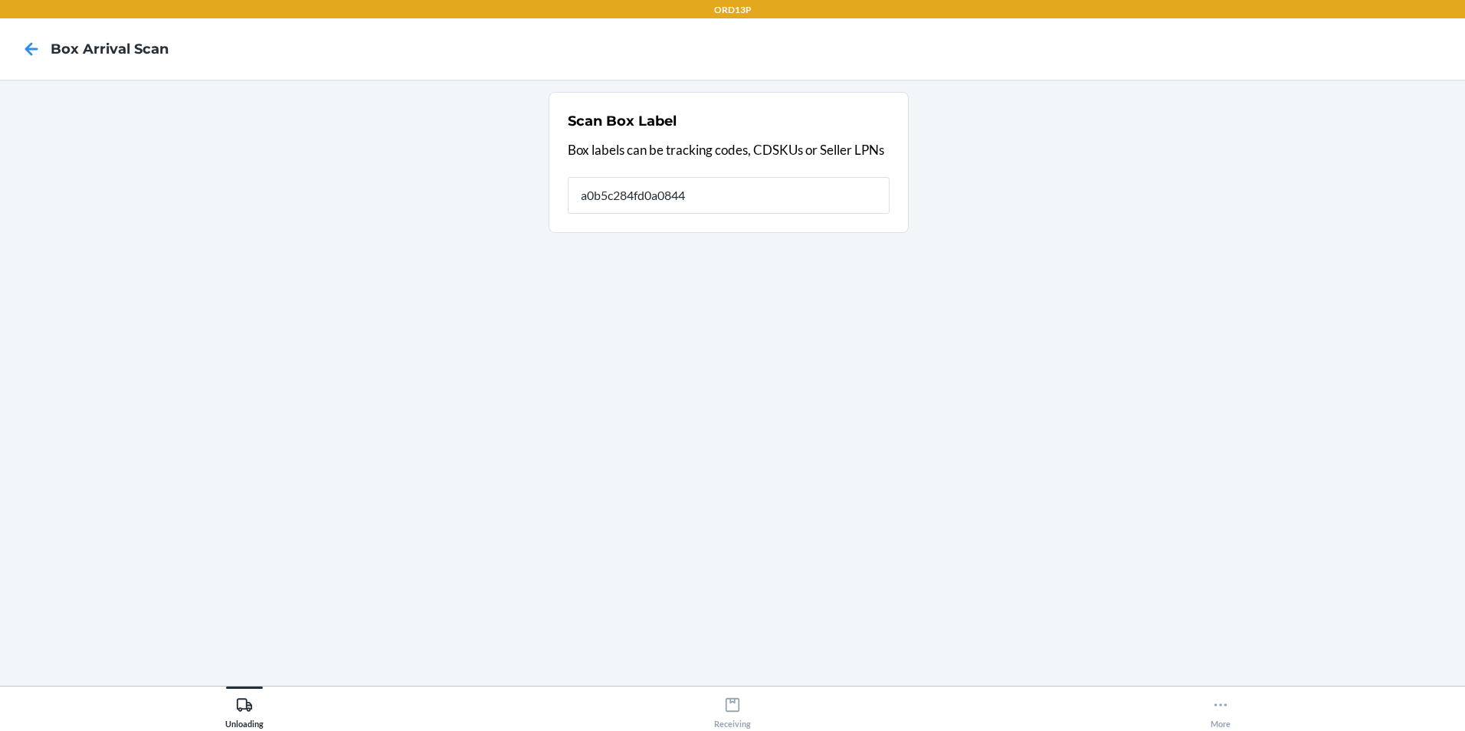
type input "a0b5c284fd0a08444"
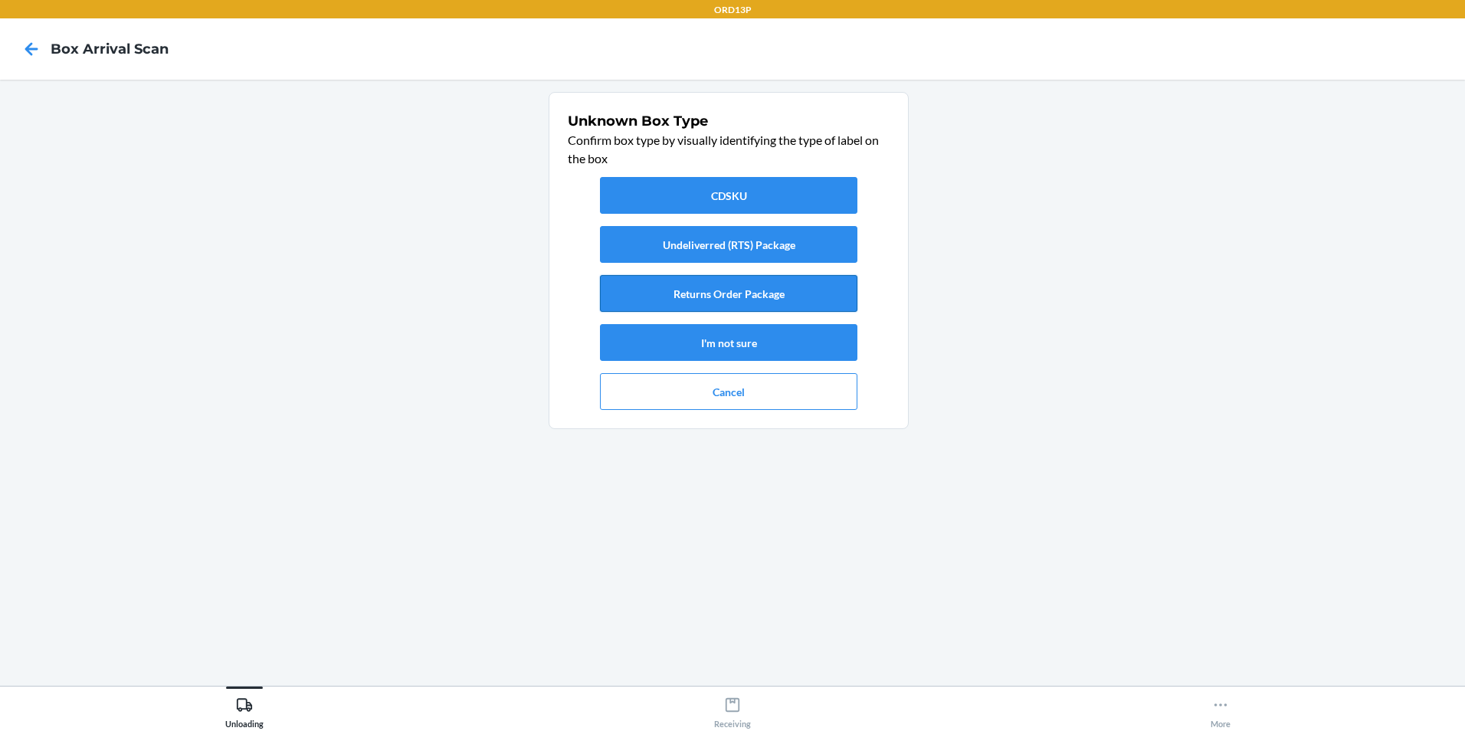
drag, startPoint x: 777, startPoint y: 305, endPoint x: 774, endPoint y: 290, distance: 14.7
click at [778, 304] on button "Returns Order Package" at bounding box center [728, 293] width 257 height 37
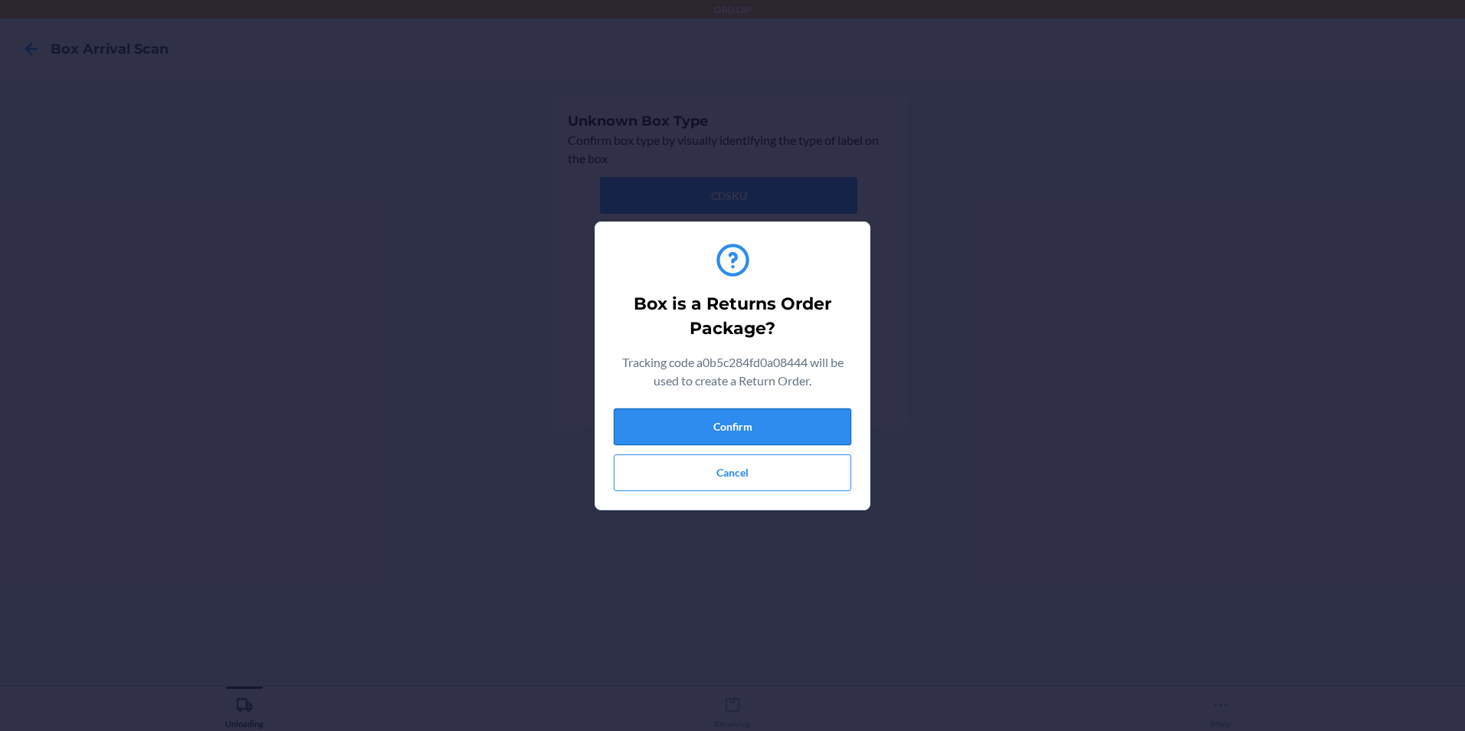
click at [742, 427] on button "Confirm" at bounding box center [732, 426] width 237 height 37
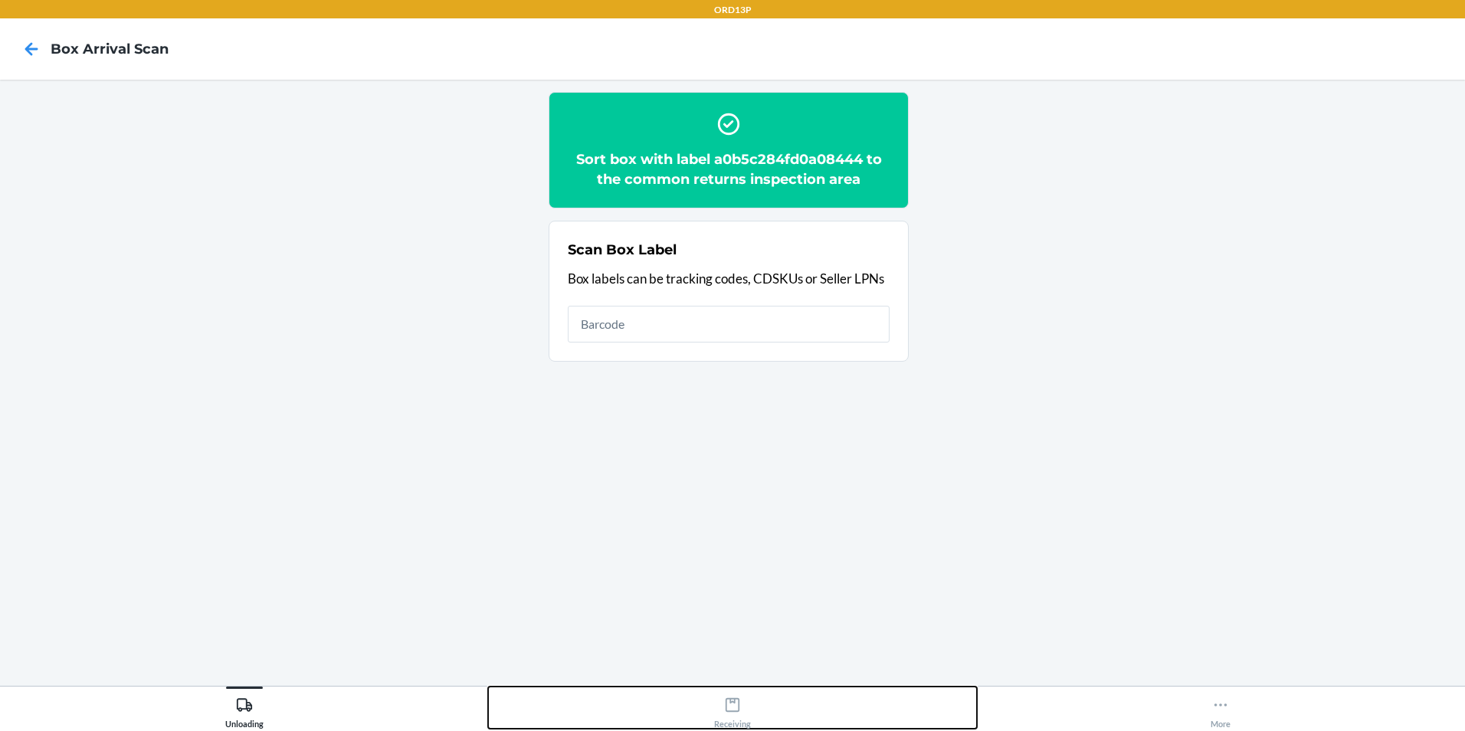
click at [722, 707] on div "Receiving" at bounding box center [732, 709] width 37 height 38
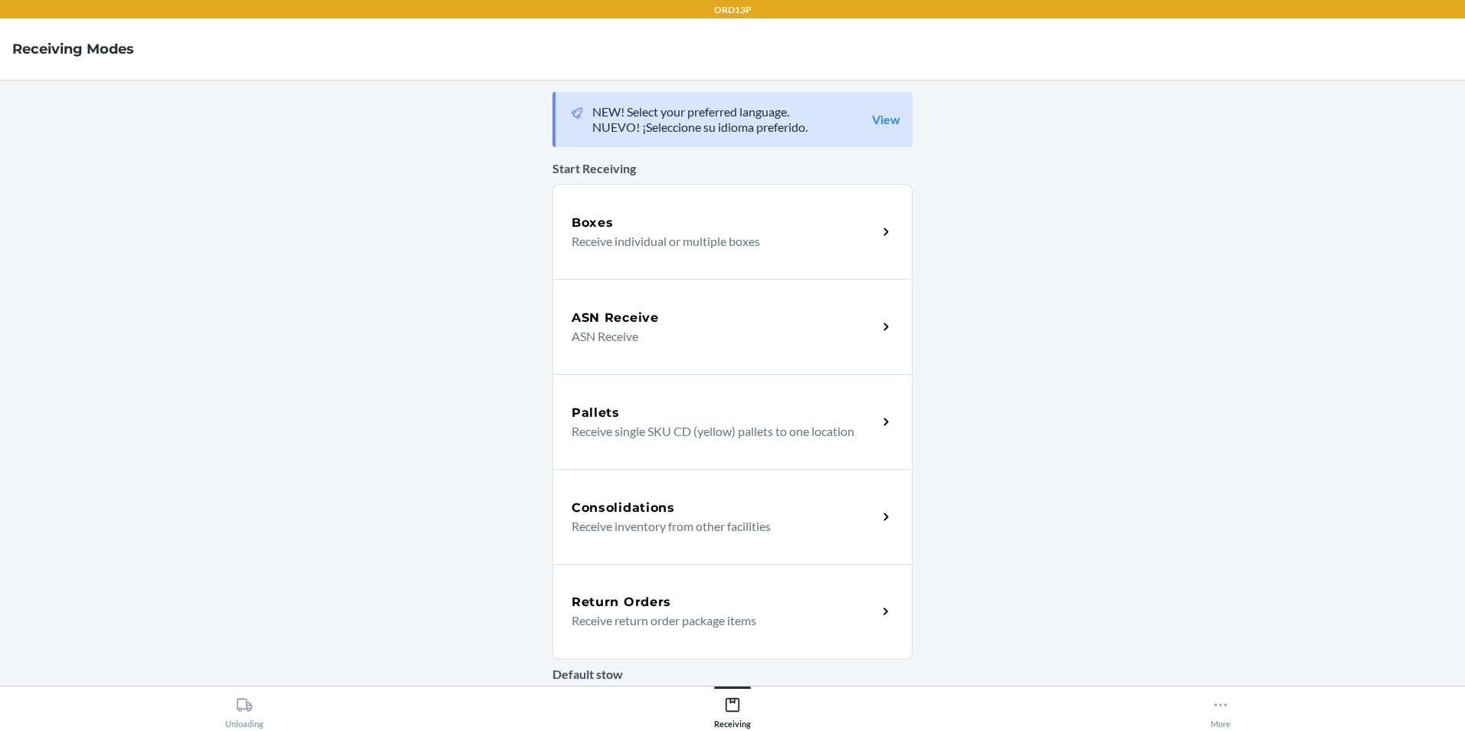
click at [636, 609] on h5 "Return Orders" at bounding box center [621, 602] width 100 height 18
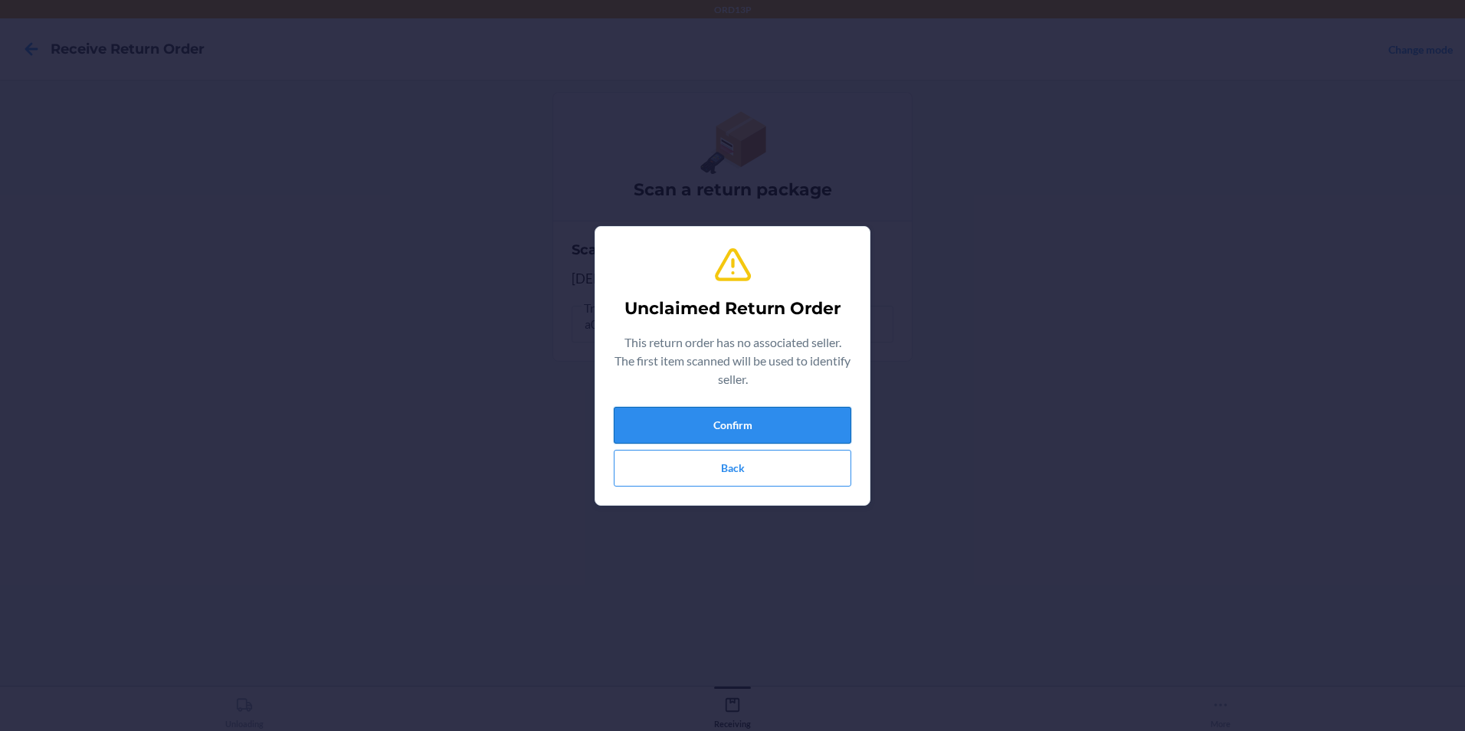
click at [755, 432] on button "Confirm" at bounding box center [732, 425] width 237 height 37
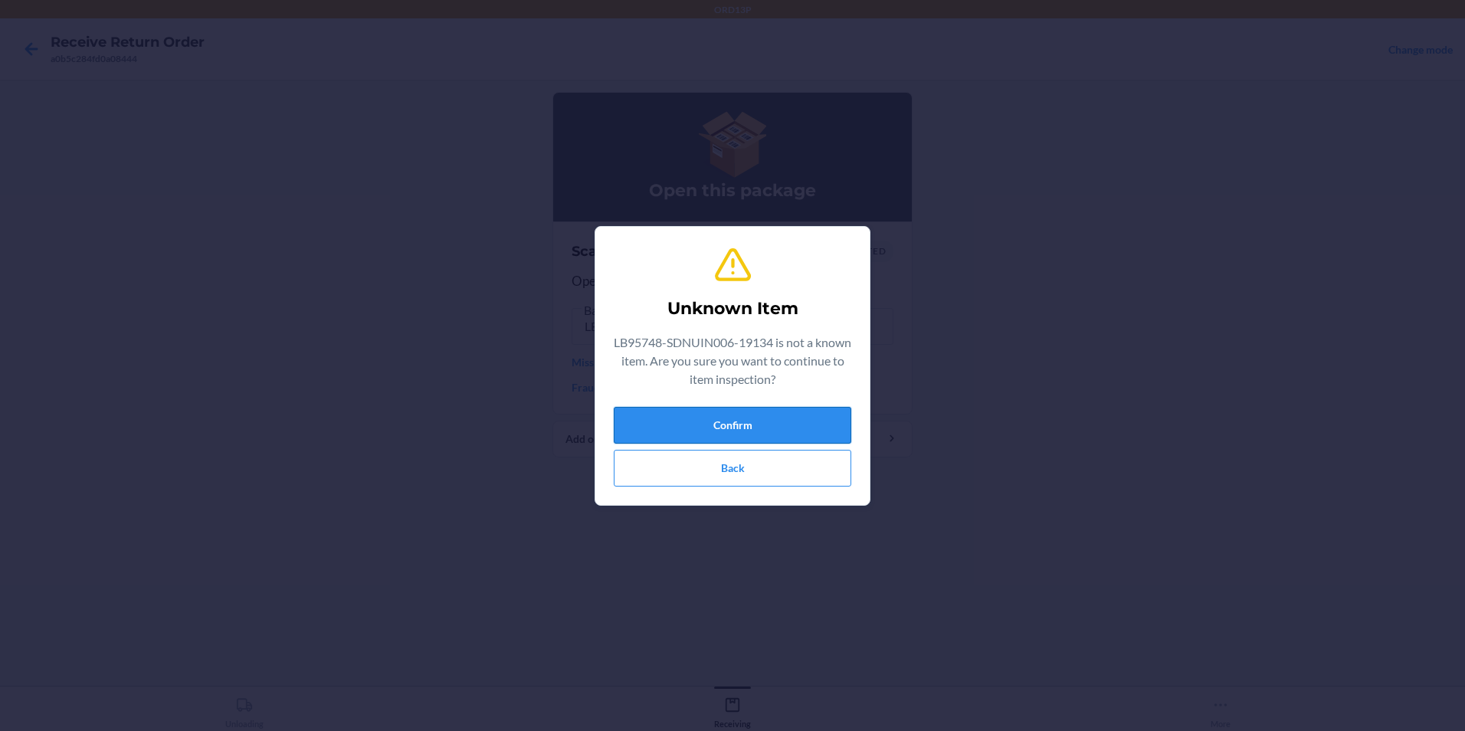
click at [728, 413] on button "Confirm" at bounding box center [732, 425] width 237 height 37
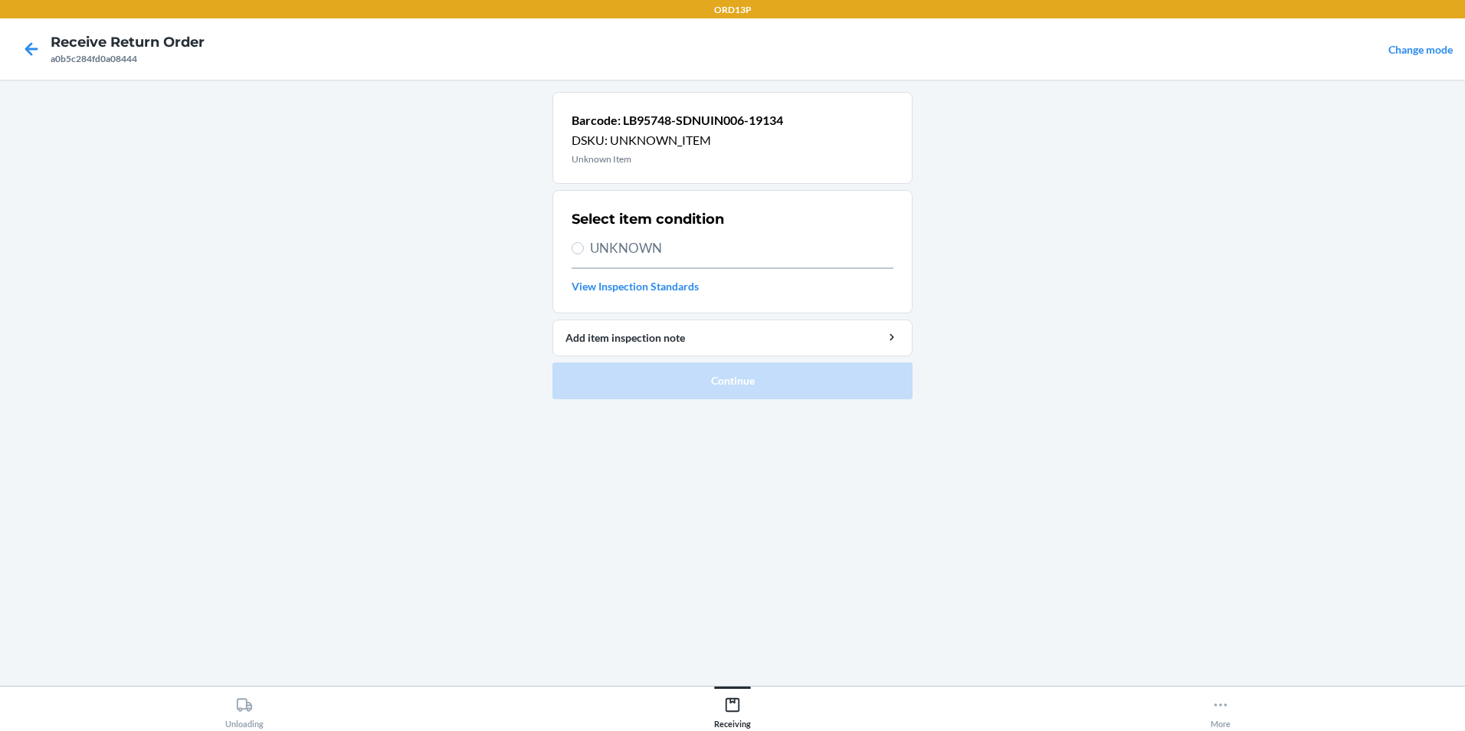
click at [61, 53] on div "a0b5c284fd0a08444" at bounding box center [128, 59] width 154 height 14
drag, startPoint x: 61, startPoint y: 53, endPoint x: 44, endPoint y: 57, distance: 18.0
click at [44, 57] on icon at bounding box center [31, 49] width 26 height 26
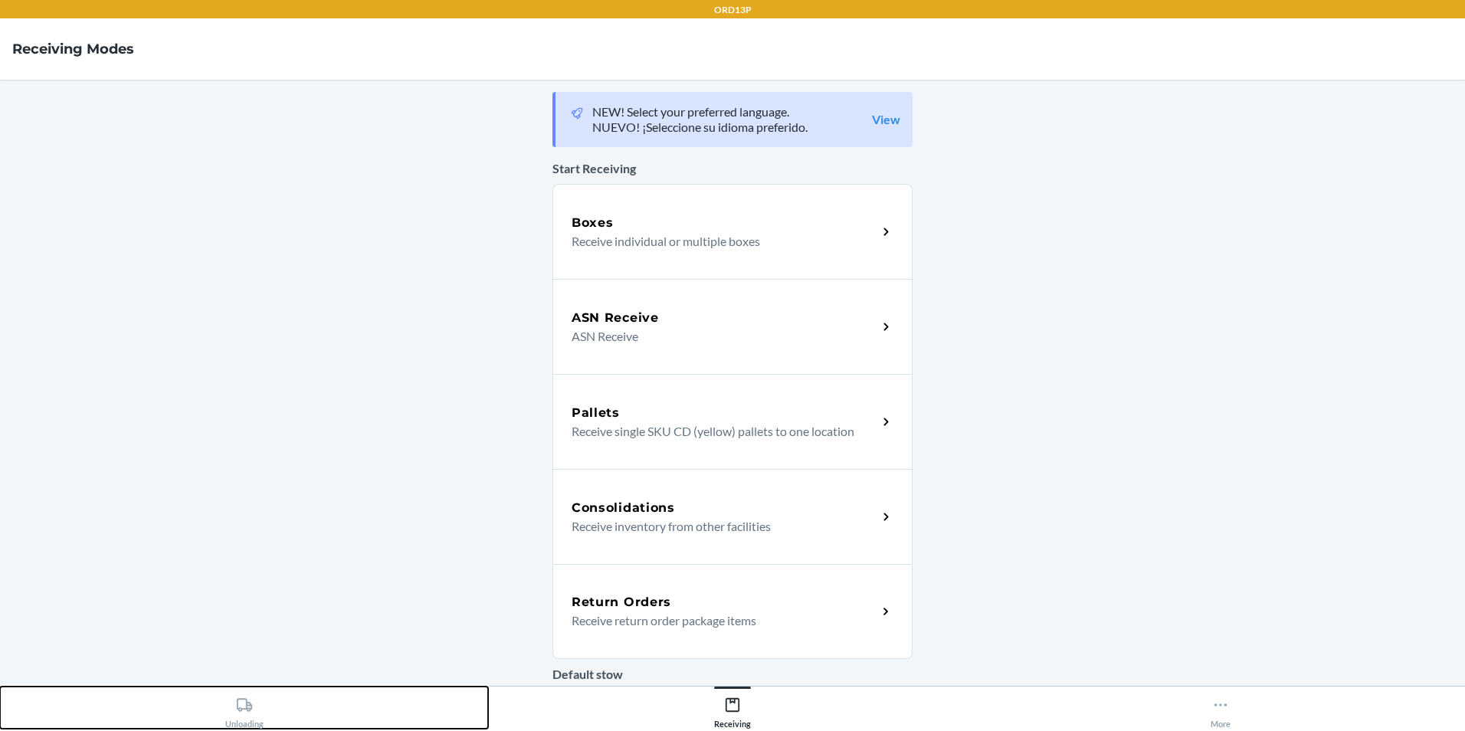
click at [256, 715] on div "Unloading" at bounding box center [244, 709] width 38 height 38
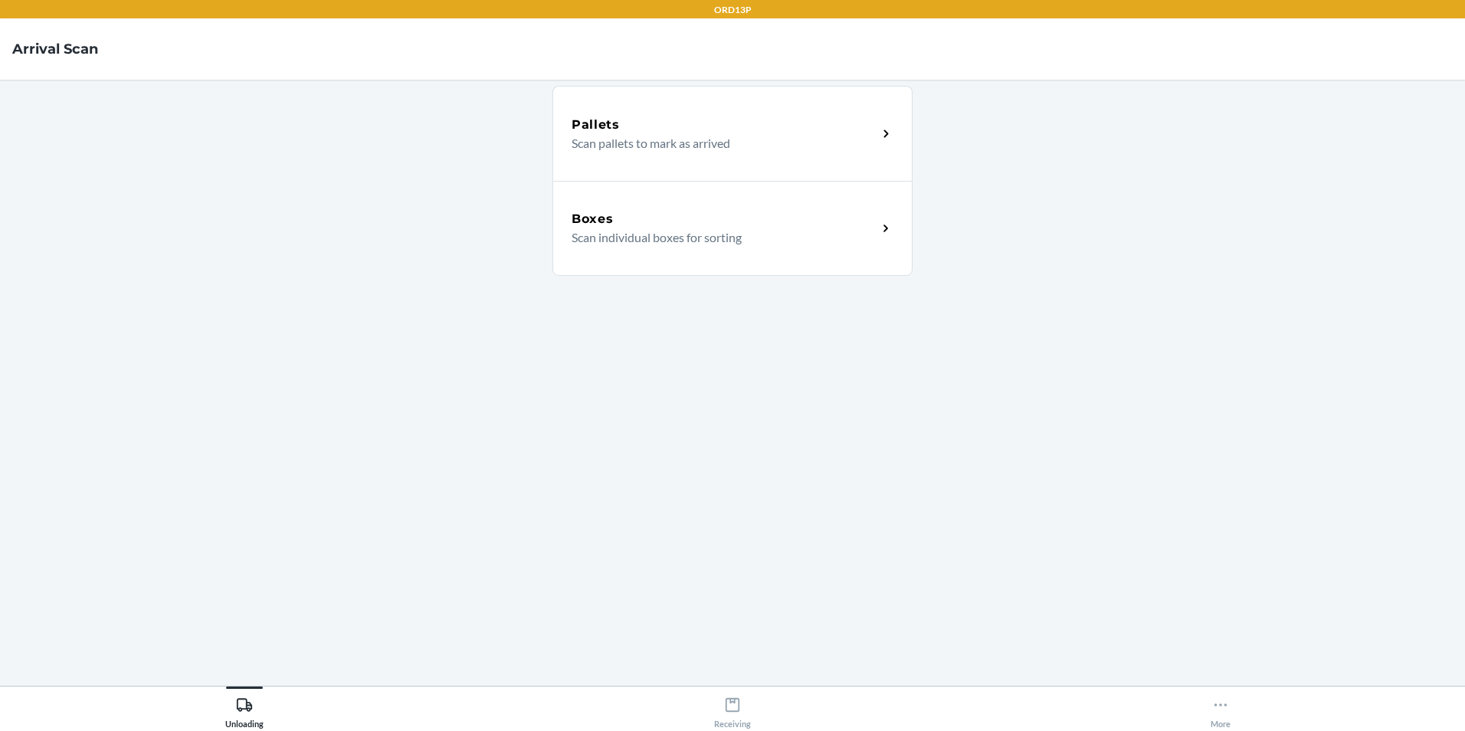
click at [573, 229] on p "Scan individual boxes for sorting" at bounding box center [717, 237] width 293 height 18
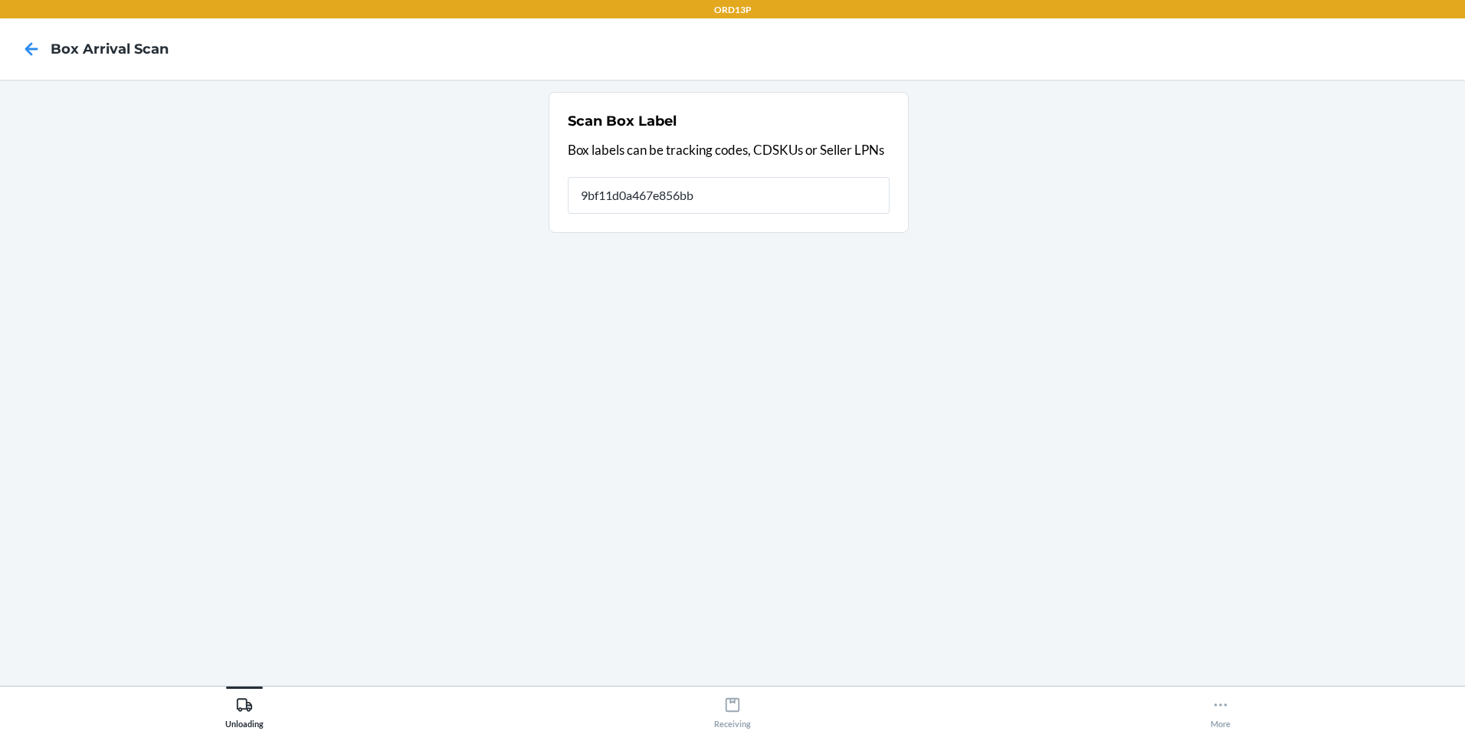
type input "9bf11d0a467e856bb"
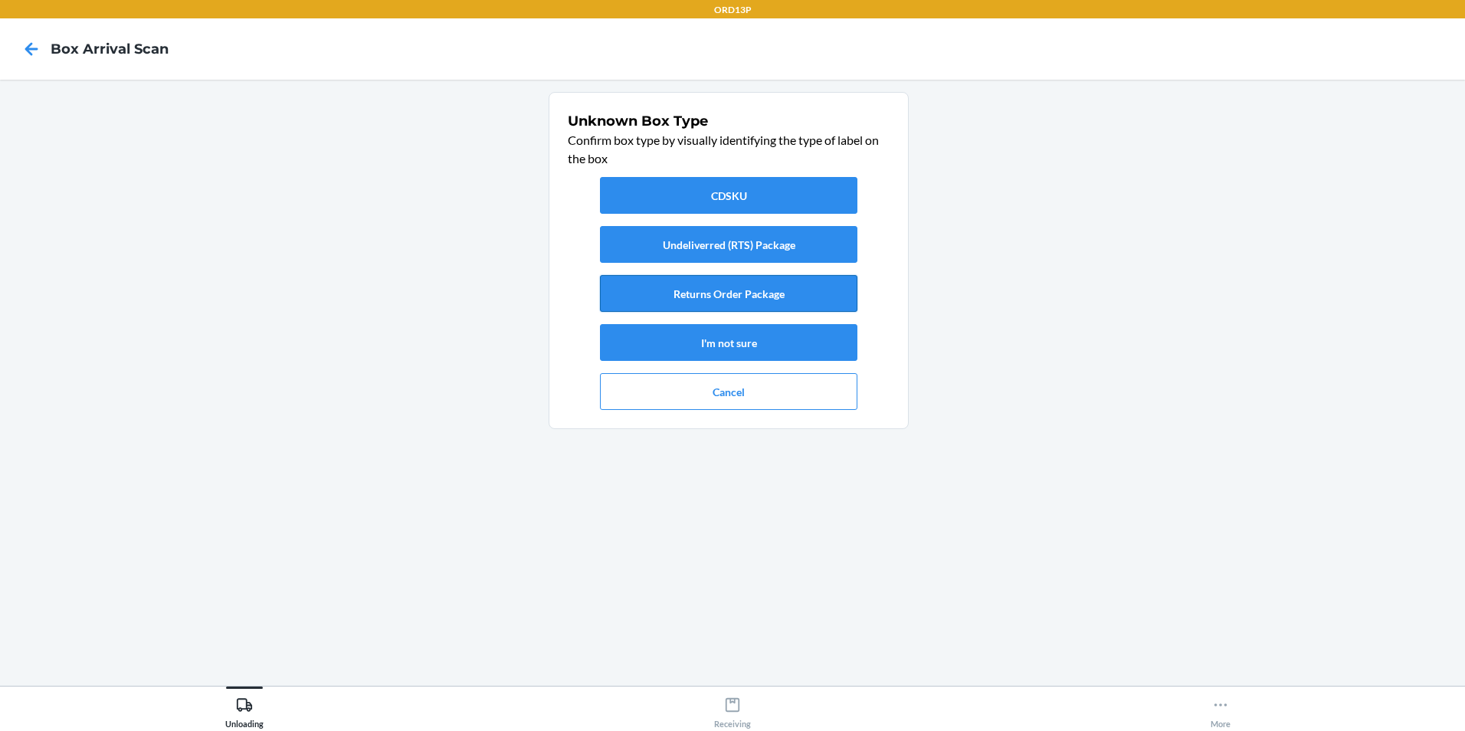
click at [714, 287] on button "Returns Order Package" at bounding box center [728, 293] width 257 height 37
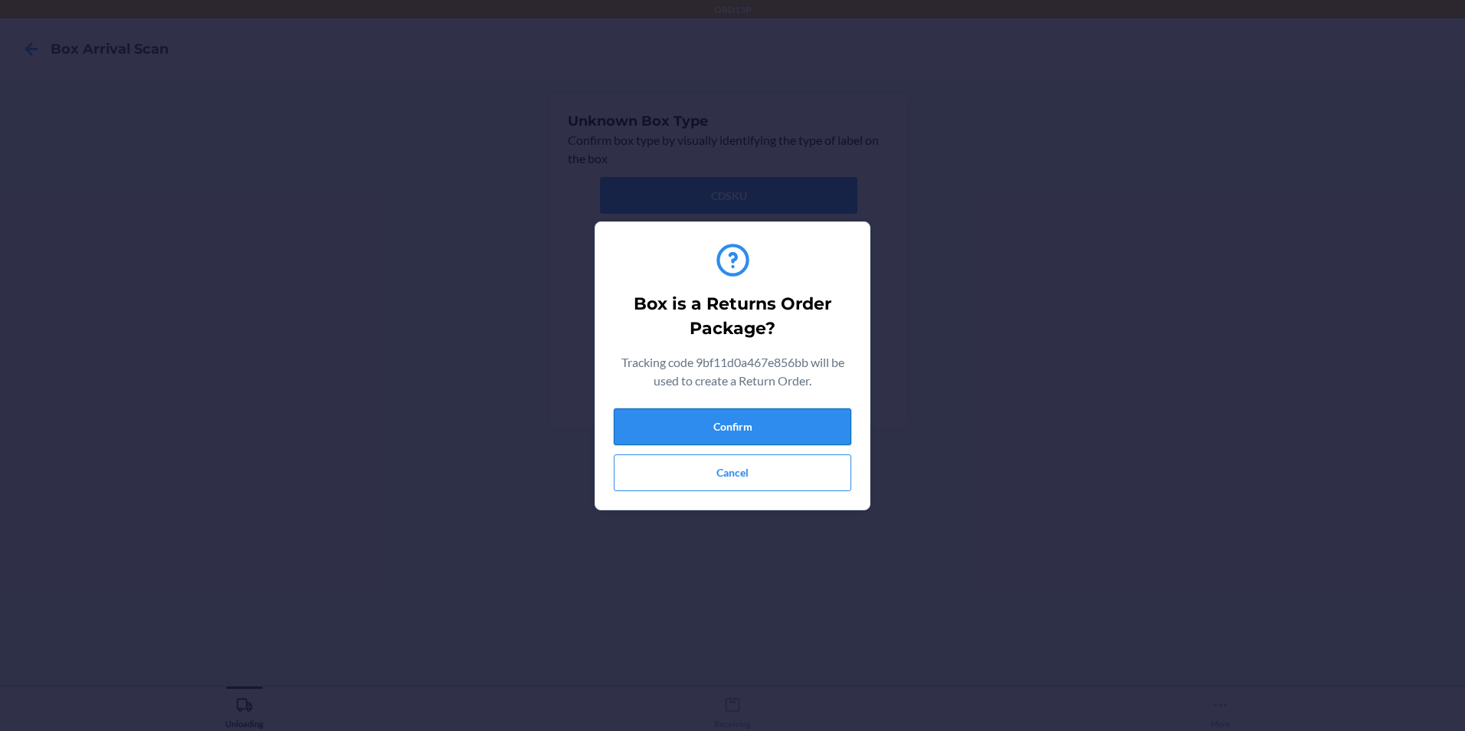
click at [741, 434] on button "Confirm" at bounding box center [732, 426] width 237 height 37
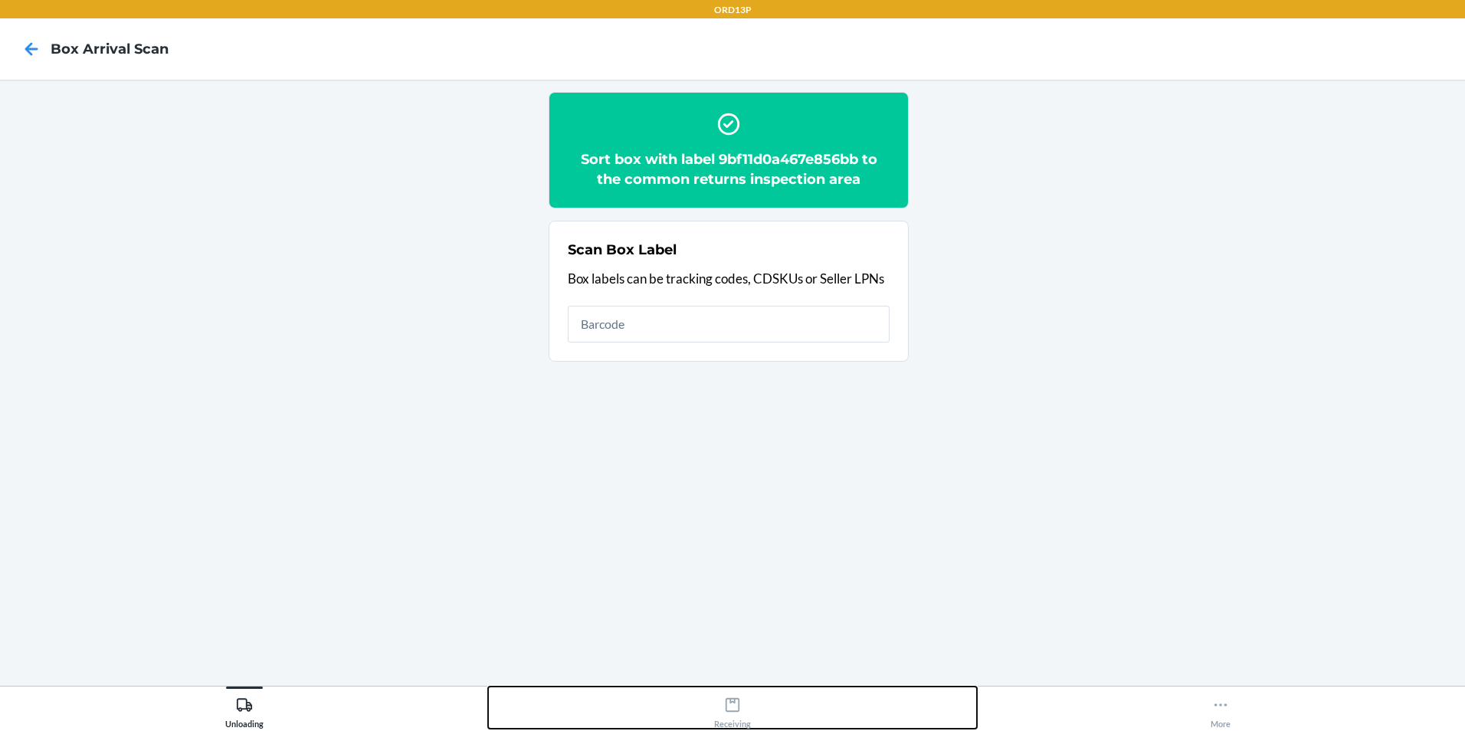
click at [730, 709] on icon at bounding box center [732, 704] width 17 height 17
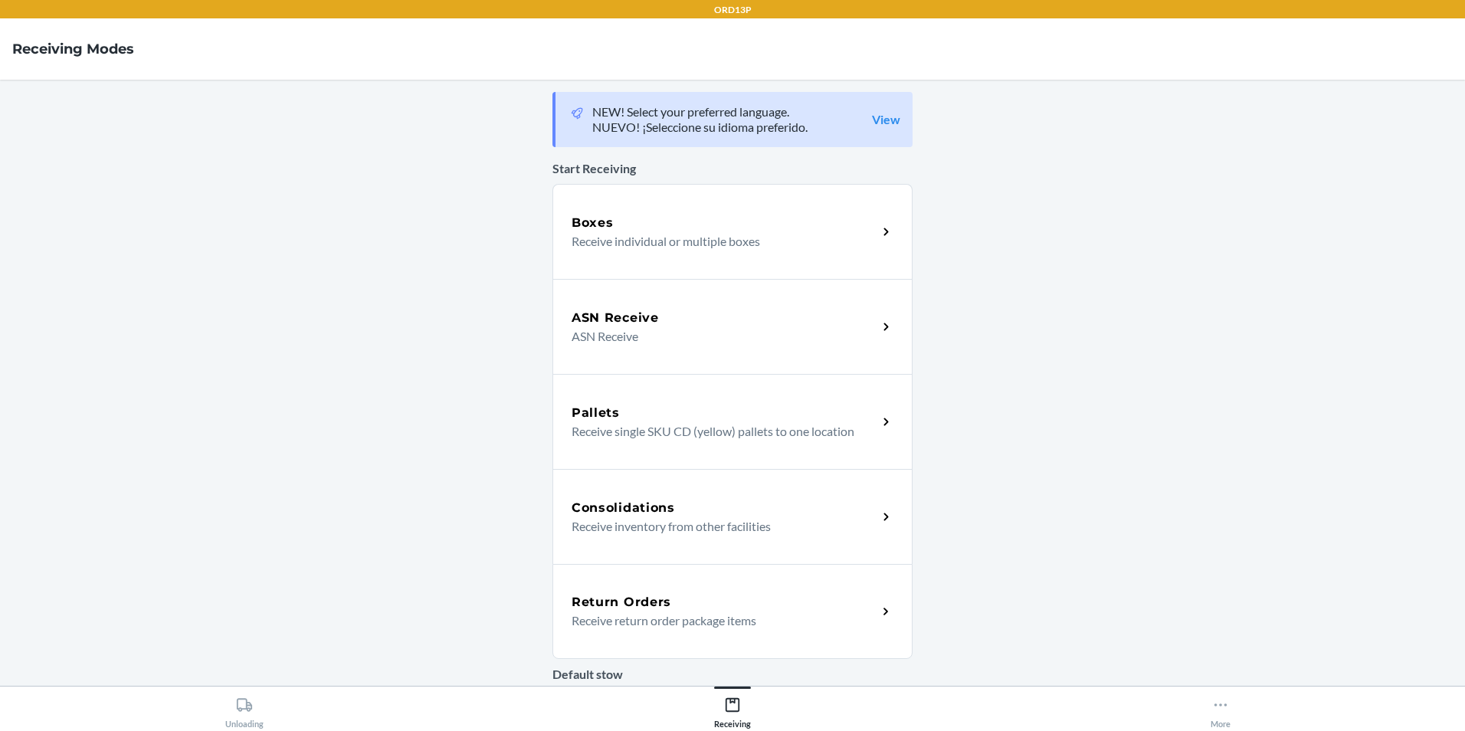
click at [682, 606] on div "Return Orders" at bounding box center [724, 602] width 306 height 18
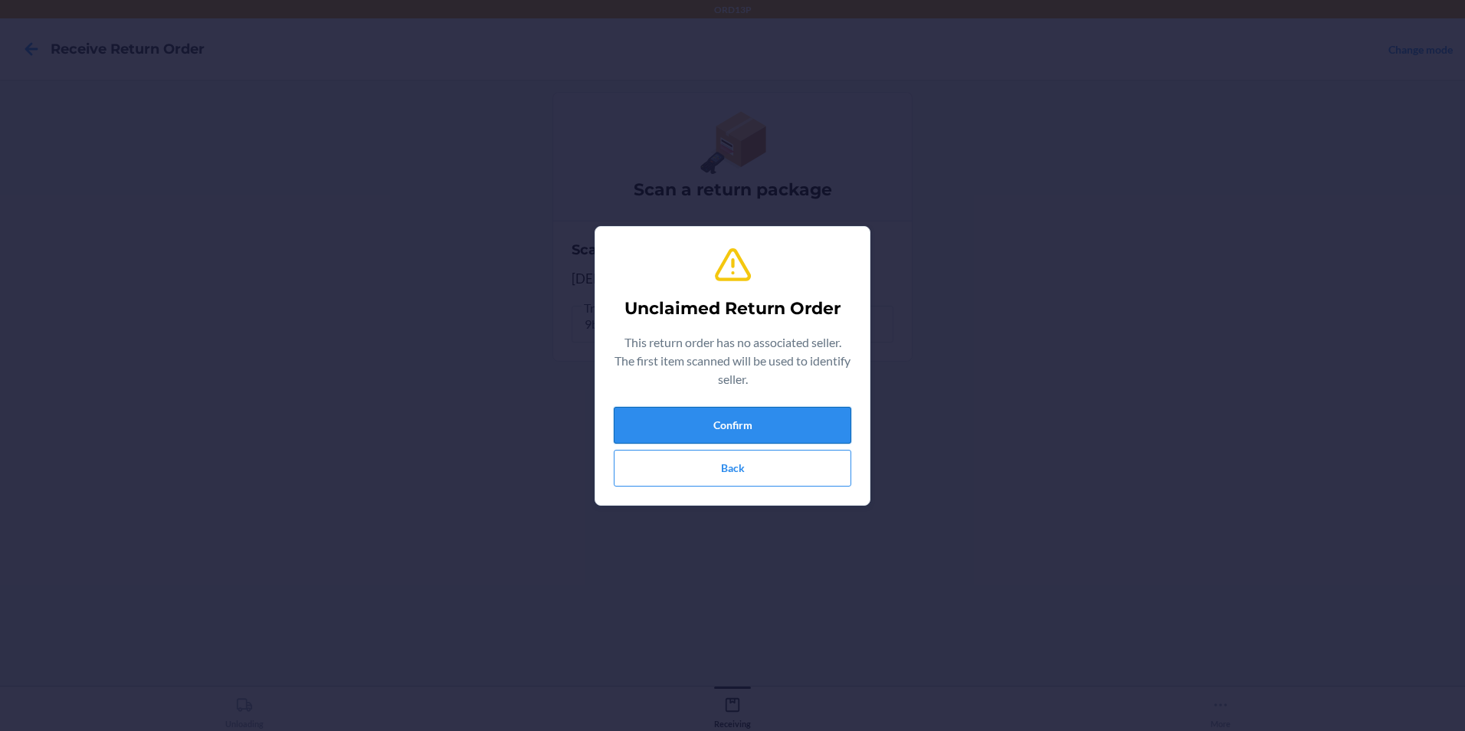
click at [715, 426] on button "Confirm" at bounding box center [732, 425] width 237 height 37
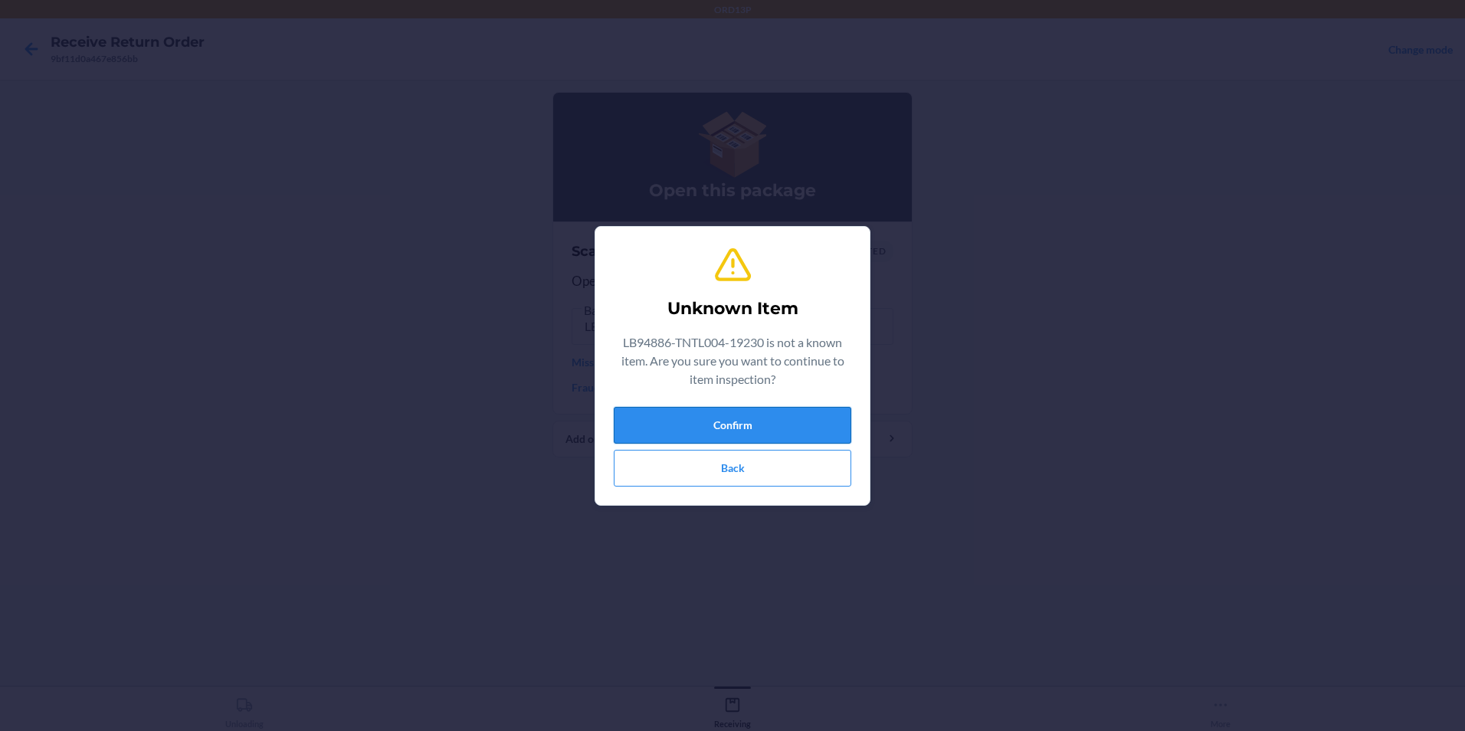
click at [707, 408] on button "Confirm" at bounding box center [732, 425] width 237 height 37
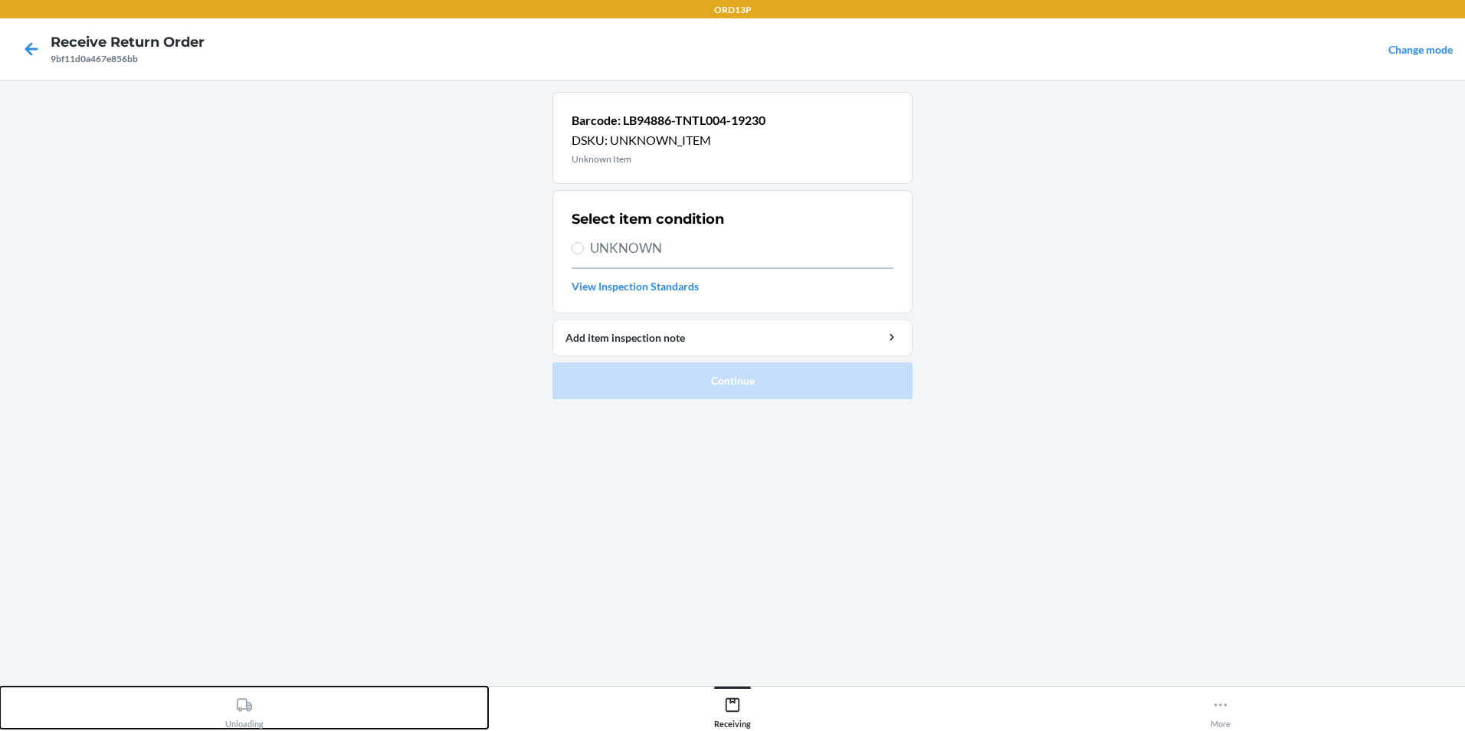
click at [249, 708] on icon at bounding box center [244, 704] width 15 height 13
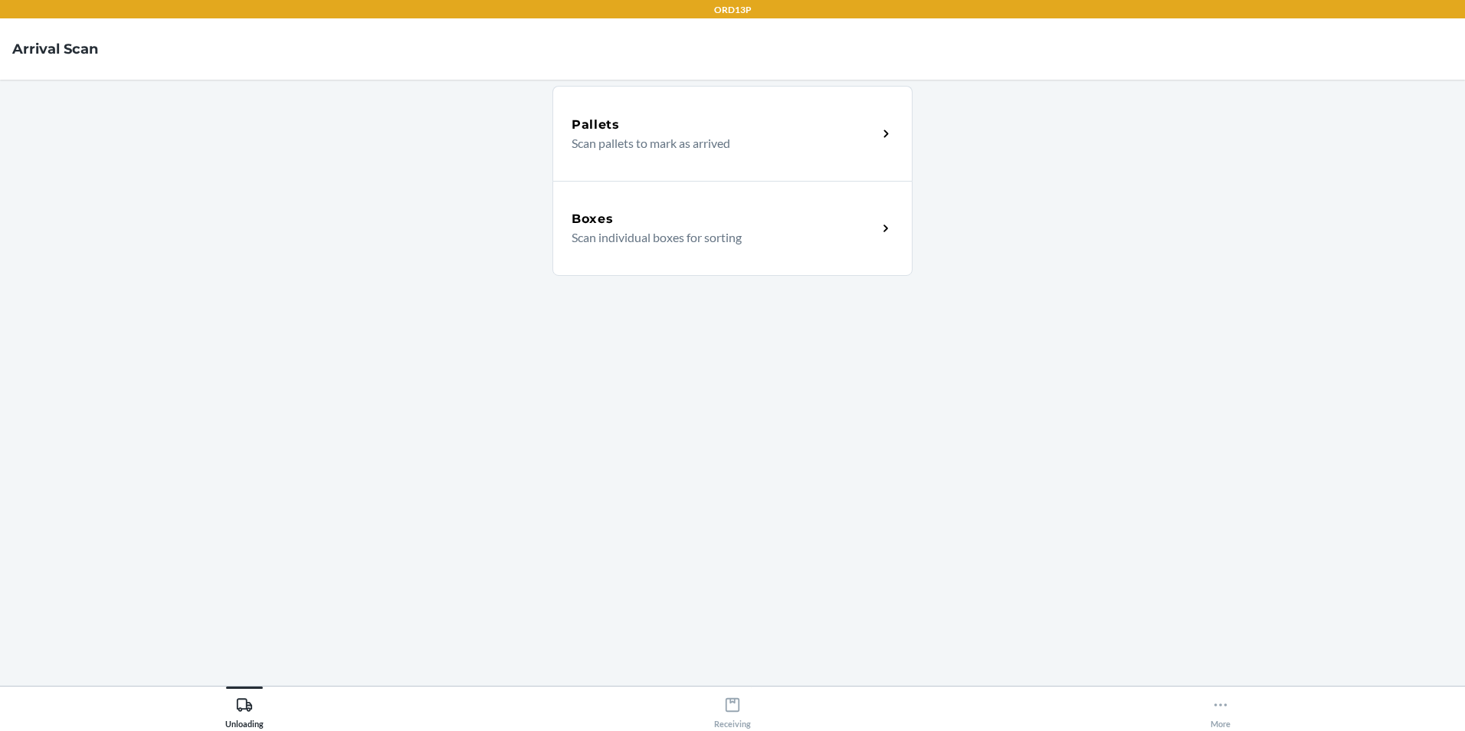
click at [611, 236] on p "Scan individual boxes for sorting" at bounding box center [717, 237] width 293 height 18
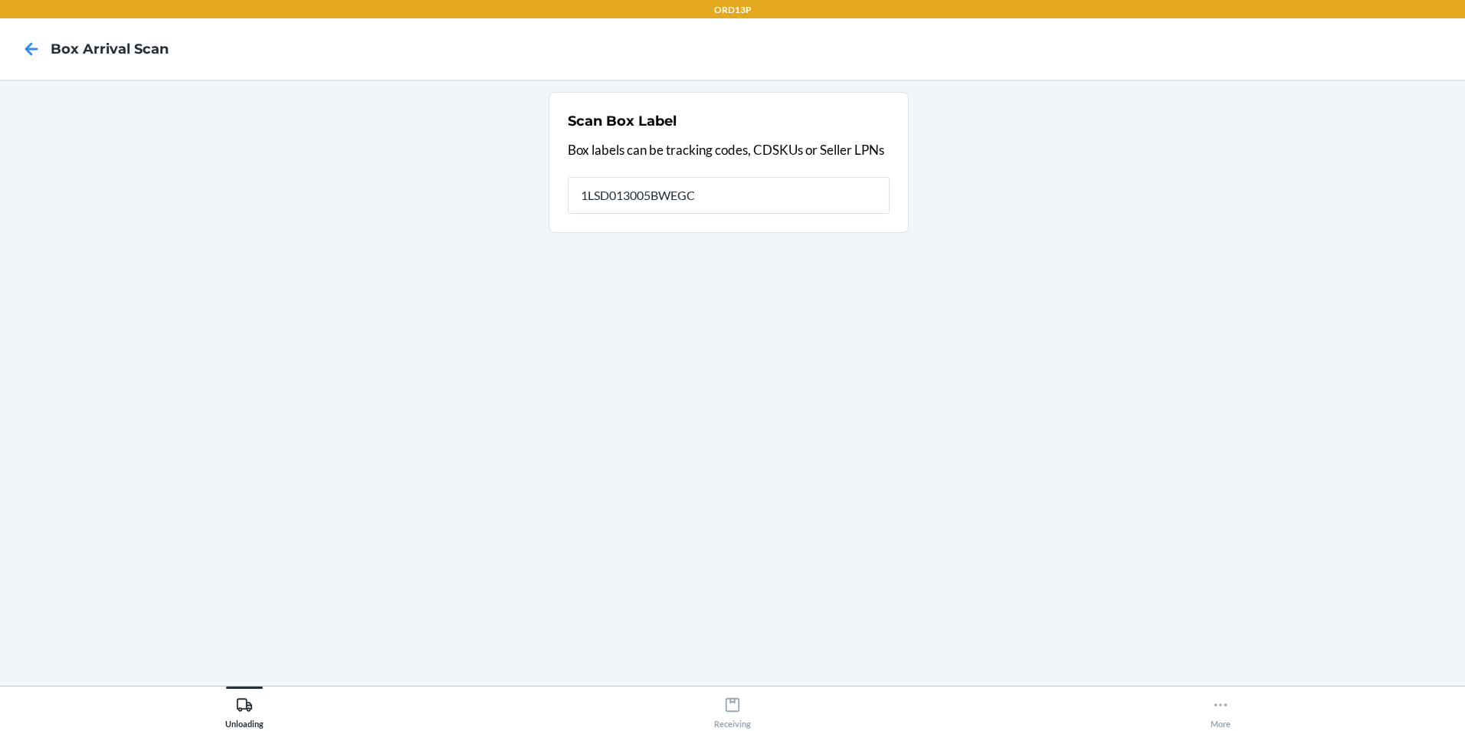
type input "1LSD013005BWEGC"
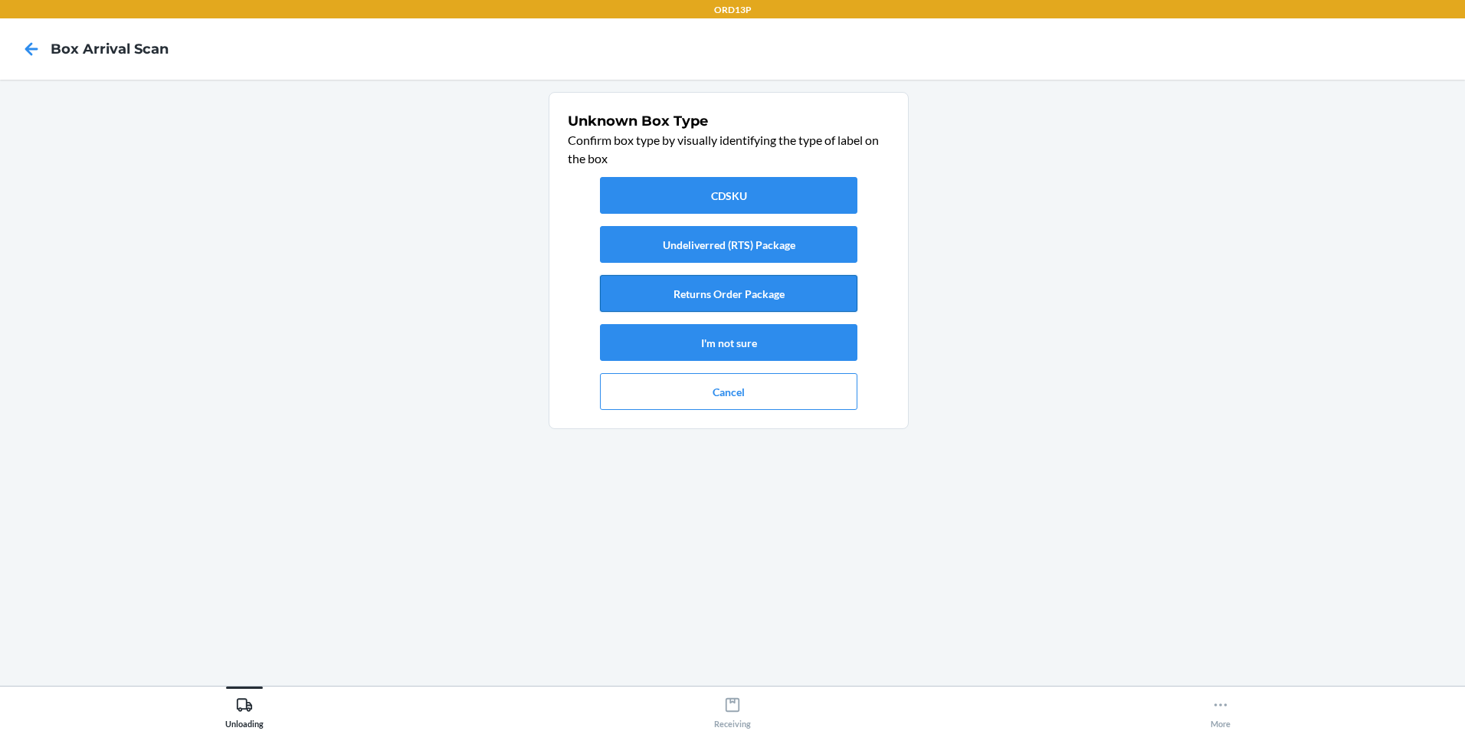
click at [774, 300] on button "Returns Order Package" at bounding box center [728, 293] width 257 height 37
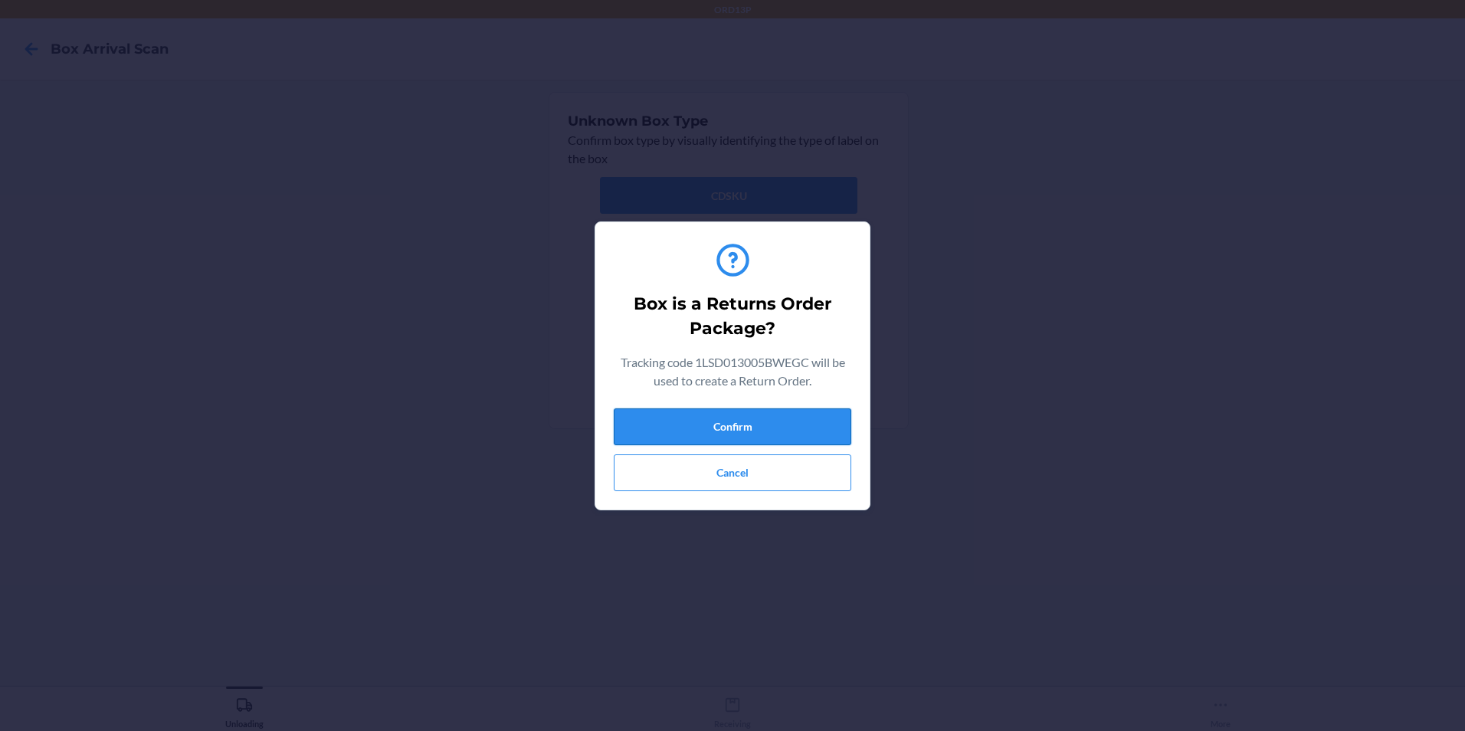
drag, startPoint x: 622, startPoint y: 424, endPoint x: 630, endPoint y: 423, distance: 8.5
click at [627, 424] on button "Confirm" at bounding box center [732, 426] width 237 height 37
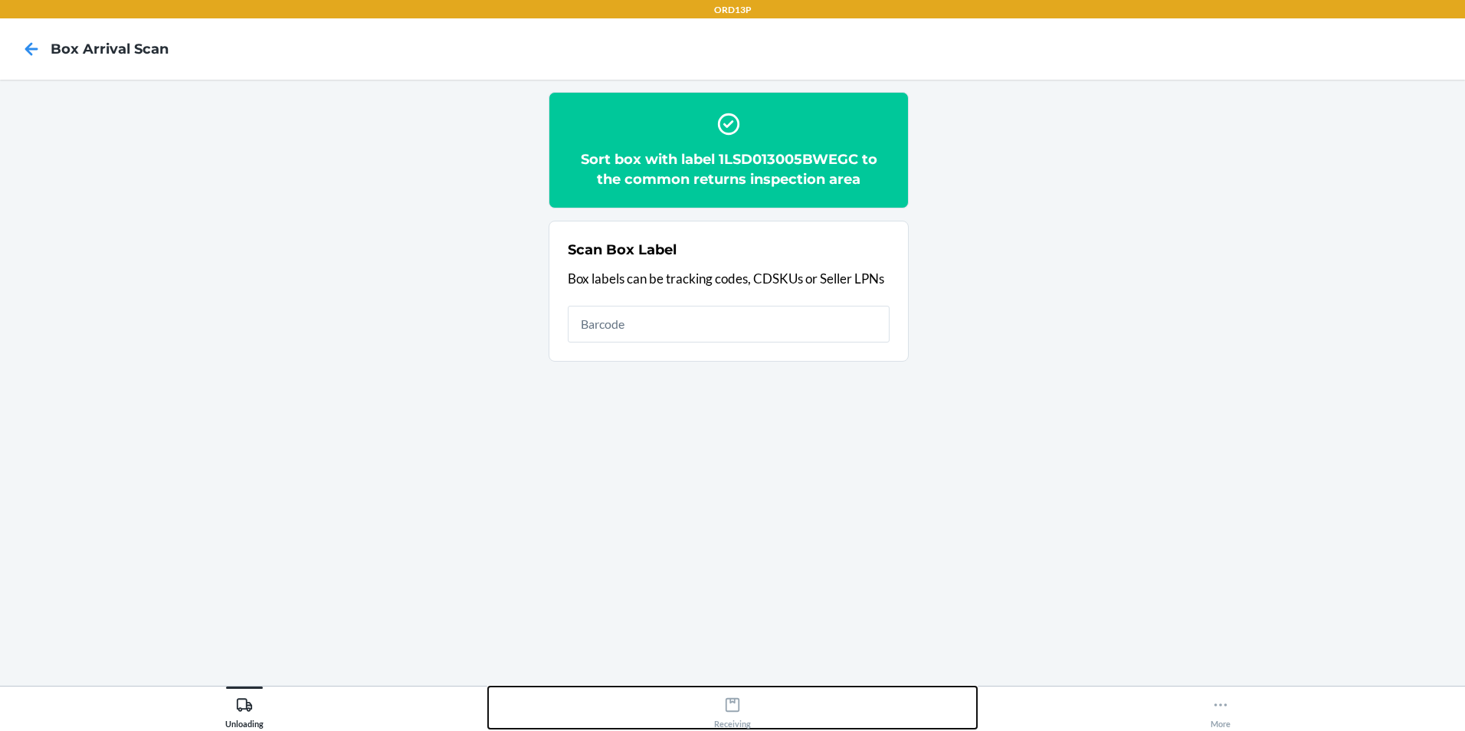
click at [719, 706] on div "Receiving" at bounding box center [732, 709] width 37 height 38
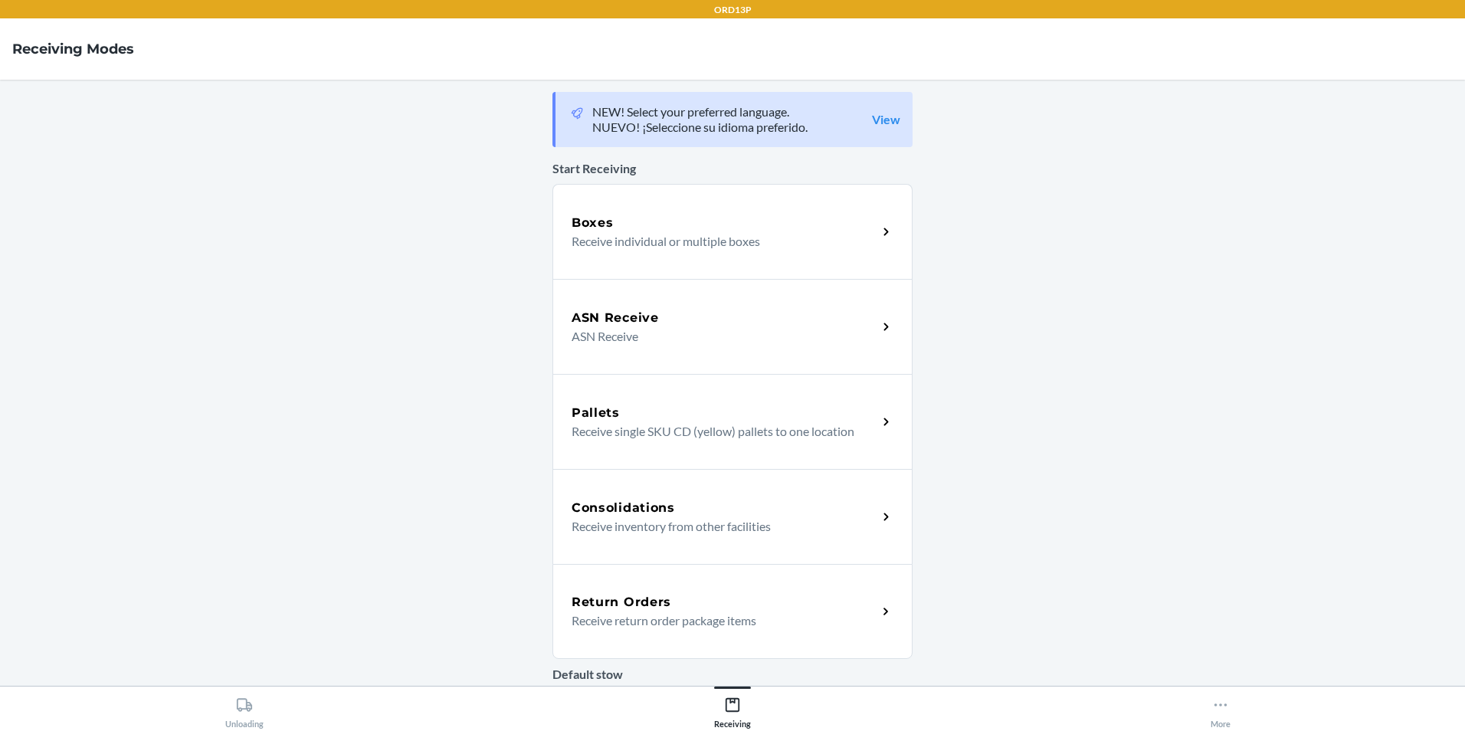
click at [682, 624] on p "Receive return order package items" at bounding box center [717, 620] width 293 height 18
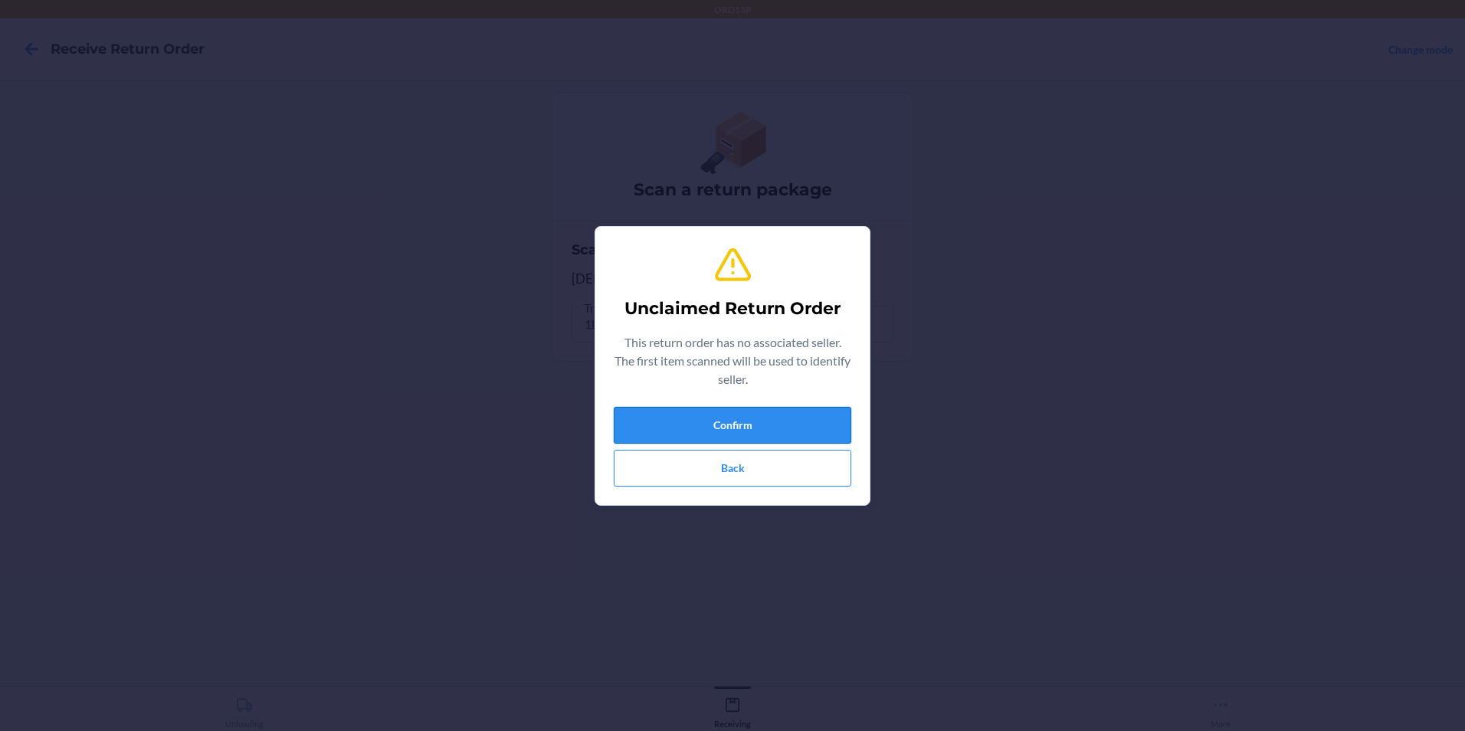
click at [701, 415] on button "Confirm" at bounding box center [732, 425] width 237 height 37
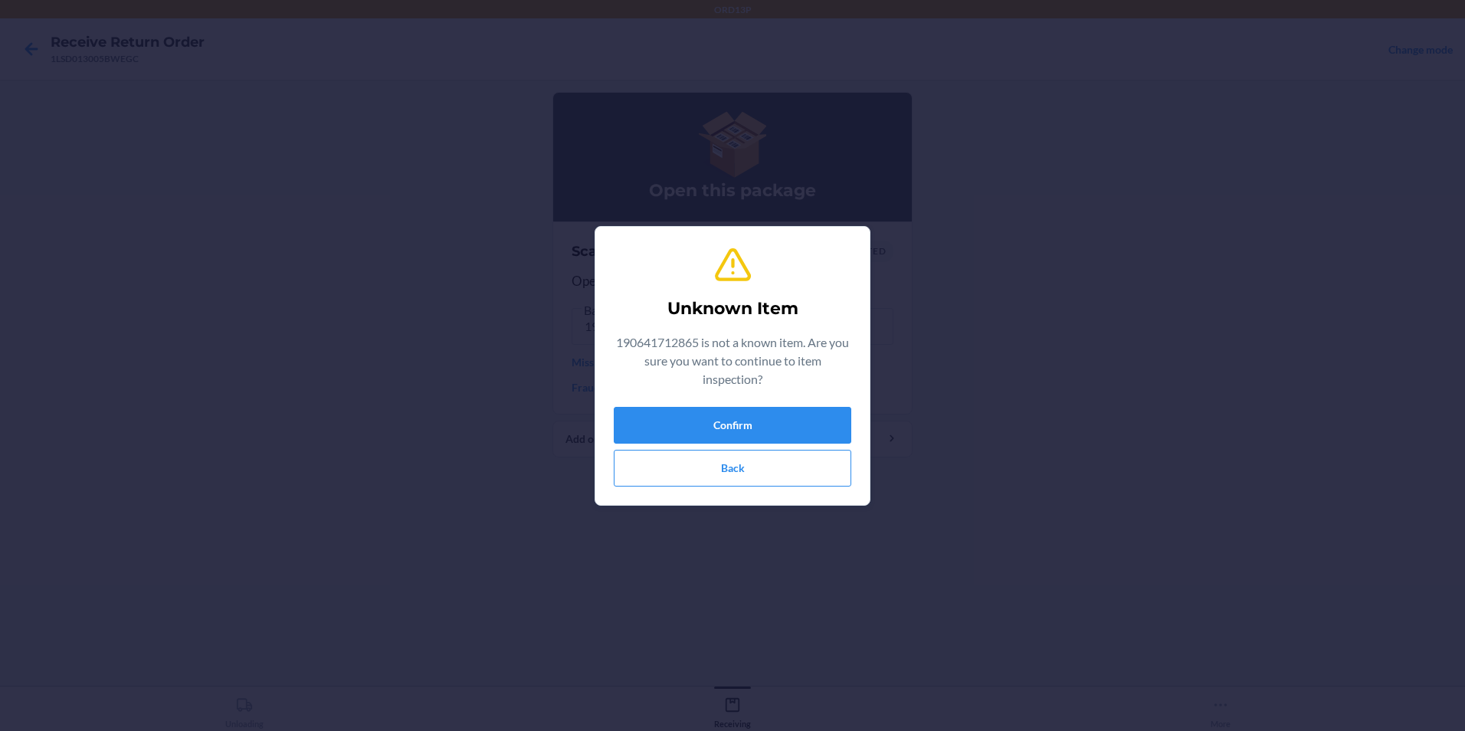
click at [778, 445] on div "Confirm Back" at bounding box center [732, 447] width 237 height 80
click at [788, 422] on button "Confirm" at bounding box center [732, 425] width 237 height 37
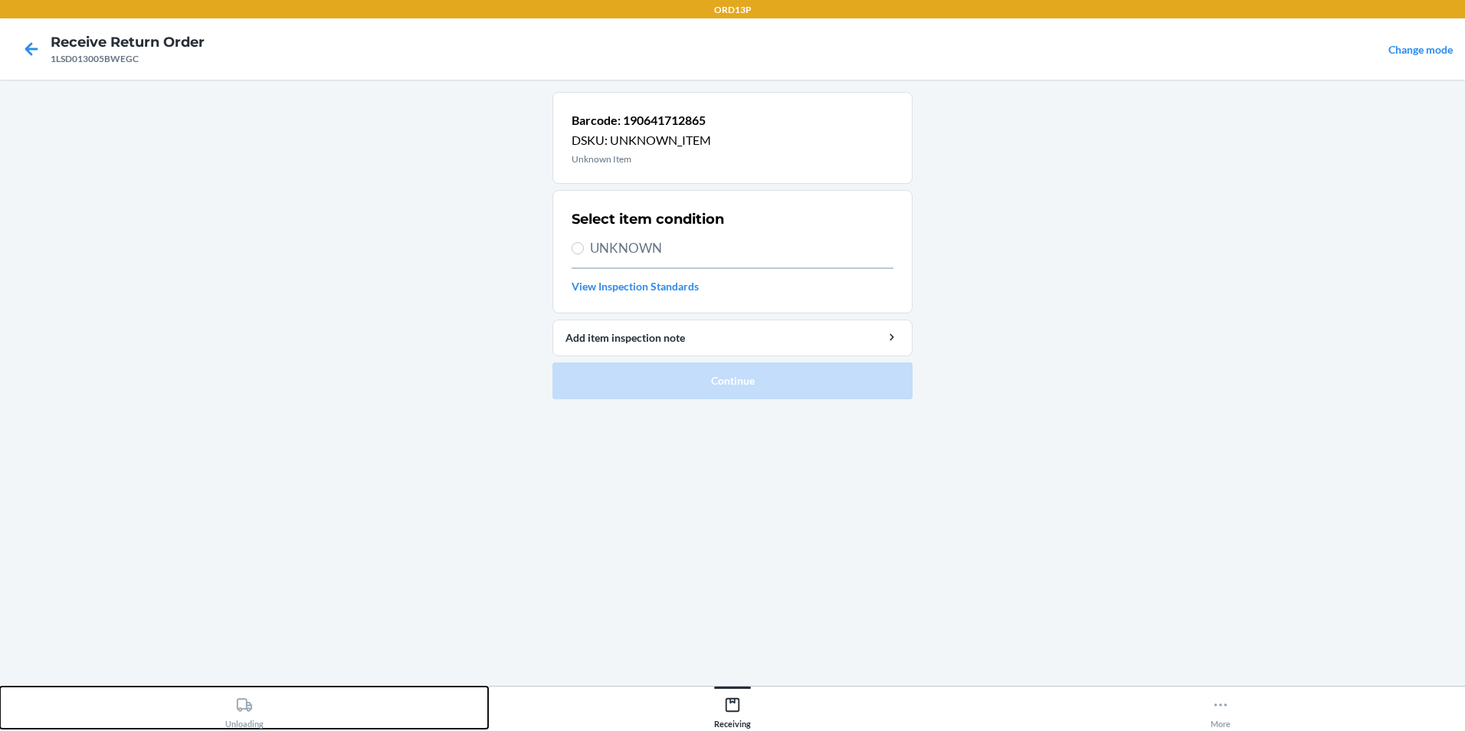
click at [246, 718] on div "Unloading" at bounding box center [244, 709] width 38 height 38
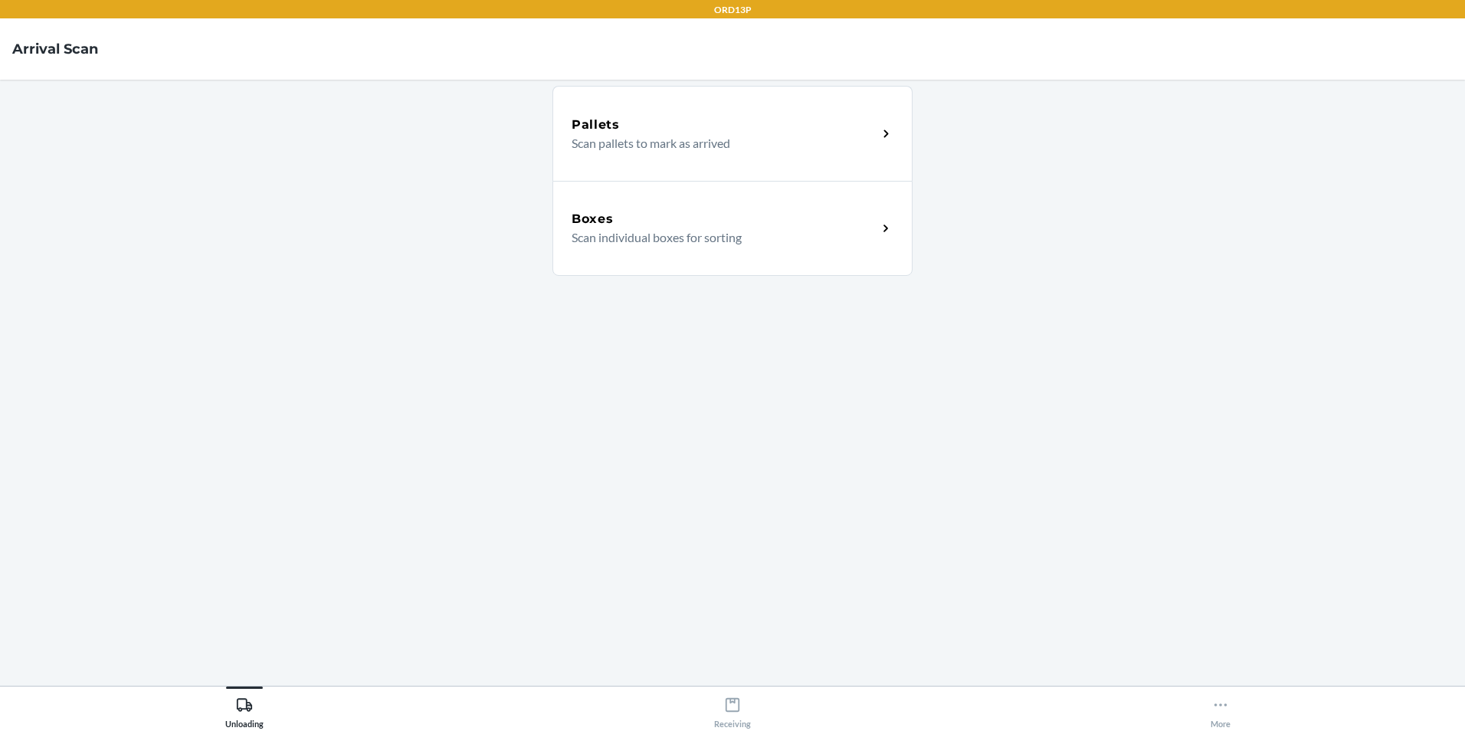
click at [762, 250] on div "Boxes Scan individual boxes for sorting" at bounding box center [732, 228] width 360 height 95
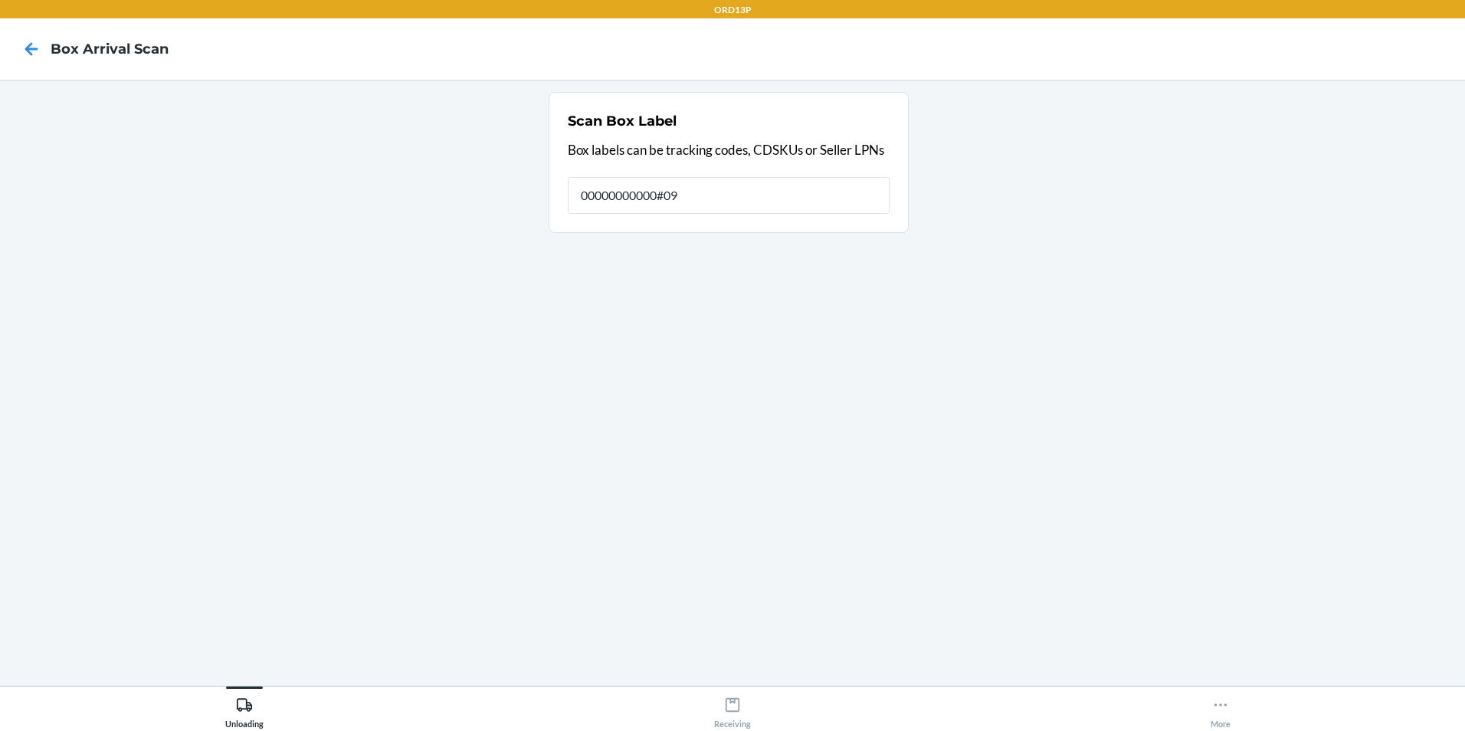
type input "00000000000#09x"
type input "00000000000#09xEZ17540743164379"
type input "0"
type input "EZ17540743164379"
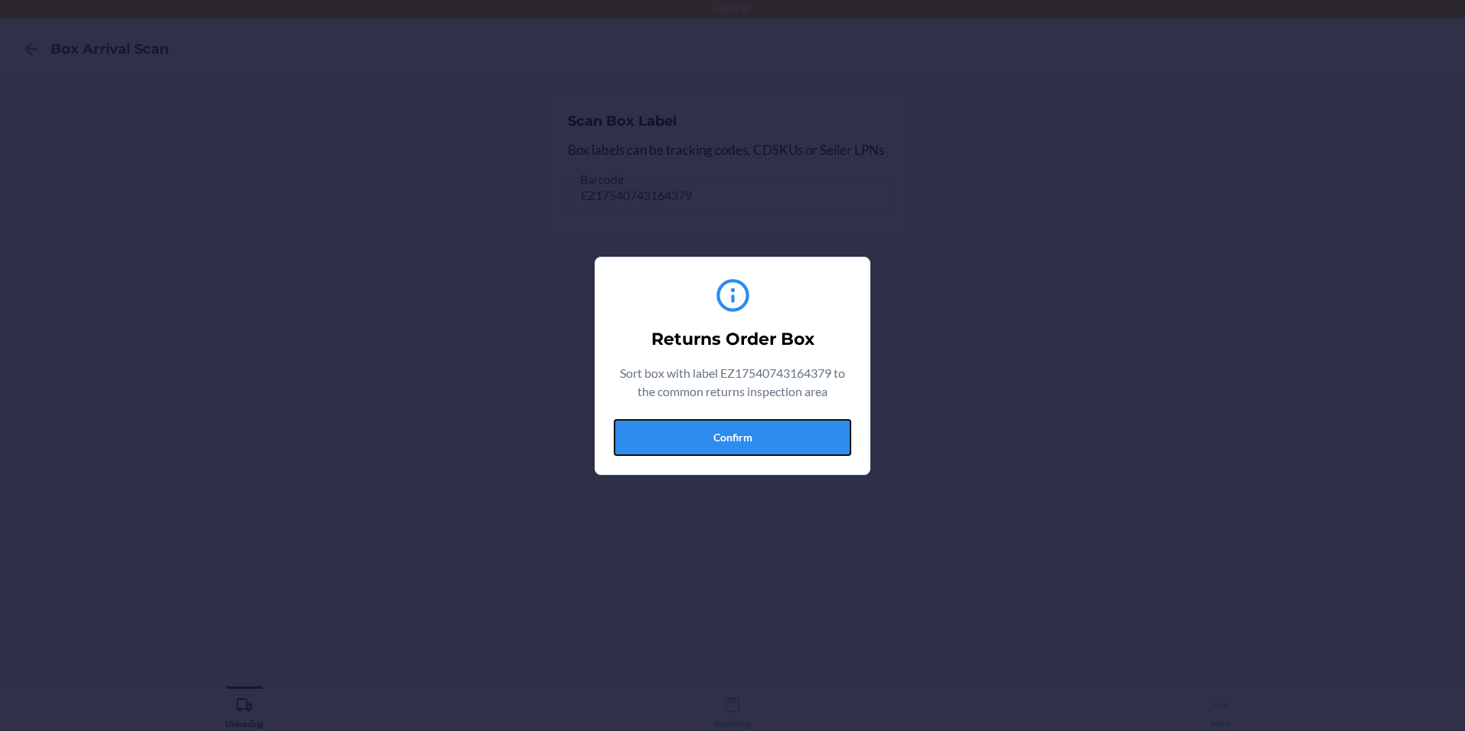
click at [706, 444] on button "Confirm" at bounding box center [732, 437] width 237 height 37
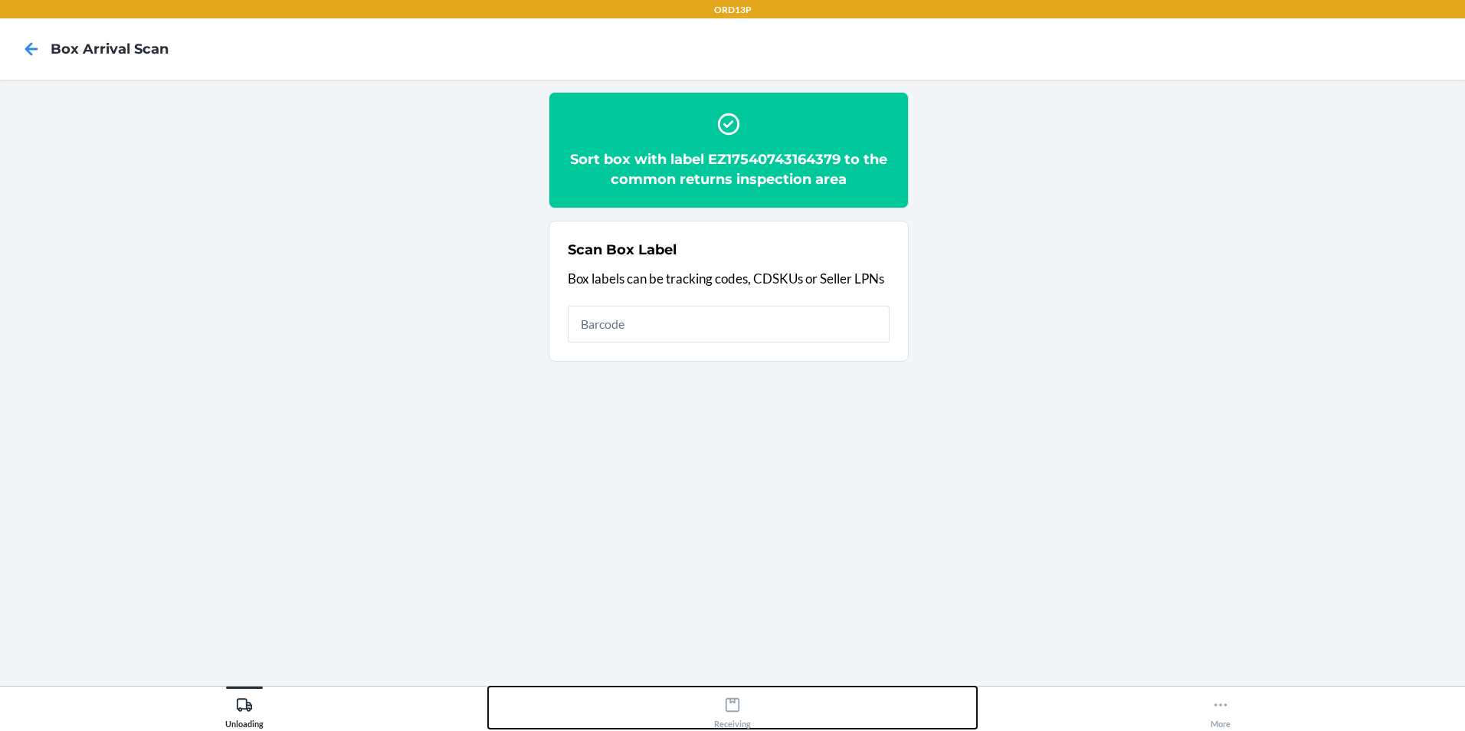
click at [732, 703] on icon at bounding box center [732, 704] width 17 height 17
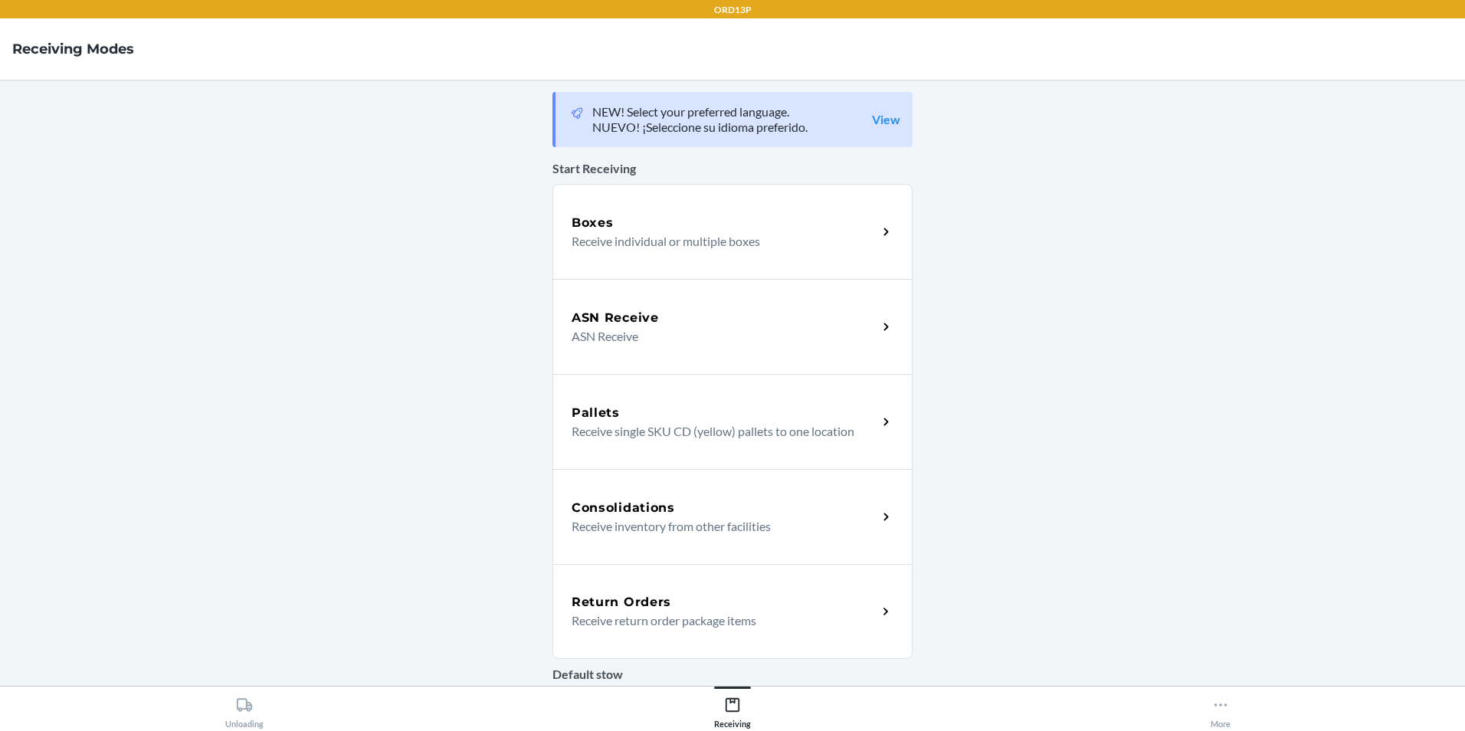
click at [765, 599] on div "Return Orders" at bounding box center [724, 602] width 306 height 18
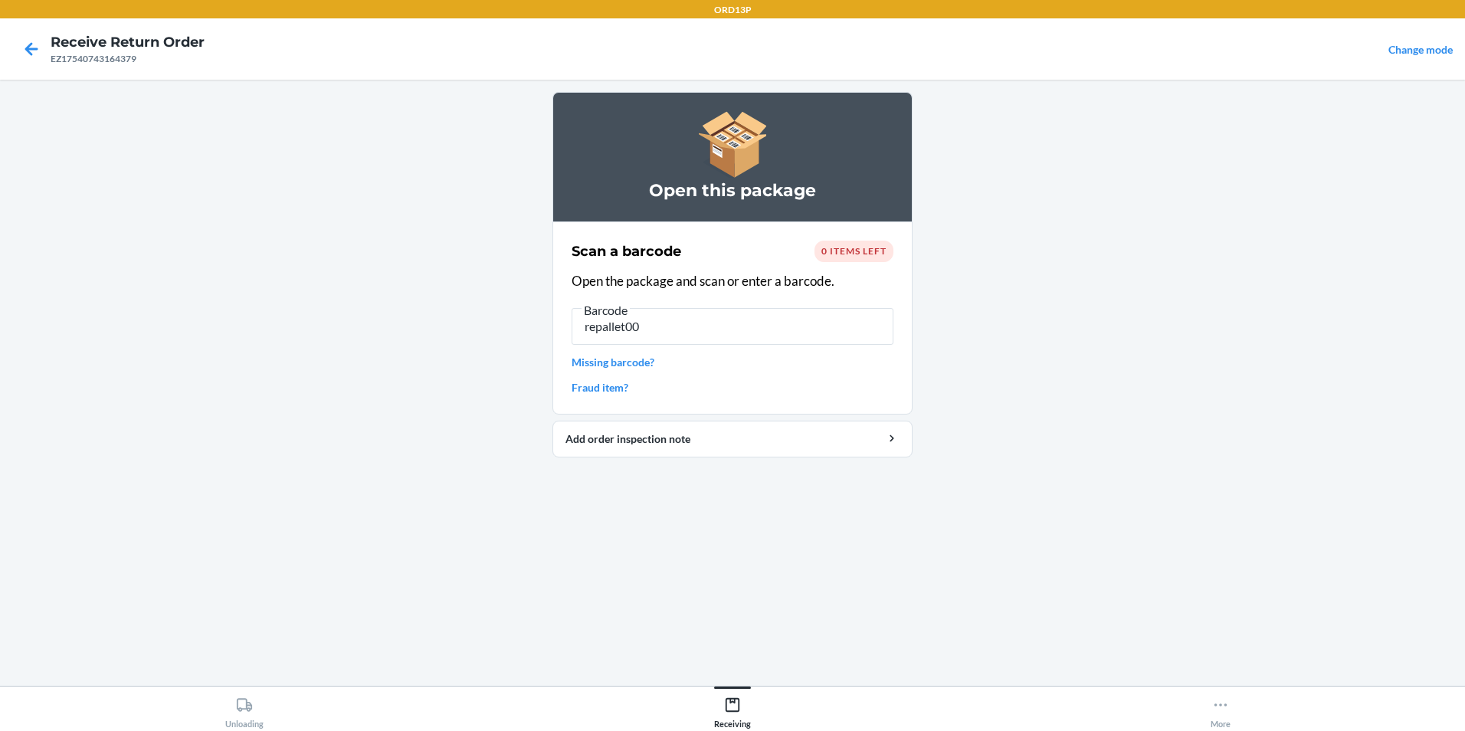
type input "repallet003"
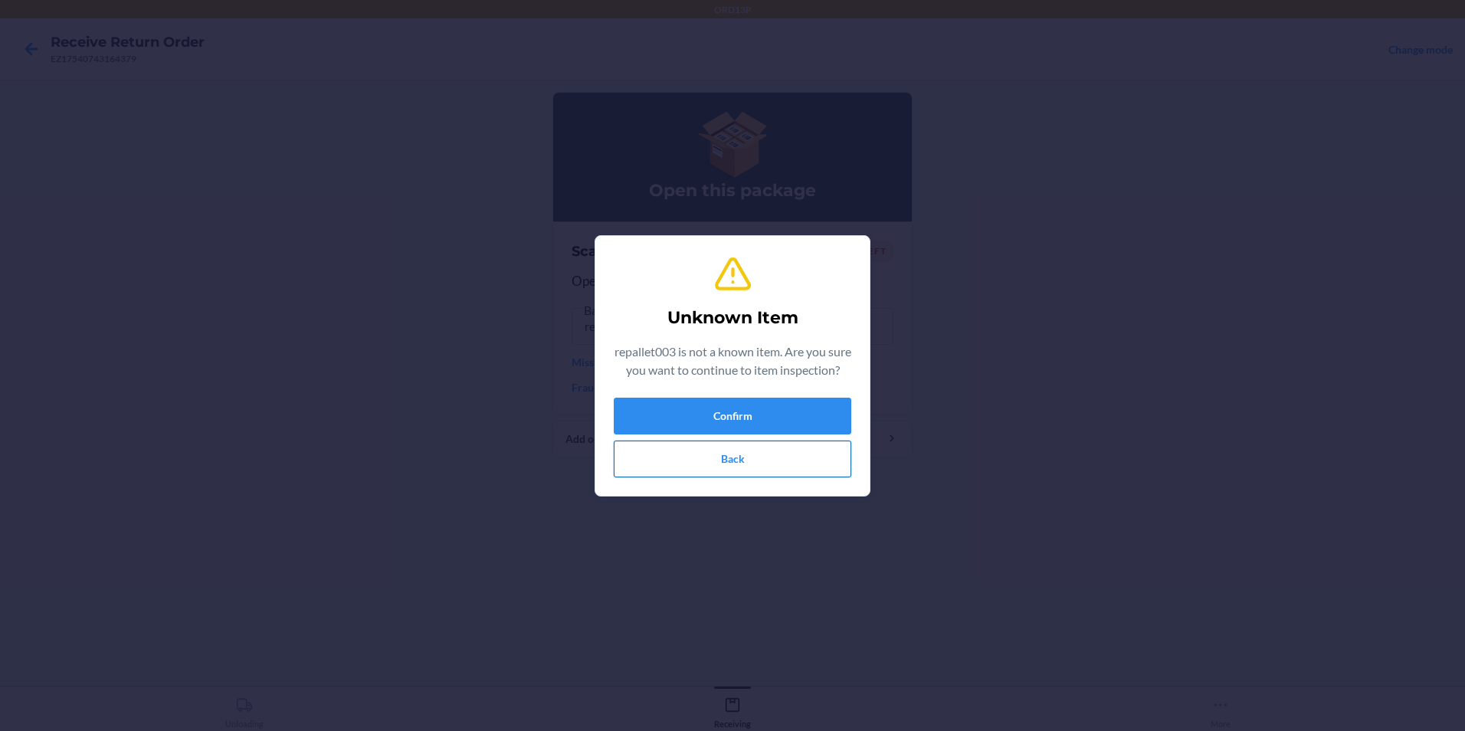
click at [821, 460] on button "Back" at bounding box center [732, 458] width 237 height 37
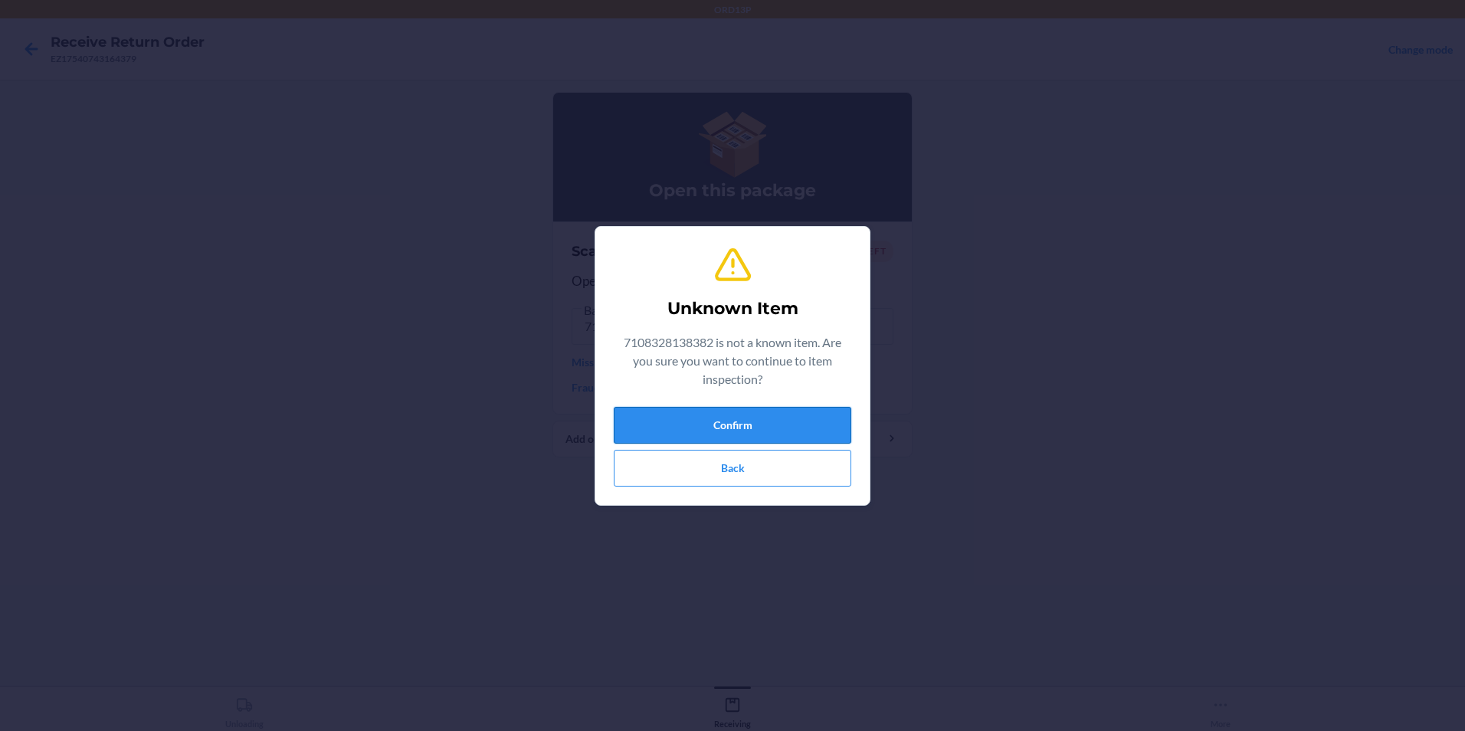
click at [781, 415] on button "Confirm" at bounding box center [732, 425] width 237 height 37
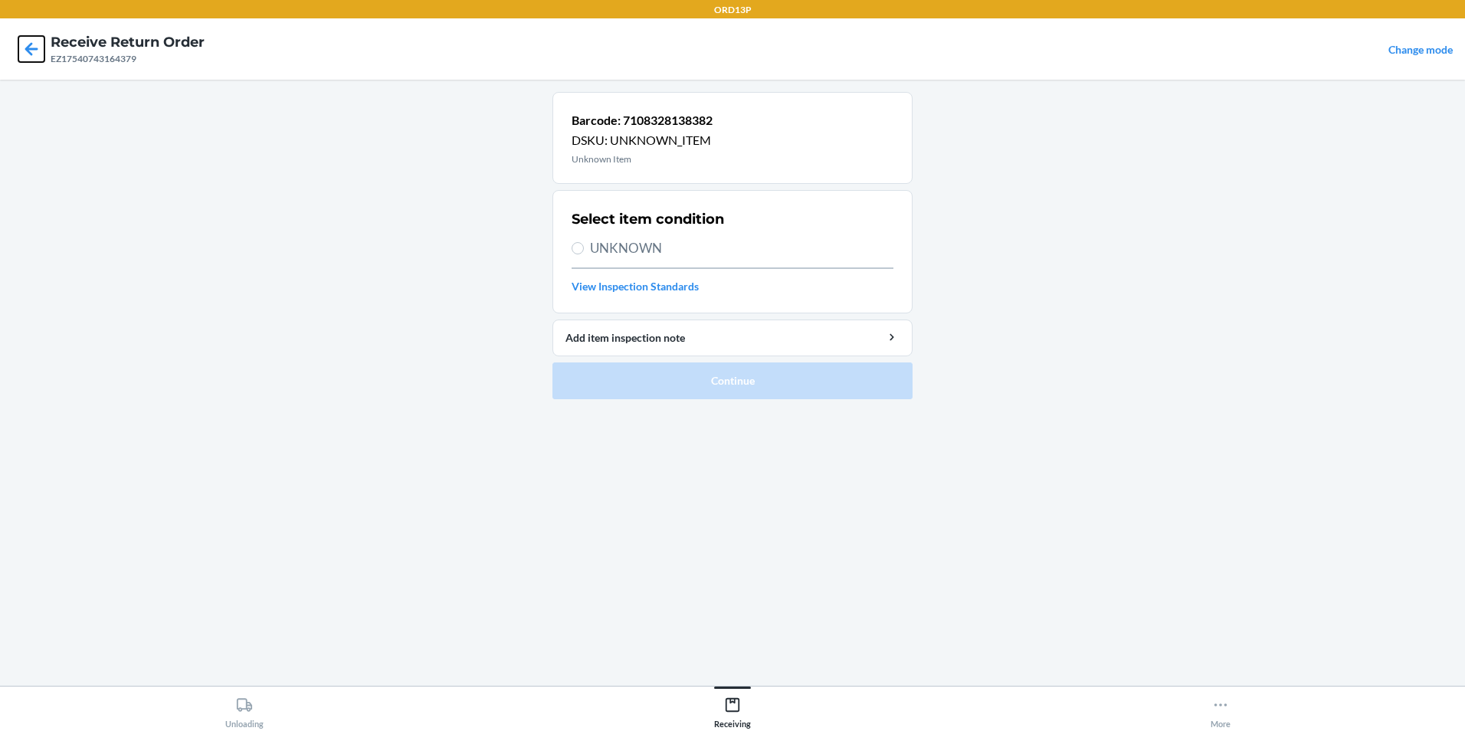
drag, startPoint x: 38, startPoint y: 47, endPoint x: 40, endPoint y: 54, distance: 7.8
click at [39, 47] on icon at bounding box center [31, 49] width 26 height 26
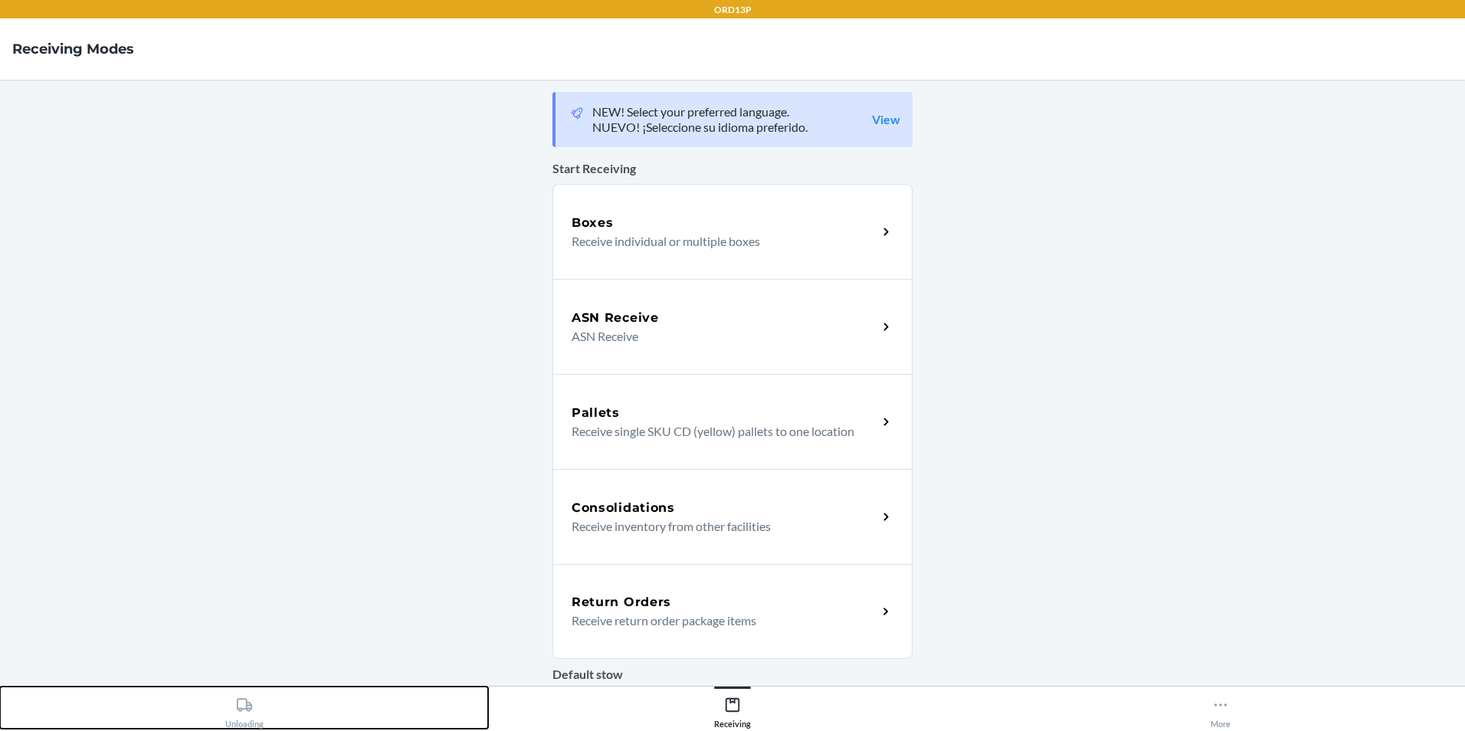
drag, startPoint x: 228, startPoint y: 709, endPoint x: 223, endPoint y: 695, distance: 14.8
click at [223, 702] on button "Unloading" at bounding box center [244, 707] width 488 height 42
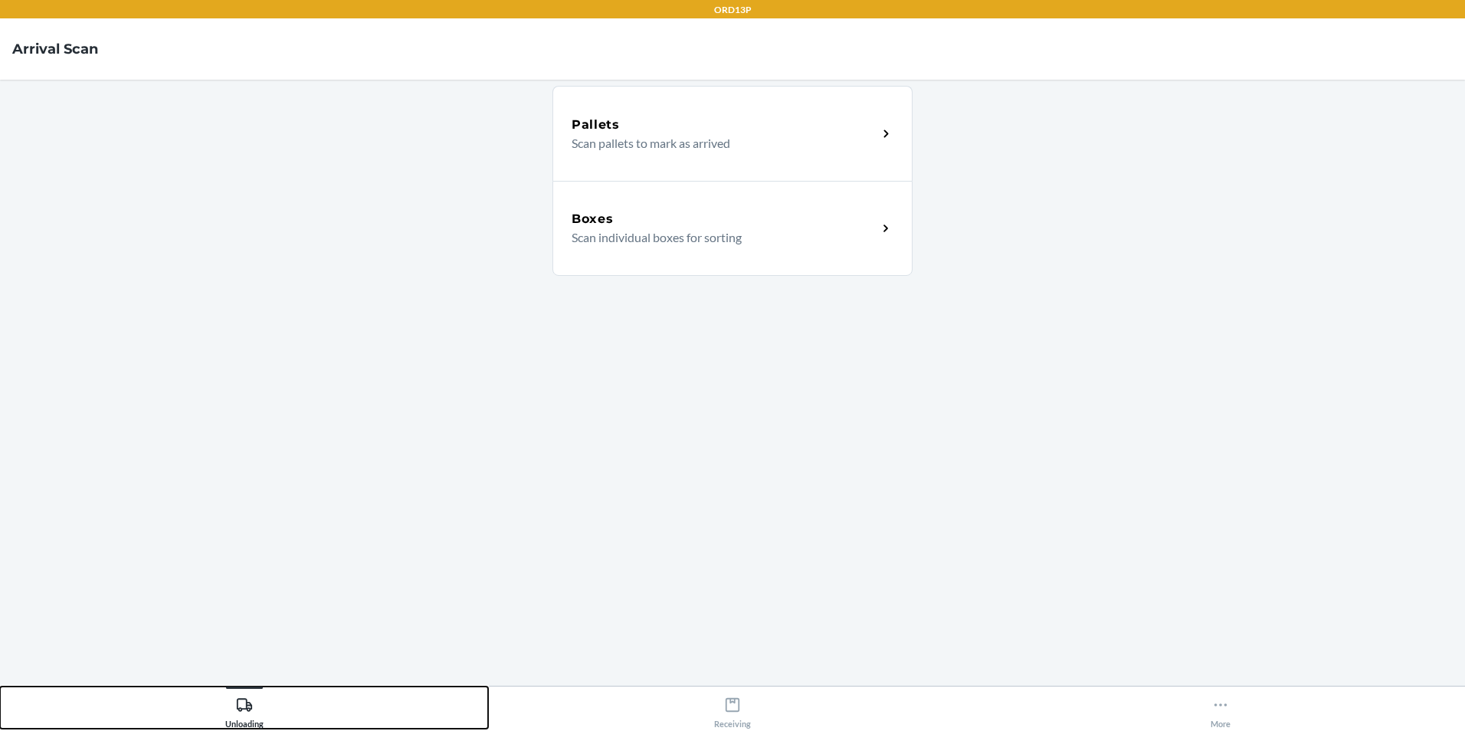
click at [0, 686] on button "Unloading" at bounding box center [244, 707] width 488 height 42
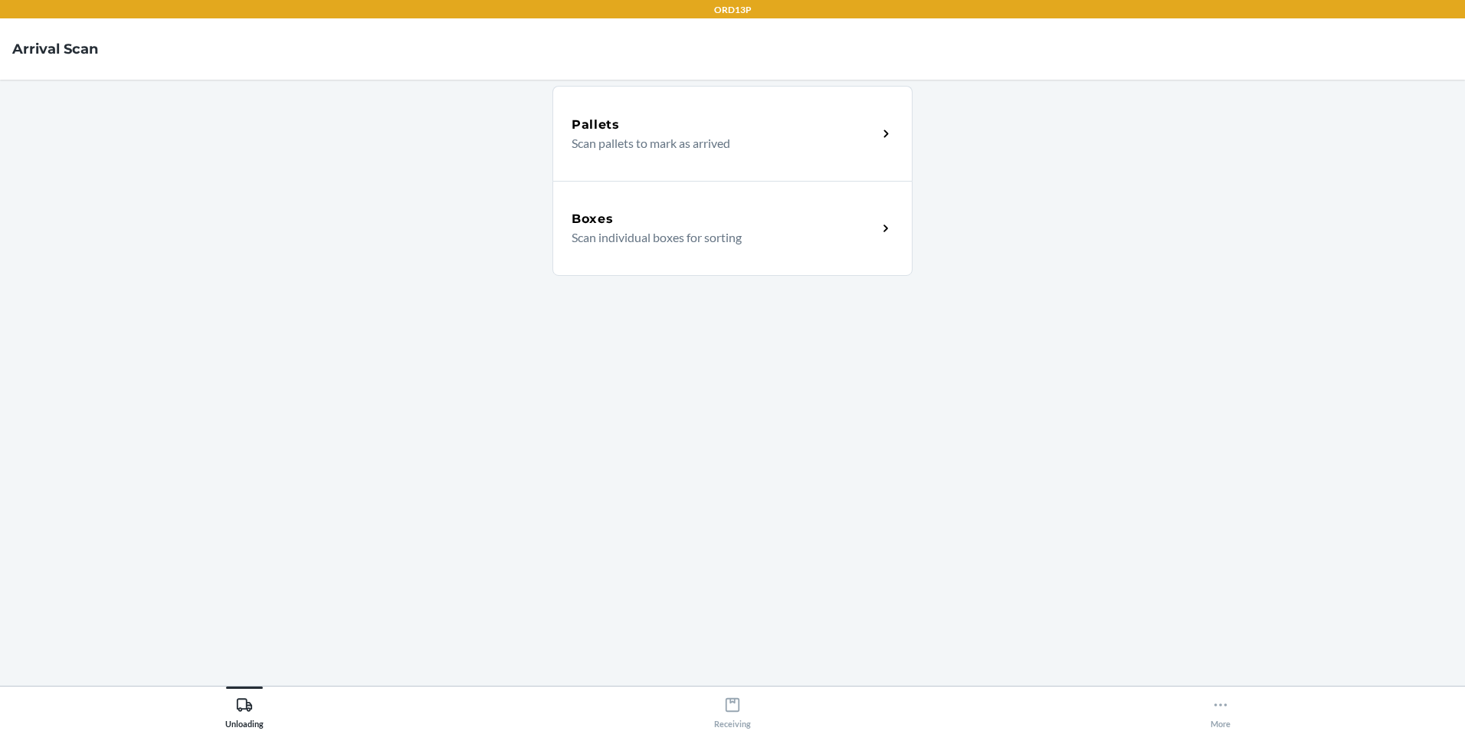
click at [722, 231] on p "Scan individual boxes for sorting" at bounding box center [717, 237] width 293 height 18
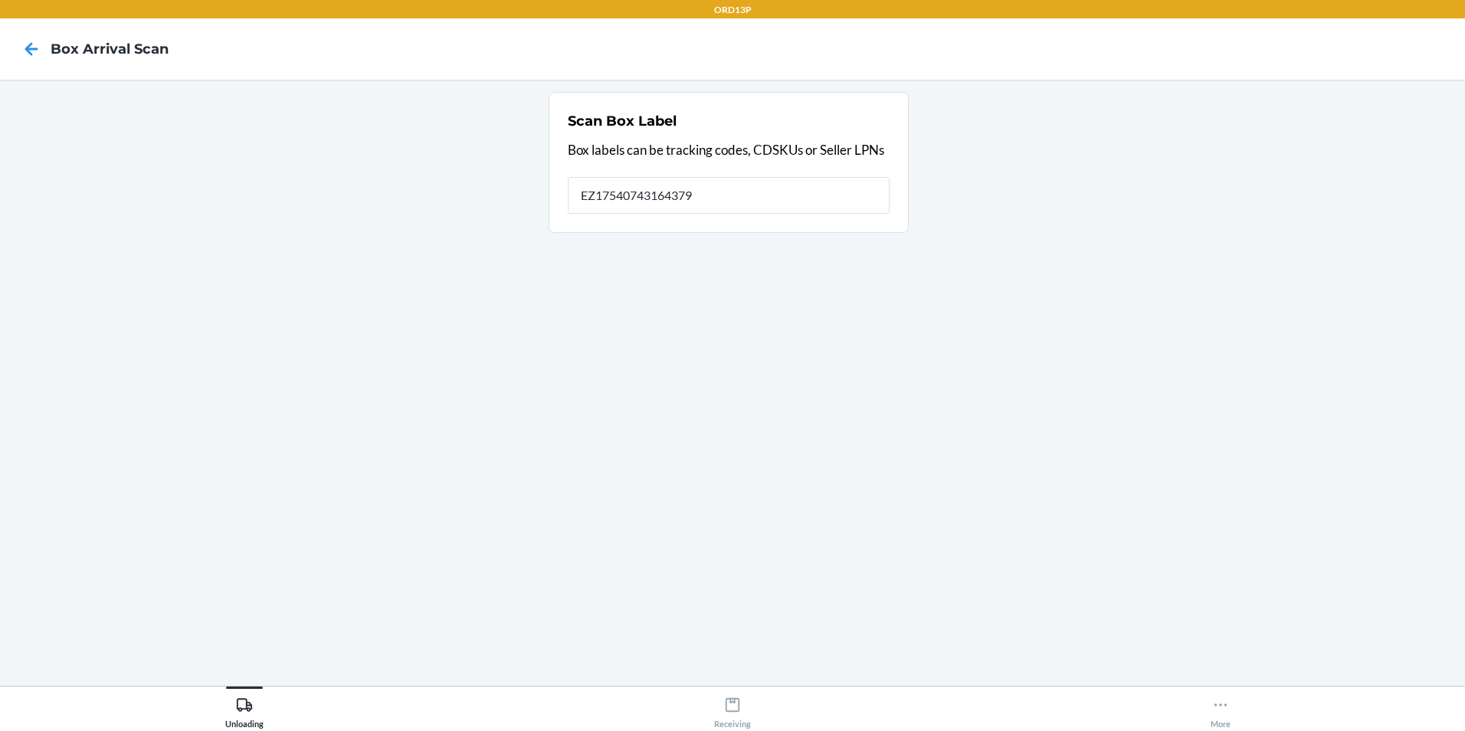
type input "EZ17540743164379"
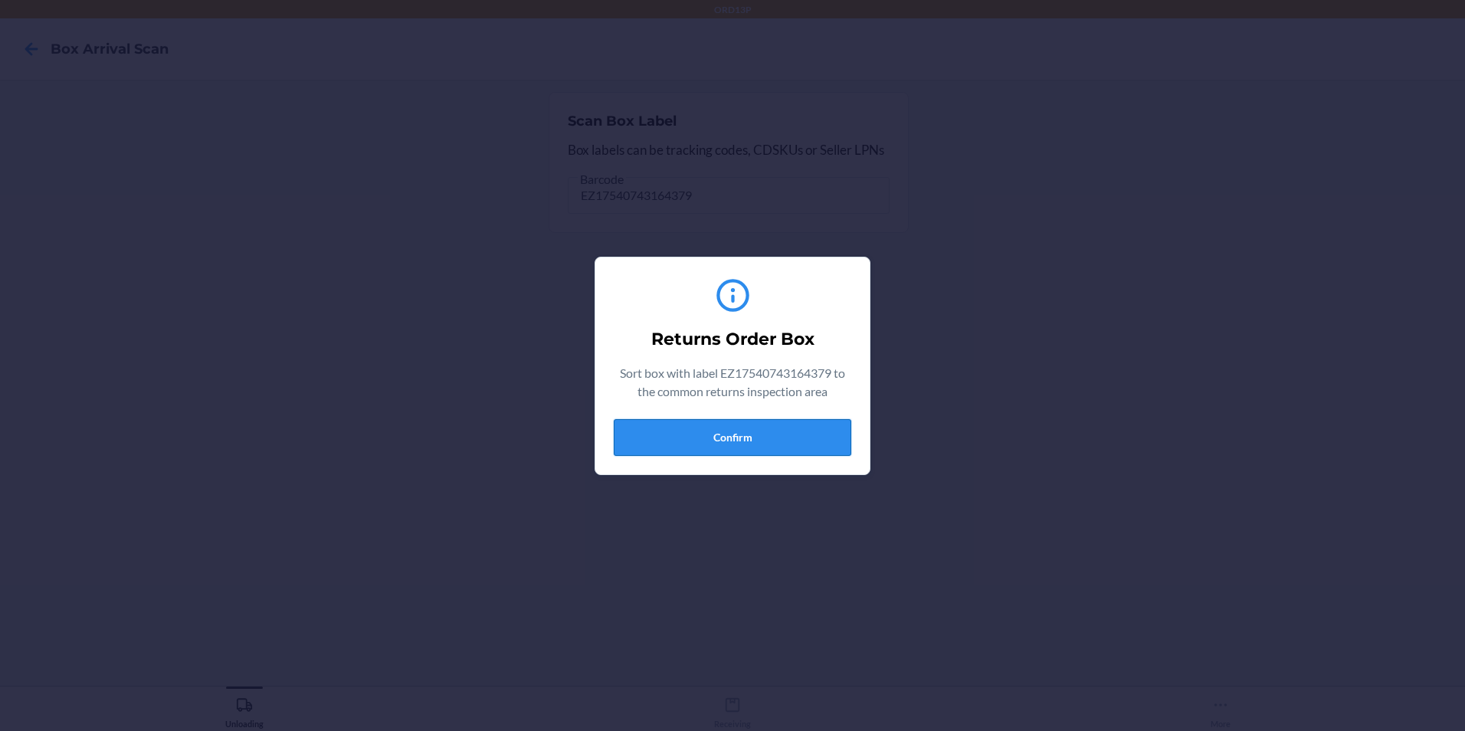
click at [804, 436] on button "Confirm" at bounding box center [732, 437] width 237 height 37
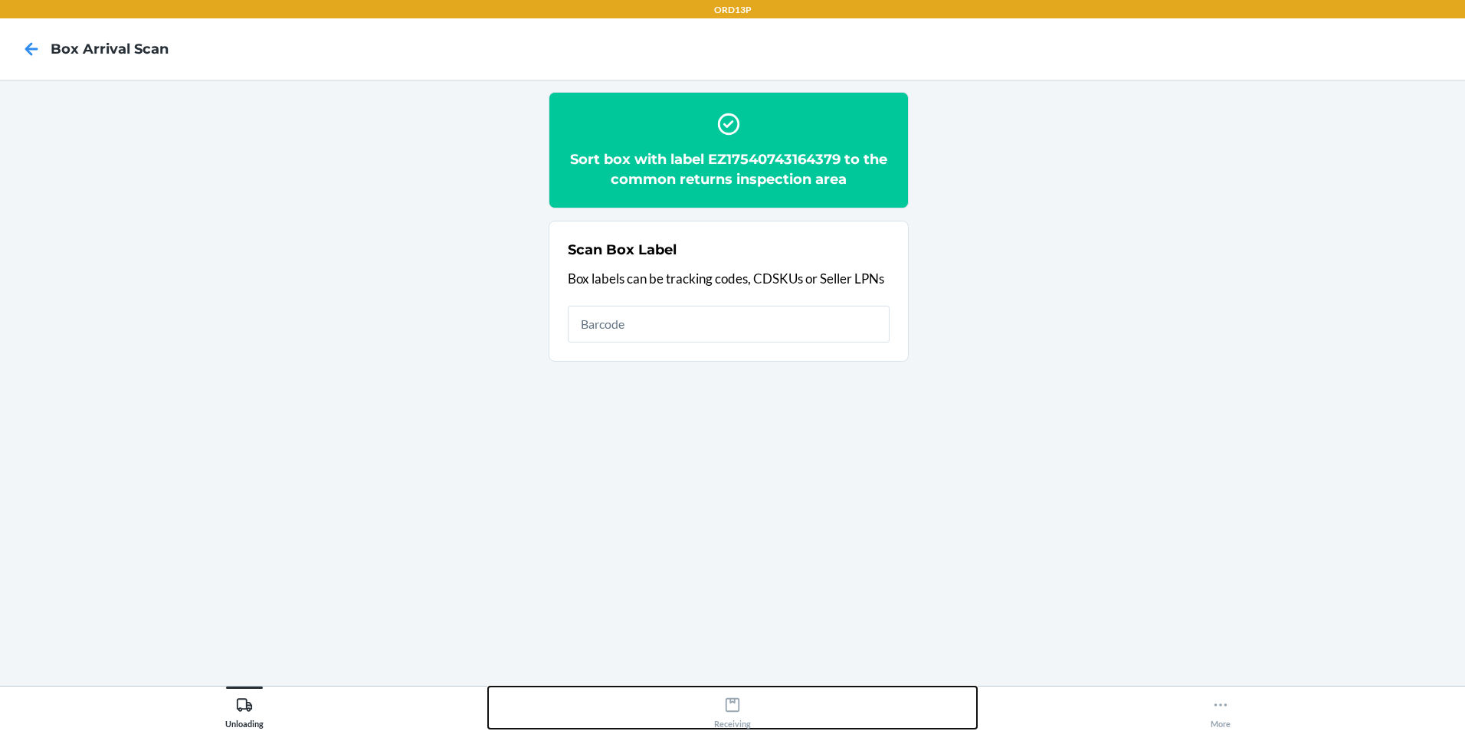
click at [743, 716] on div "Receiving" at bounding box center [732, 709] width 37 height 38
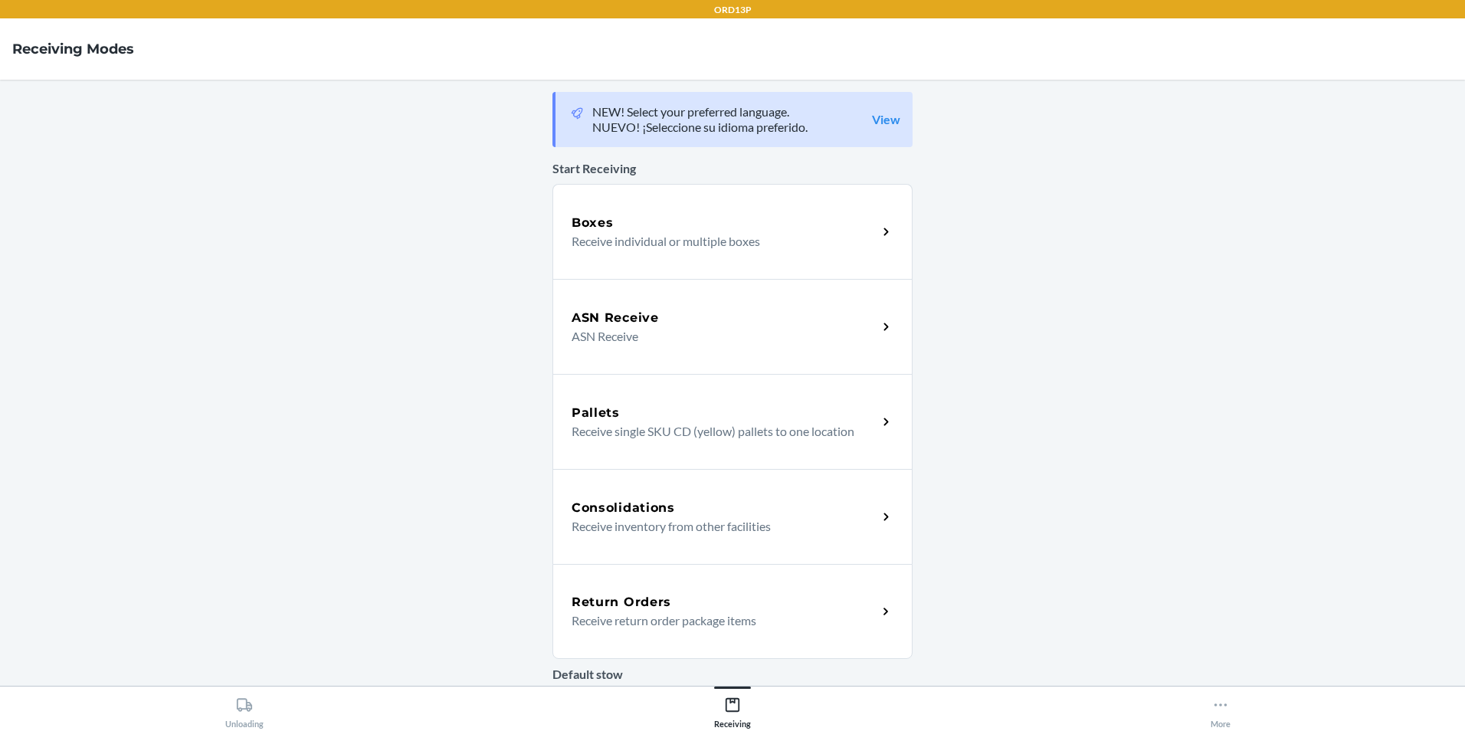
click at [754, 607] on div "Return Orders" at bounding box center [724, 602] width 306 height 18
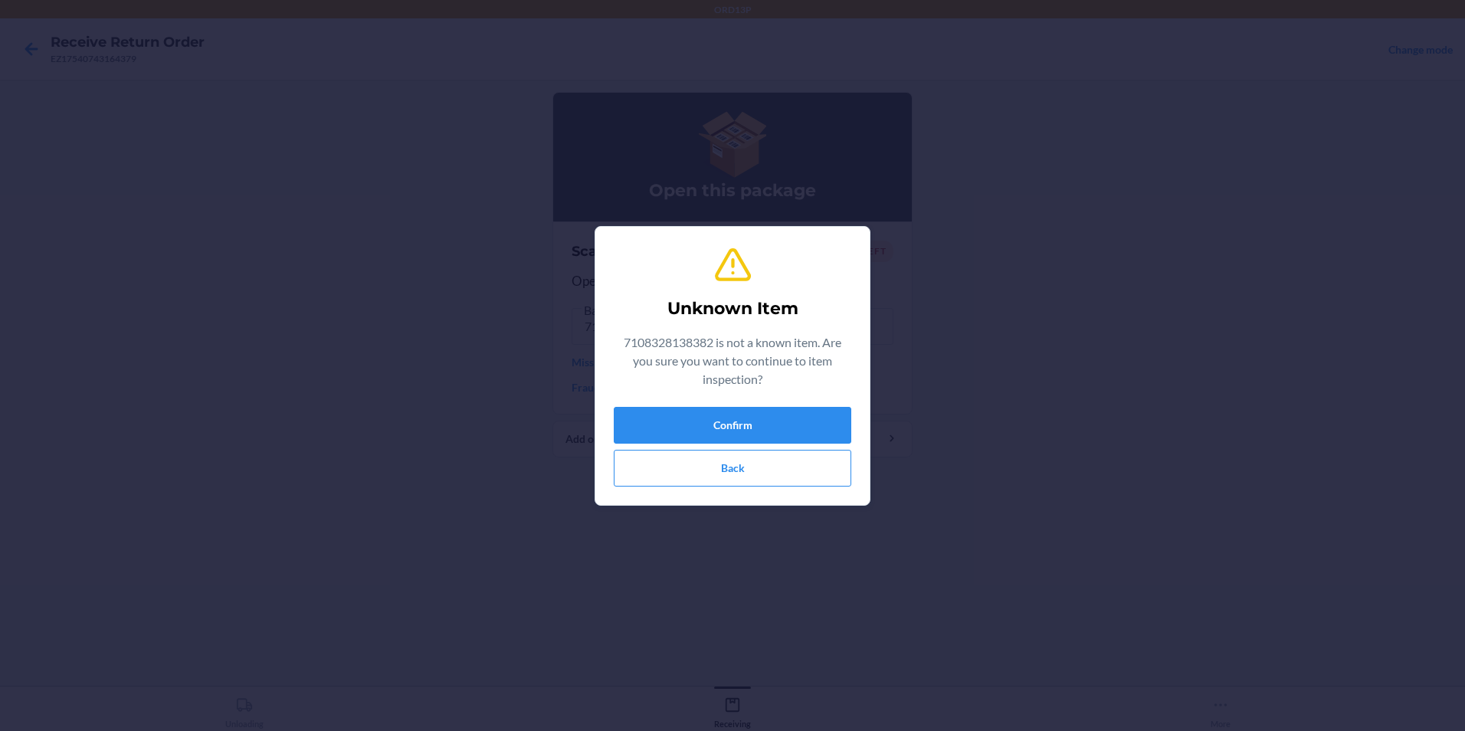
click at [758, 492] on div "Unknown Item 7108328138382 is not a known item. Are you sure you want to contin…" at bounding box center [732, 366] width 237 height 254
click at [763, 460] on button "Back" at bounding box center [732, 468] width 237 height 37
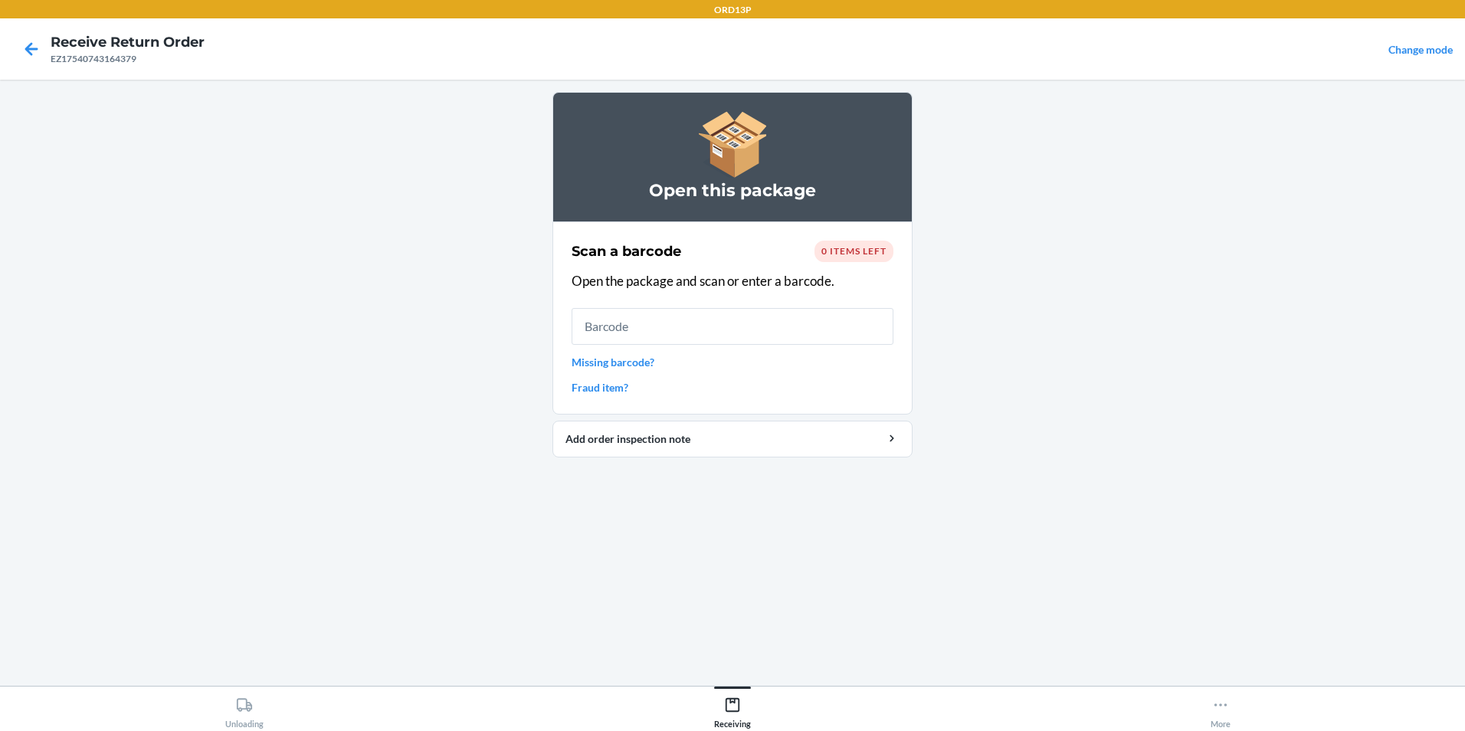
click at [56, 54] on div "EZ17540743164379" at bounding box center [128, 59] width 154 height 14
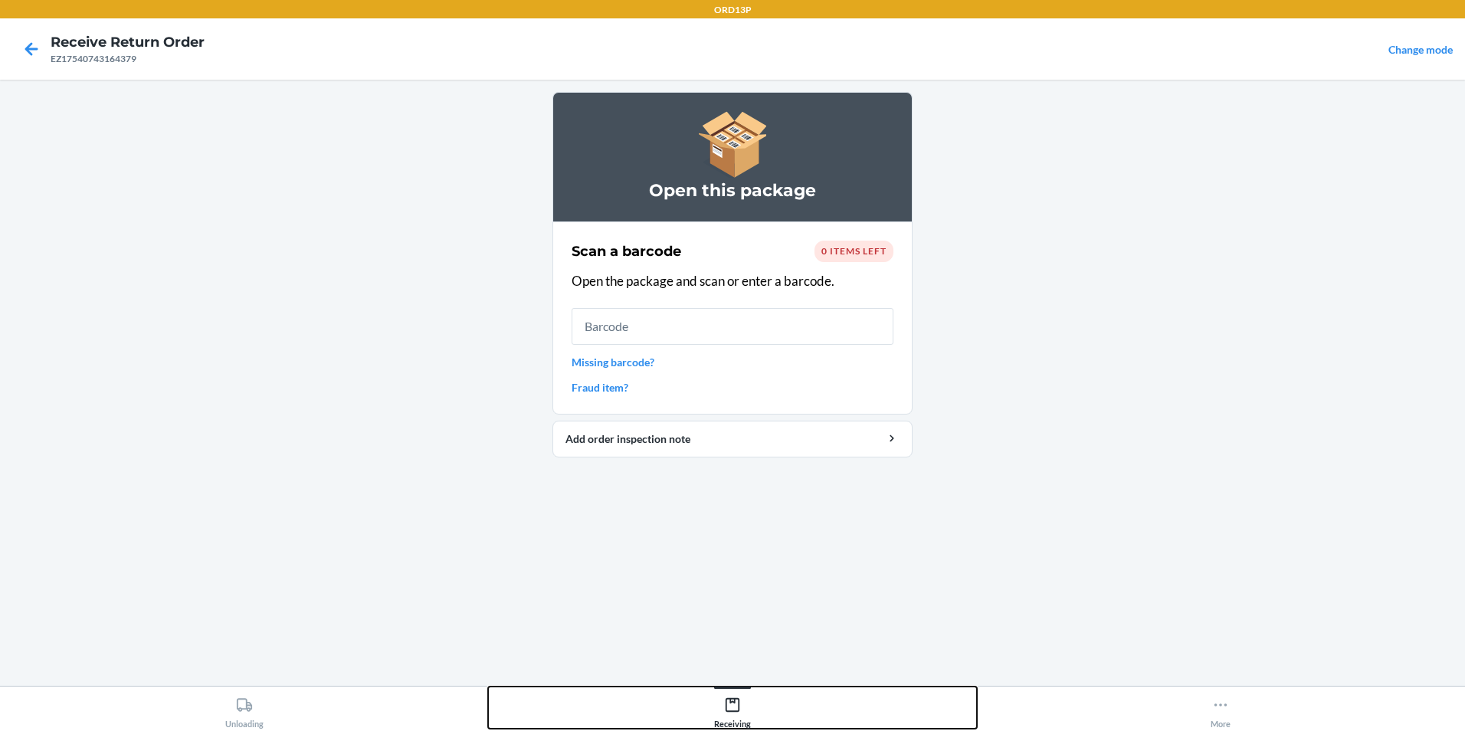
click at [747, 712] on div "Receiving" at bounding box center [732, 709] width 37 height 38
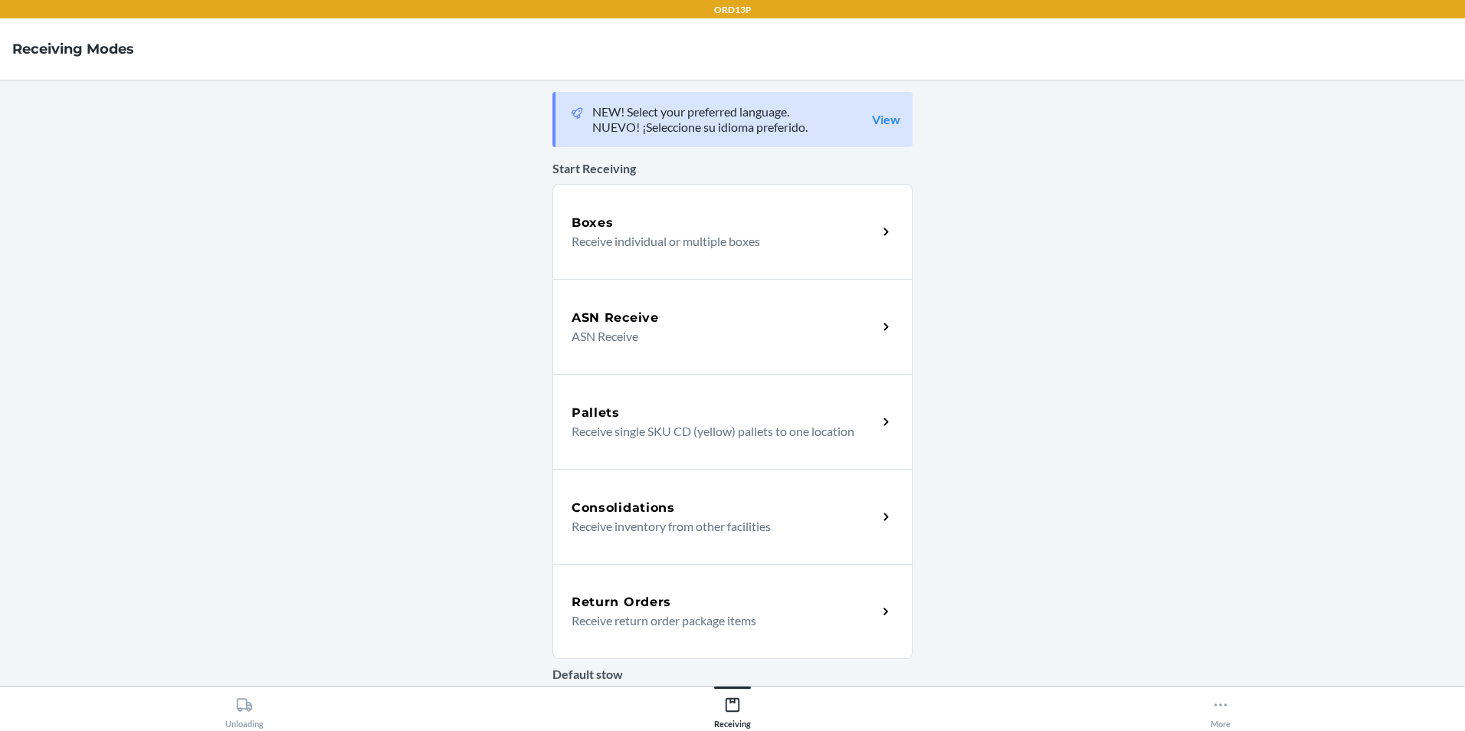
click at [742, 620] on p "Receive return order package items" at bounding box center [717, 620] width 293 height 18
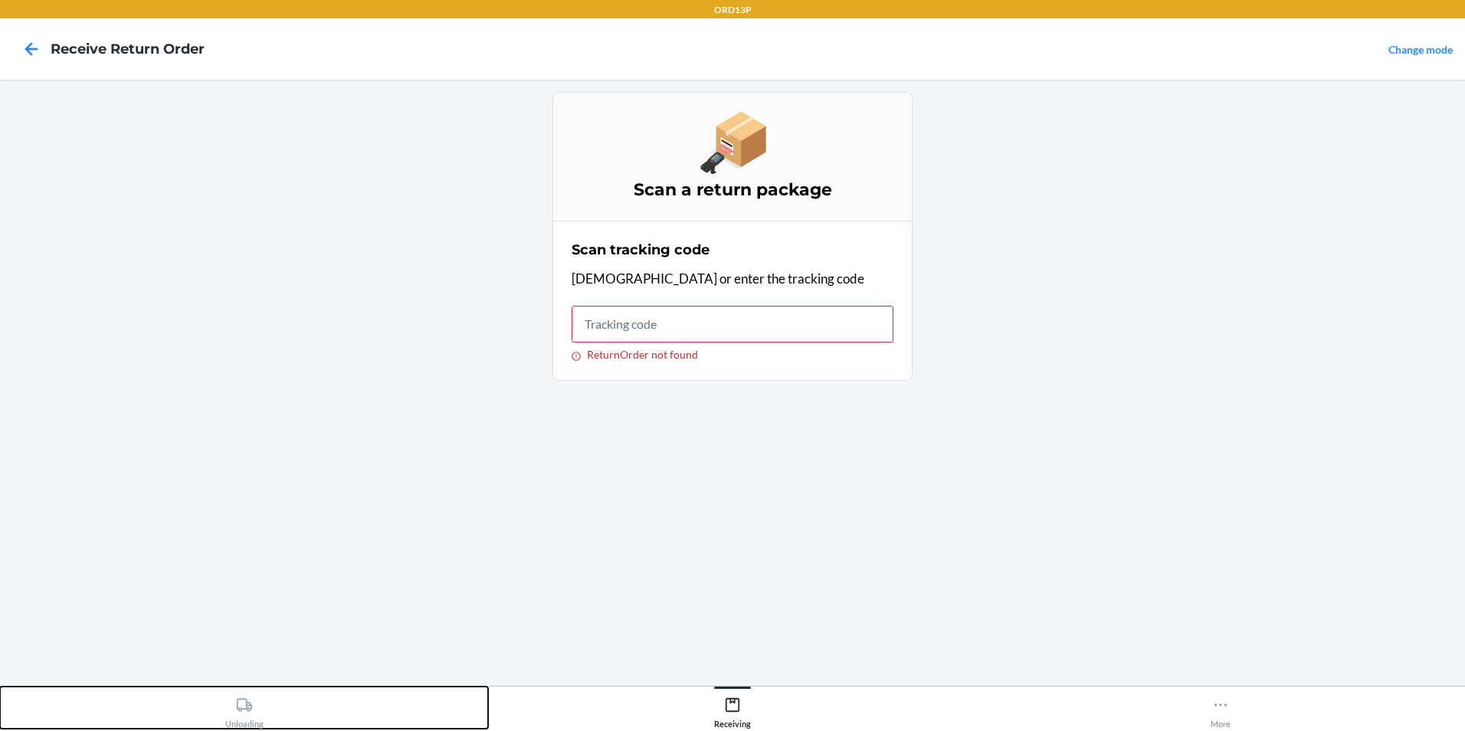
click at [248, 707] on icon at bounding box center [244, 704] width 17 height 17
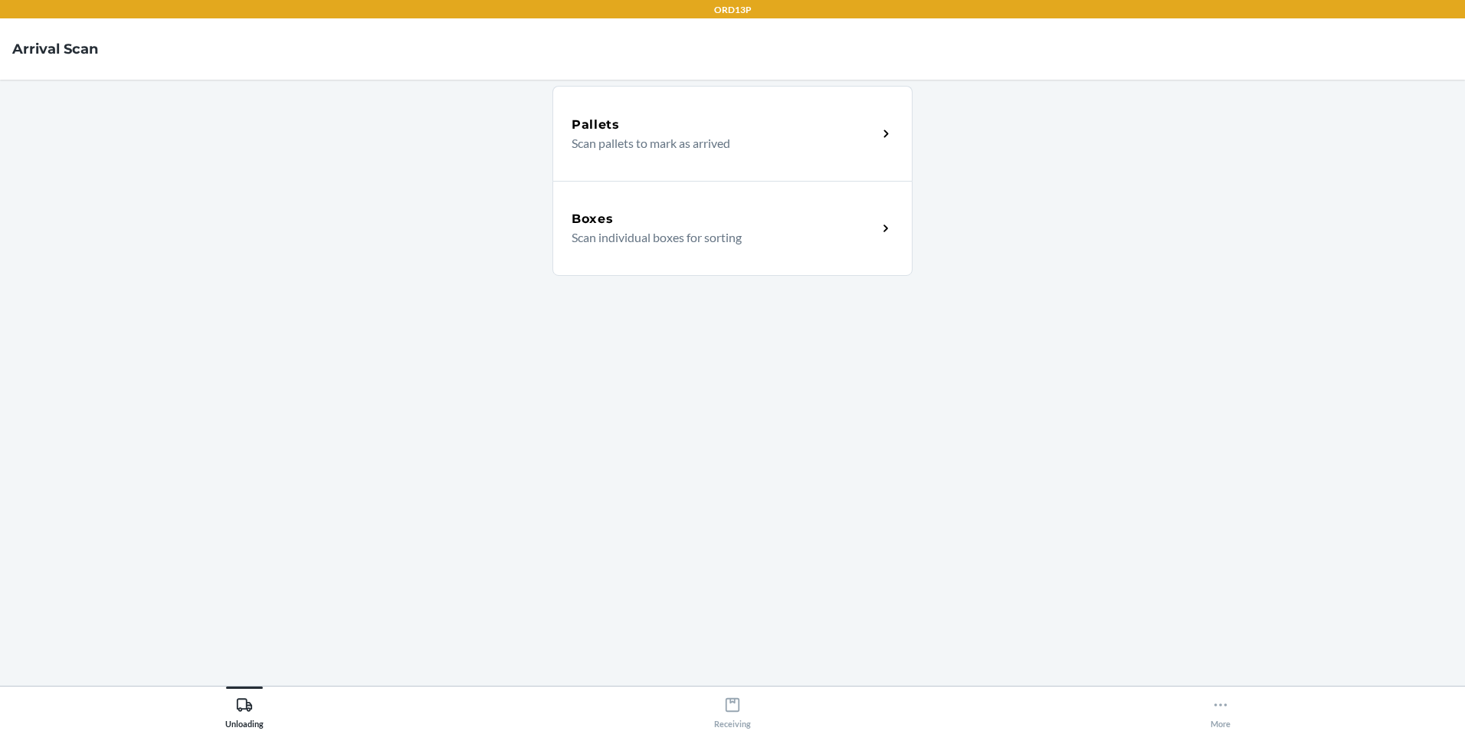
click at [689, 219] on div "Boxes" at bounding box center [724, 219] width 306 height 18
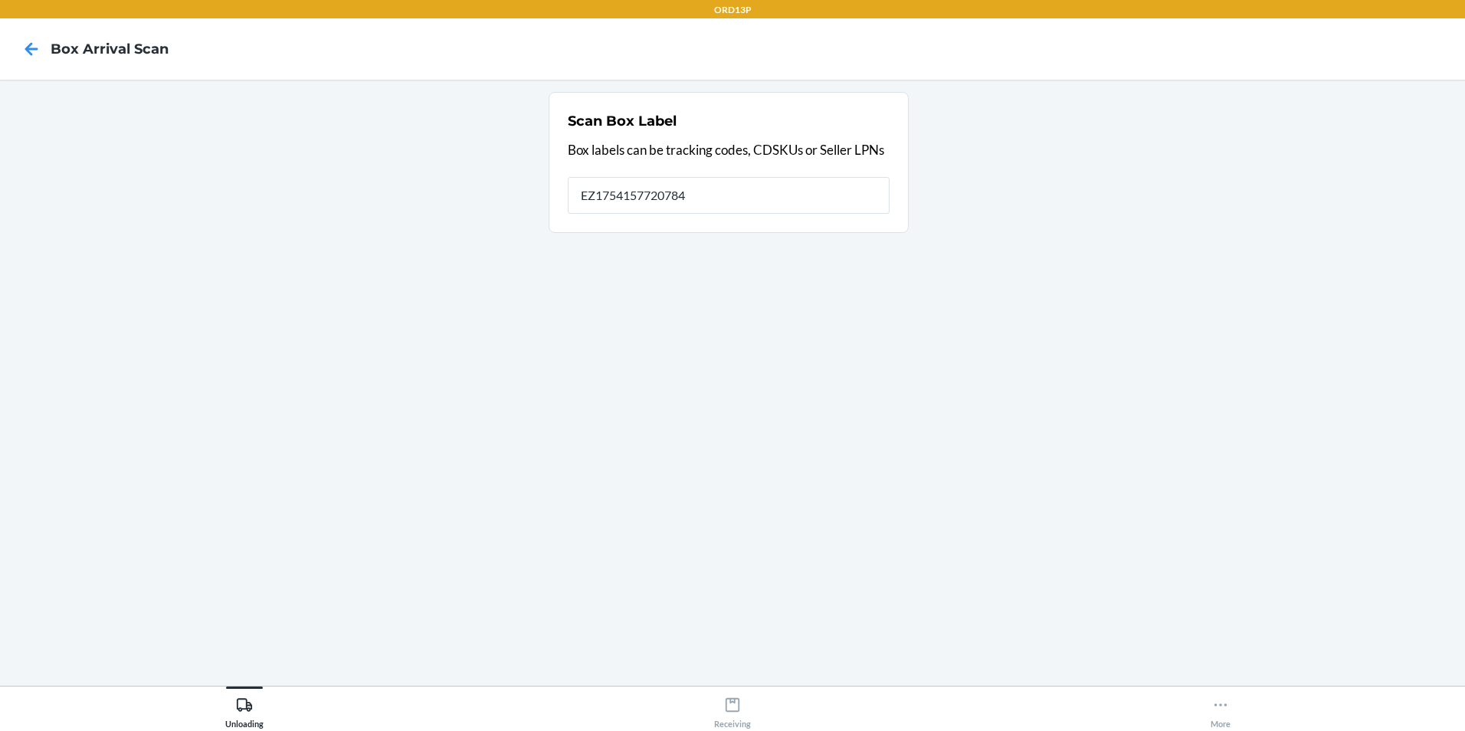
type input "EZ17541577207845"
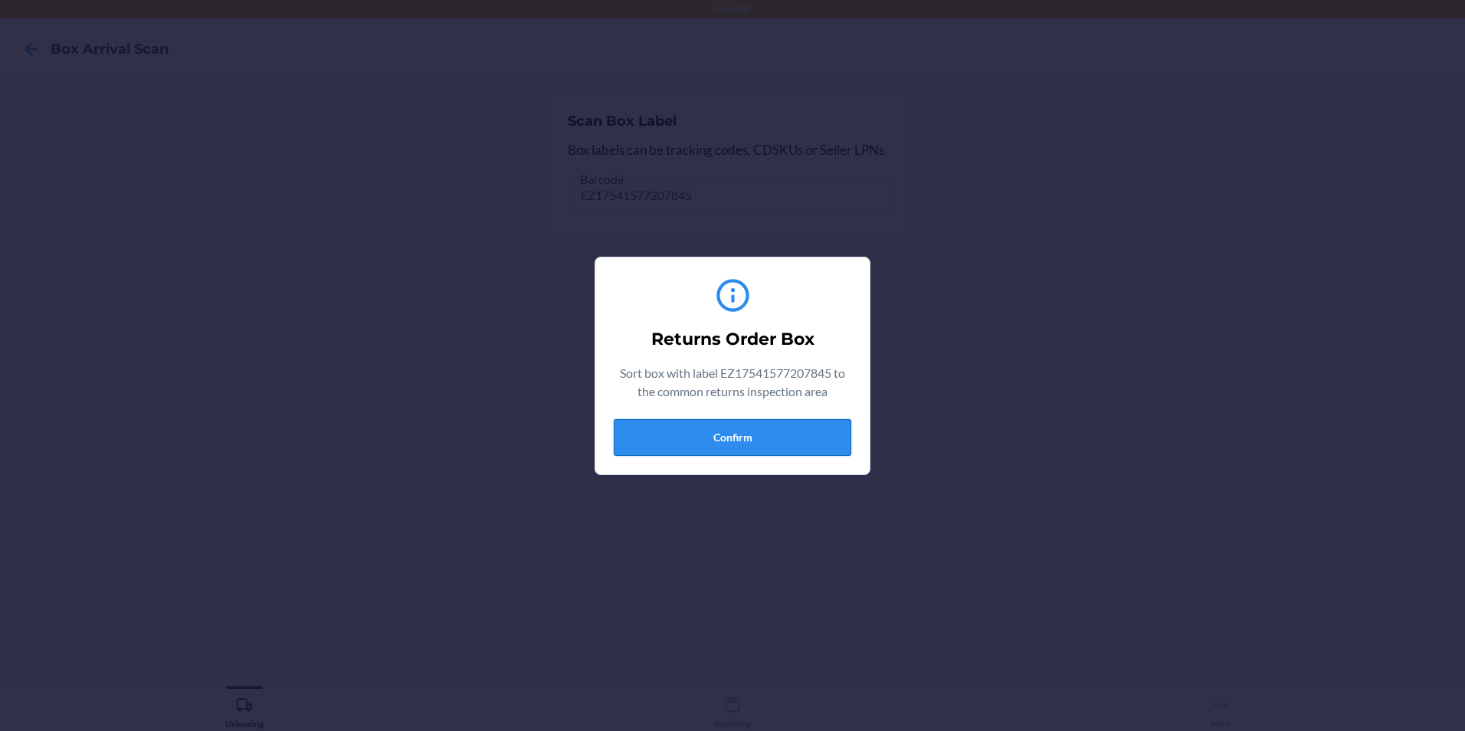
click at [696, 435] on button "Confirm" at bounding box center [732, 437] width 237 height 37
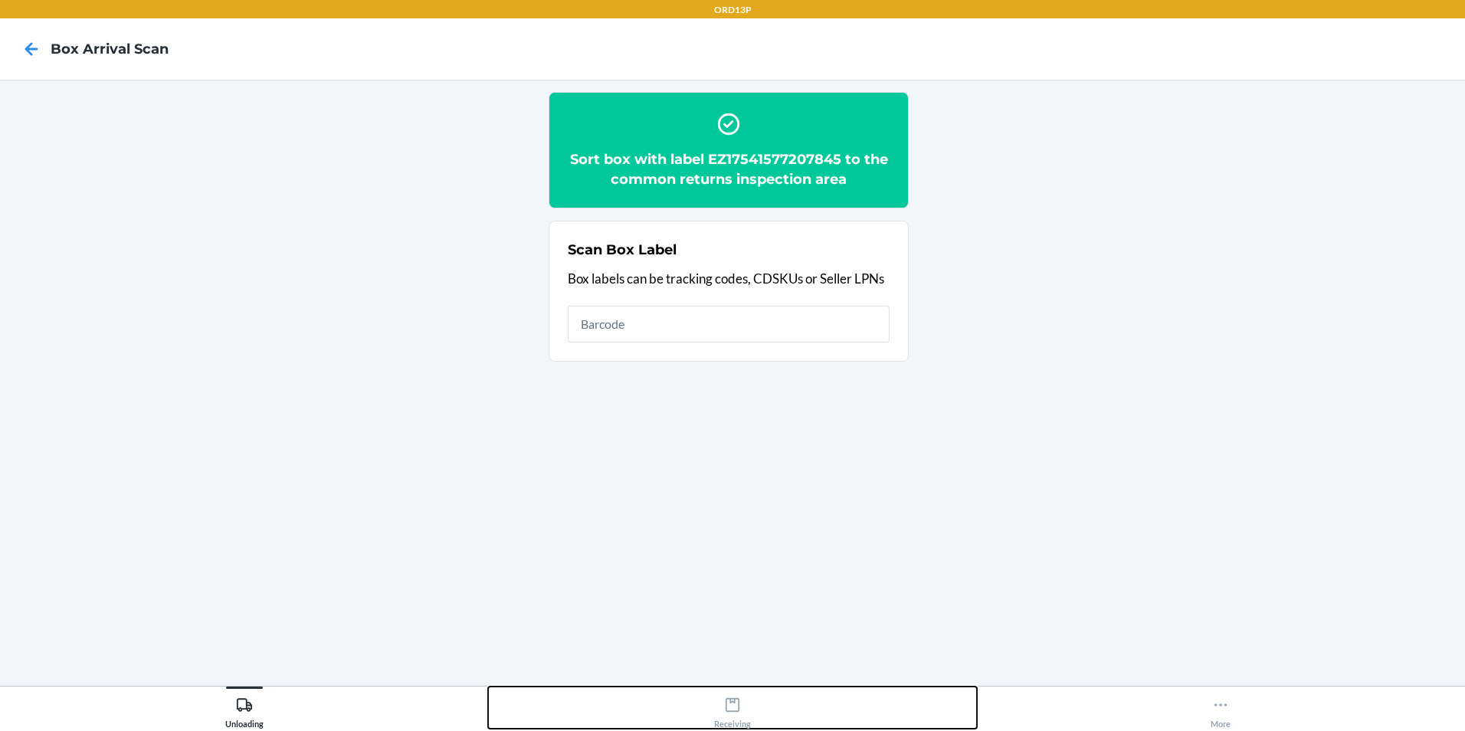
click at [734, 706] on icon at bounding box center [732, 704] width 17 height 17
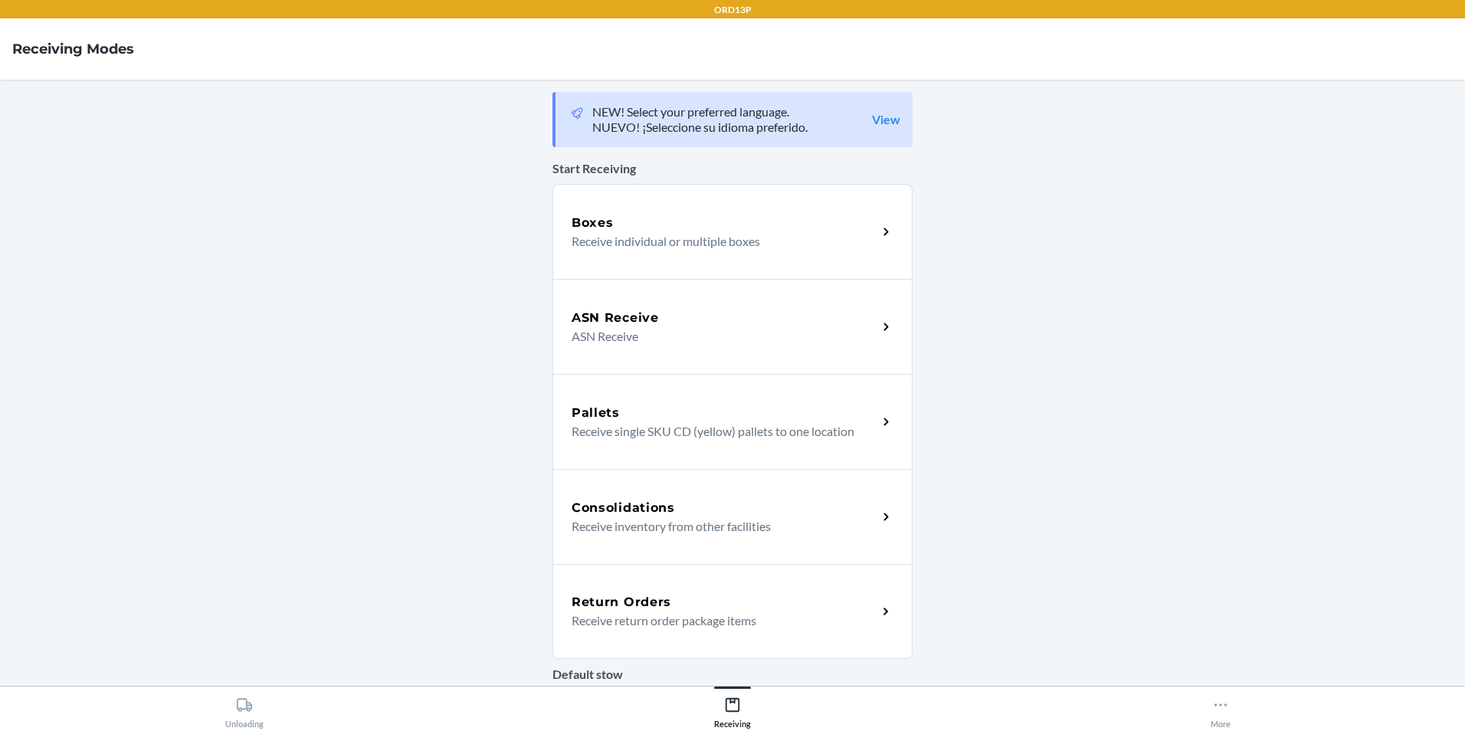
click at [694, 613] on p "Receive return order package items" at bounding box center [717, 620] width 293 height 18
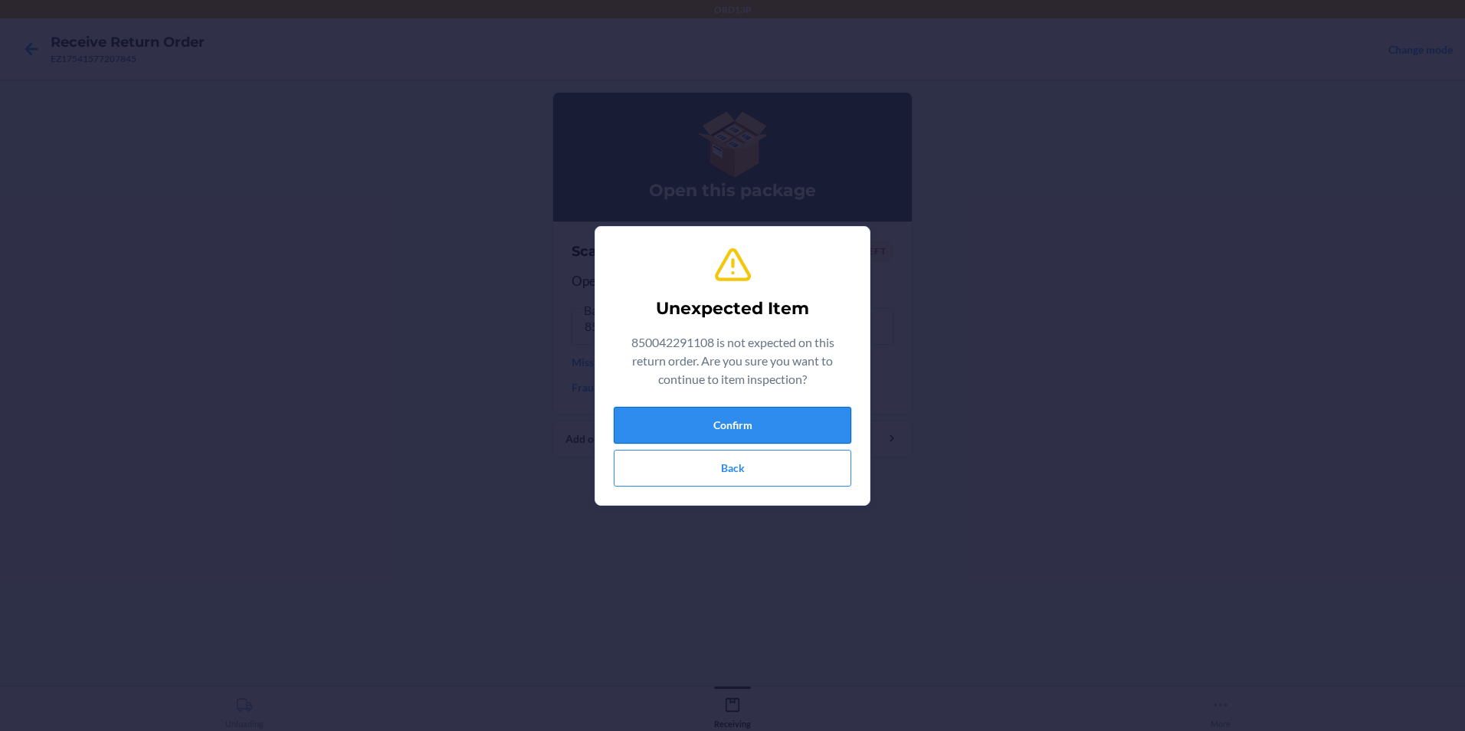
click at [830, 434] on button "Confirm" at bounding box center [732, 425] width 237 height 37
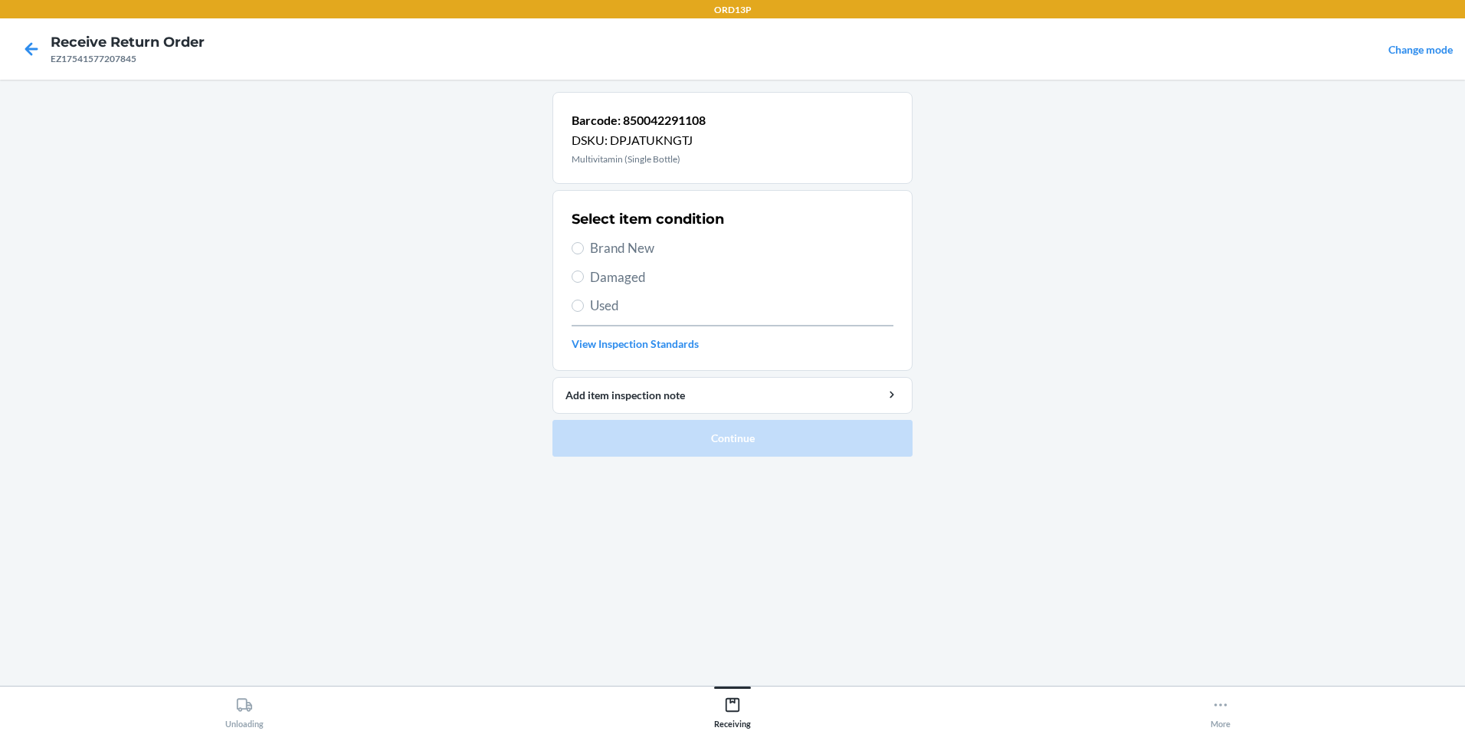
click at [730, 248] on span "Brand New" at bounding box center [741, 248] width 303 height 20
click at [584, 248] on input "Brand New" at bounding box center [577, 248] width 12 height 12
radio input "true"
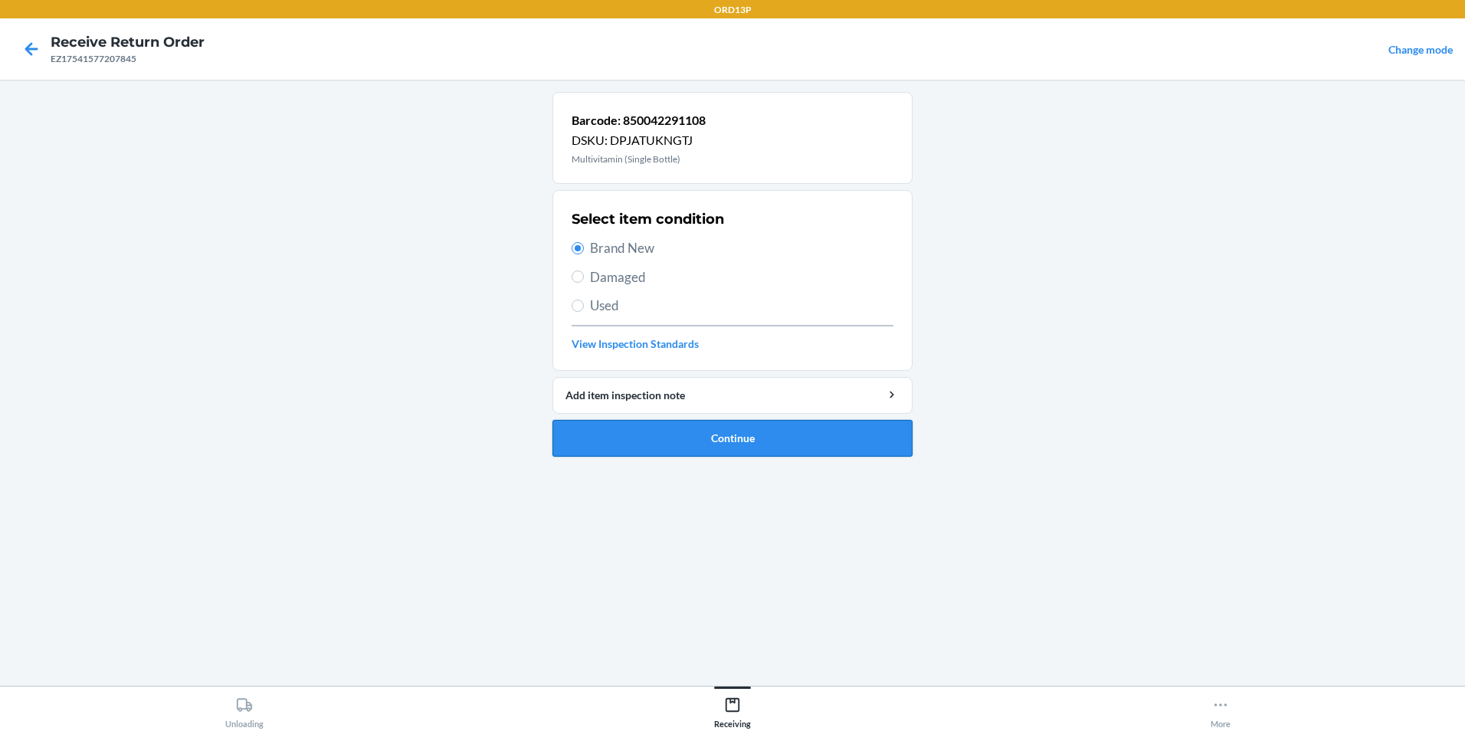
click at [802, 447] on button "Continue" at bounding box center [732, 438] width 360 height 37
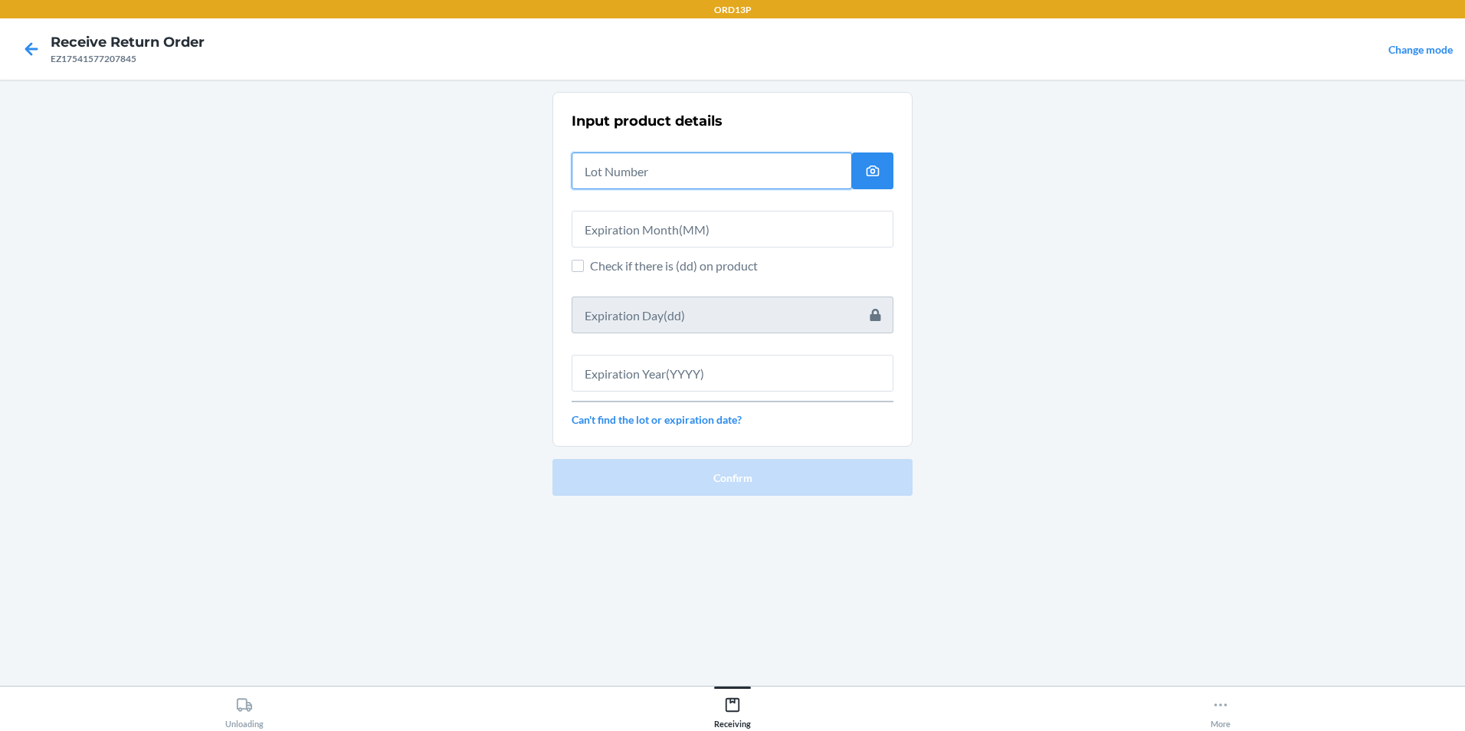
click at [706, 169] on input "text" at bounding box center [711, 170] width 280 height 37
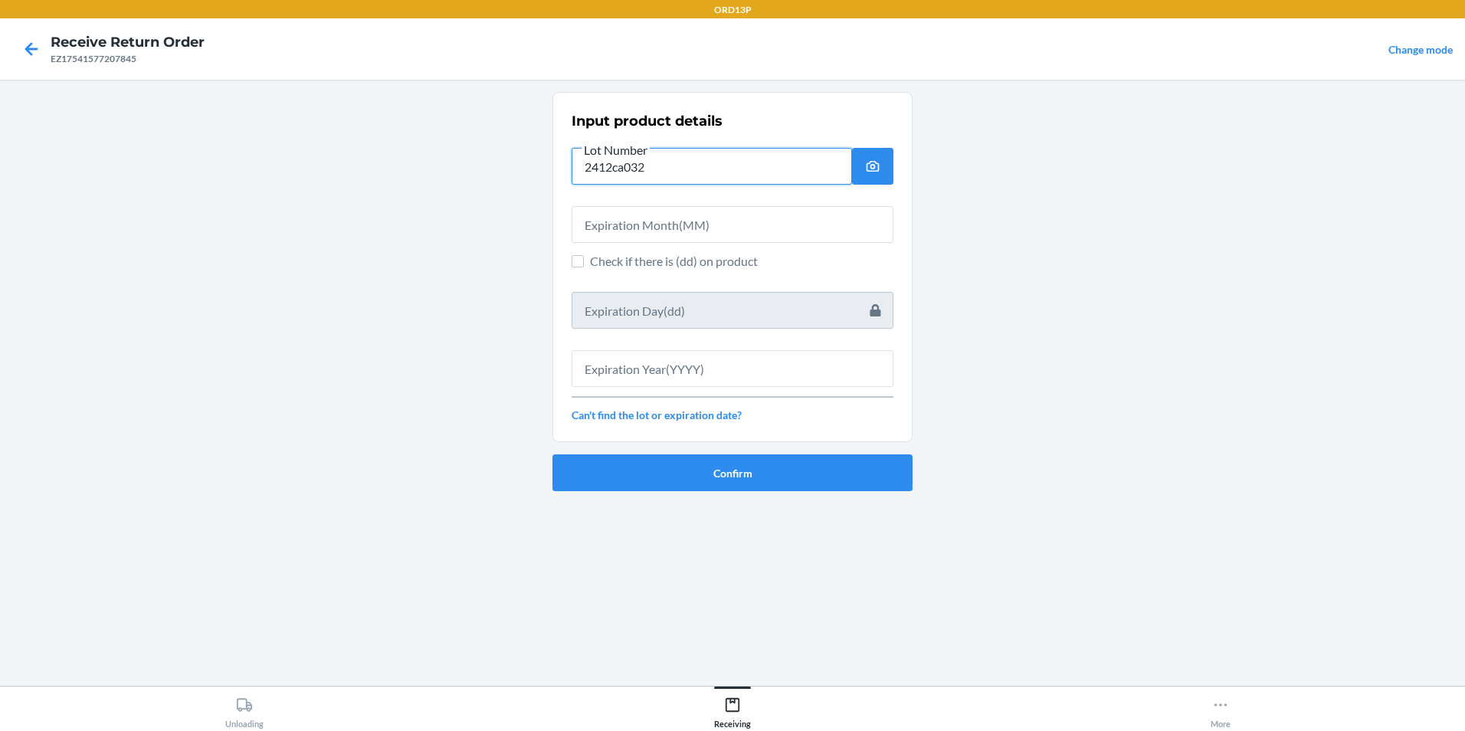
type input "2412ca032"
drag, startPoint x: 626, startPoint y: 222, endPoint x: 637, endPoint y: 221, distance: 10.8
click at [630, 221] on input "text" at bounding box center [732, 224] width 322 height 37
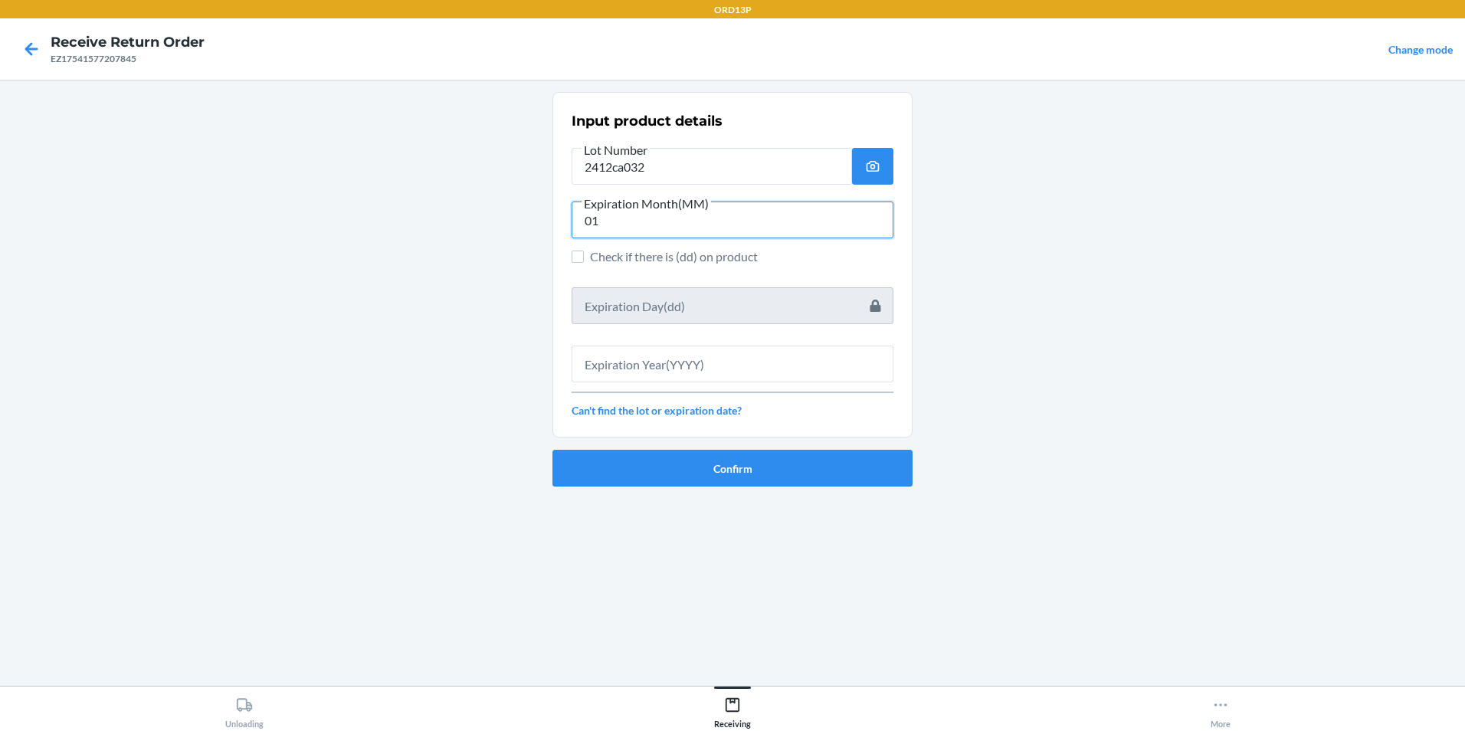
type input "01"
click at [778, 354] on input "text" at bounding box center [732, 363] width 322 height 37
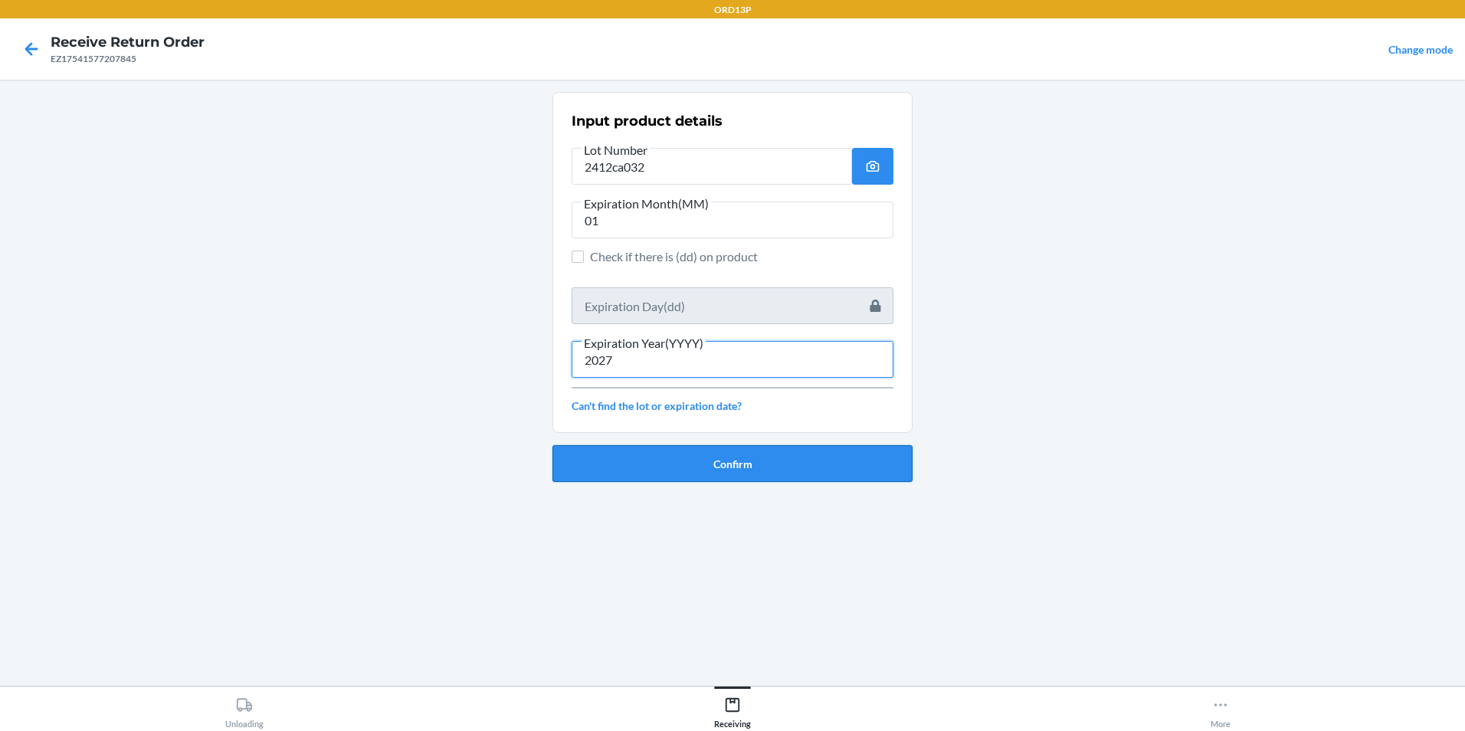
type input "2027"
click at [785, 469] on button "Confirm" at bounding box center [732, 463] width 360 height 37
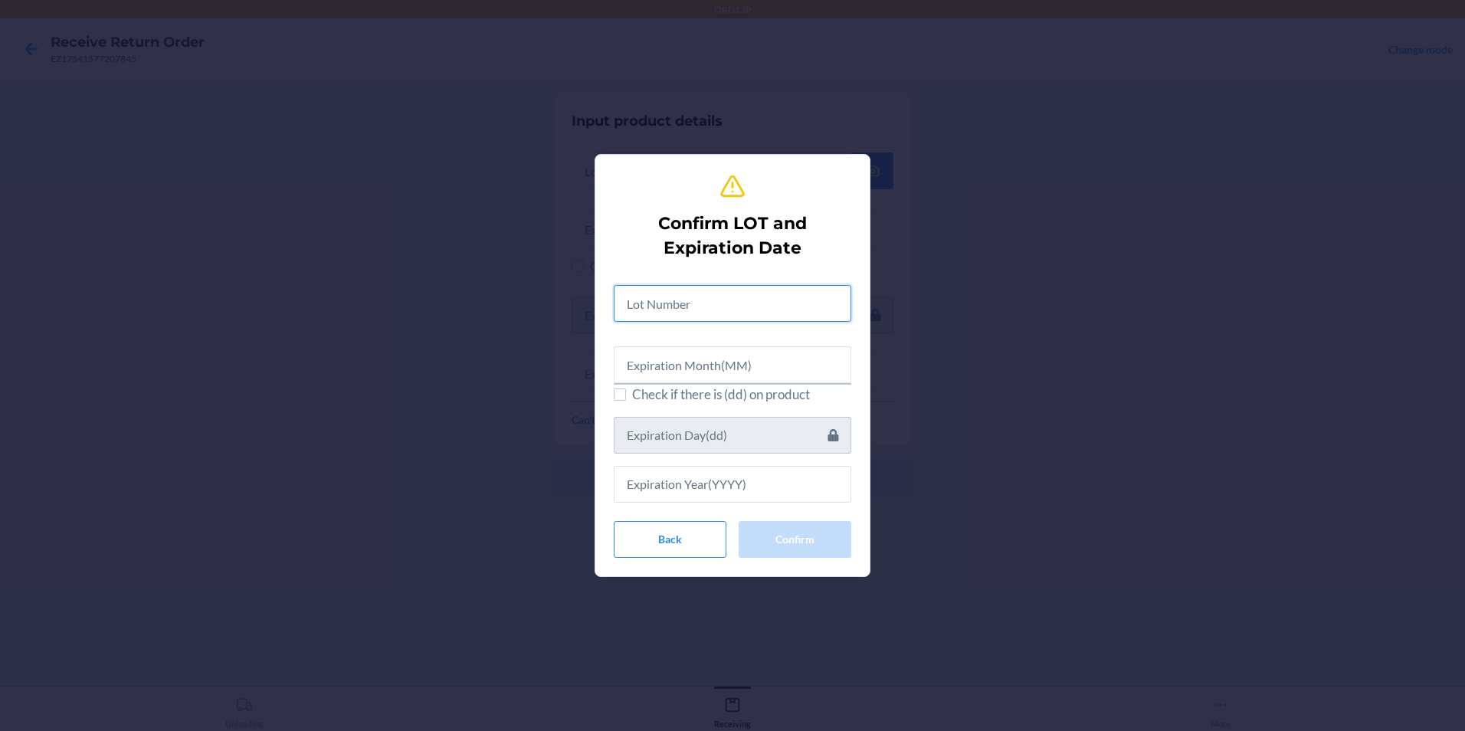
click at [665, 316] on input "text" at bounding box center [732, 303] width 237 height 37
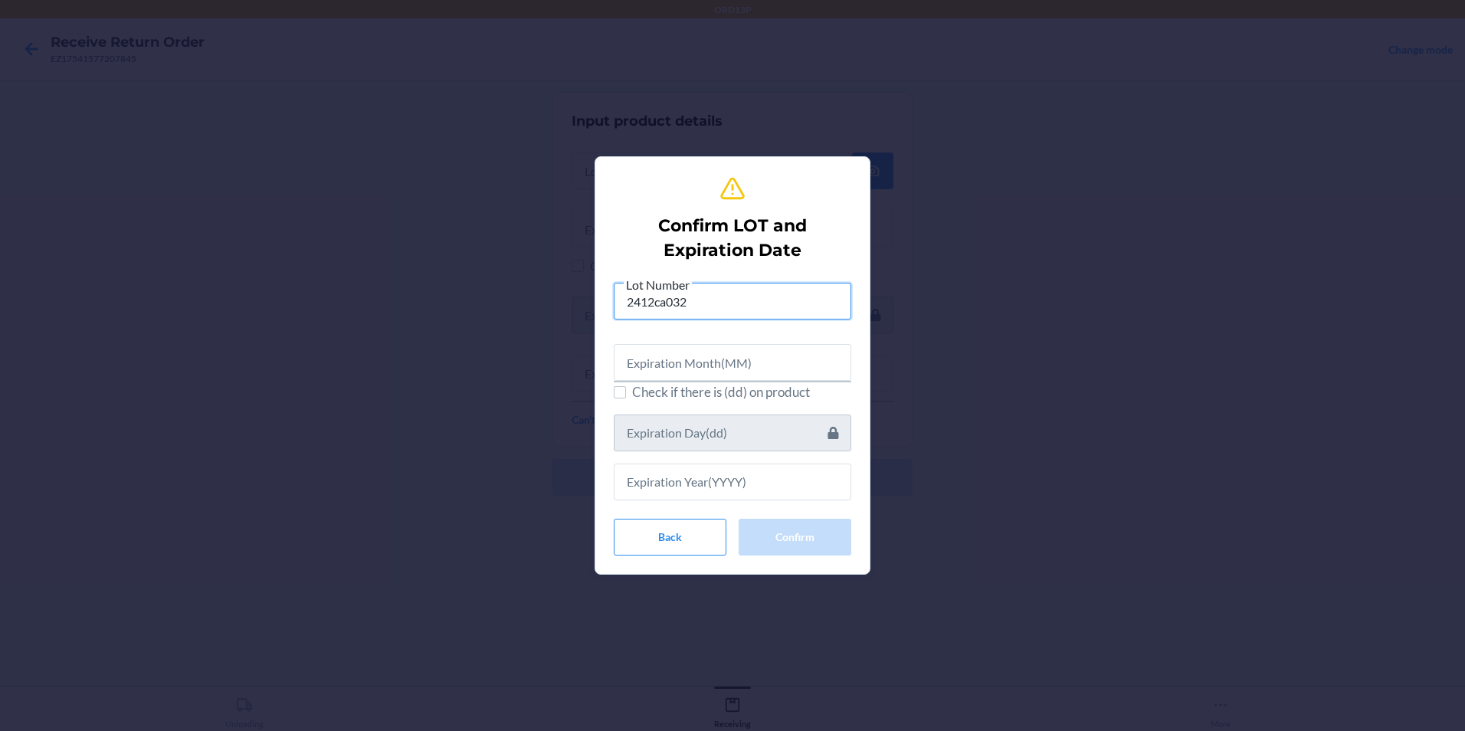
type input "2412ca032"
click at [780, 352] on input "text" at bounding box center [732, 362] width 237 height 37
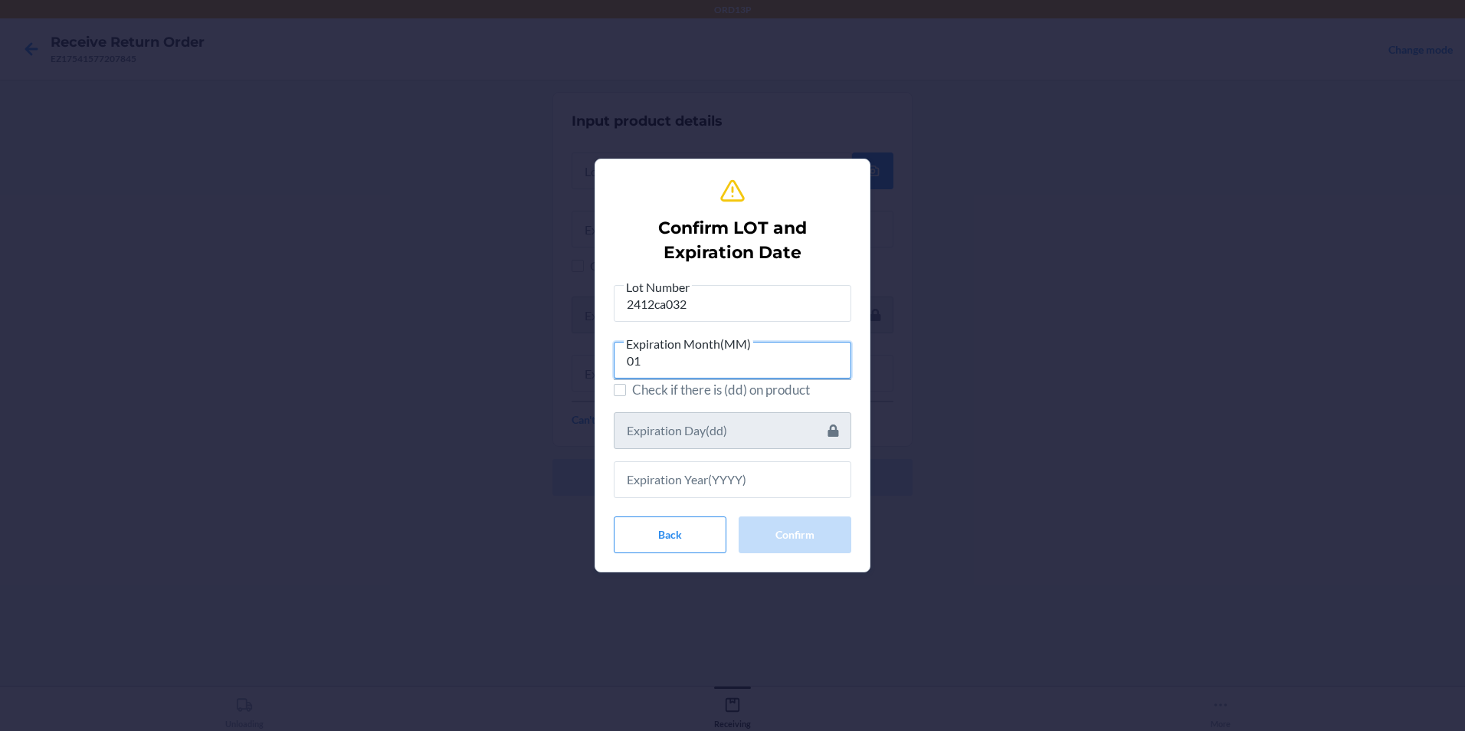
type input "01"
click at [791, 468] on input "text" at bounding box center [732, 479] width 237 height 37
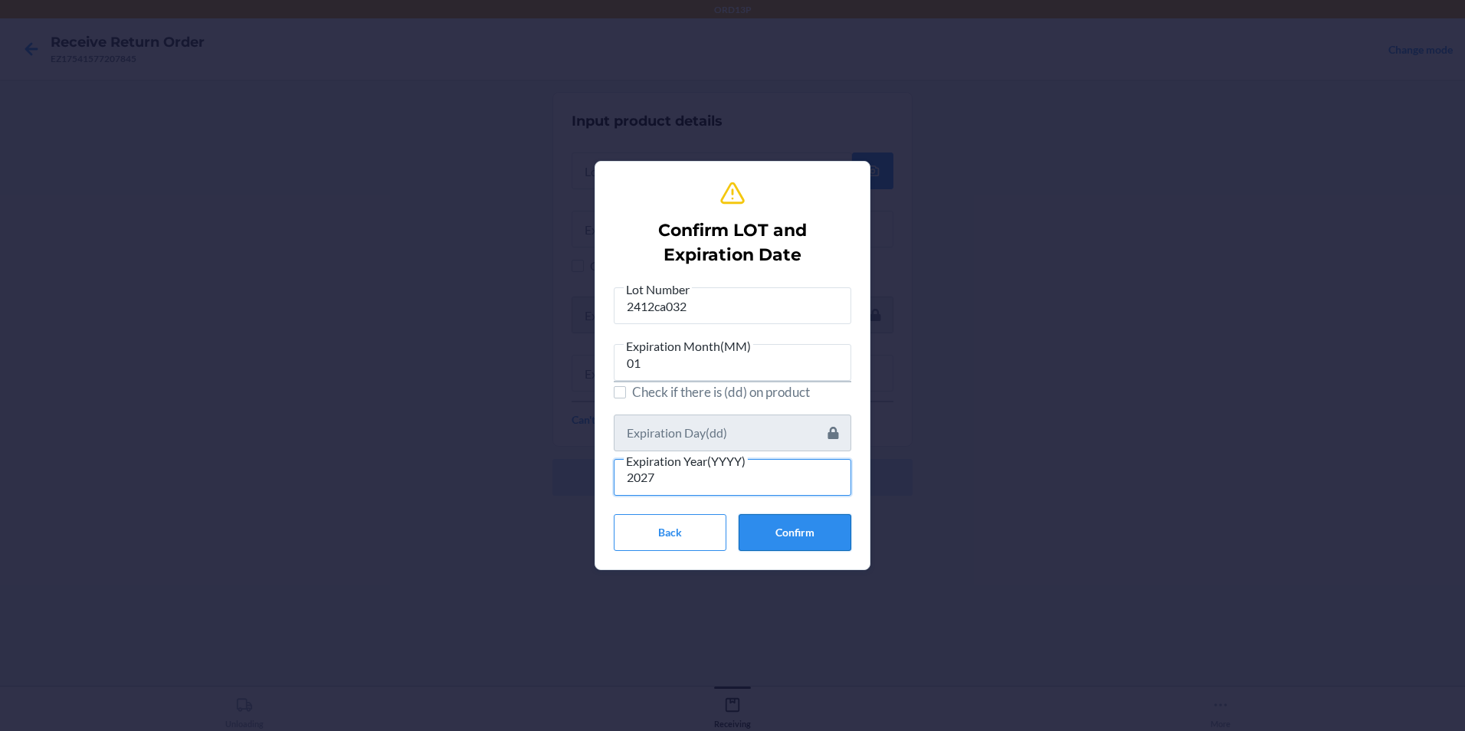
type input "2027"
click at [813, 529] on button "Confirm" at bounding box center [794, 532] width 113 height 37
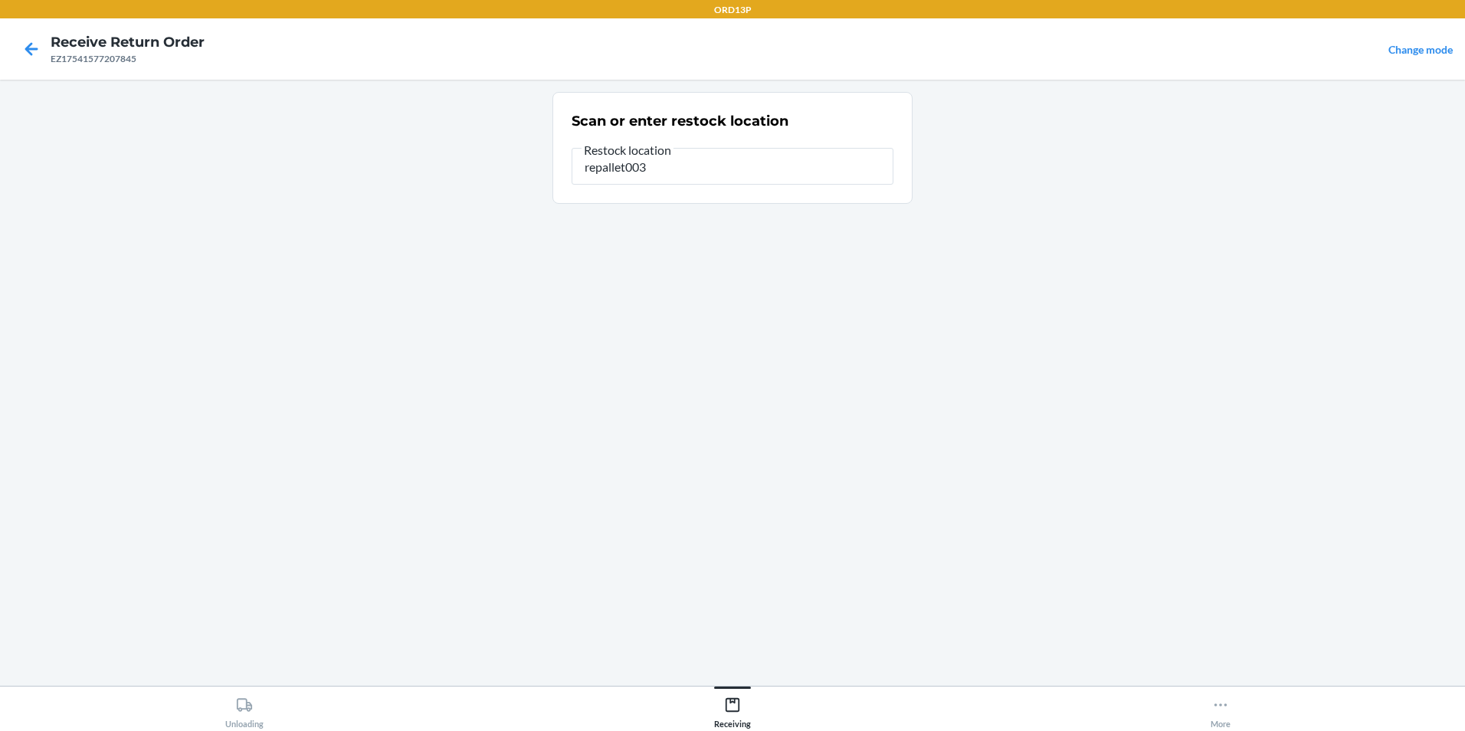
type input "repallet003"
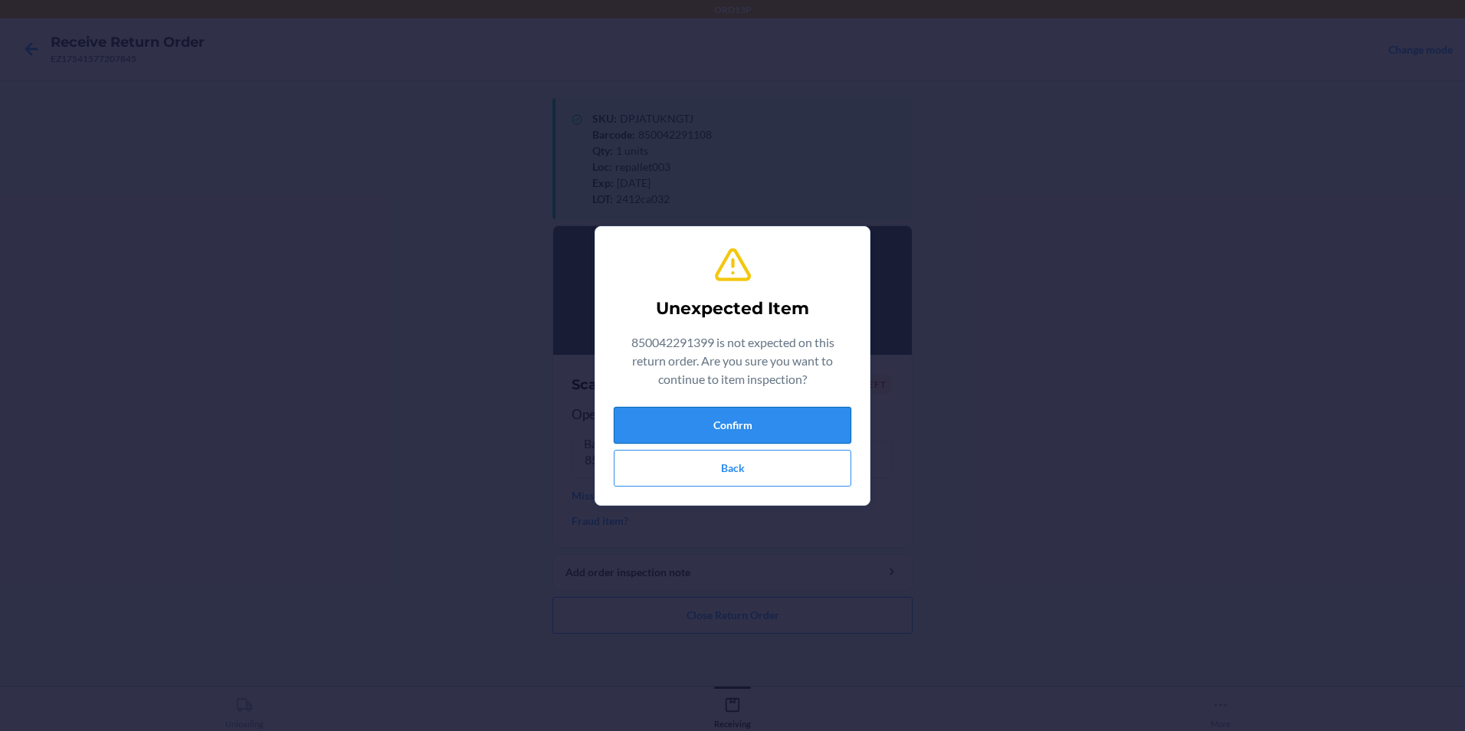
click at [725, 427] on button "Confirm" at bounding box center [732, 425] width 237 height 37
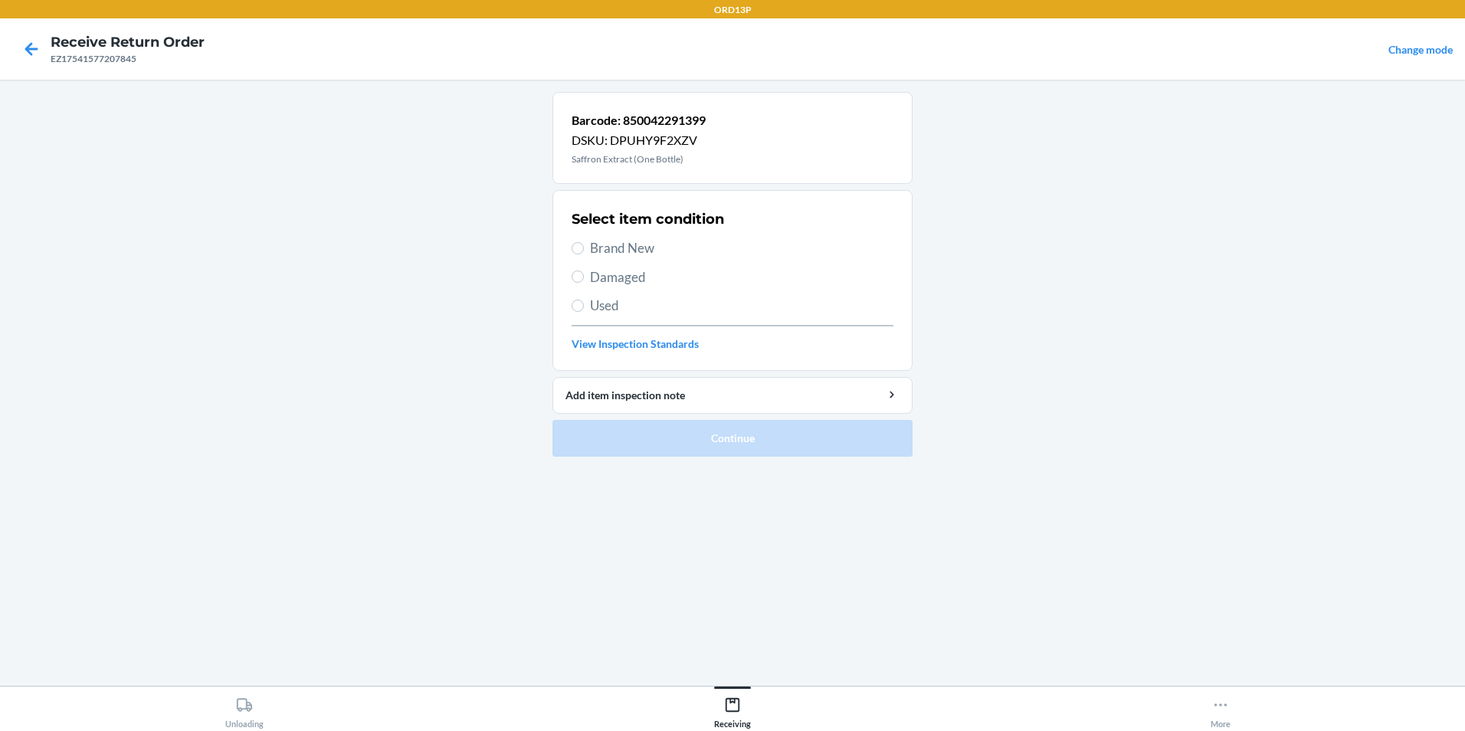
click at [707, 253] on span "Brand New" at bounding box center [741, 248] width 303 height 20
click at [584, 253] on input "Brand New" at bounding box center [577, 248] width 12 height 12
radio input "true"
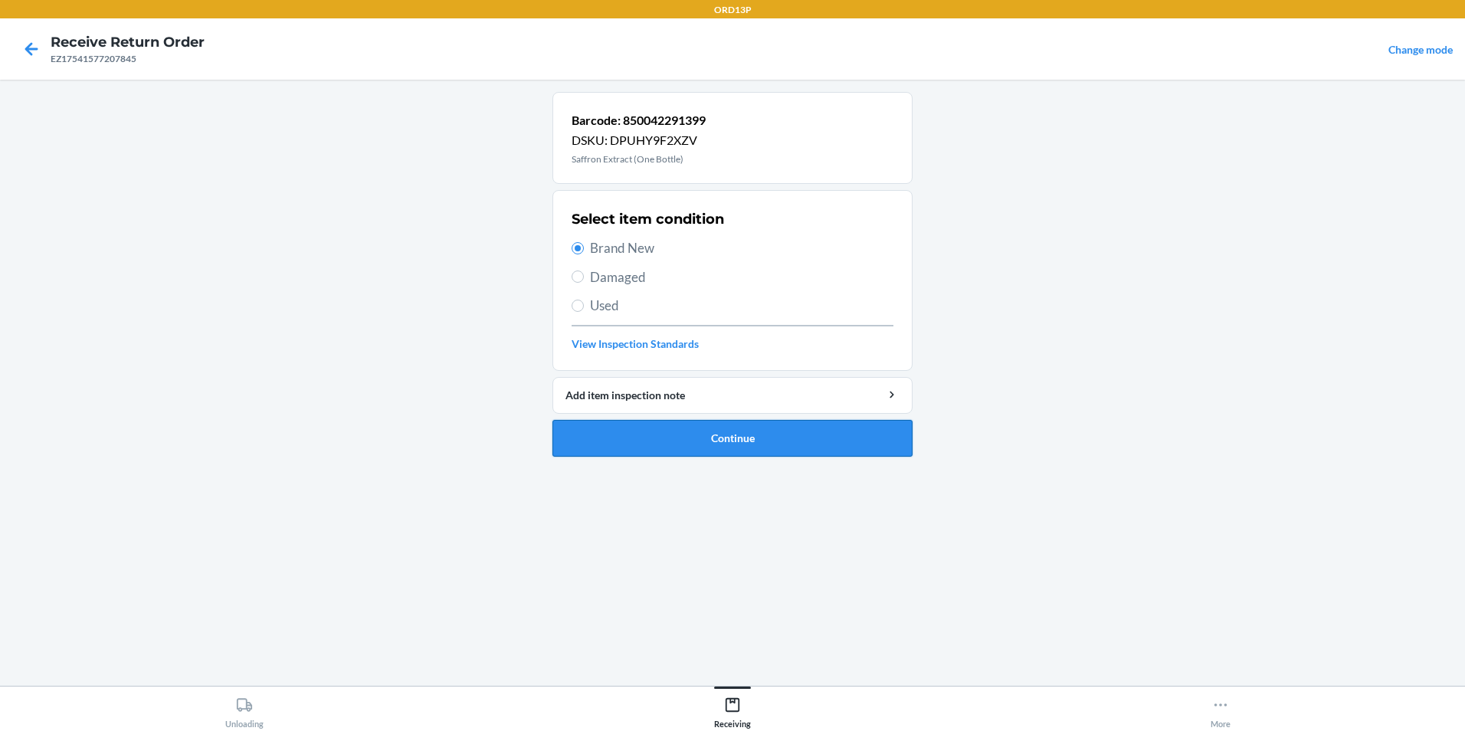
click at [716, 450] on button "Continue" at bounding box center [732, 438] width 360 height 37
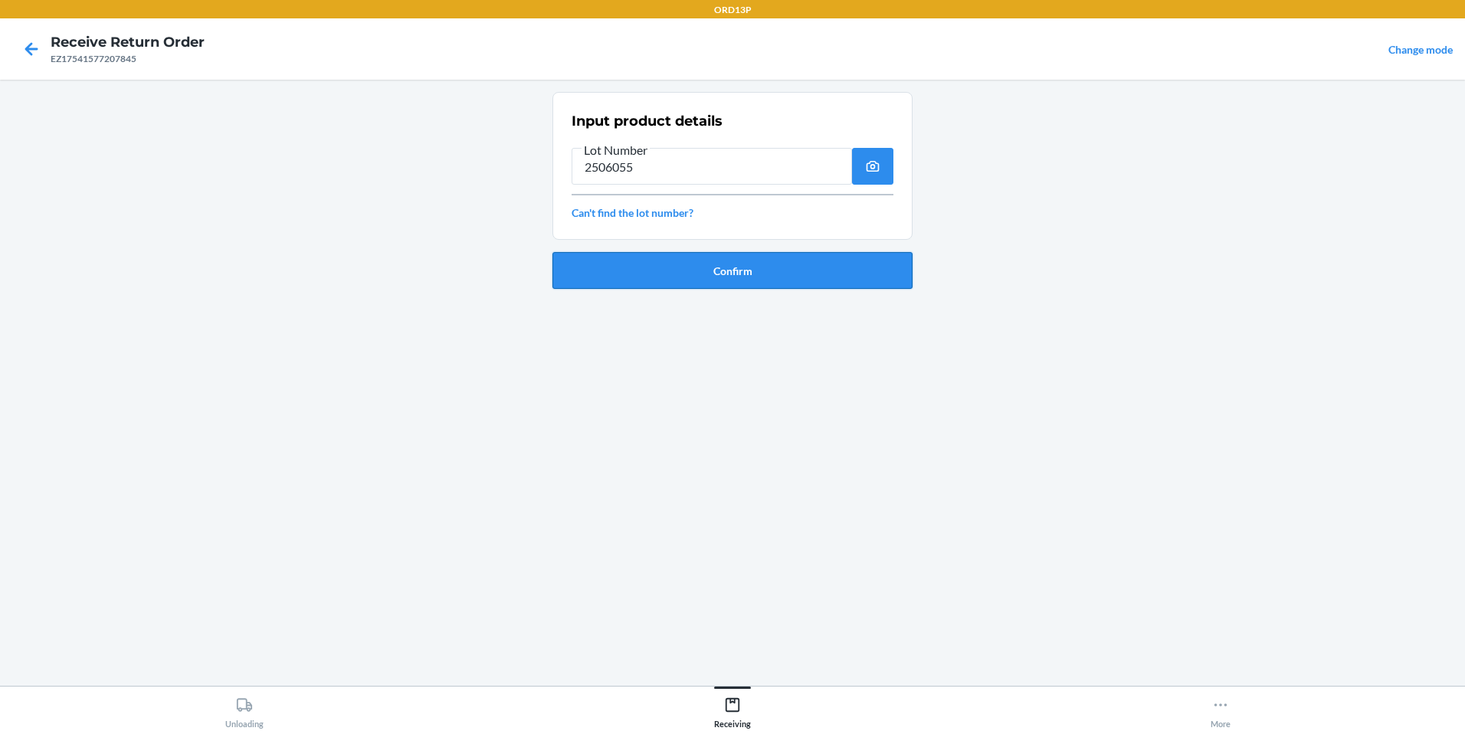
type input "2506055"
click at [758, 273] on button "Confirm" at bounding box center [732, 270] width 360 height 37
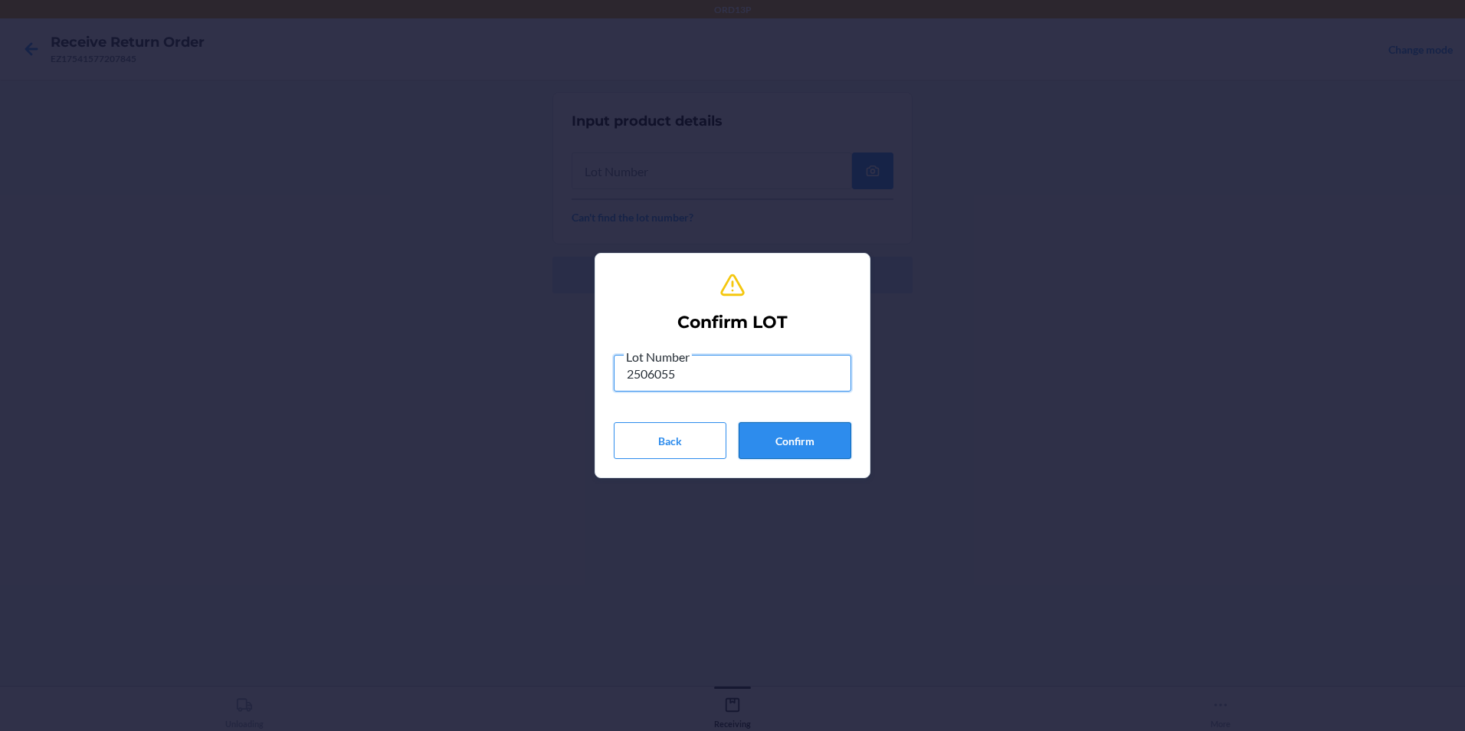
type input "2506055"
click at [829, 441] on button "Confirm" at bounding box center [794, 440] width 113 height 37
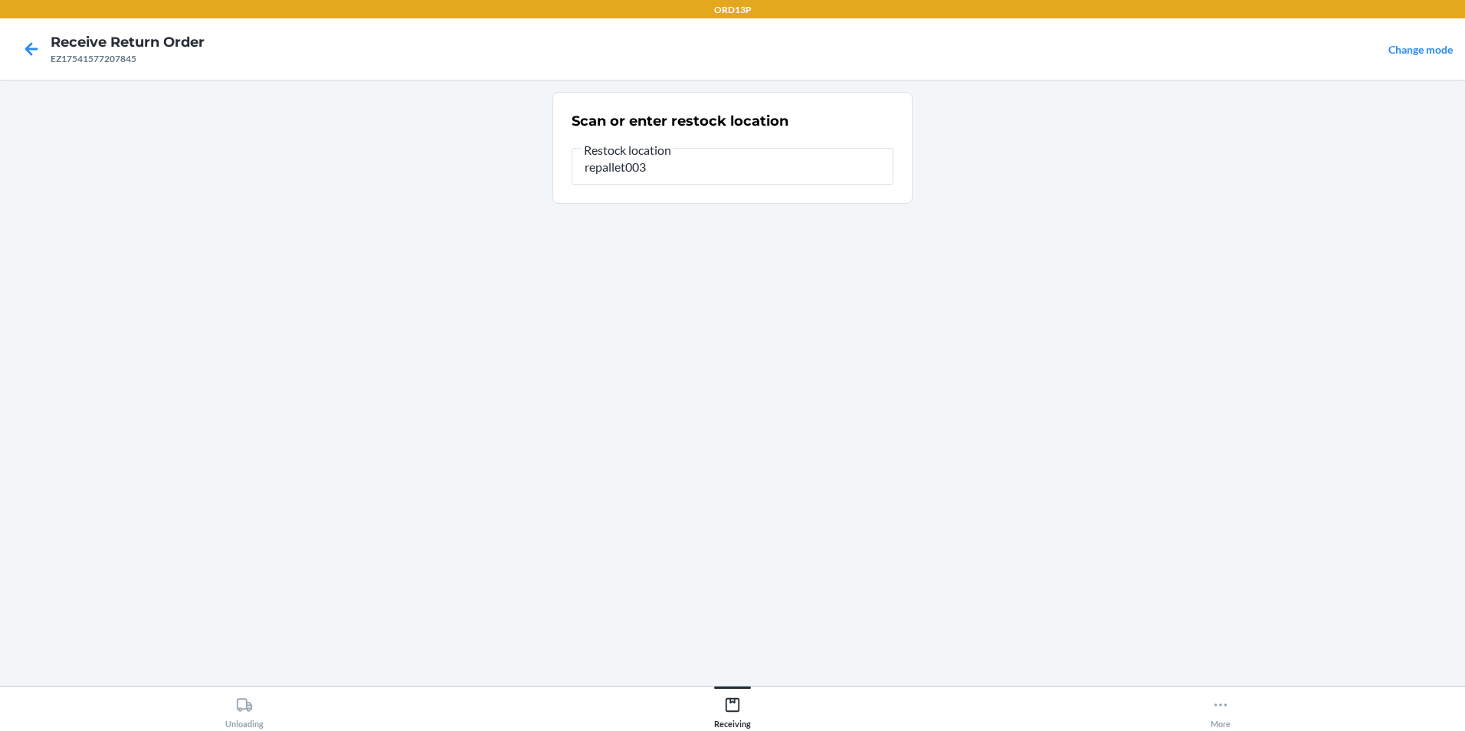
type input "repallet003"
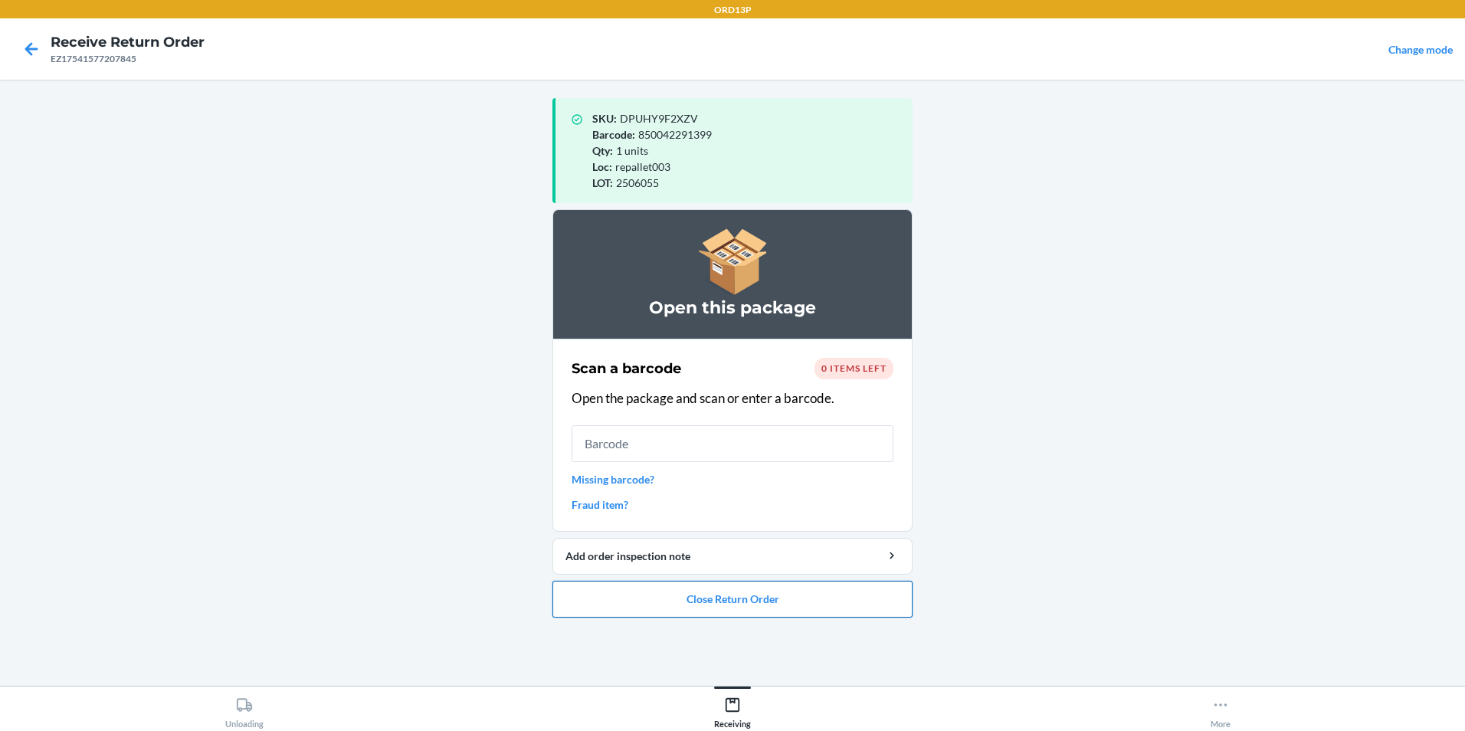
click at [788, 606] on button "Close Return Order" at bounding box center [732, 599] width 360 height 37
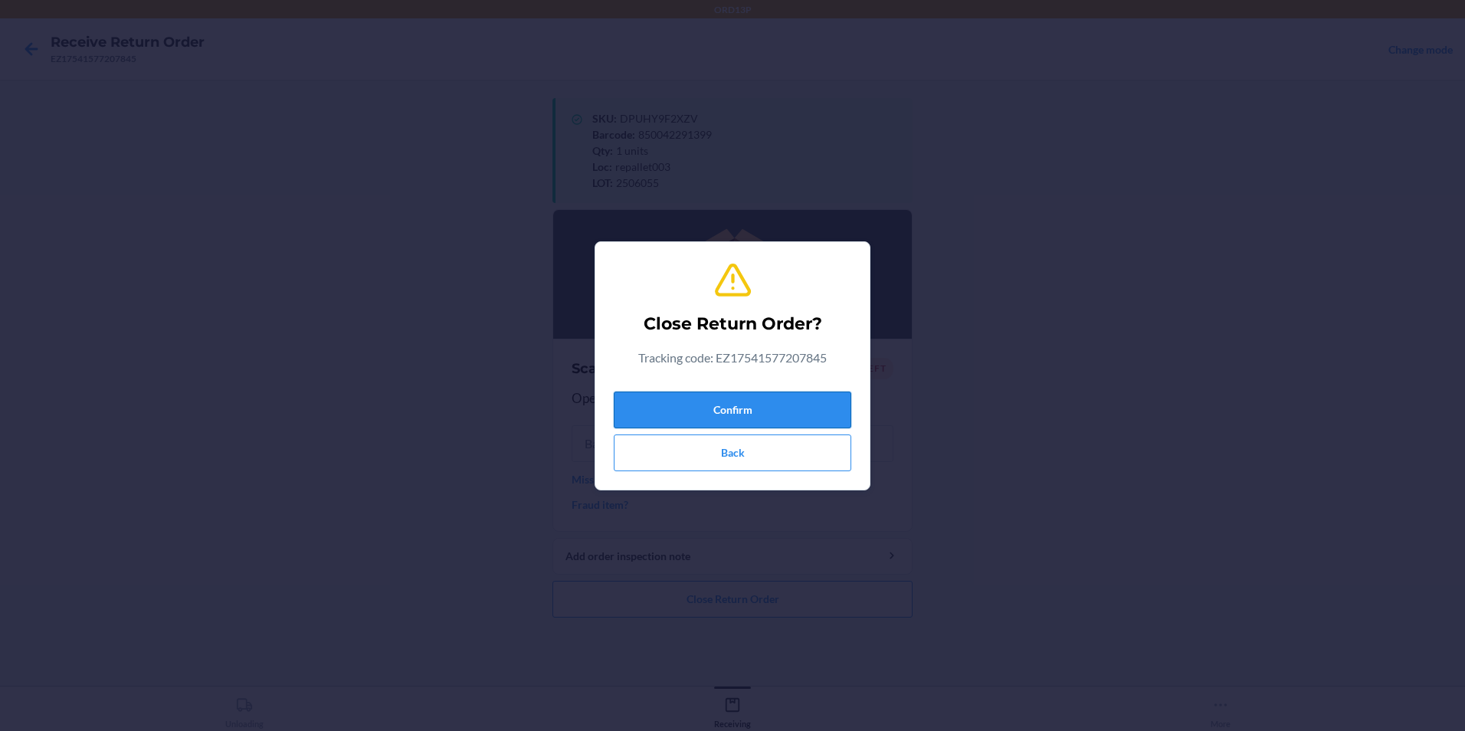
click at [774, 423] on button "Confirm" at bounding box center [732, 409] width 237 height 37
